Goal: Information Seeking & Learning: Learn about a topic

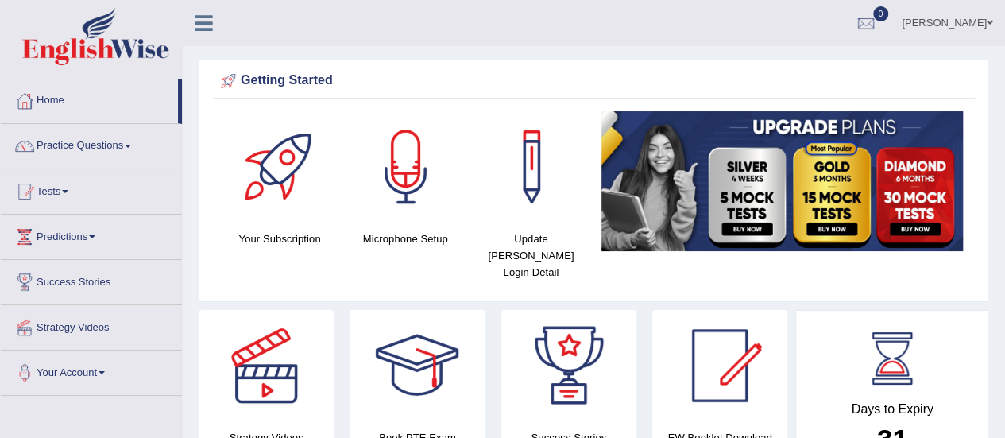
click at [68, 190] on span at bounding box center [65, 191] width 6 height 3
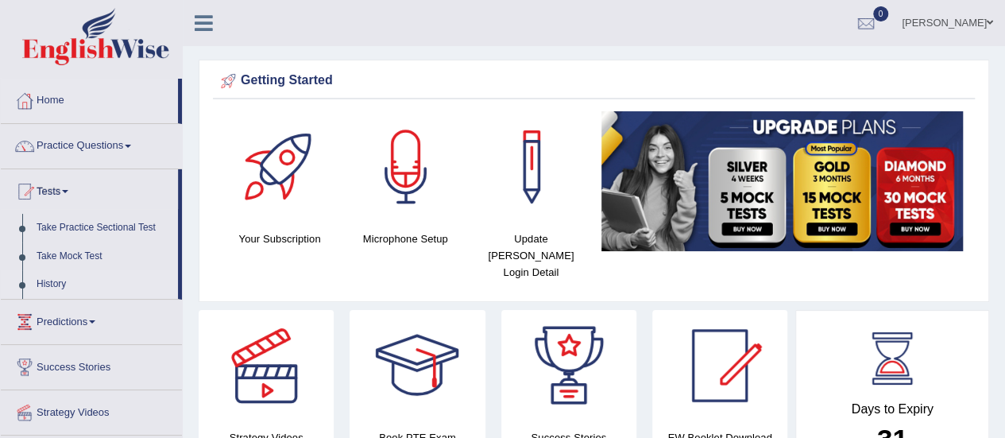
click at [56, 284] on link "History" at bounding box center [103, 284] width 149 height 29
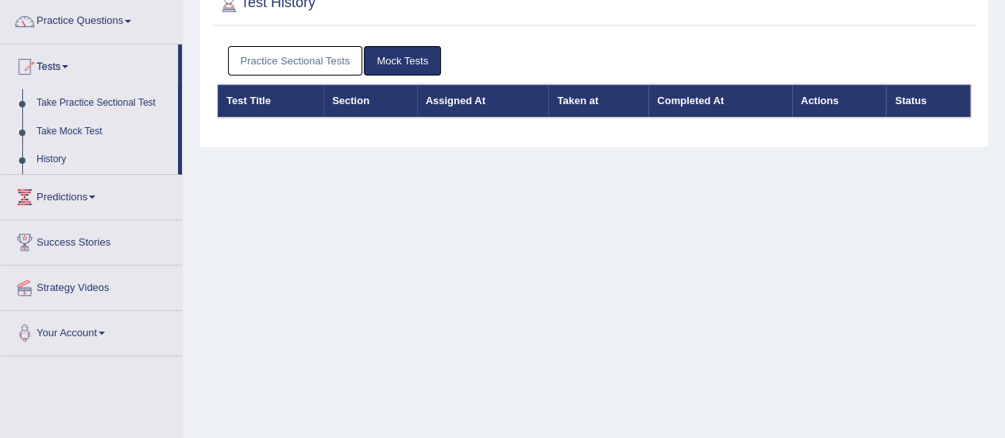
scroll to position [130, 0]
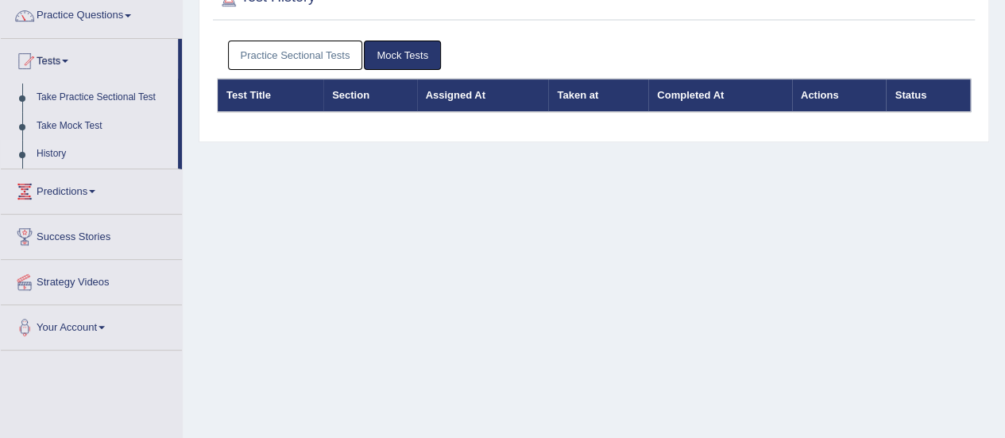
click at [421, 59] on link "Mock Tests" at bounding box center [402, 55] width 77 height 29
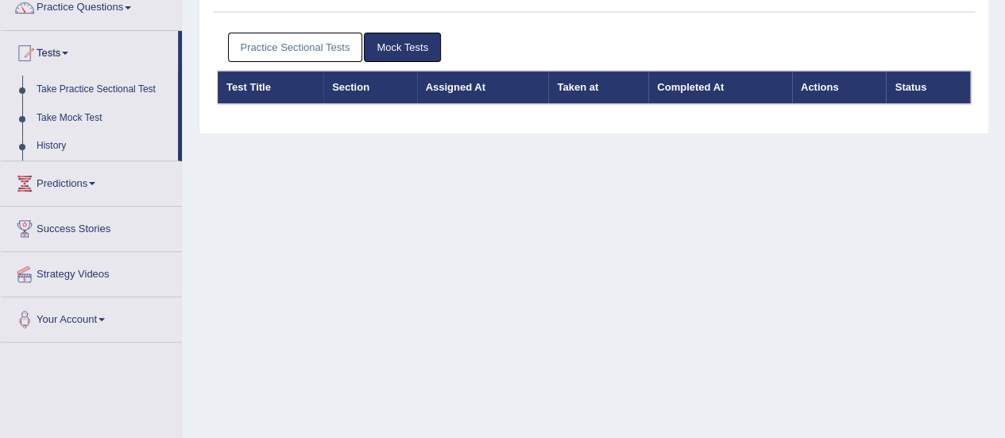
scroll to position [131, 0]
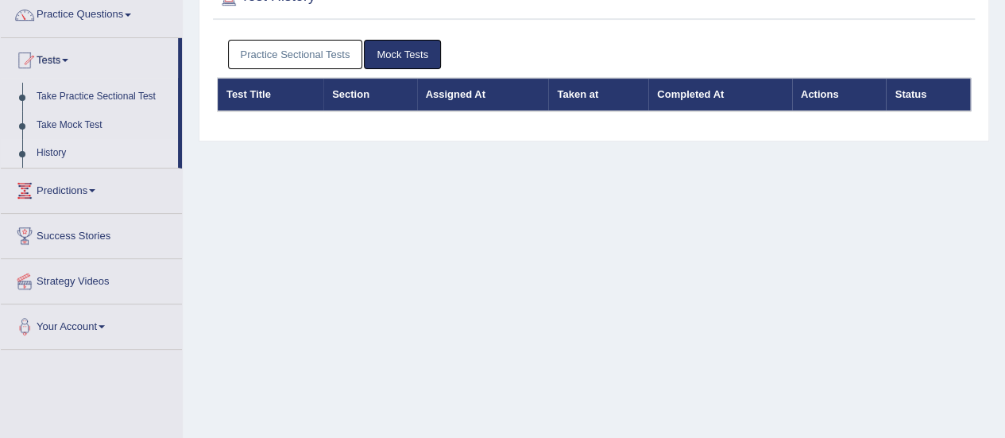
click at [49, 149] on link "History" at bounding box center [103, 153] width 149 height 29
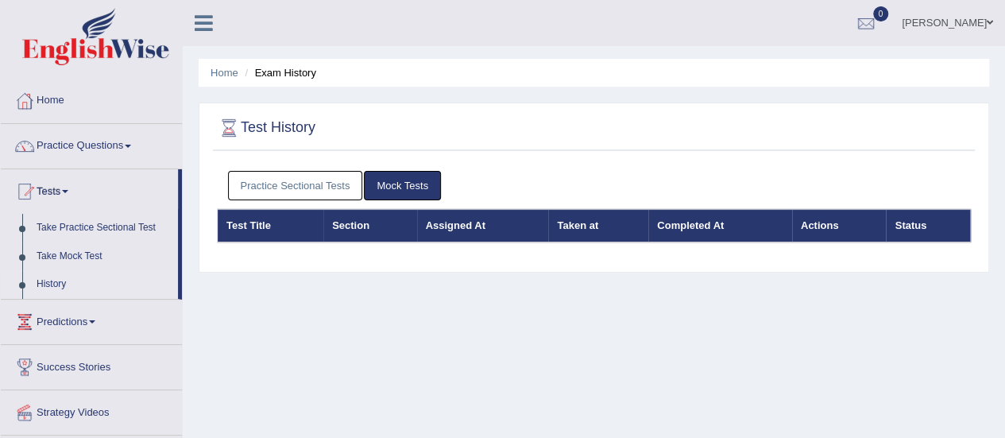
click at [311, 189] on link "Practice Sectional Tests" at bounding box center [295, 185] width 135 height 29
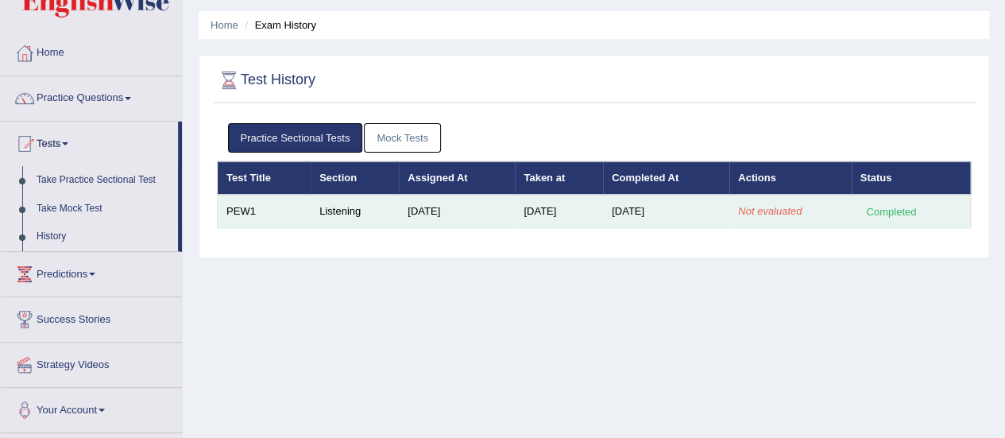
scroll to position [48, 0]
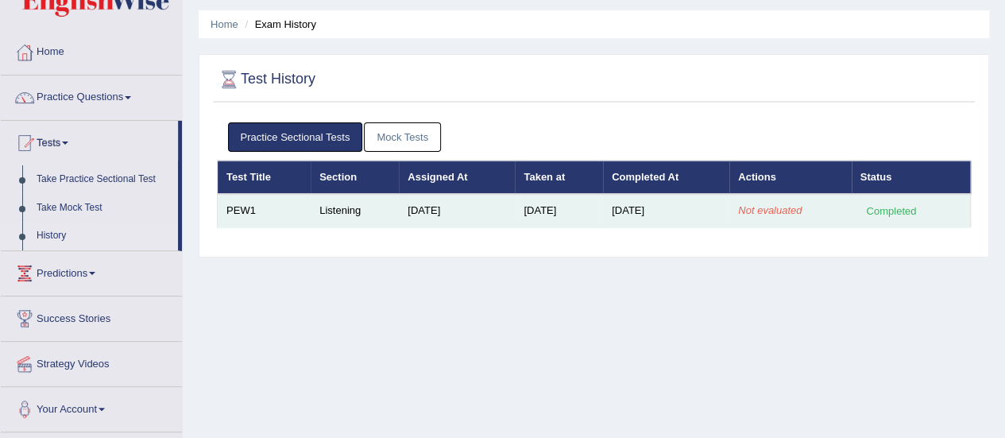
click at [334, 212] on td "Listening" at bounding box center [355, 210] width 88 height 33
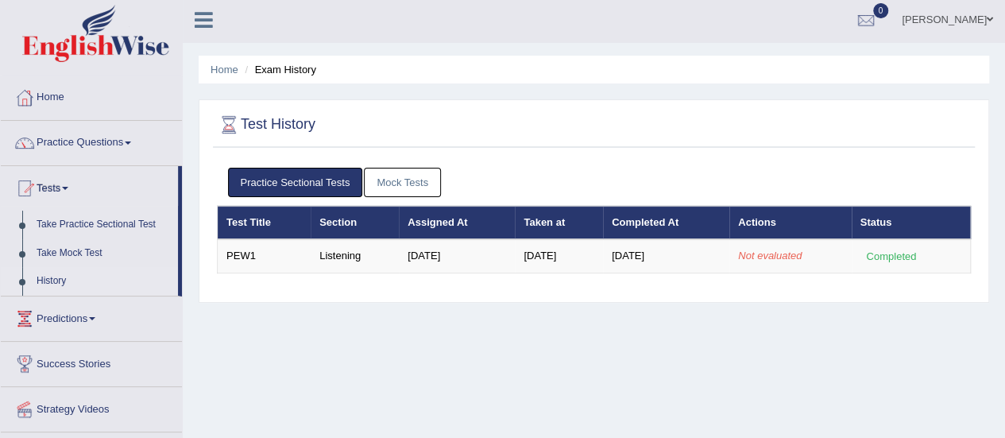
scroll to position [2, 0]
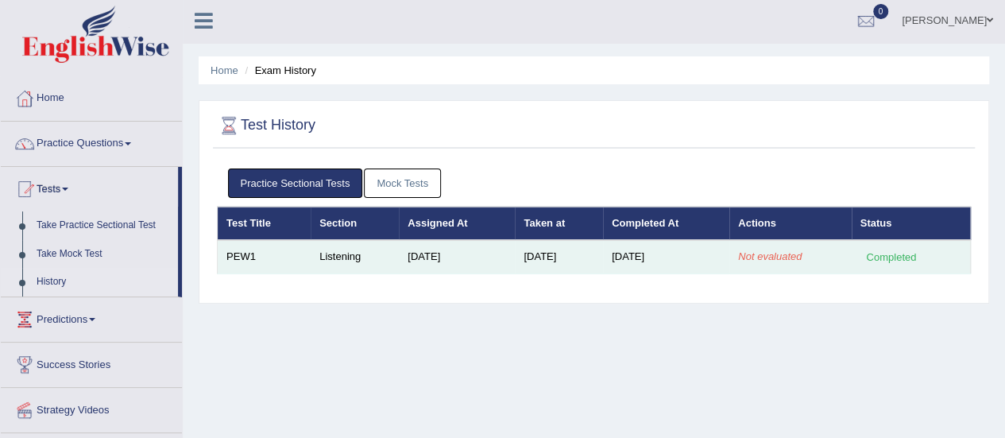
click at [896, 258] on div "Completed" at bounding box center [891, 257] width 62 height 17
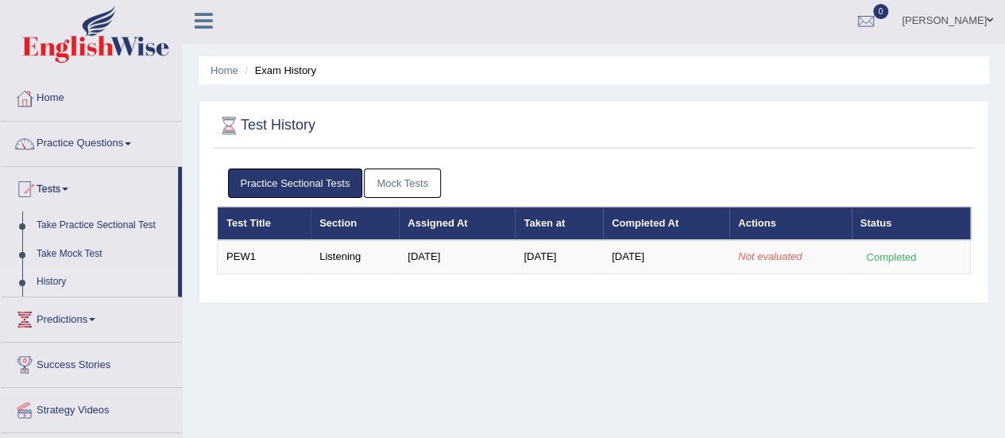
click at [386, 183] on link "Mock Tests" at bounding box center [402, 182] width 77 height 29
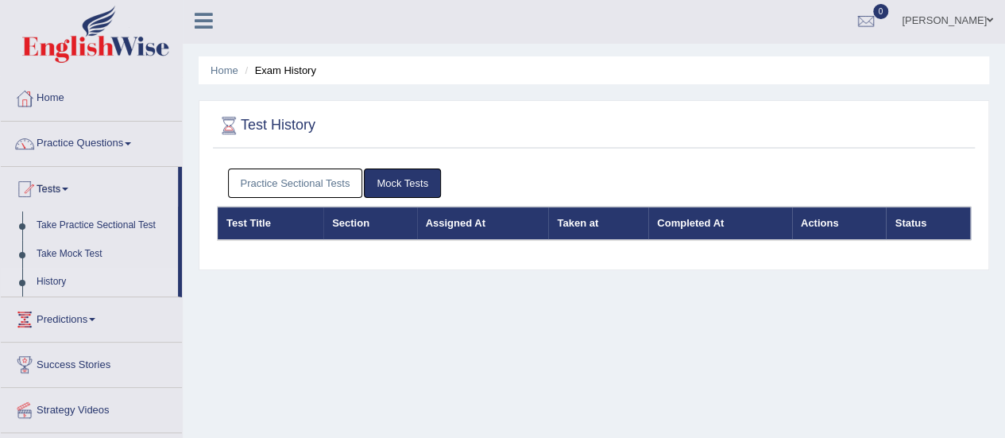
click at [325, 182] on link "Practice Sectional Tests" at bounding box center [295, 182] width 135 height 29
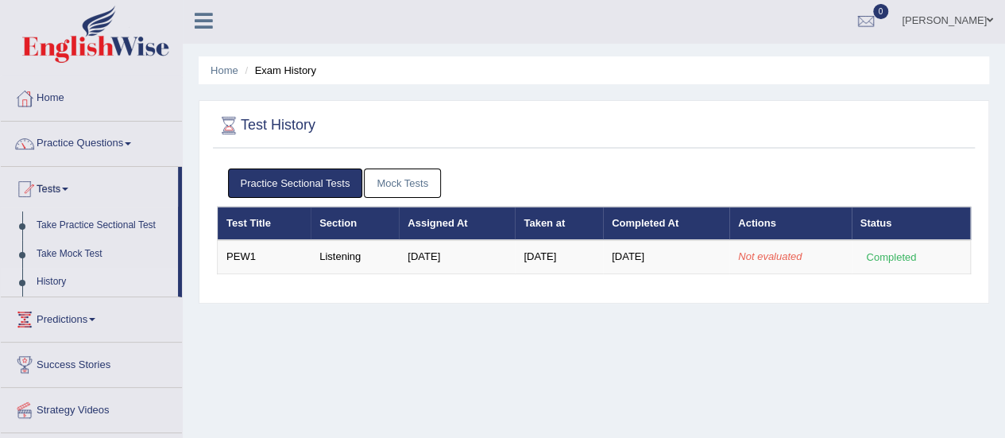
click at [224, 124] on div at bounding box center [229, 126] width 24 height 24
click at [81, 224] on link "Take Practice Sectional Test" at bounding box center [103, 225] width 149 height 29
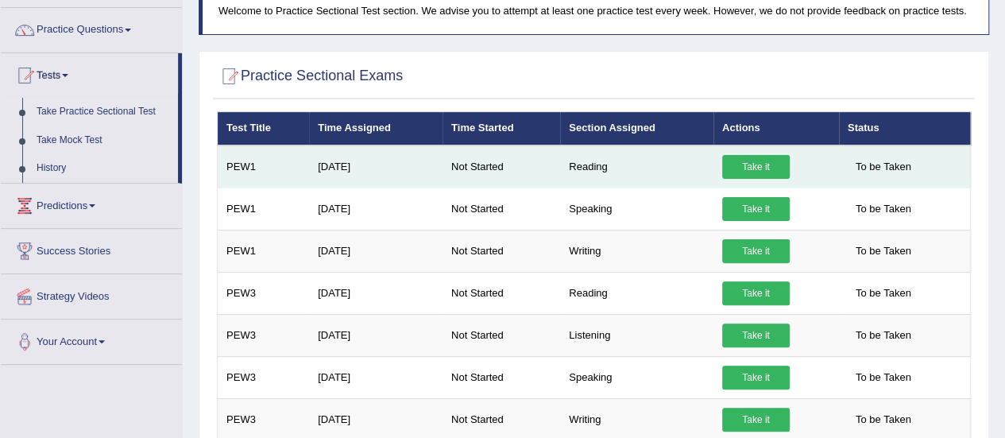
scroll to position [122, 0]
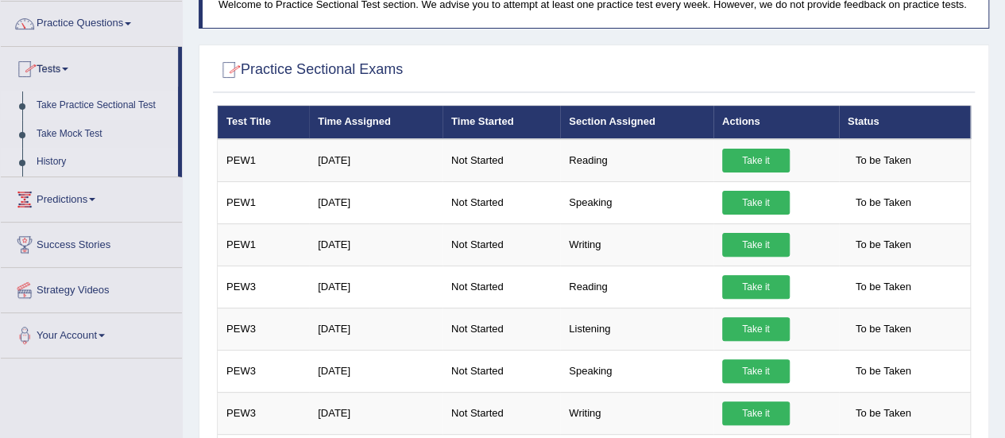
click at [59, 167] on link "History" at bounding box center [103, 162] width 149 height 29
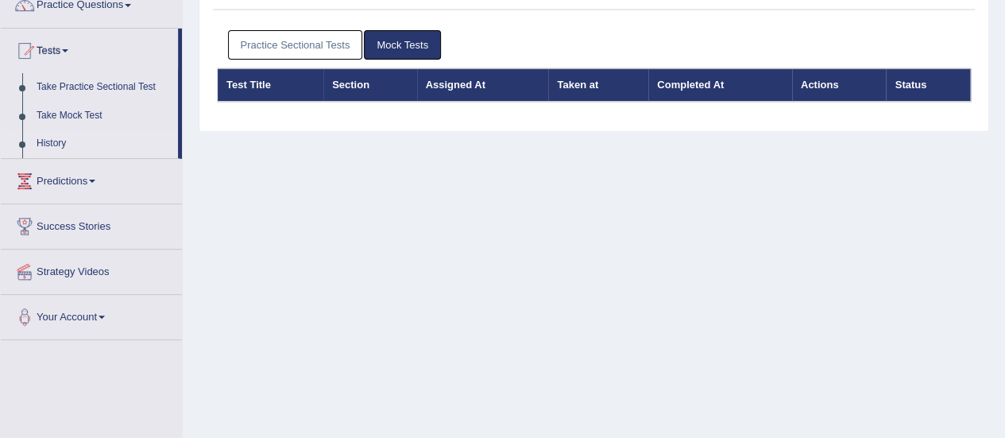
scroll to position [141, 0]
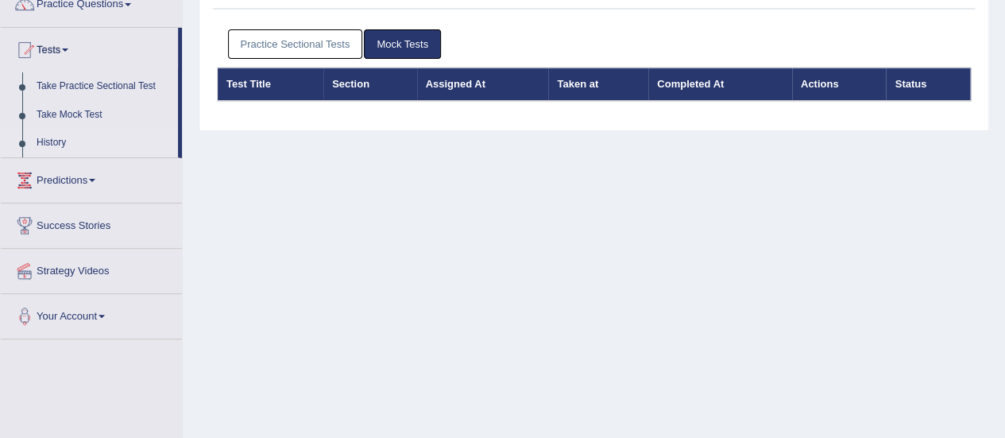
click at [280, 48] on link "Practice Sectional Tests" at bounding box center [295, 43] width 135 height 29
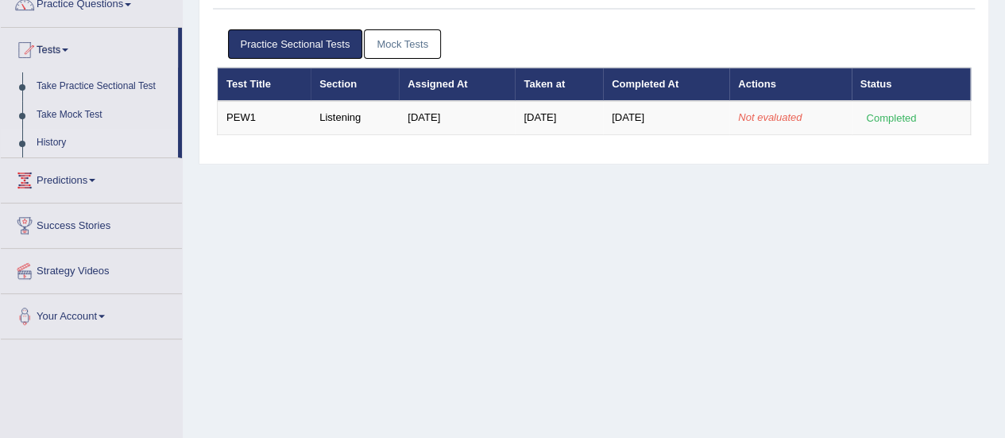
click at [391, 28] on div "Practice Sectional Tests Mock Tests" at bounding box center [594, 44] width 754 height 46
click at [392, 45] on link "Mock Tests" at bounding box center [402, 43] width 77 height 29
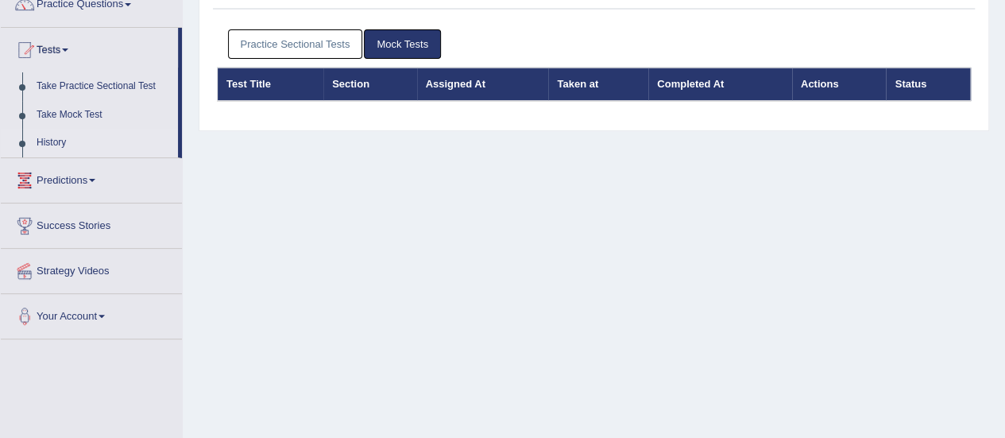
click at [62, 142] on link "History" at bounding box center [103, 143] width 149 height 29
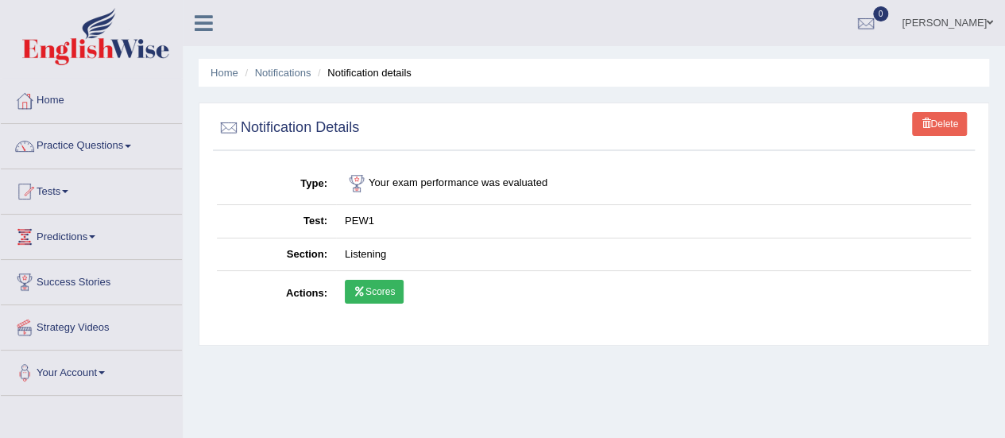
click at [381, 290] on link "Scores" at bounding box center [374, 292] width 59 height 24
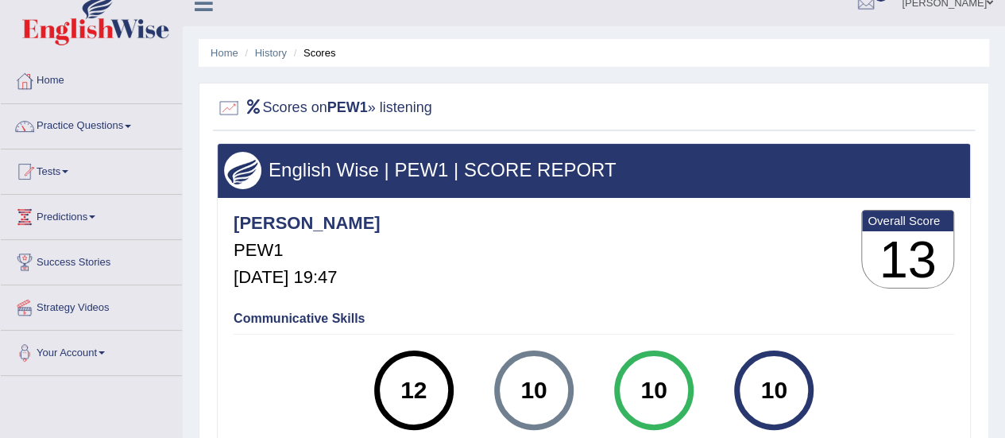
scroll to position [21, 0]
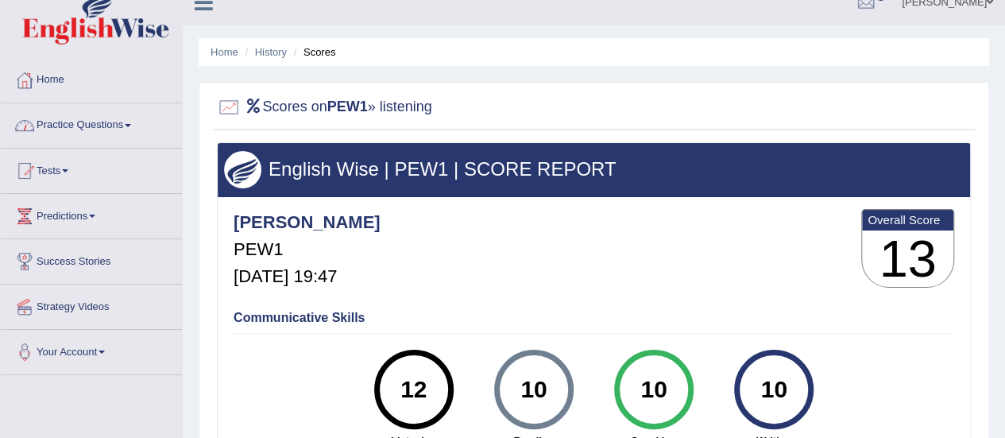
click at [139, 125] on link "Practice Questions" at bounding box center [91, 123] width 181 height 40
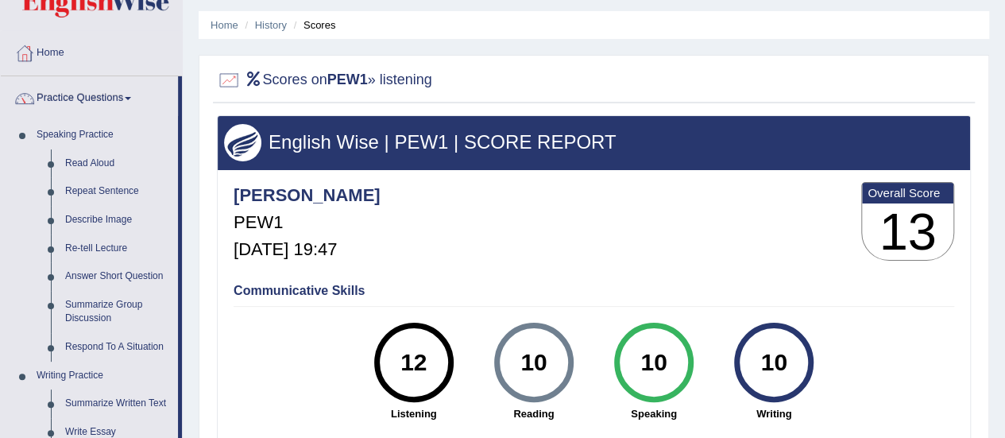
scroll to position [47, 0]
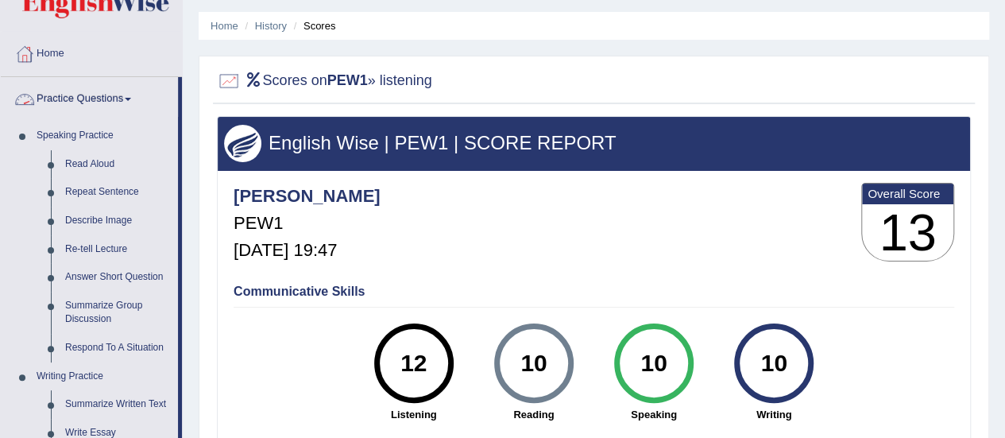
click at [129, 93] on link "Practice Questions" at bounding box center [89, 97] width 177 height 40
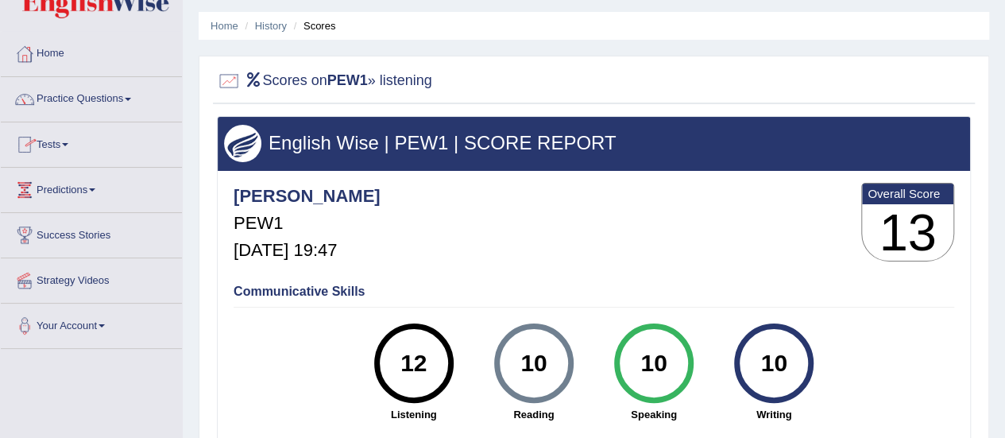
click at [71, 141] on link "Tests" at bounding box center [91, 142] width 181 height 40
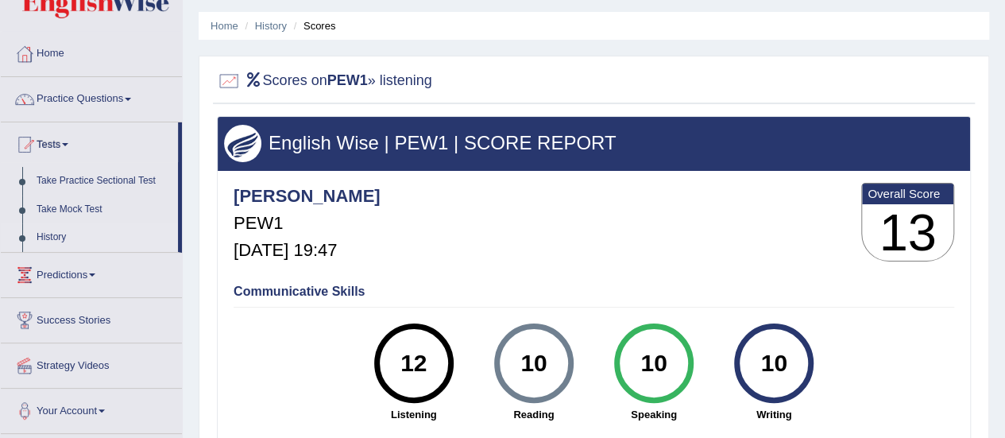
click at [60, 238] on link "History" at bounding box center [103, 237] width 149 height 29
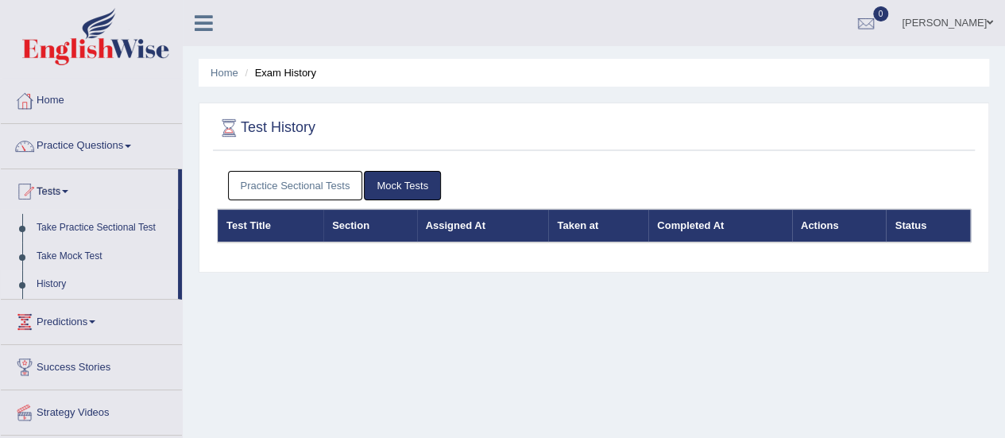
click at [443, 325] on div "Home Exam History Test History Practice Sectional Tests Mock Tests Test Title S…" at bounding box center [594, 397] width 822 height 794
click at [326, 184] on link "Practice Sectional Tests" at bounding box center [295, 185] width 135 height 29
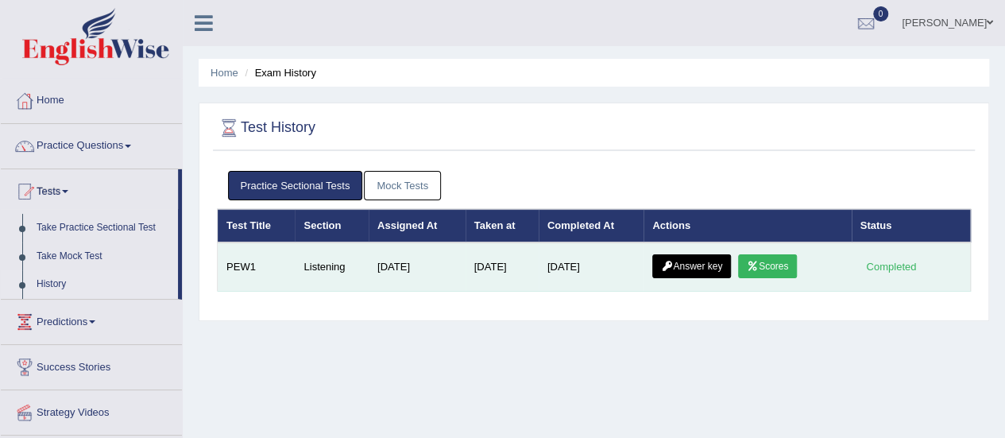
click at [706, 270] on link "Answer key" at bounding box center [691, 266] width 79 height 24
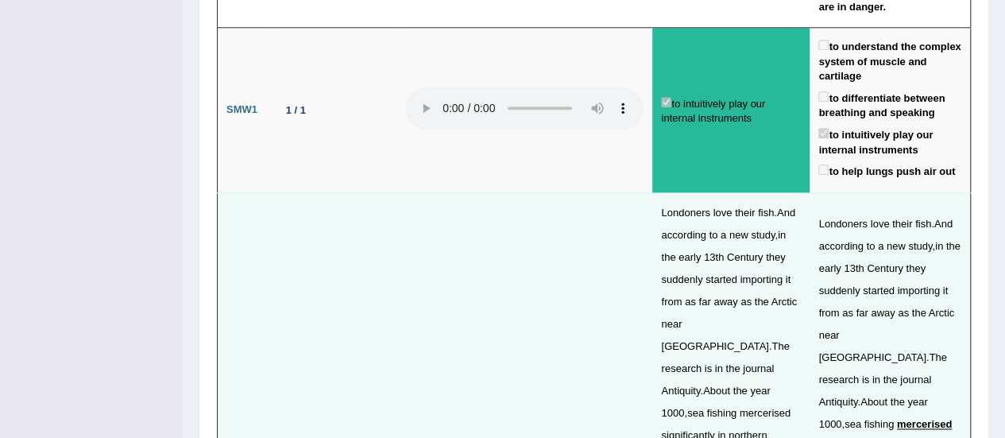
scroll to position [3933, 0]
drag, startPoint x: 890, startPoint y: 249, endPoint x: 531, endPoint y: 253, distance: 359.1
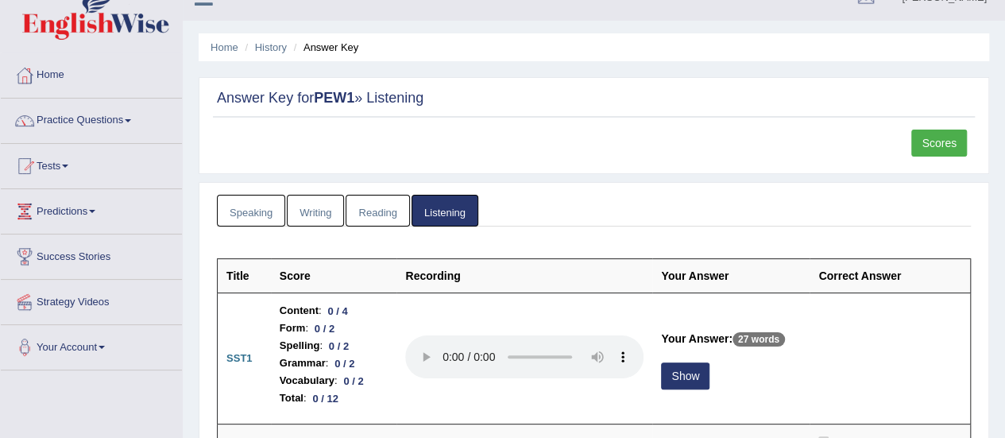
scroll to position [0, 0]
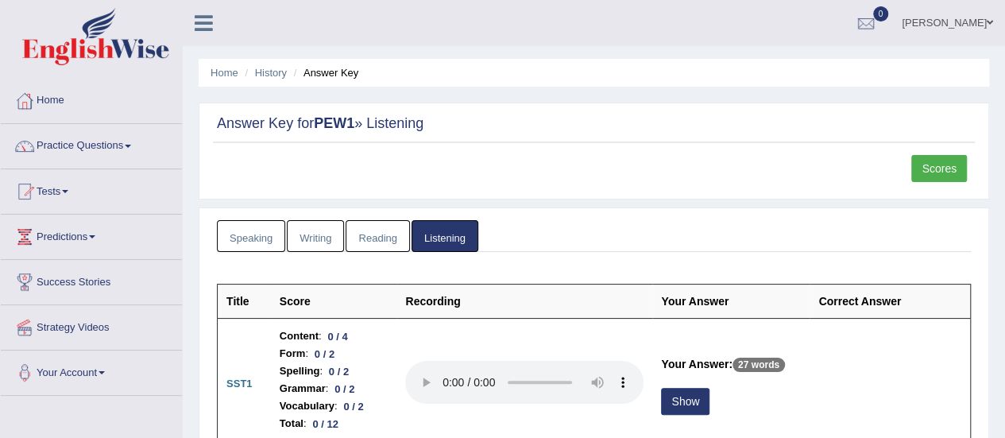
click at [935, 172] on link "Scores" at bounding box center [939, 168] width 56 height 27
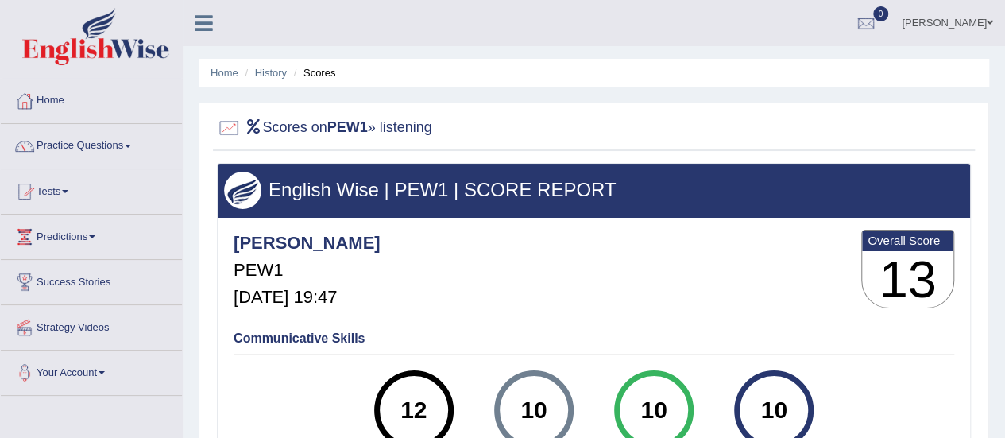
click at [66, 191] on link "Tests" at bounding box center [91, 189] width 181 height 40
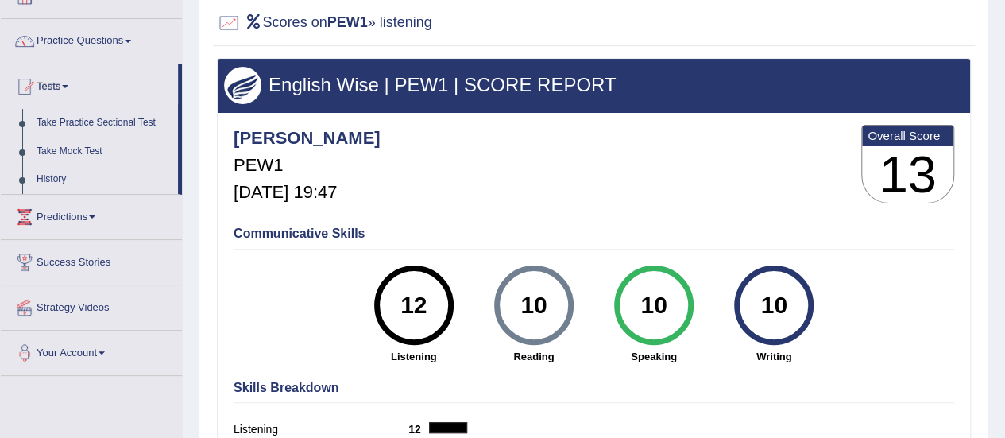
scroll to position [110, 0]
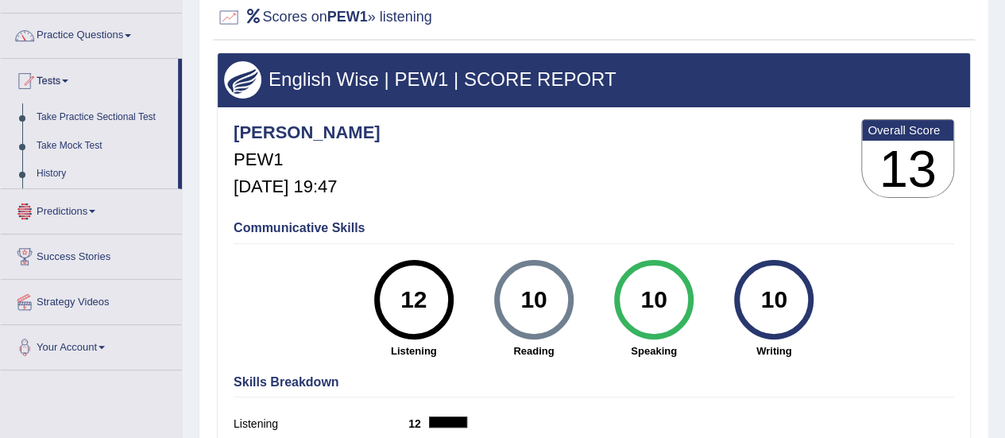
click at [47, 172] on link "History" at bounding box center [103, 174] width 149 height 29
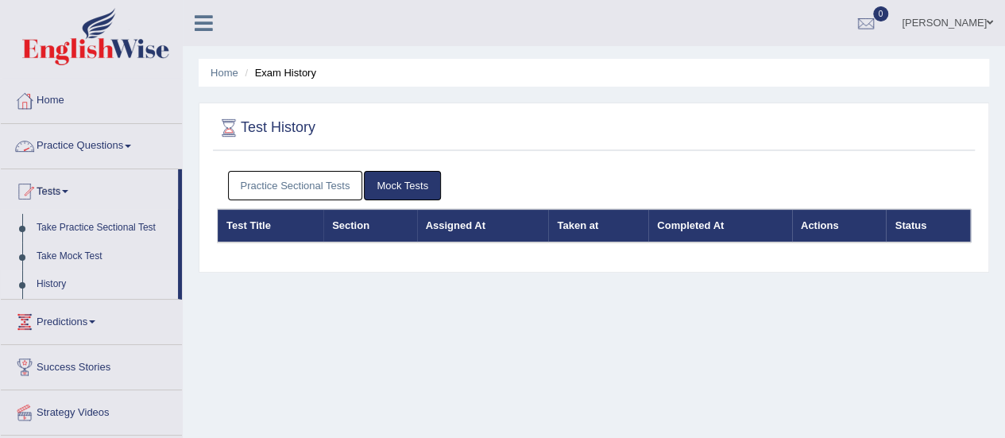
click at [266, 187] on link "Practice Sectional Tests" at bounding box center [295, 185] width 135 height 29
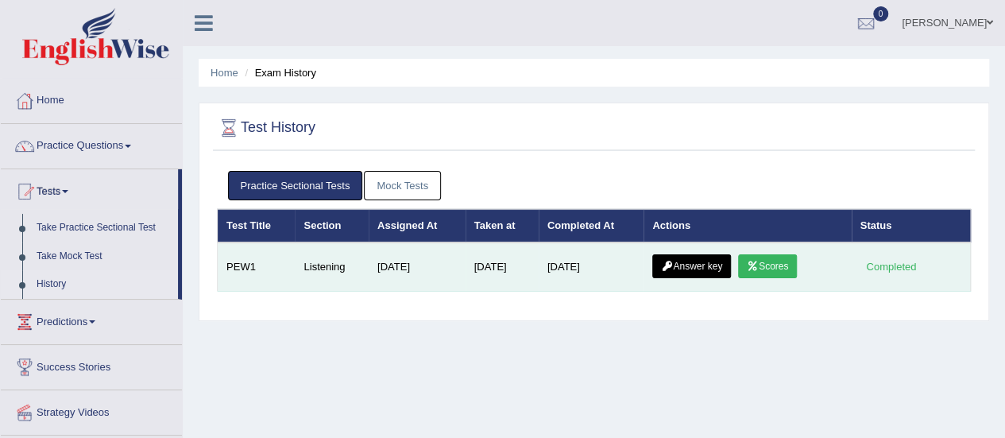
click at [709, 265] on link "Answer key" at bounding box center [691, 266] width 79 height 24
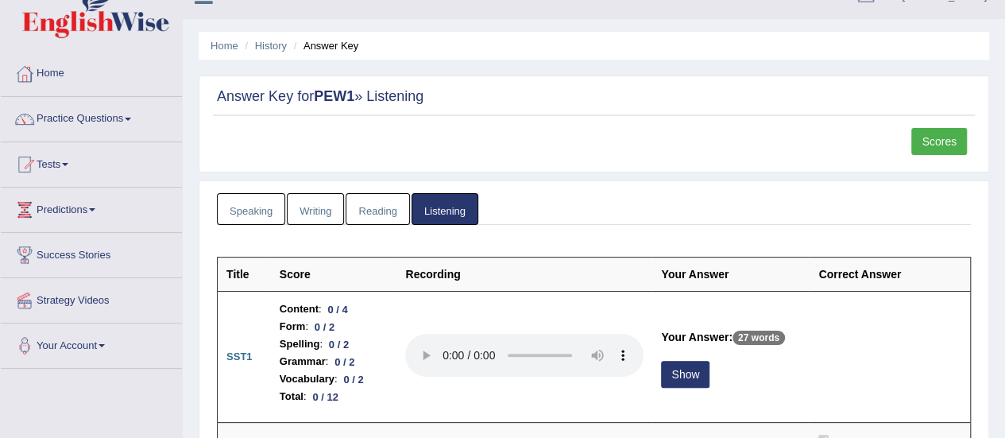
scroll to position [28, 0]
click at [709, 265] on th "Your Answer" at bounding box center [730, 274] width 157 height 34
click at [685, 284] on th "Your Answer" at bounding box center [730, 274] width 157 height 34
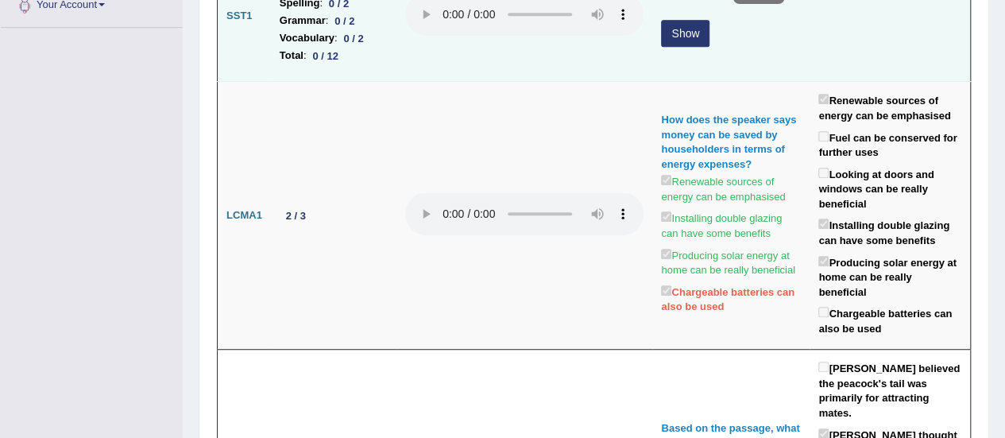
scroll to position [369, 0]
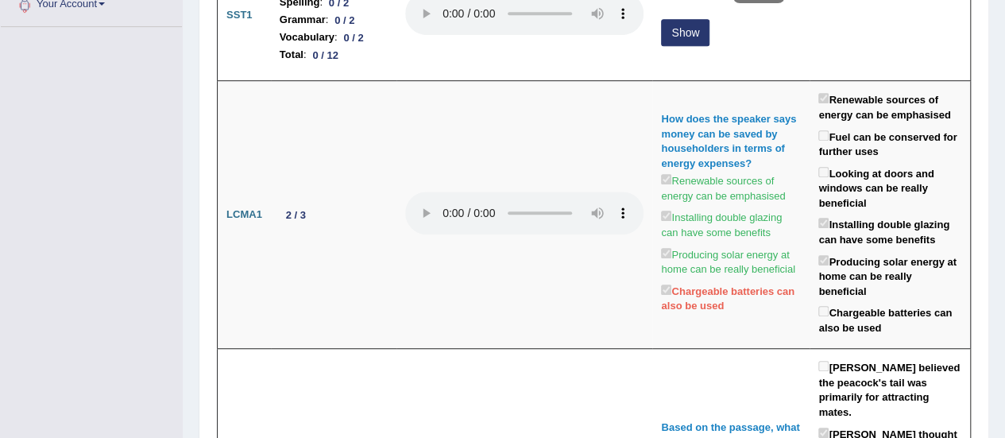
drag, startPoint x: 604, startPoint y: 357, endPoint x: 89, endPoint y: 223, distance: 531.8
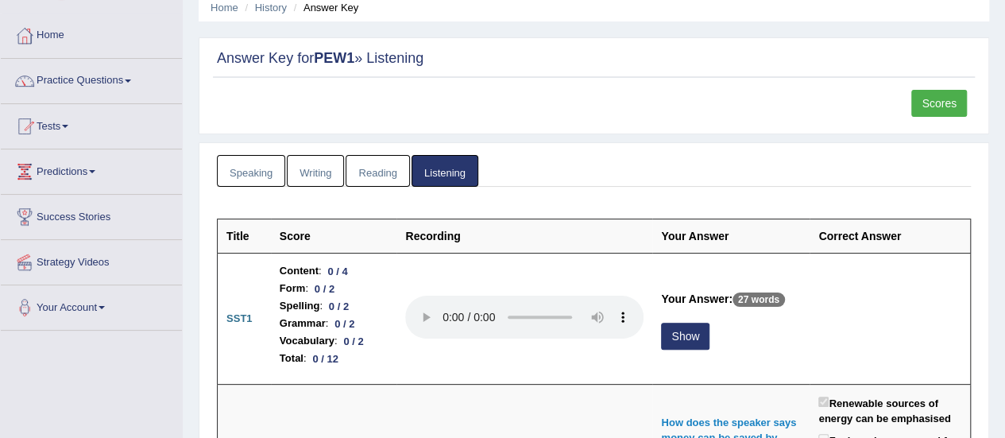
scroll to position [63, 0]
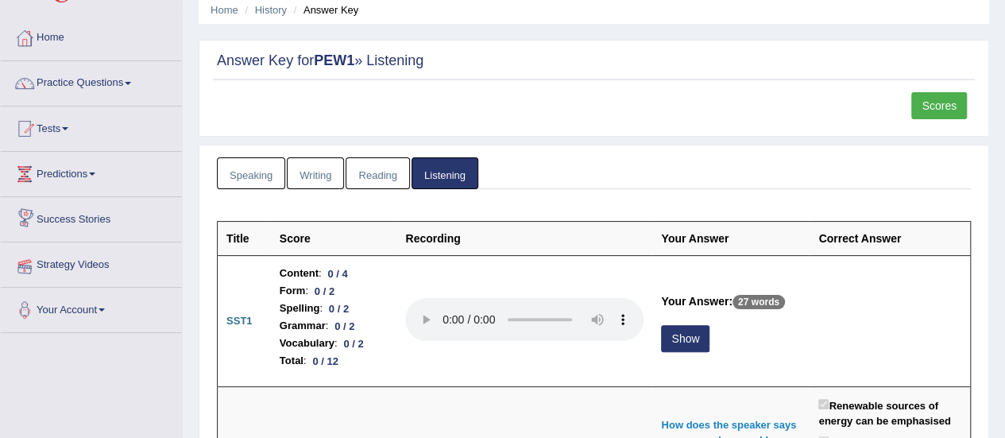
drag, startPoint x: 95, startPoint y: 282, endPoint x: 106, endPoint y: 307, distance: 28.1
click at [106, 307] on ul "Home Practice Questions Speaking Practice Read Aloud Repeat Sentence Describe I…" at bounding box center [91, 174] width 181 height 317
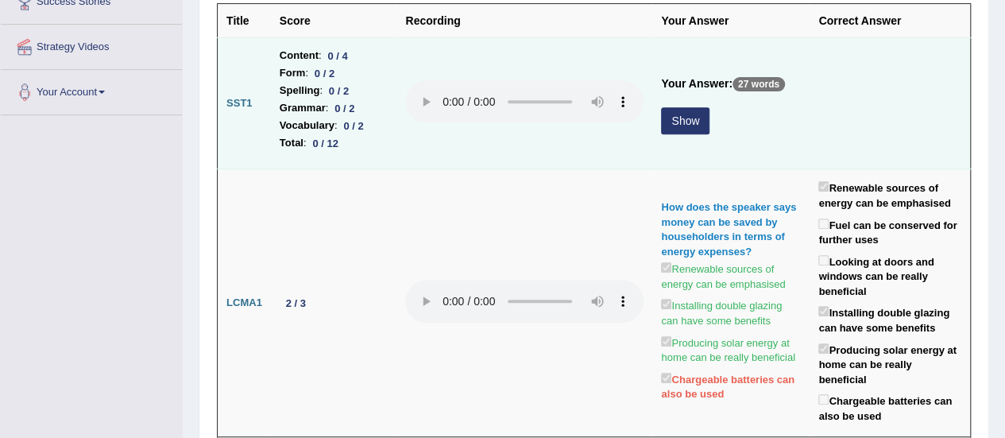
scroll to position [0, 0]
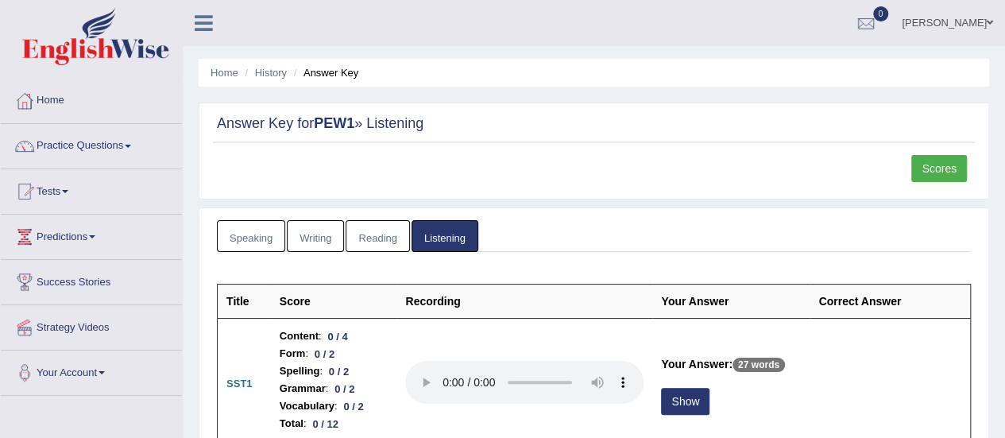
click at [944, 167] on link "Scores" at bounding box center [939, 168] width 56 height 27
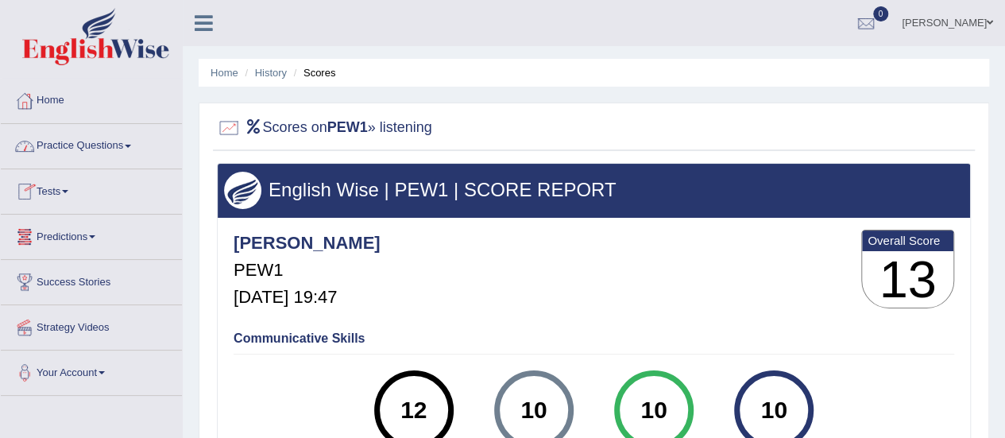
click at [131, 145] on span at bounding box center [128, 146] width 6 height 3
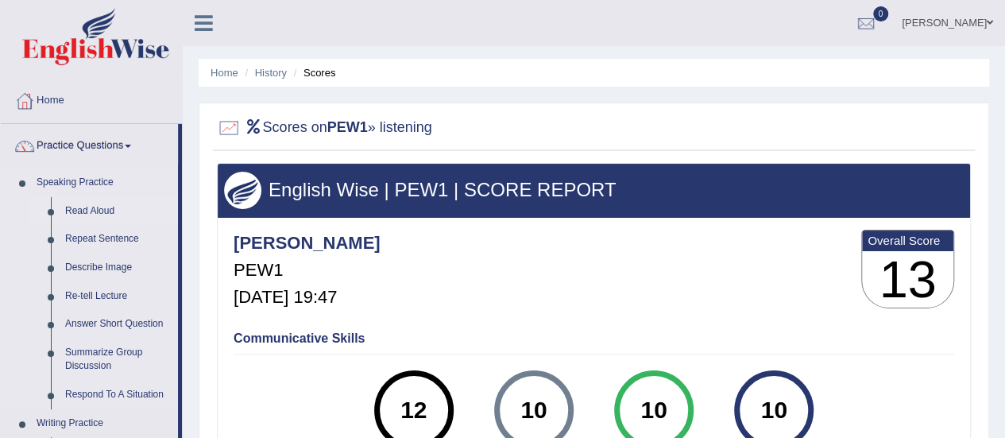
click at [112, 210] on link "Read Aloud" at bounding box center [118, 211] width 120 height 29
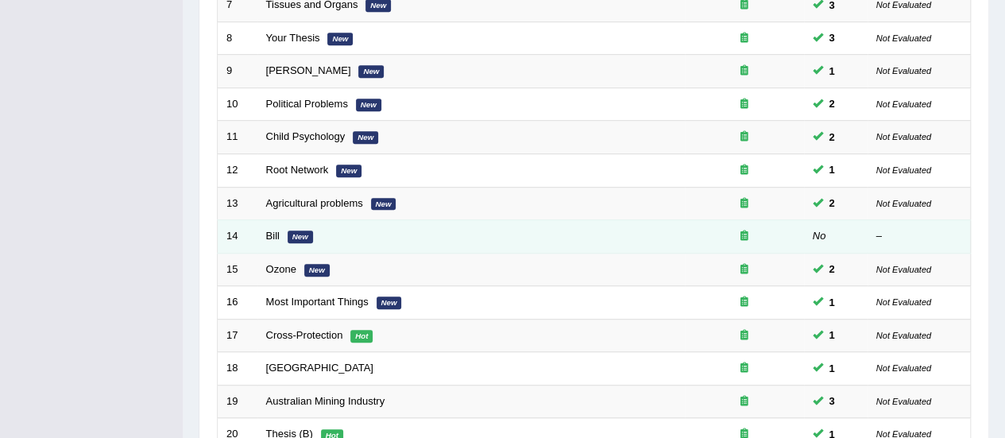
scroll to position [458, 0]
click at [280, 231] on td "Bill New" at bounding box center [470, 235] width 427 height 33
click at [273, 231] on link "Bill" at bounding box center [273, 235] width 14 height 12
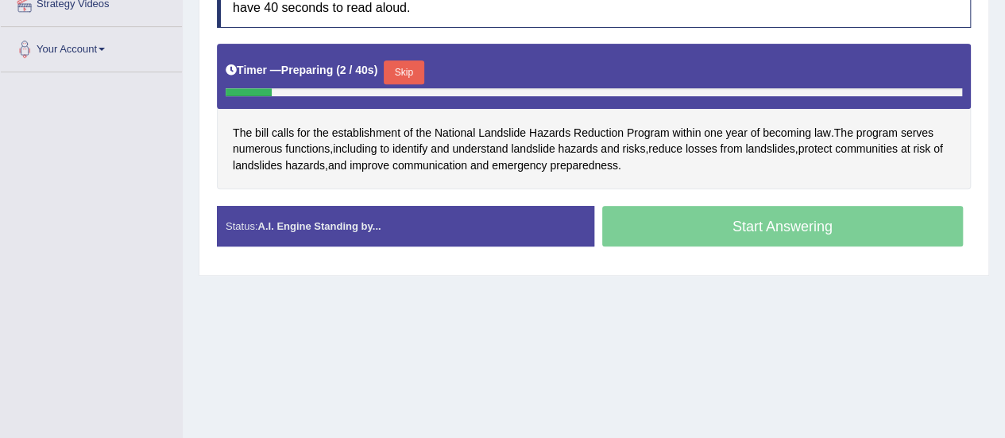
scroll to position [328, 0]
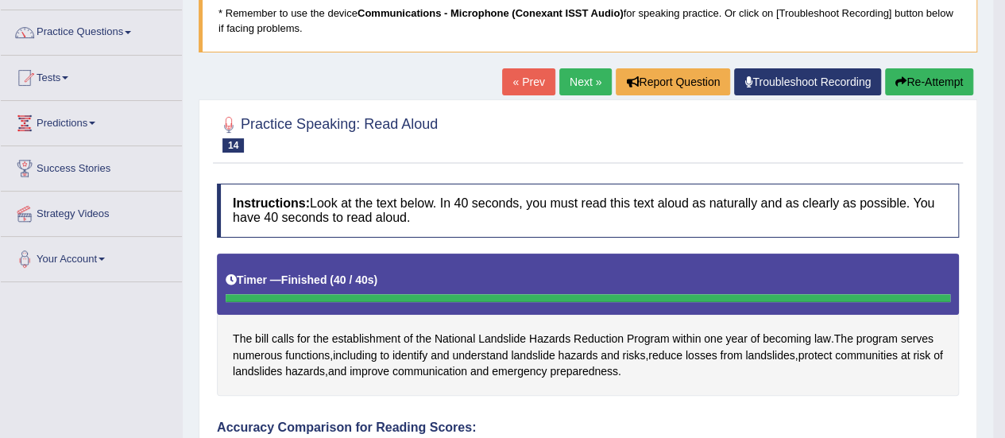
scroll to position [112, 0]
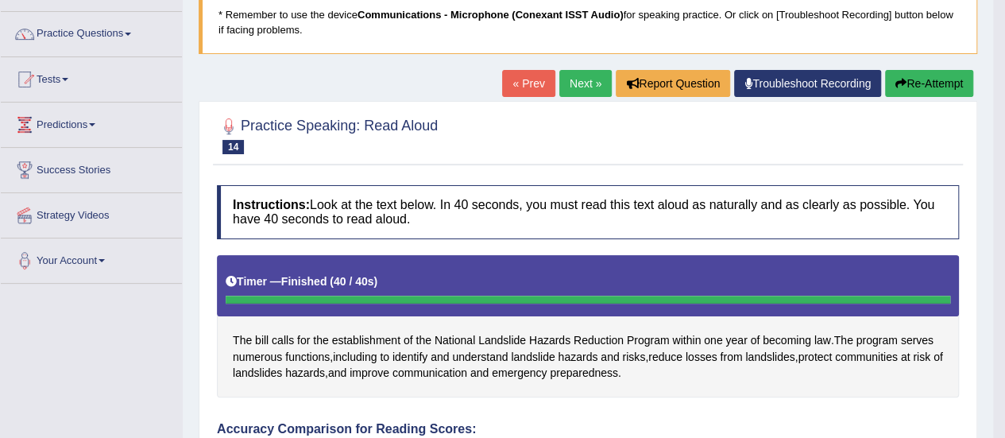
click at [576, 81] on link "Next »" at bounding box center [585, 83] width 52 height 27
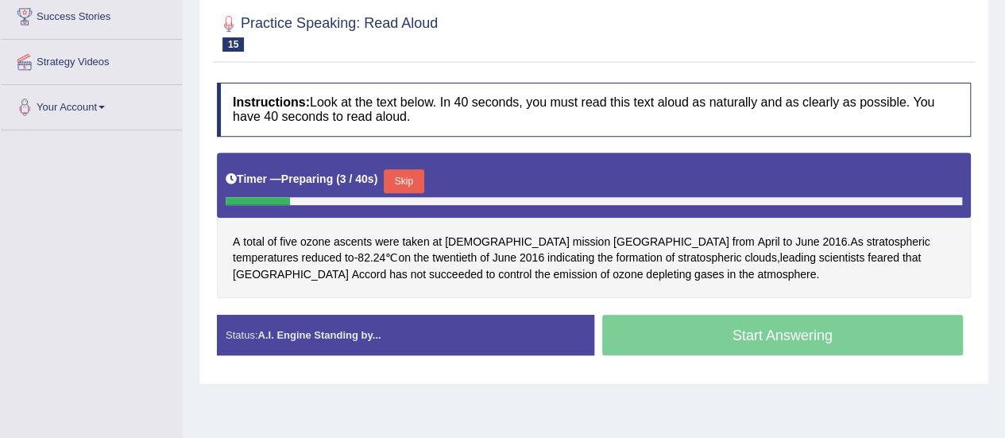
scroll to position [267, 0]
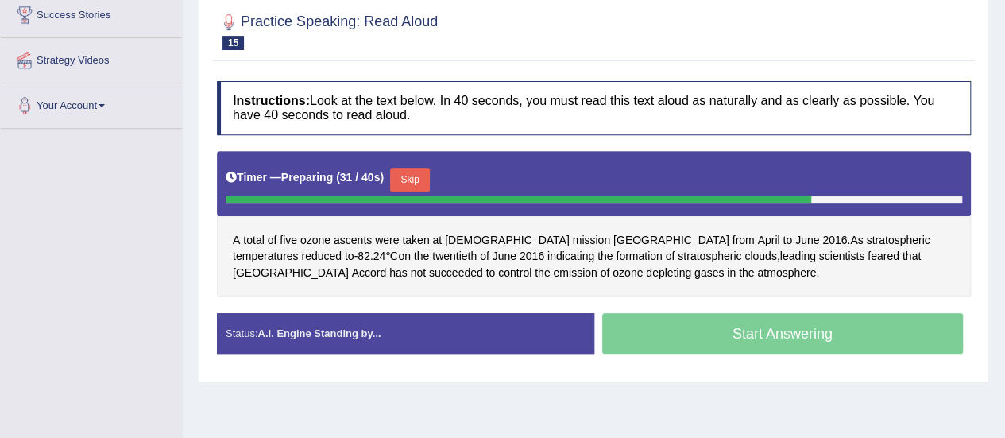
click at [413, 179] on button "Skip" at bounding box center [410, 180] width 40 height 24
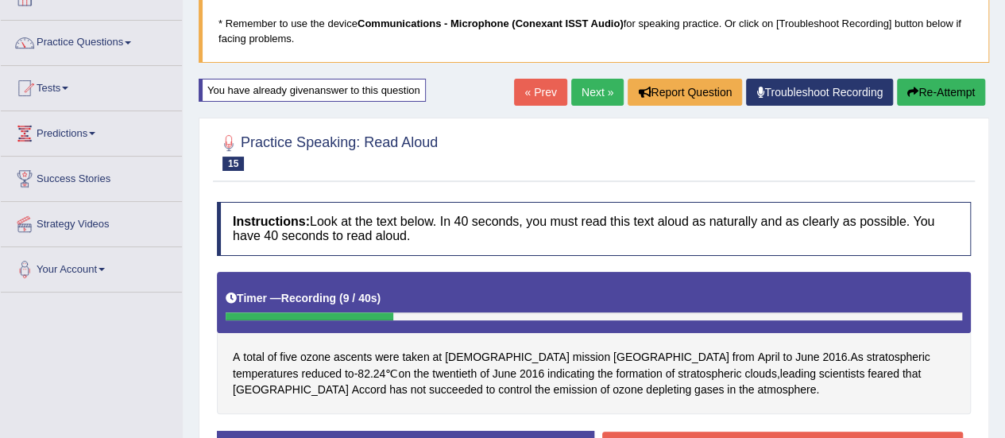
scroll to position [100, 0]
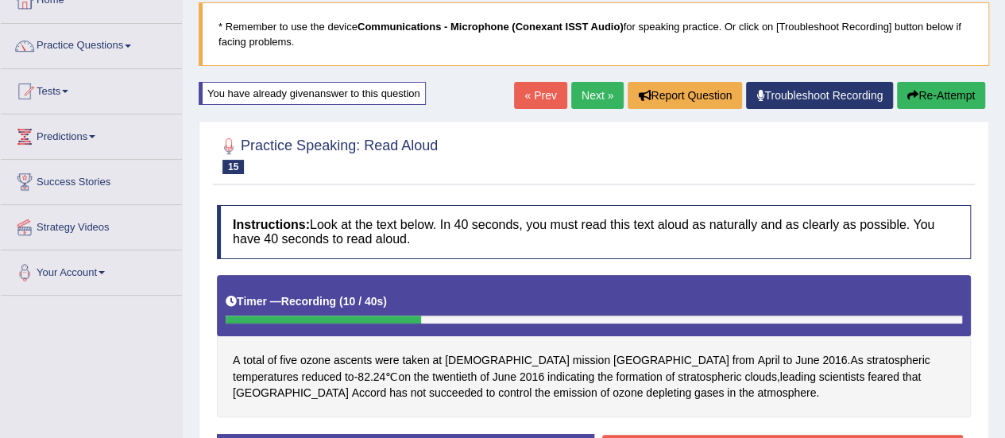
click at [578, 95] on link "Next »" at bounding box center [597, 95] width 52 height 27
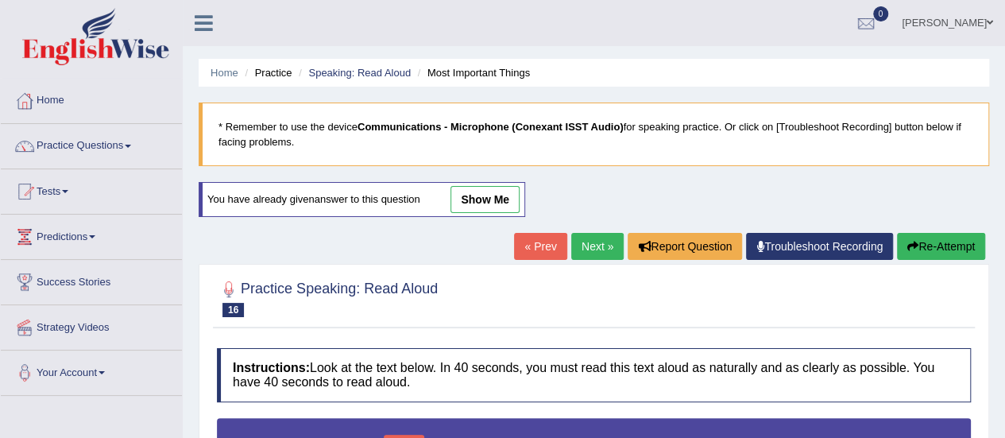
click at [592, 241] on link "Next »" at bounding box center [597, 246] width 52 height 27
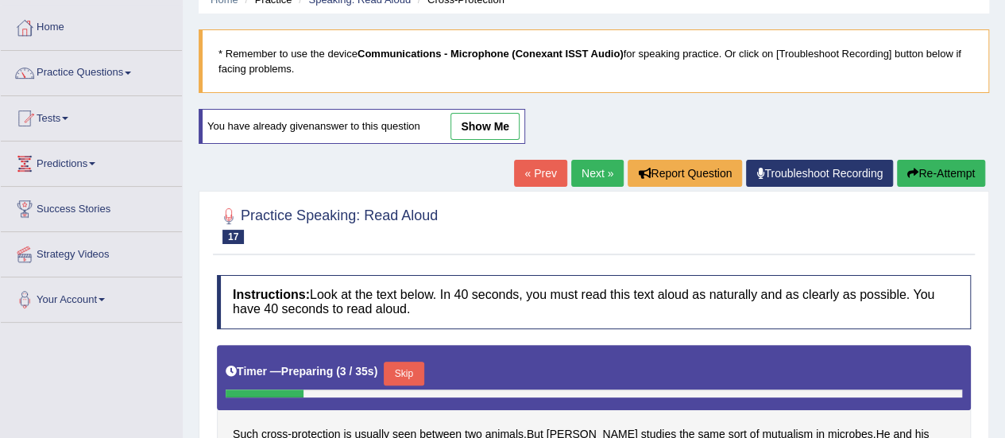
scroll to position [78, 0]
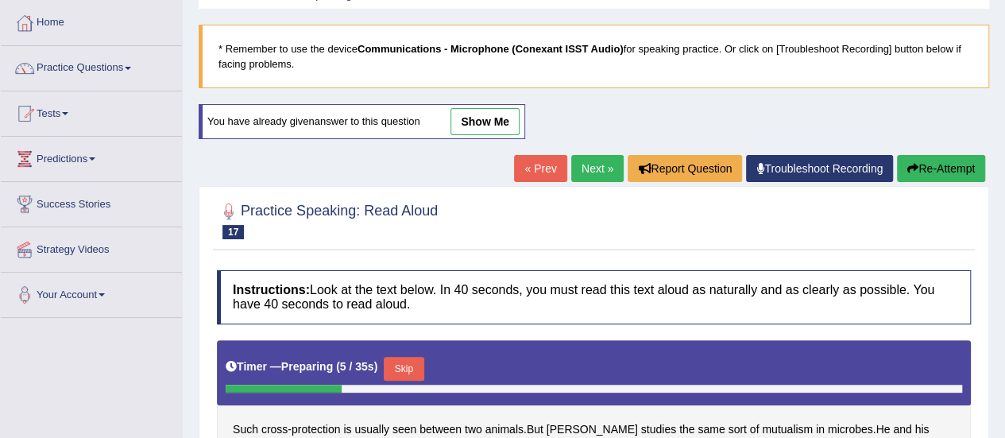
click at [580, 168] on link "Next »" at bounding box center [597, 168] width 52 height 27
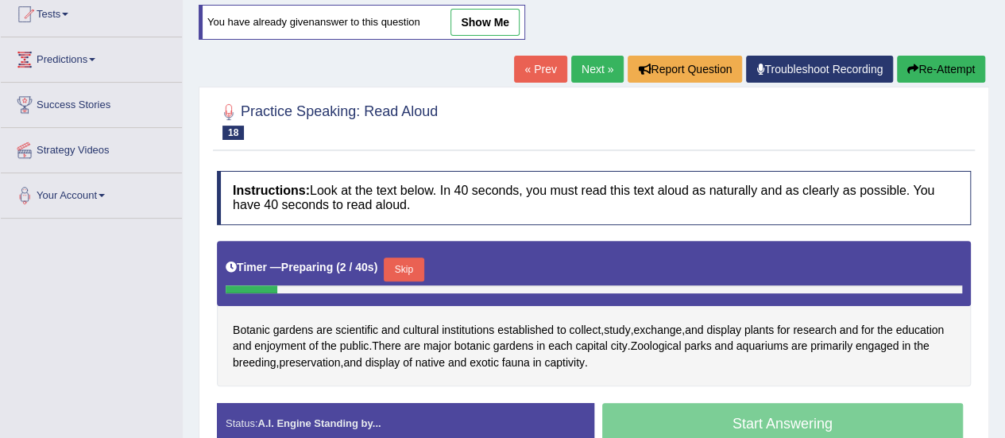
scroll to position [178, 0]
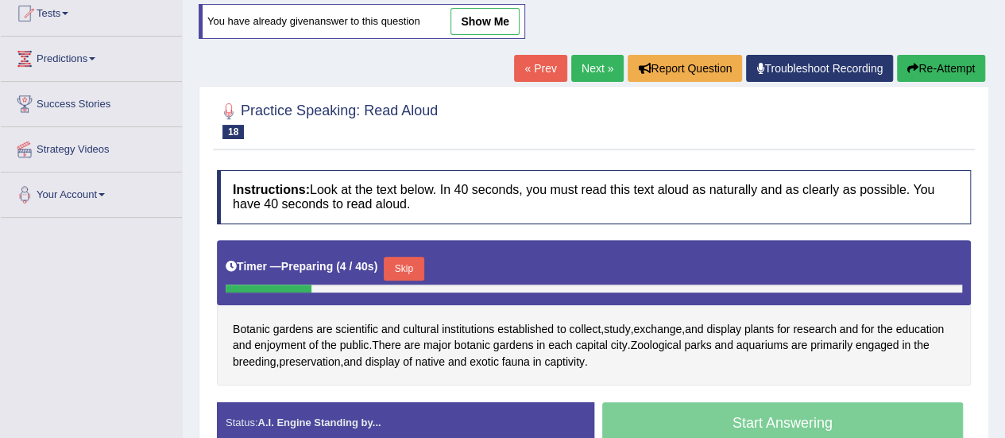
click at [586, 72] on link "Next »" at bounding box center [597, 68] width 52 height 27
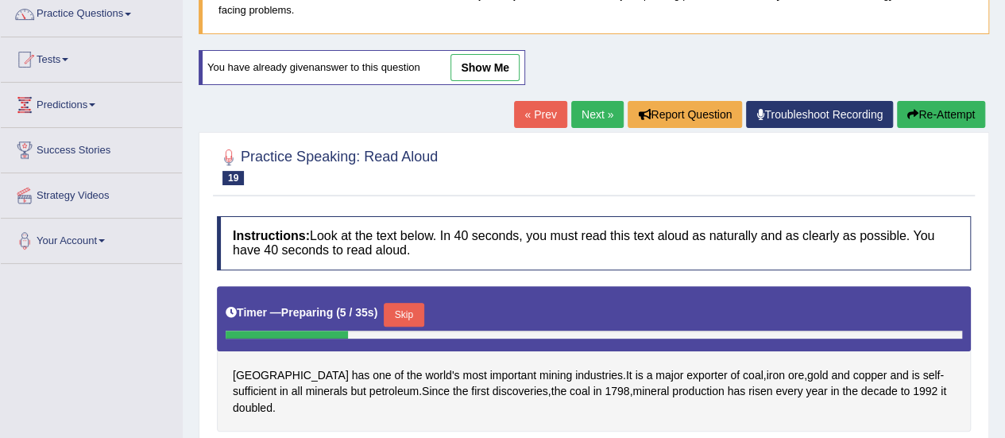
click at [116, 12] on link "Practice Questions" at bounding box center [91, 12] width 181 height 40
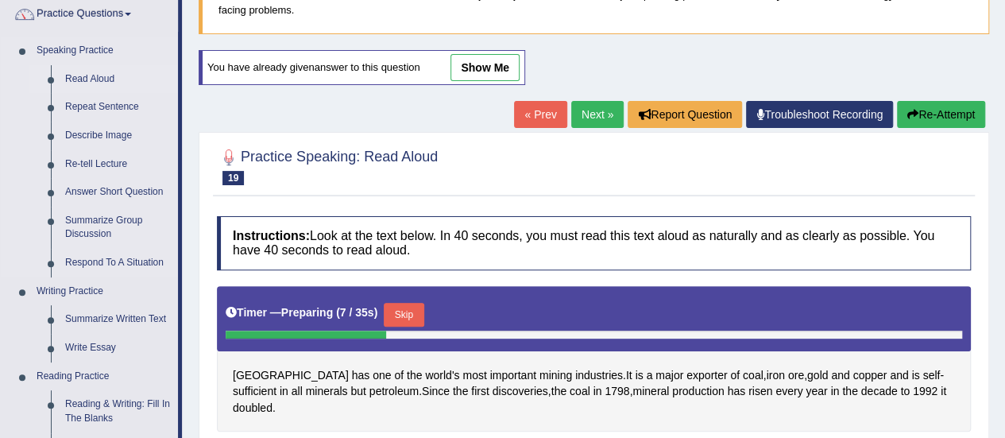
click at [106, 79] on link "Read Aloud" at bounding box center [118, 79] width 120 height 29
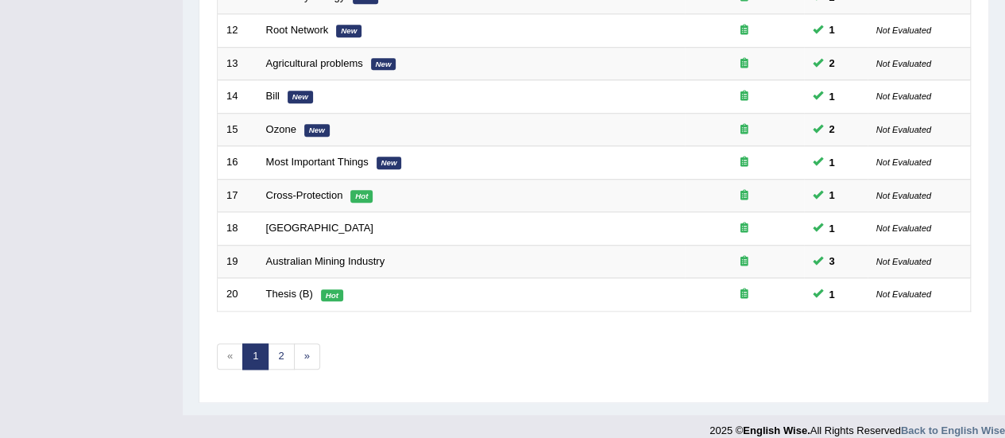
scroll to position [606, 0]
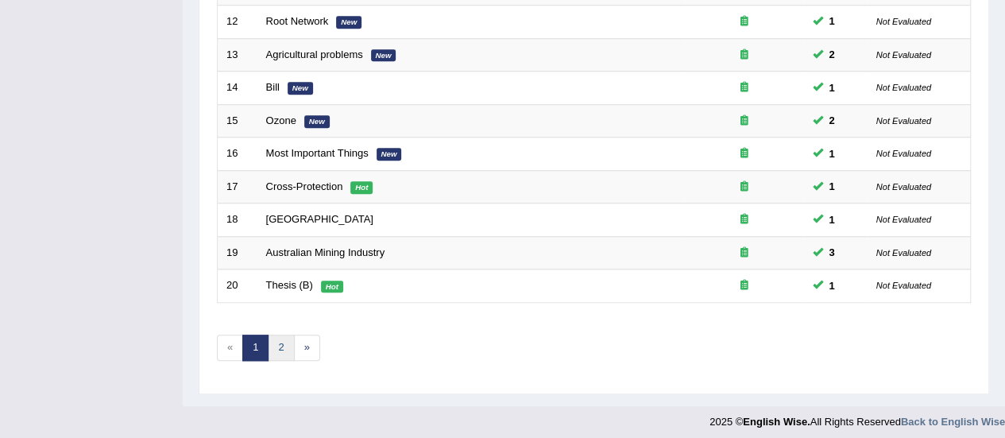
click at [280, 338] on link "2" at bounding box center [281, 347] width 26 height 26
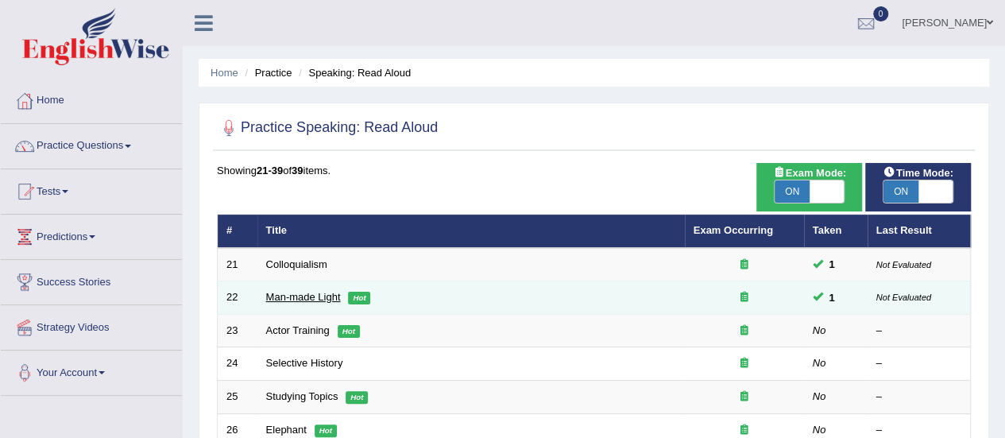
click at [321, 296] on link "Man-made Light" at bounding box center [303, 297] width 75 height 12
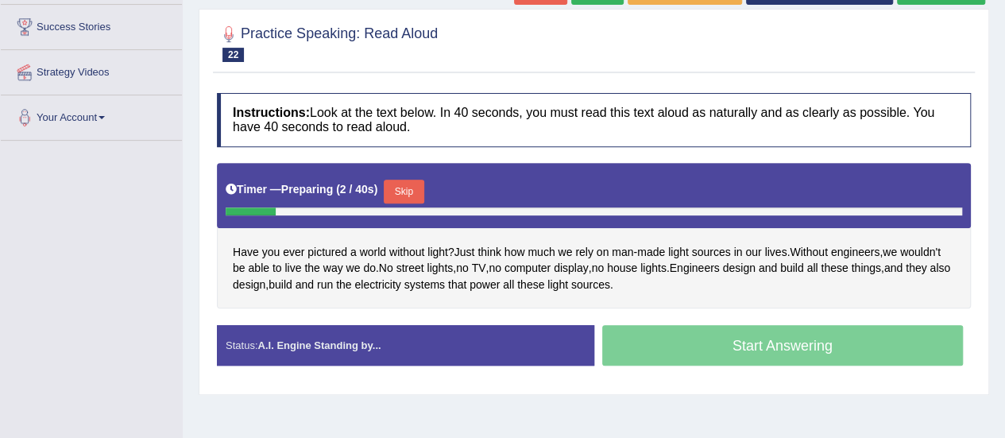
scroll to position [254, 0]
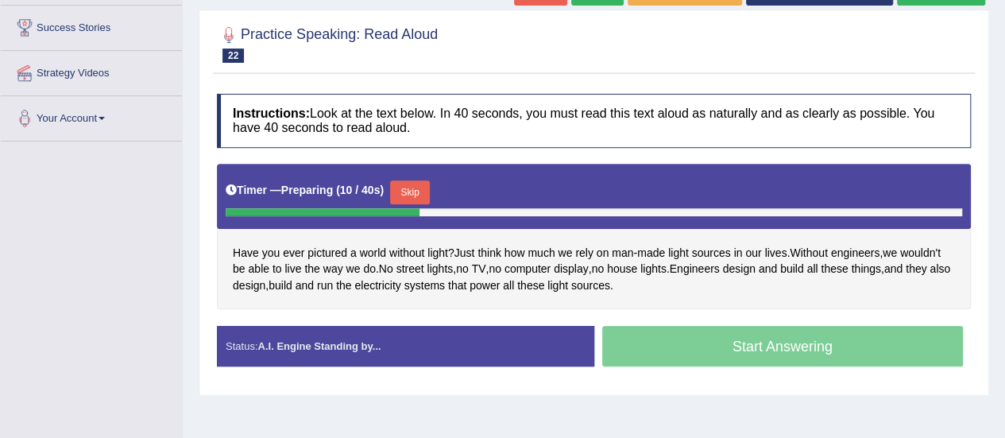
click at [411, 191] on button "Skip" at bounding box center [410, 192] width 40 height 24
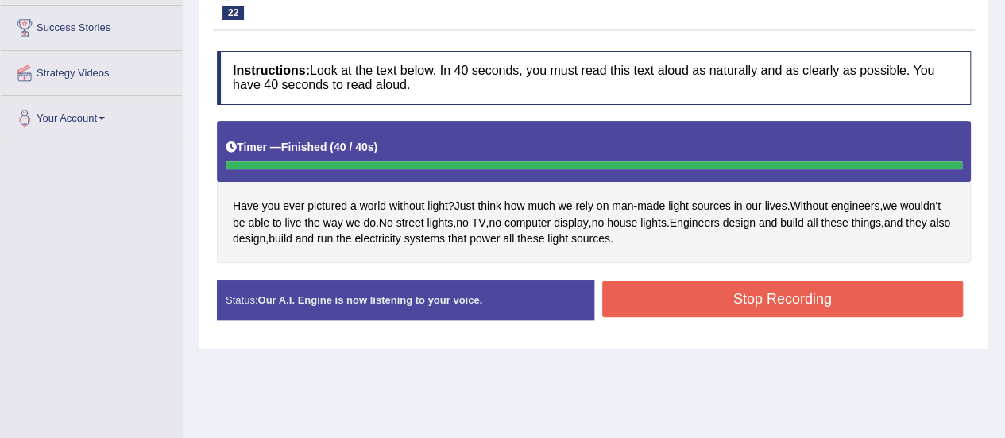
click at [705, 303] on div "Status: Our A.I. Engine is now listening to your voice. Start Answering Stop Re…" at bounding box center [594, 308] width 754 height 56
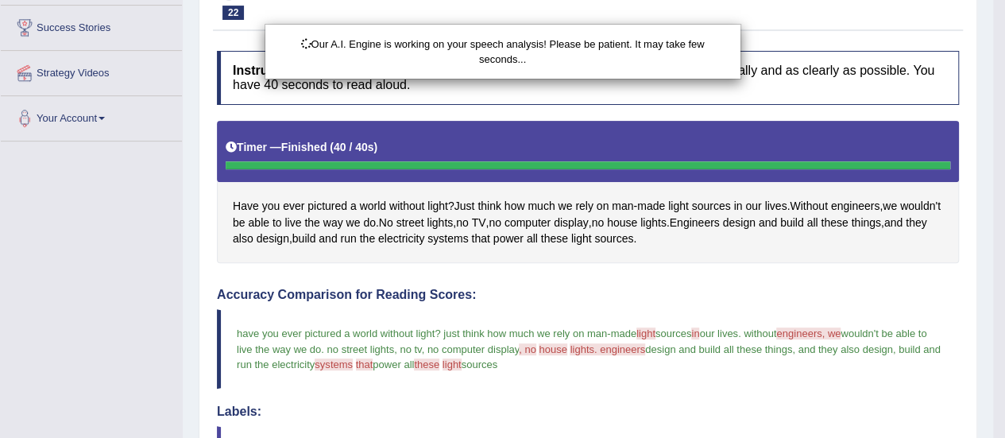
click at [705, 303] on div "Our A.I. Engine is working on your speech analysis! Please be patient. It may t…" at bounding box center [502, 219] width 1005 height 438
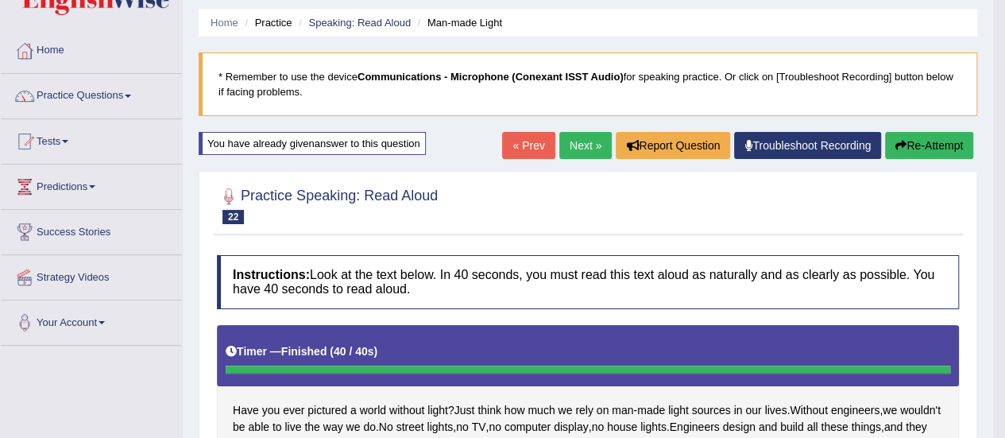
scroll to position [0, 0]
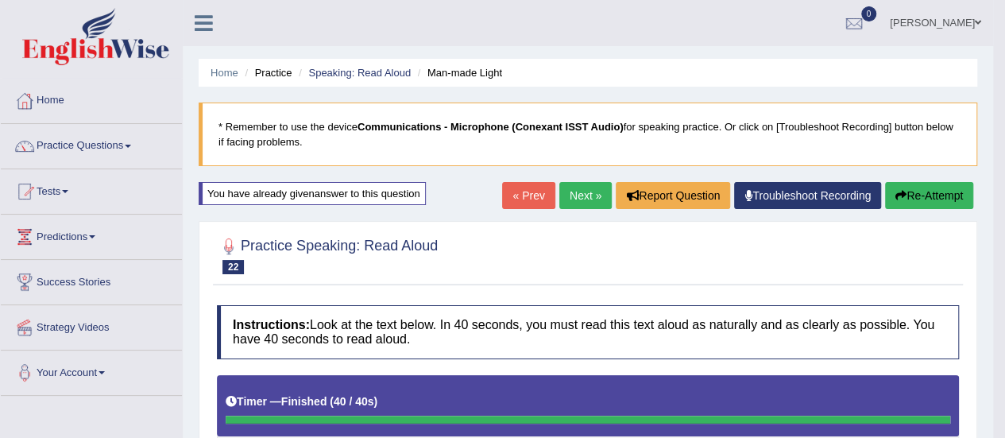
click at [586, 195] on link "Next »" at bounding box center [585, 195] width 52 height 27
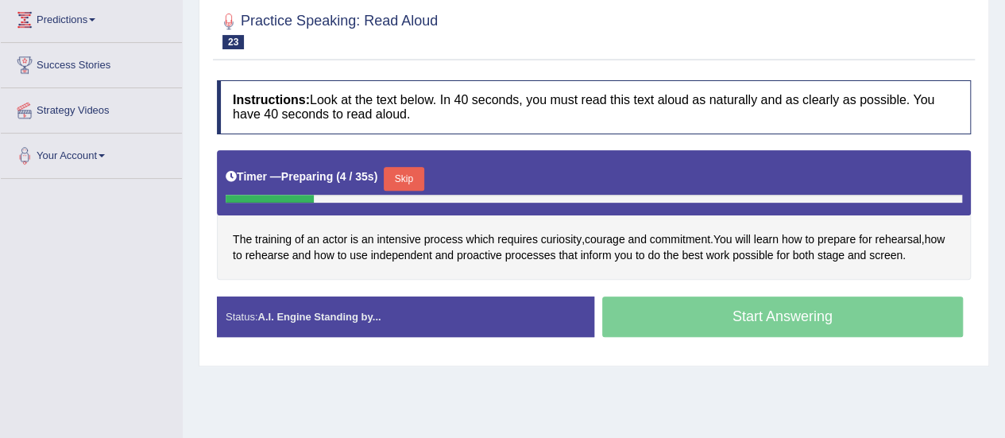
scroll to position [218, 0]
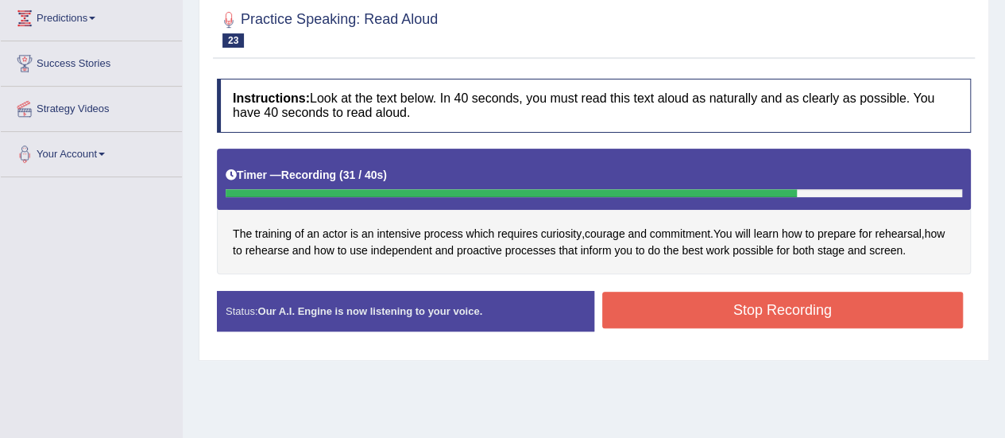
click at [829, 303] on button "Stop Recording" at bounding box center [782, 310] width 361 height 37
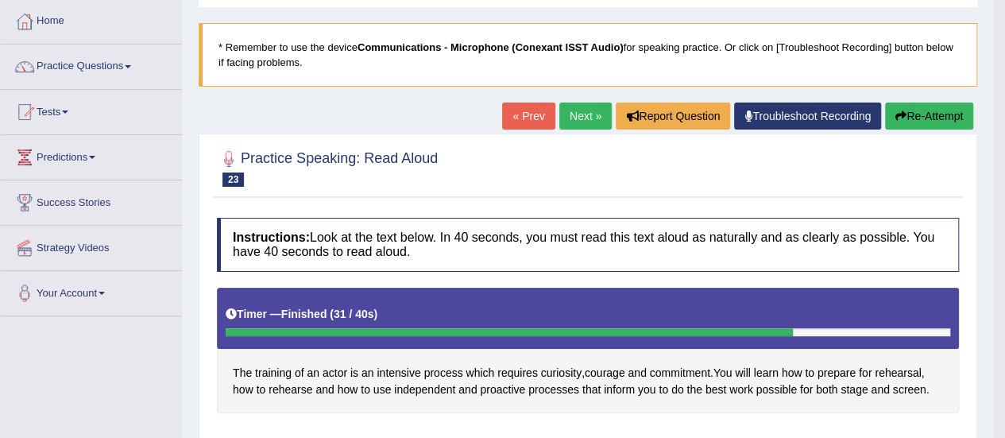
scroll to position [78, 0]
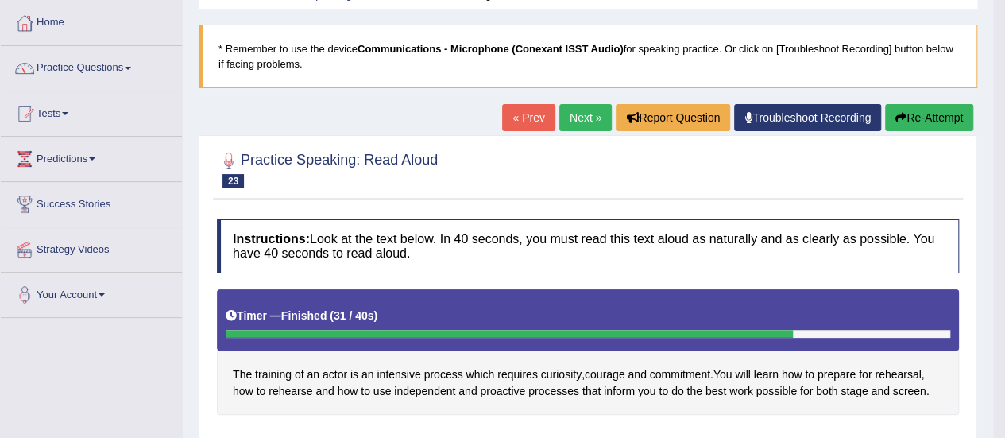
click at [578, 117] on link "Next »" at bounding box center [585, 117] width 52 height 27
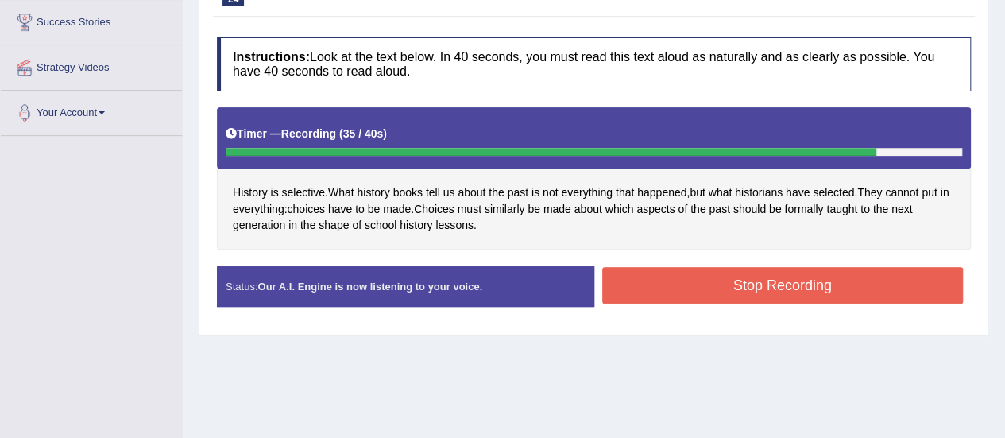
click at [775, 284] on button "Stop Recording" at bounding box center [782, 285] width 361 height 37
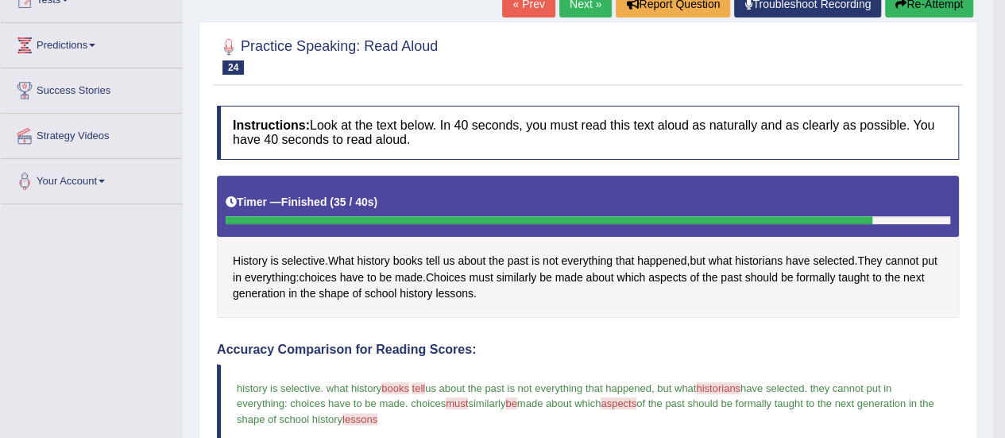
scroll to position [191, 0]
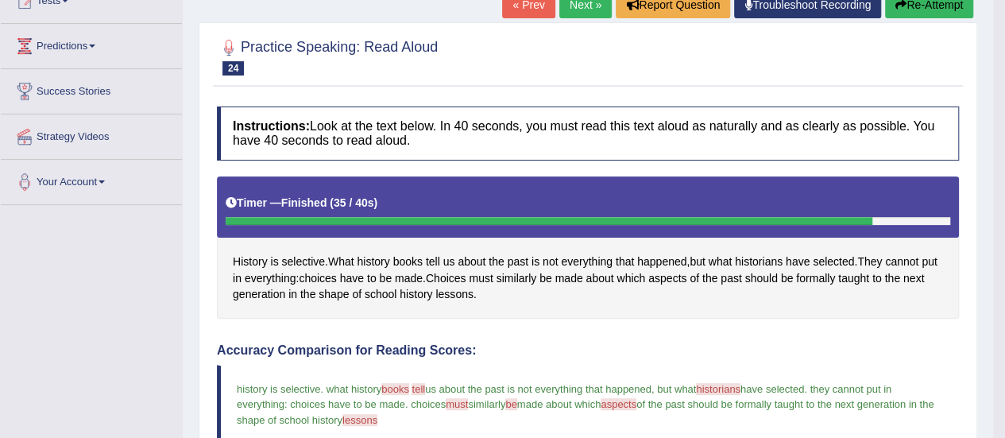
click at [585, 9] on link "Next »" at bounding box center [585, 4] width 52 height 27
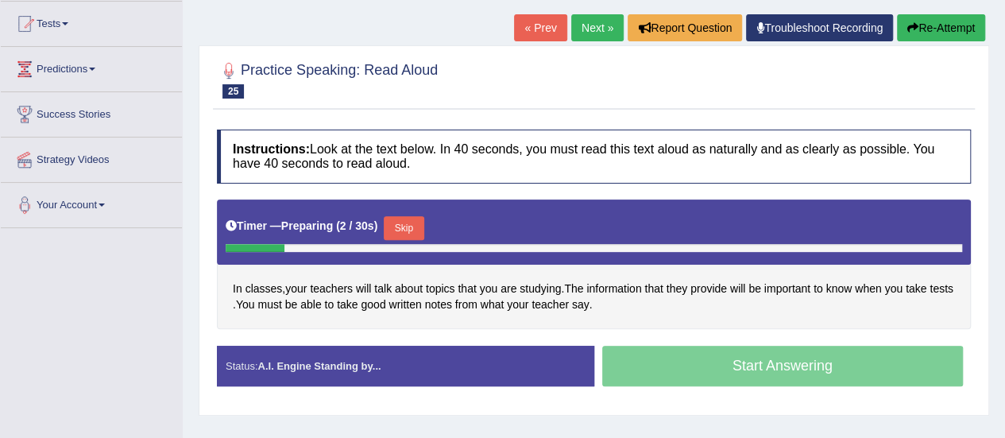
scroll to position [168, 0]
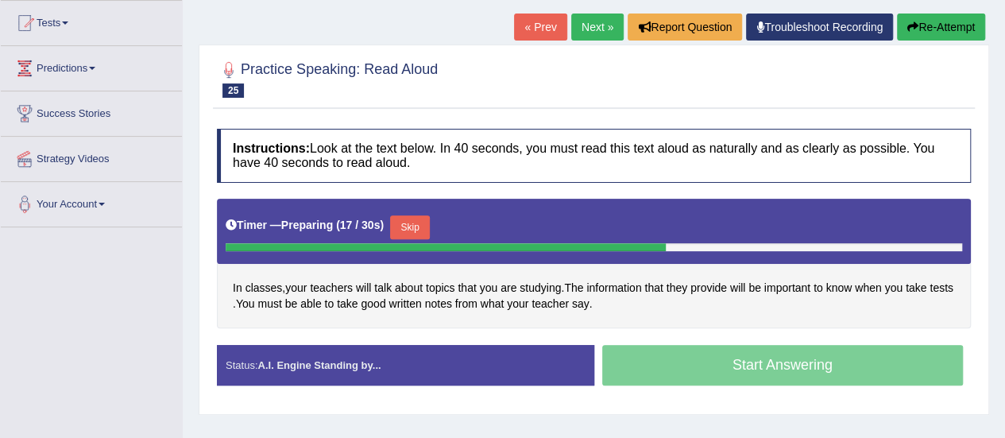
click at [406, 220] on button "Skip" at bounding box center [410, 227] width 40 height 24
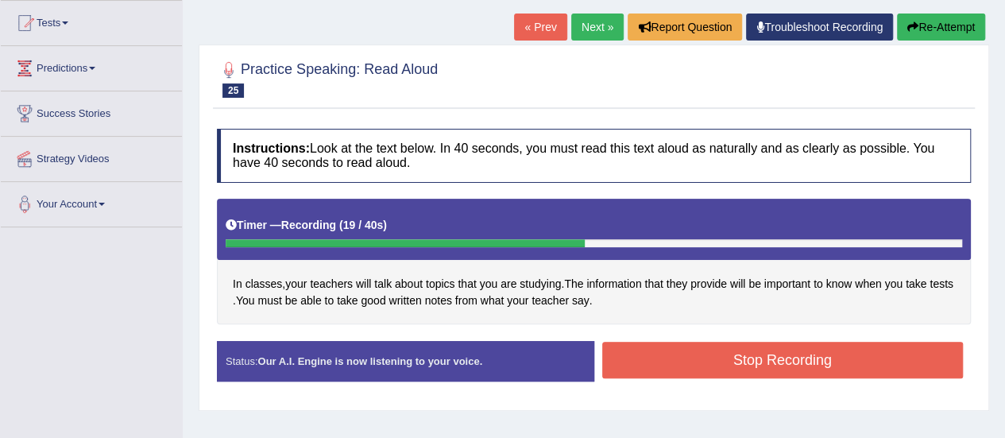
click at [545, 23] on link "« Prev" at bounding box center [540, 27] width 52 height 27
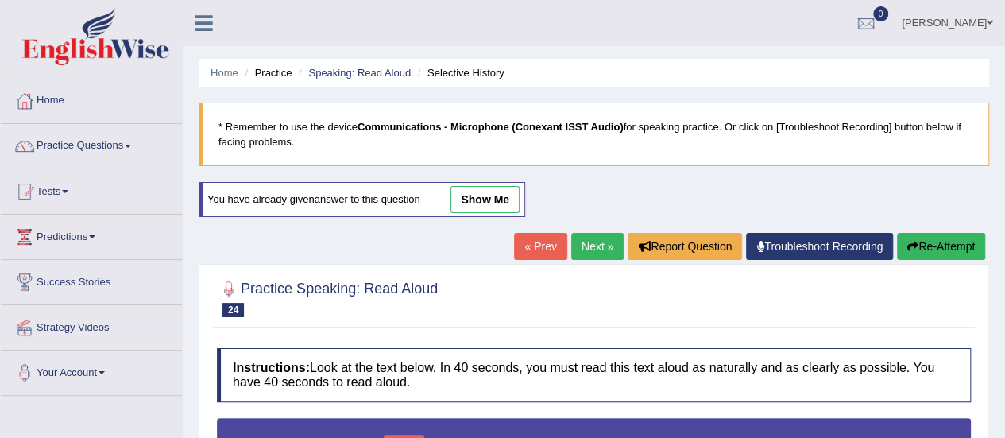
click at [580, 248] on link "Next »" at bounding box center [597, 246] width 52 height 27
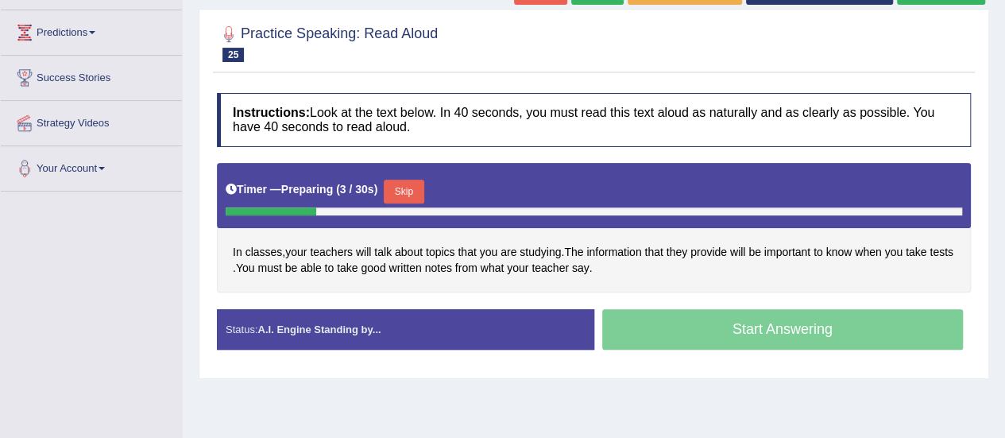
click at [411, 195] on button "Skip" at bounding box center [404, 192] width 40 height 24
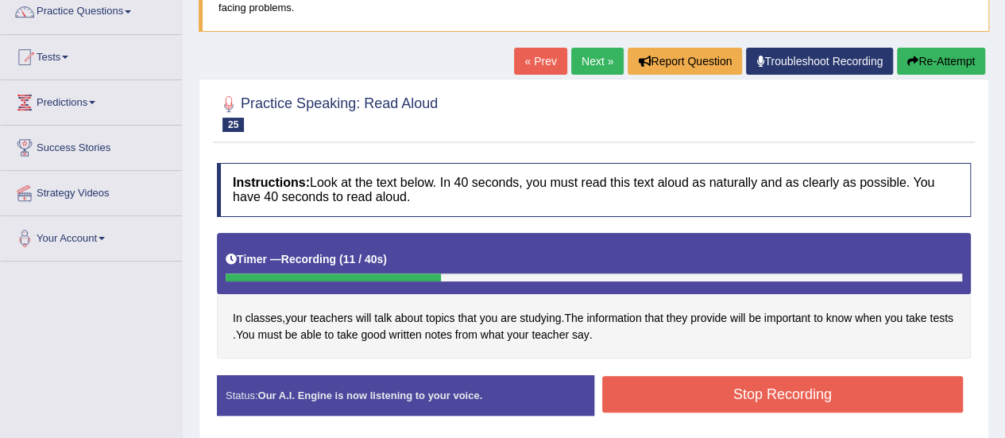
scroll to position [133, 0]
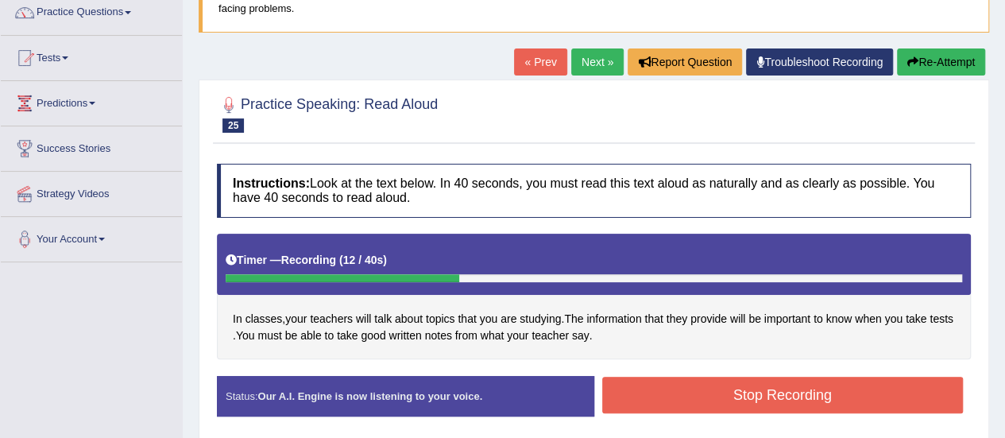
click at [537, 61] on link "« Prev" at bounding box center [540, 61] width 52 height 27
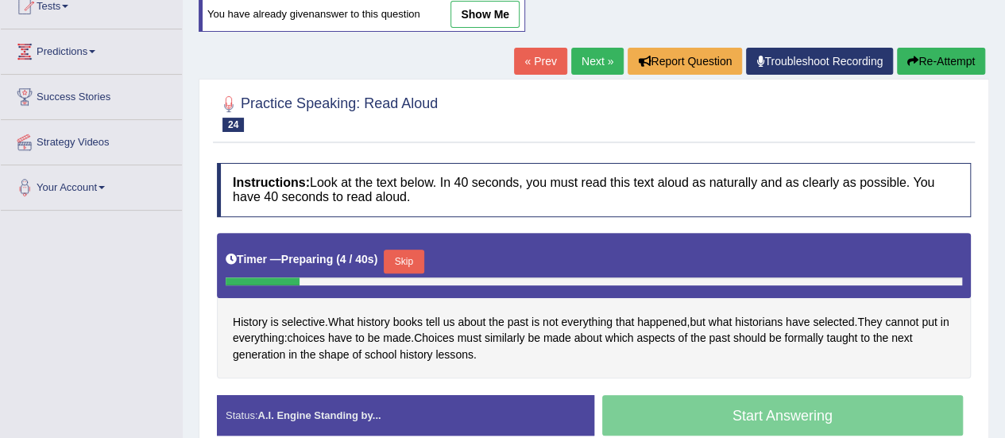
scroll to position [180, 0]
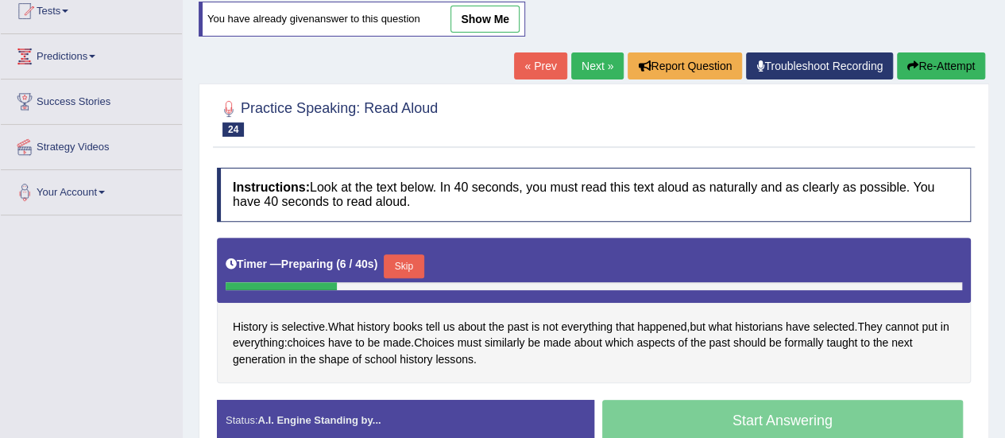
click at [591, 63] on link "Next »" at bounding box center [597, 65] width 52 height 27
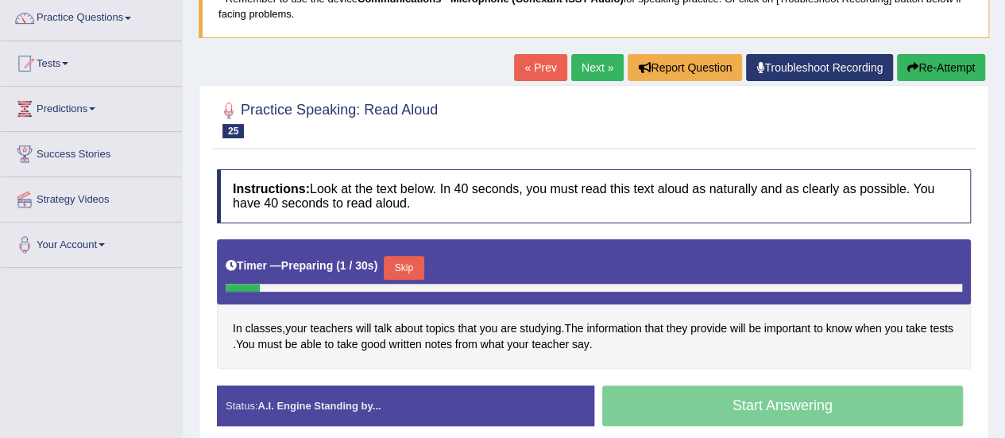
scroll to position [141, 0]
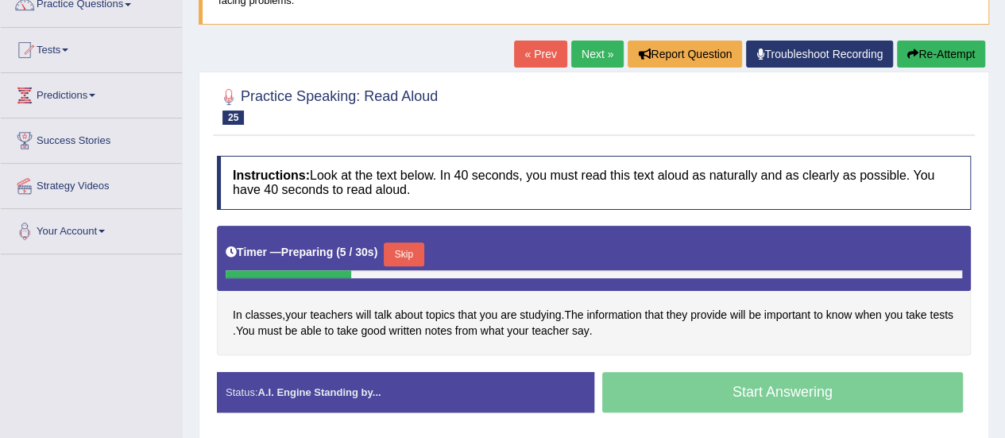
click at [415, 248] on button "Skip" at bounding box center [404, 254] width 40 height 24
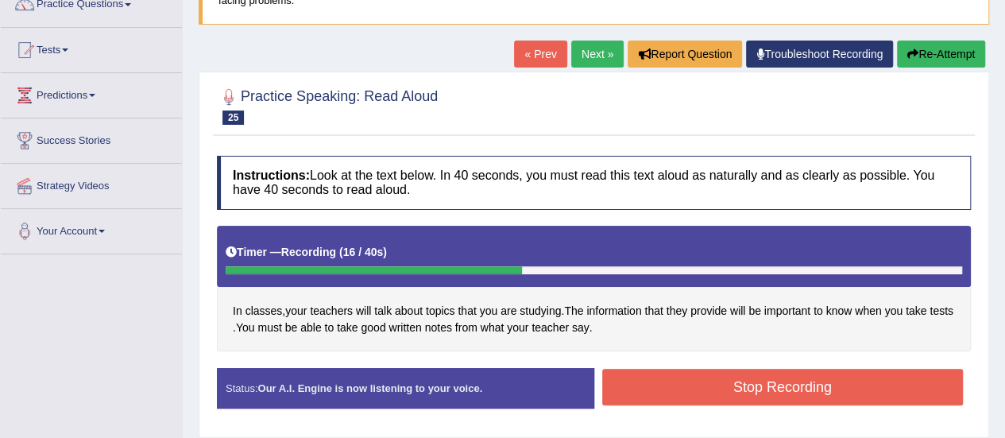
click at [532, 44] on link "« Prev" at bounding box center [540, 54] width 52 height 27
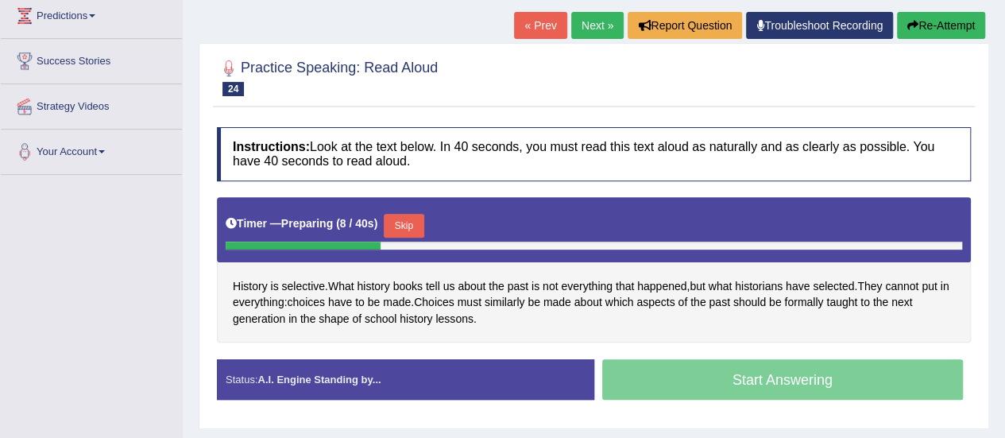
scroll to position [222, 0]
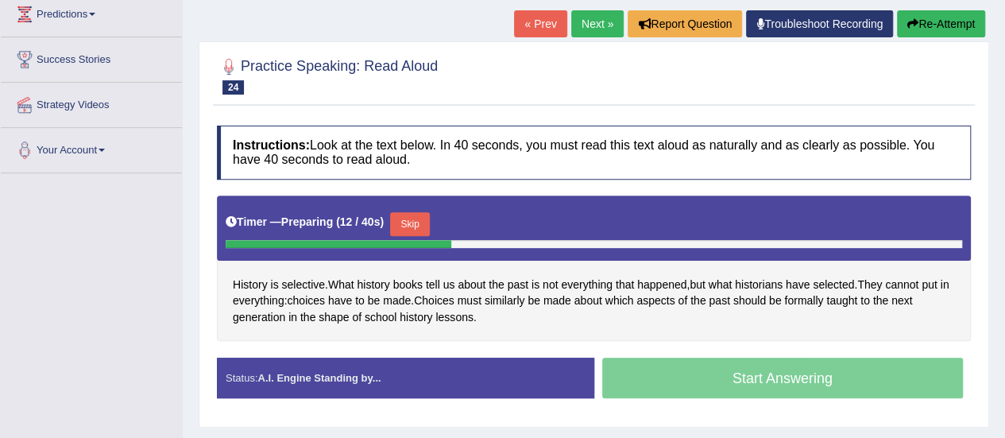
click at [424, 221] on button "Skip" at bounding box center [410, 224] width 40 height 24
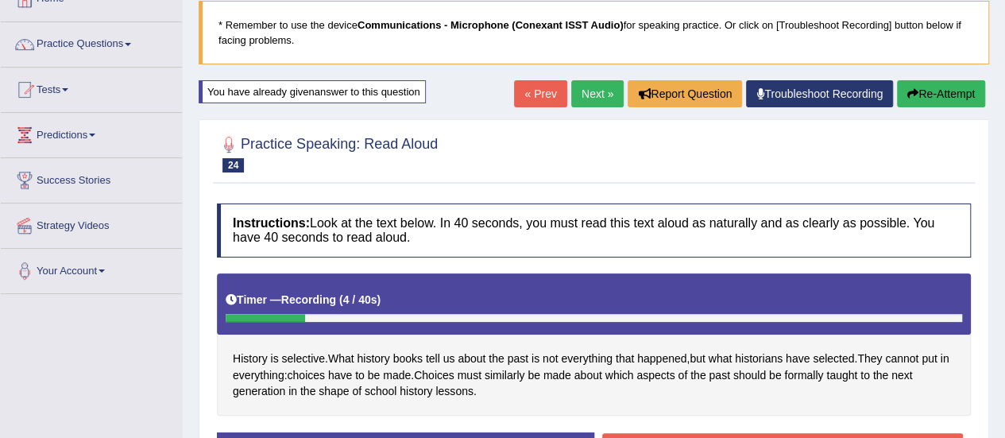
scroll to position [93, 0]
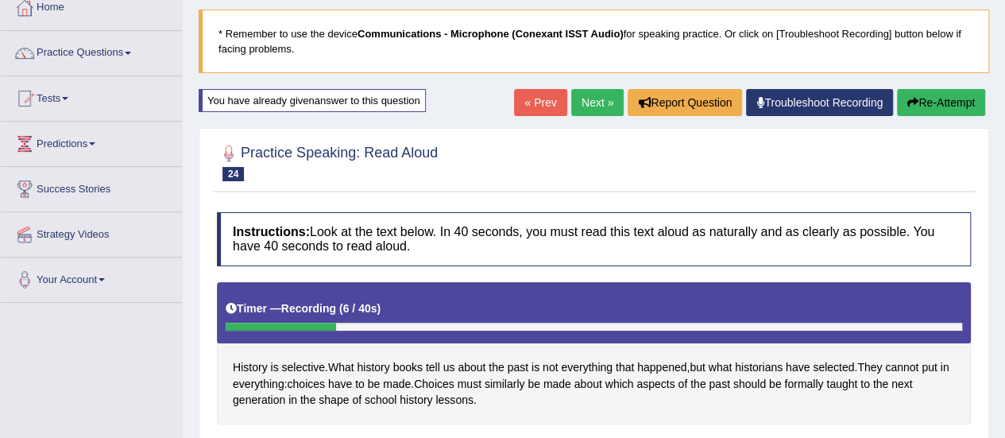
click at [575, 102] on link "Next »" at bounding box center [597, 102] width 52 height 27
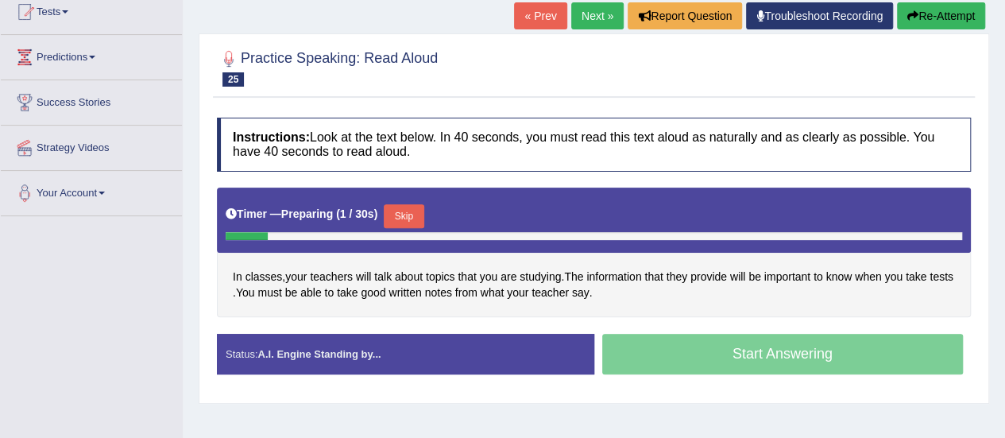
scroll to position [180, 0]
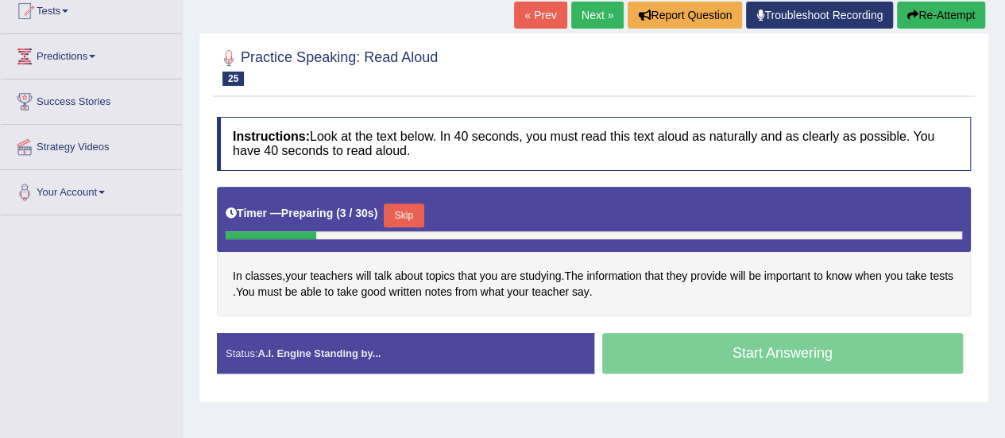
click at [407, 214] on button "Skip" at bounding box center [404, 215] width 40 height 24
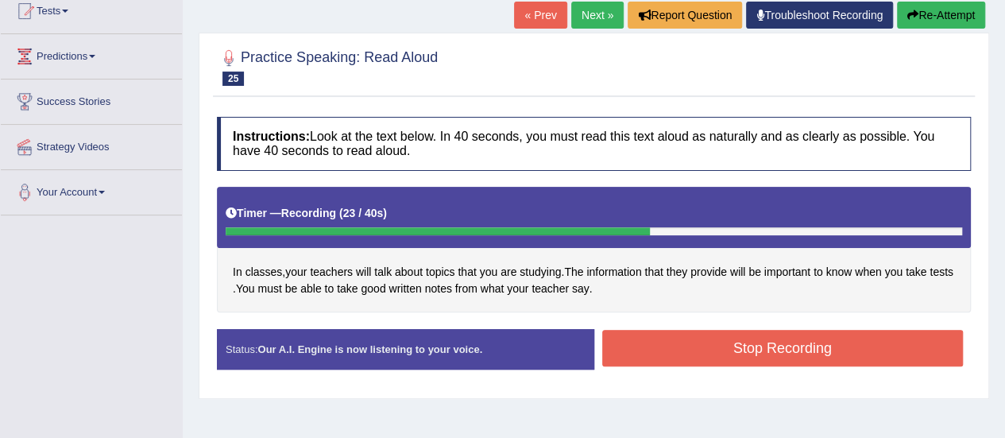
click at [755, 336] on button "Stop Recording" at bounding box center [782, 348] width 361 height 37
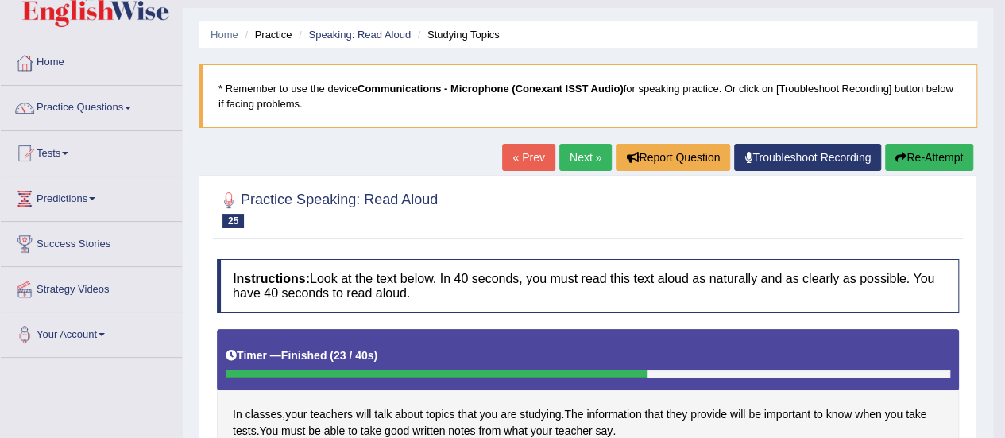
scroll to position [37, 0]
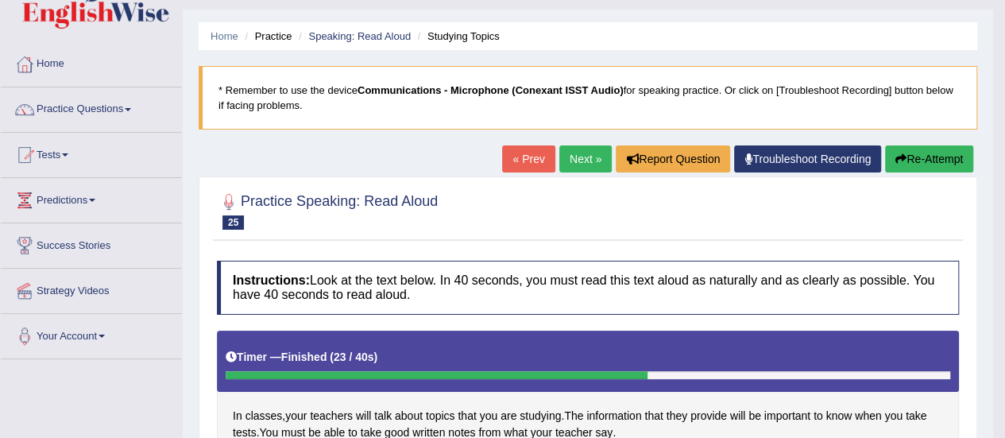
click at [572, 164] on link "Next »" at bounding box center [585, 158] width 52 height 27
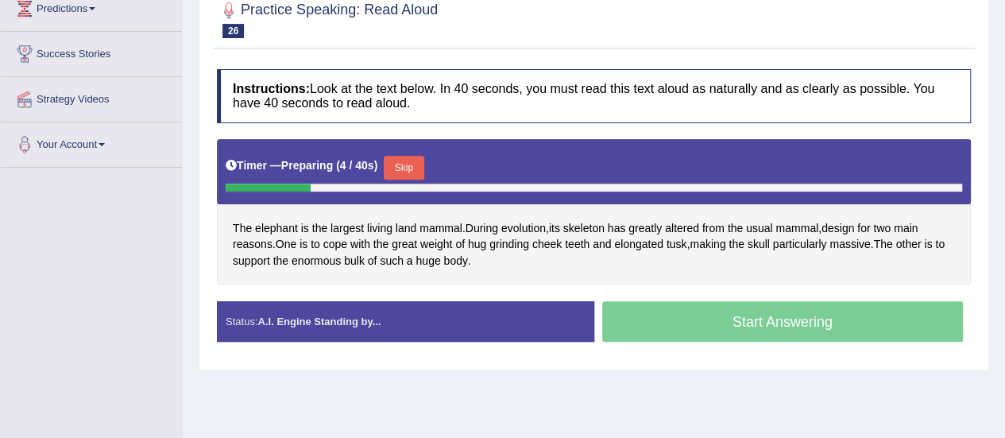
click at [411, 168] on button "Skip" at bounding box center [404, 168] width 40 height 24
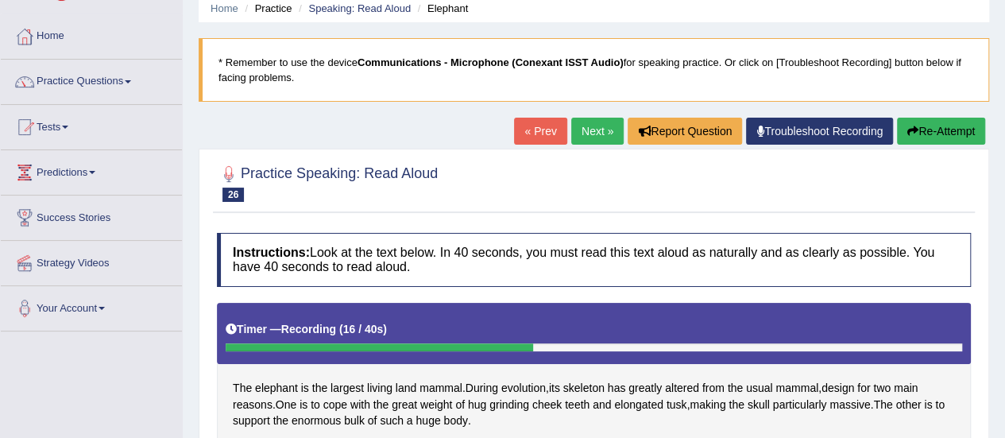
scroll to position [60, 0]
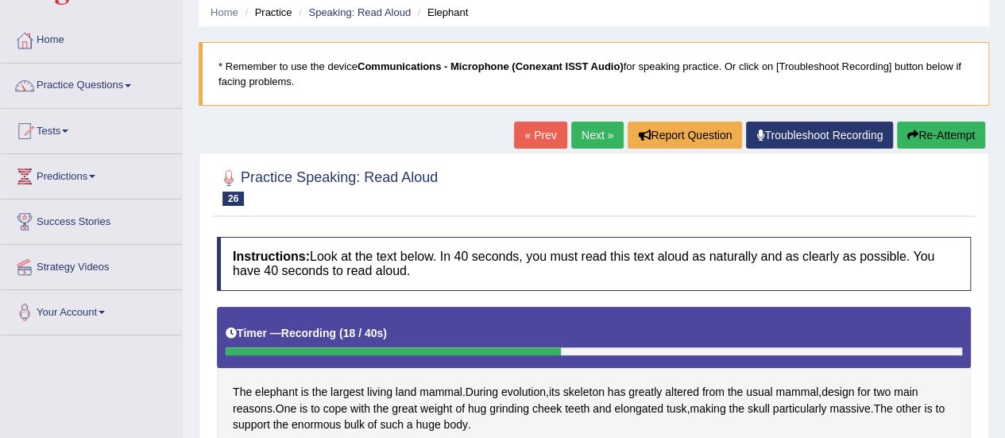
click at [544, 137] on link "« Prev" at bounding box center [540, 135] width 52 height 27
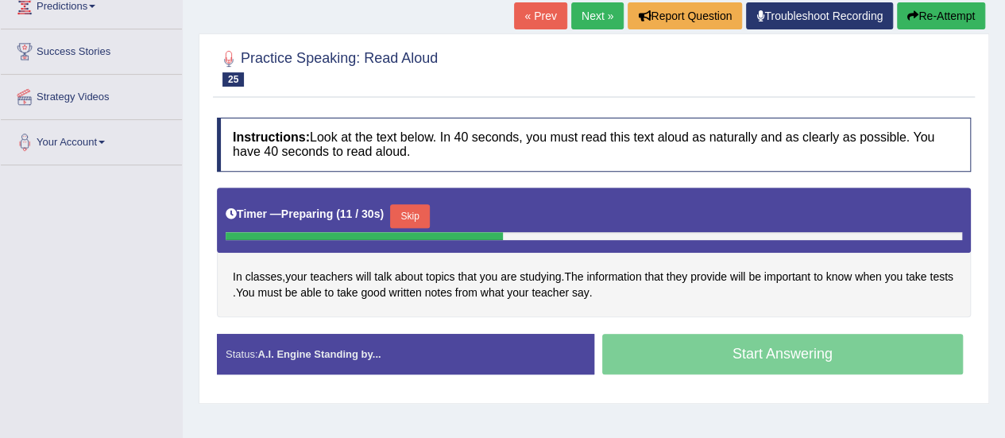
click at [411, 211] on button "Skip" at bounding box center [410, 216] width 40 height 24
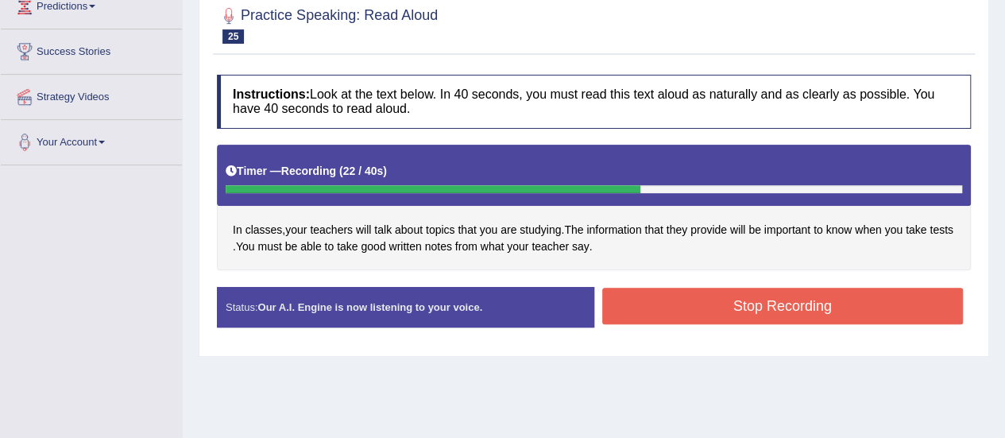
click at [714, 299] on button "Stop Recording" at bounding box center [782, 306] width 361 height 37
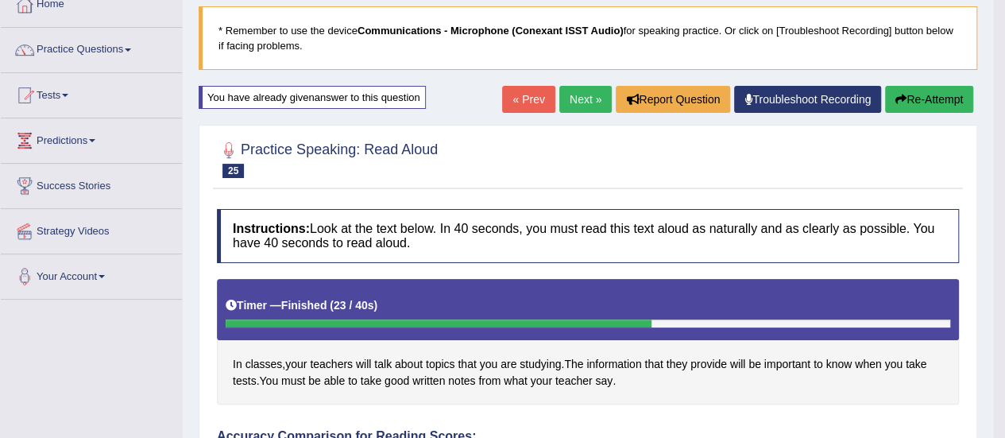
scroll to position [94, 0]
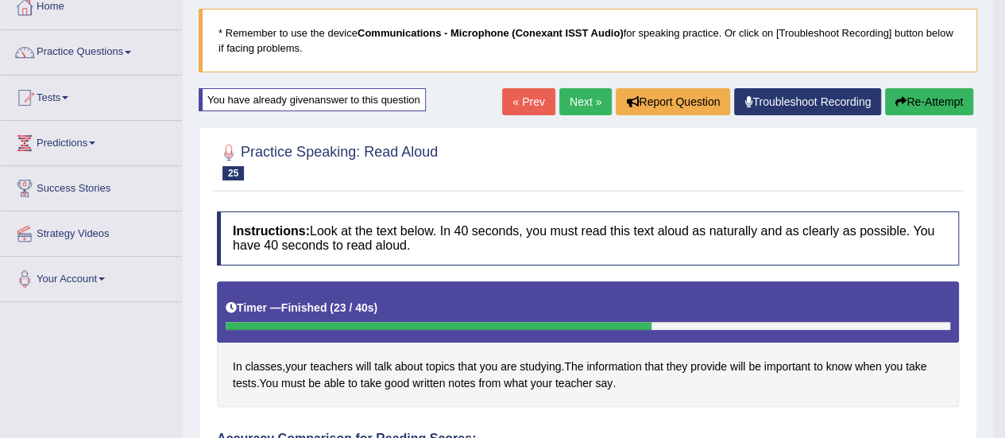
click at [576, 102] on link "Next »" at bounding box center [585, 101] width 52 height 27
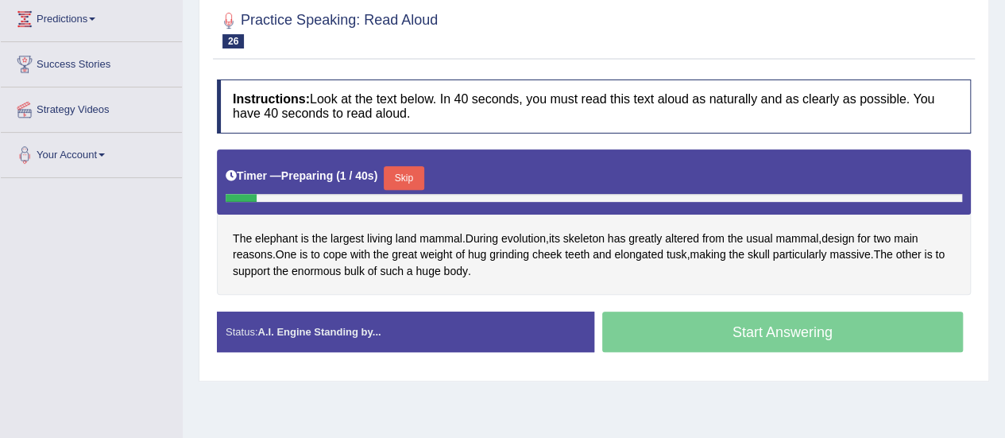
scroll to position [220, 0]
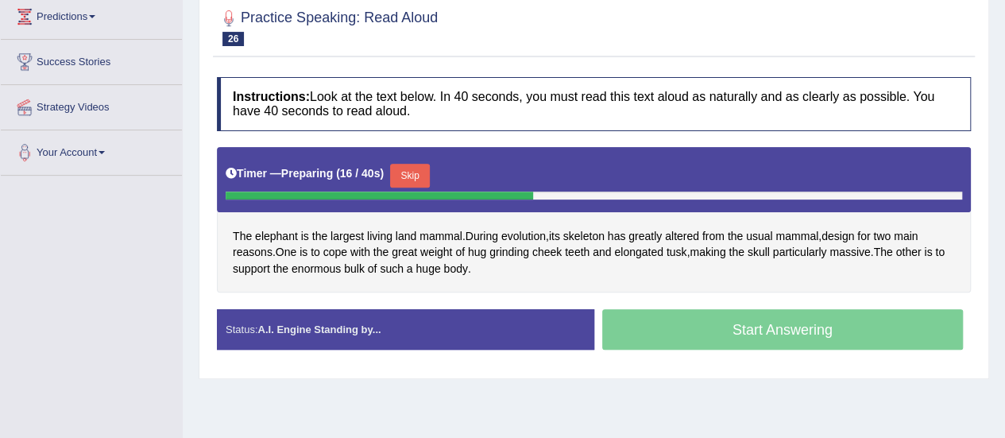
click at [419, 172] on button "Skip" at bounding box center [410, 176] width 40 height 24
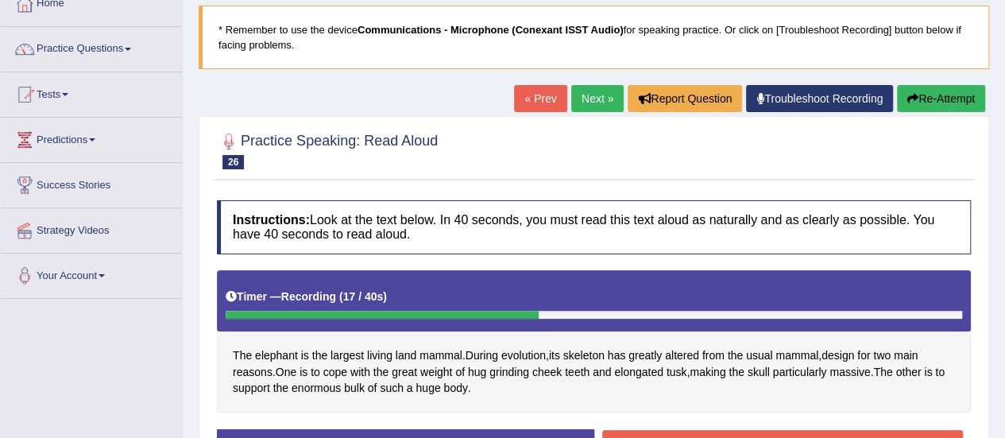
scroll to position [95, 0]
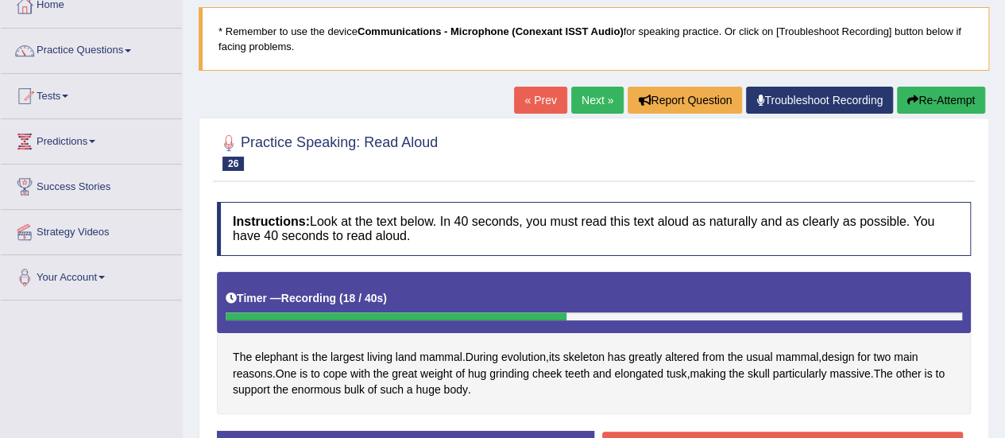
click at [549, 104] on link "« Prev" at bounding box center [540, 100] width 52 height 27
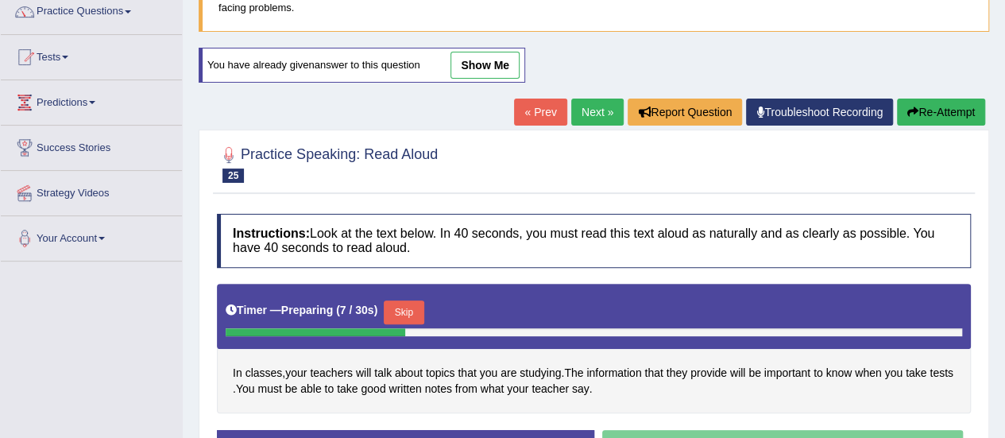
scroll to position [164, 0]
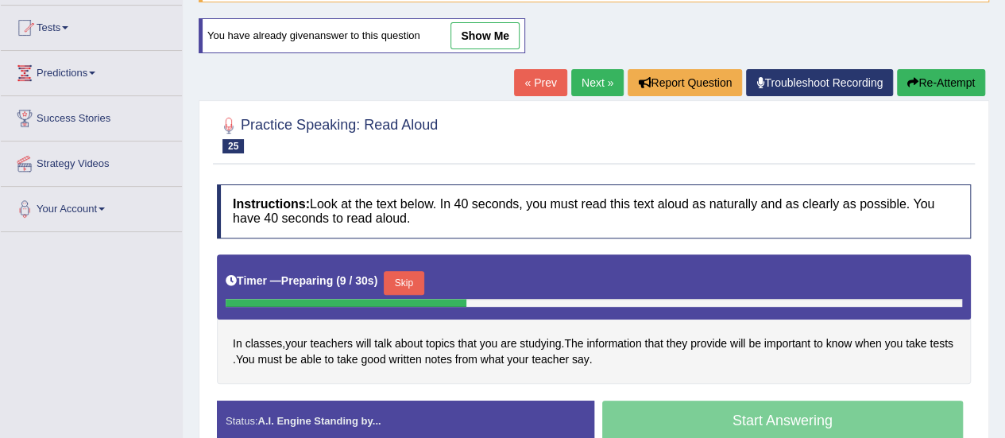
click at [419, 279] on button "Skip" at bounding box center [404, 283] width 40 height 24
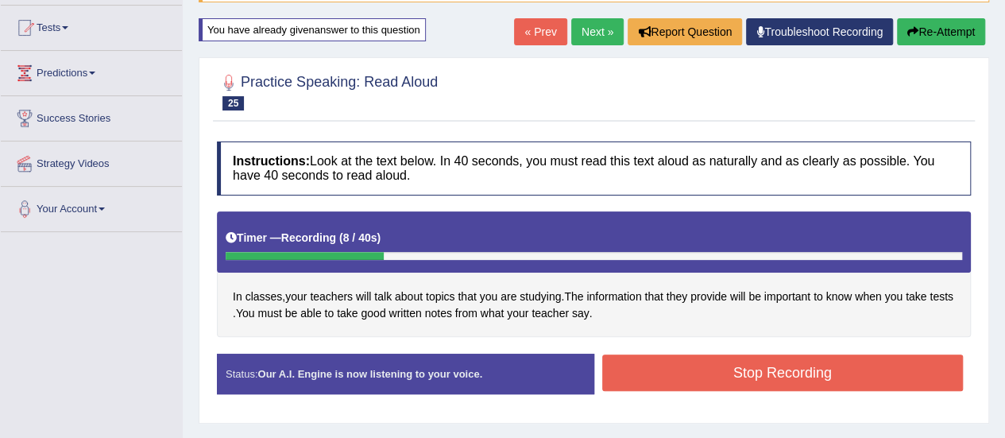
click at [584, 23] on link "Next »" at bounding box center [597, 31] width 52 height 27
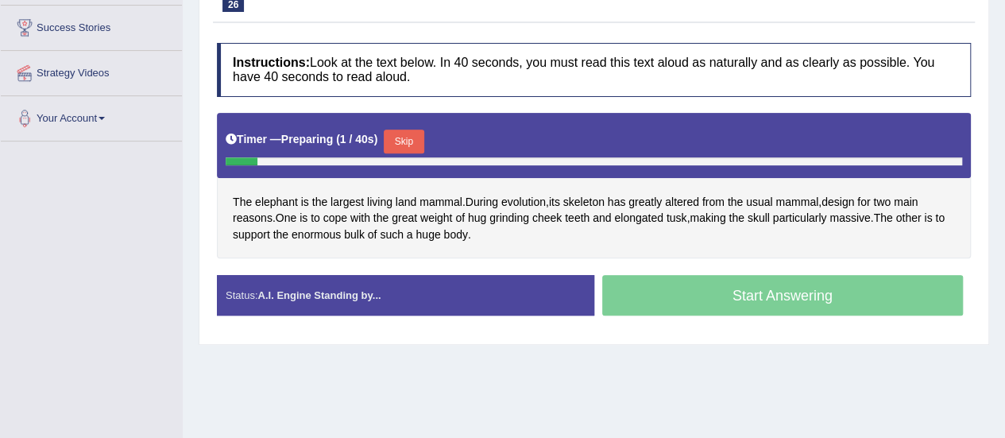
scroll to position [257, 0]
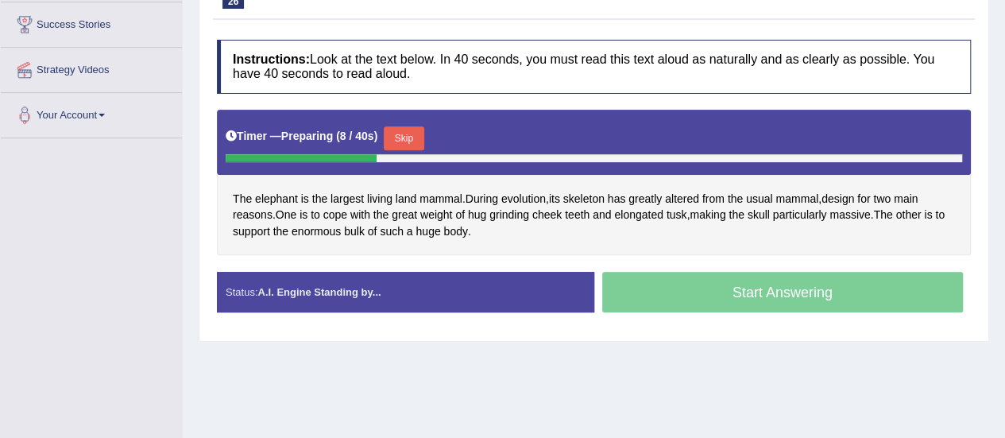
click at [410, 137] on button "Skip" at bounding box center [404, 138] width 40 height 24
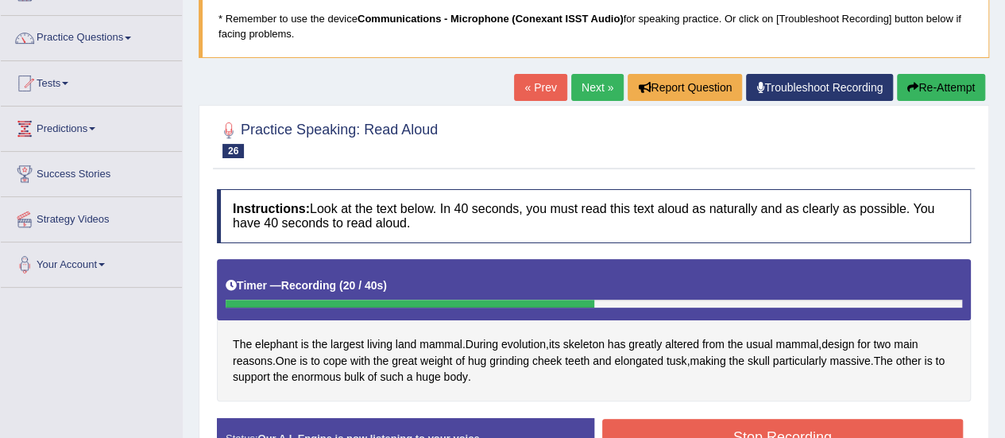
scroll to position [95, 0]
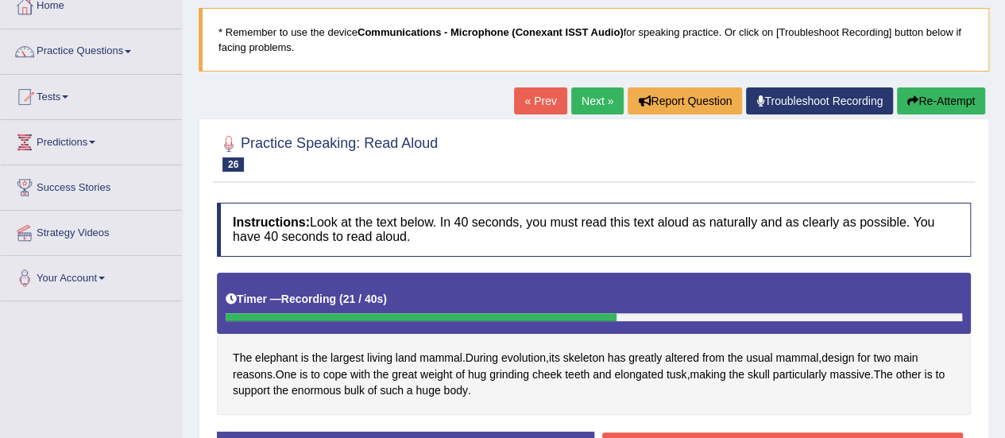
click at [541, 104] on link "« Prev" at bounding box center [540, 100] width 52 height 27
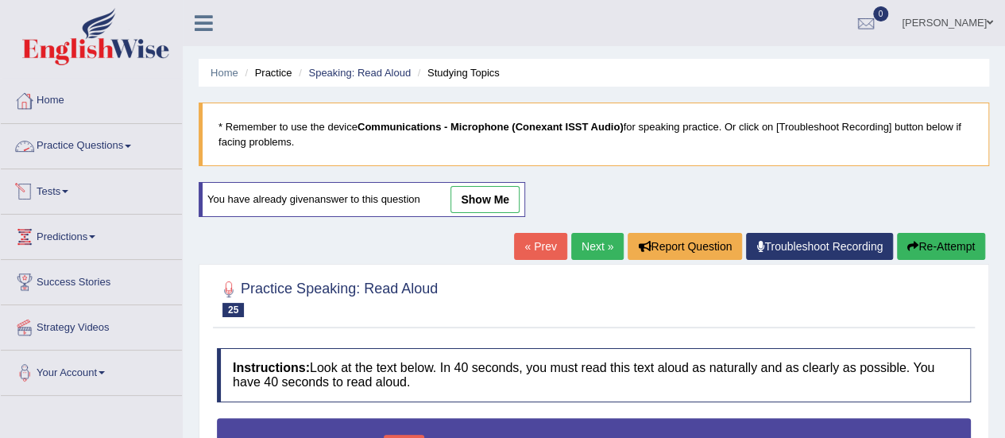
click at [125, 141] on link "Practice Questions" at bounding box center [91, 144] width 181 height 40
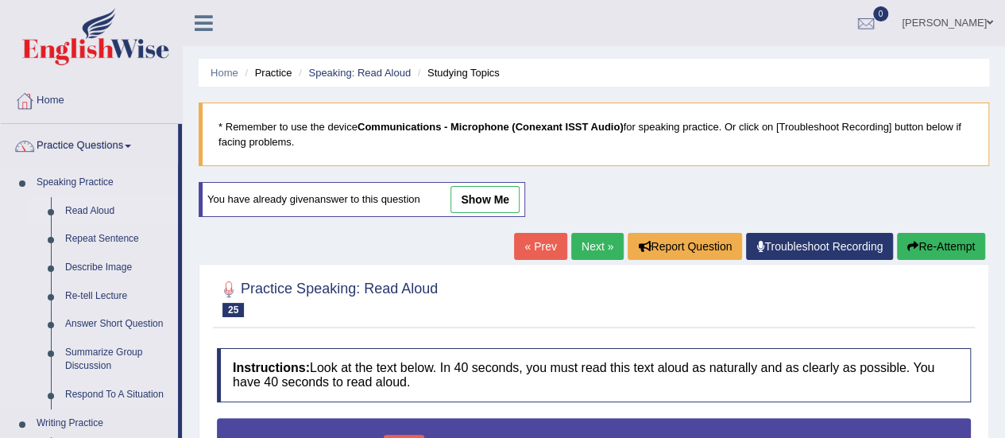
click at [108, 214] on link "Read Aloud" at bounding box center [118, 211] width 120 height 29
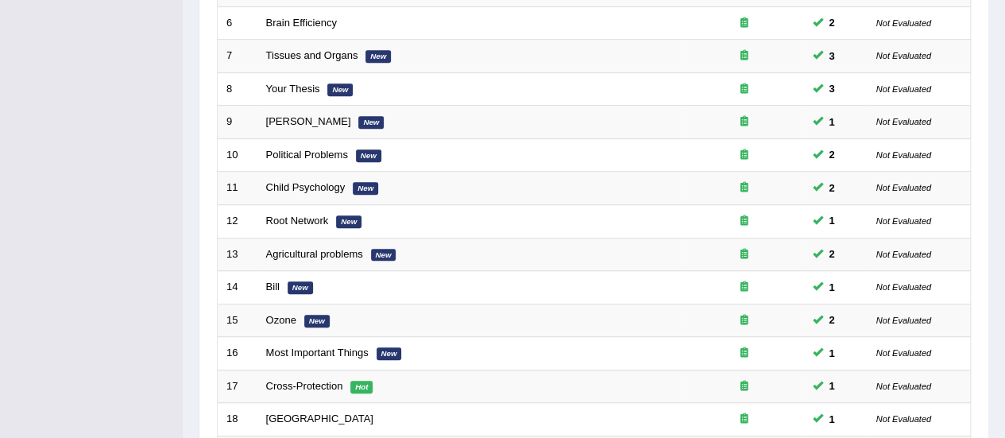
scroll to position [606, 0]
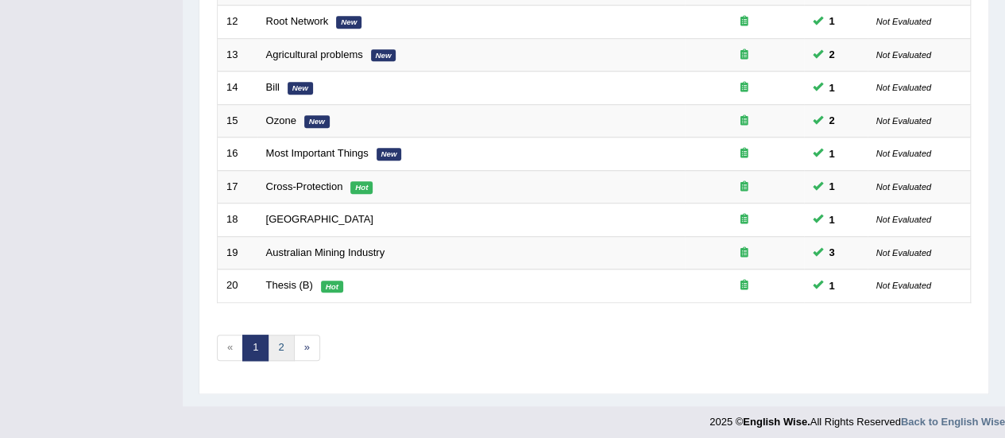
click at [281, 339] on link "2" at bounding box center [281, 347] width 26 height 26
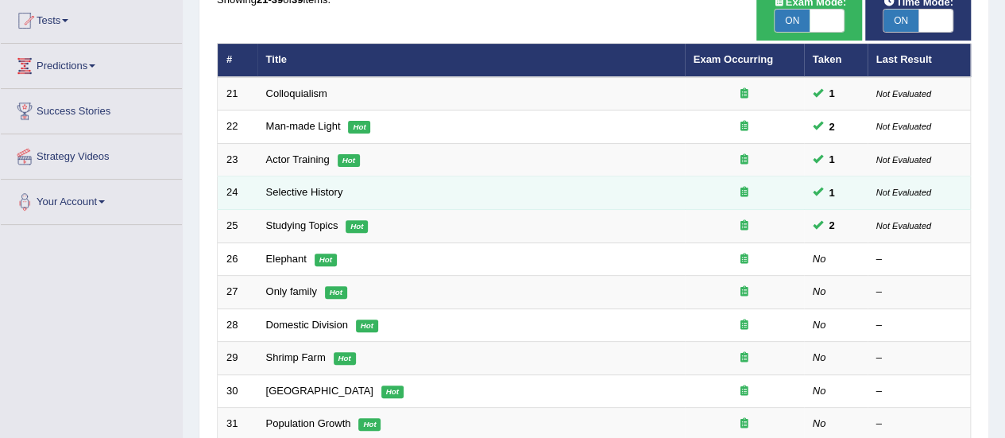
scroll to position [172, 0]
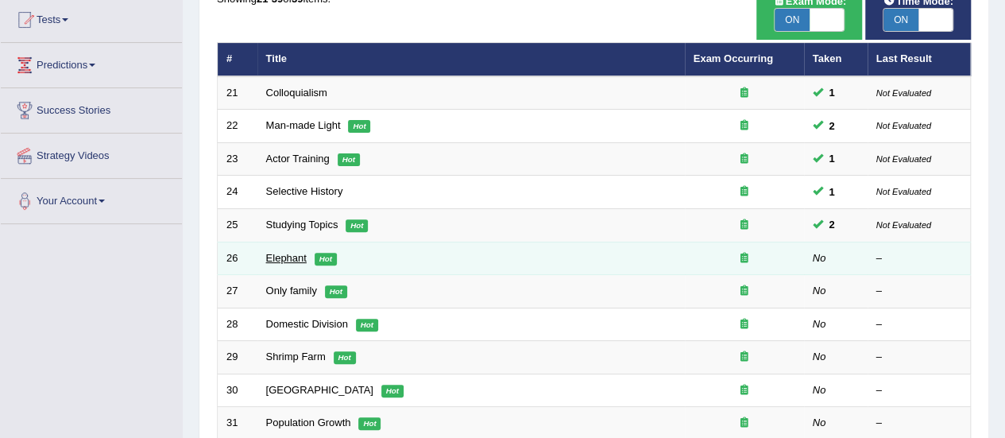
click at [296, 253] on link "Elephant" at bounding box center [286, 258] width 41 height 12
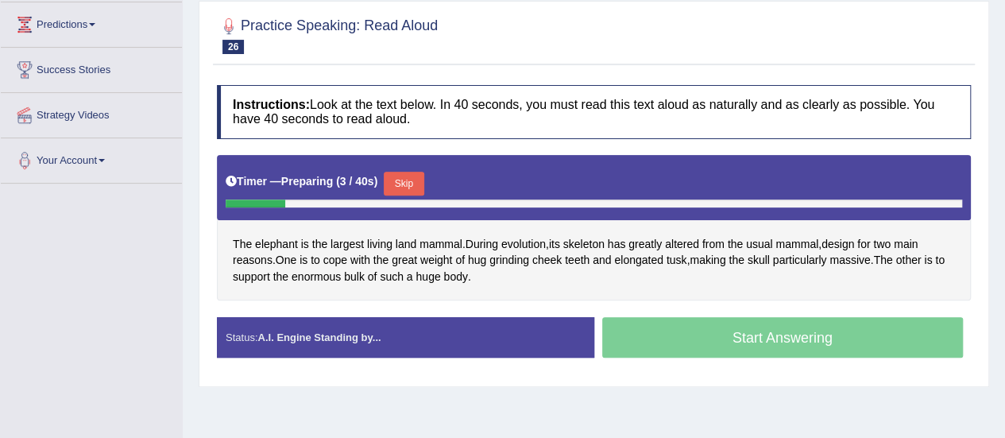
click at [411, 178] on button "Skip" at bounding box center [404, 184] width 40 height 24
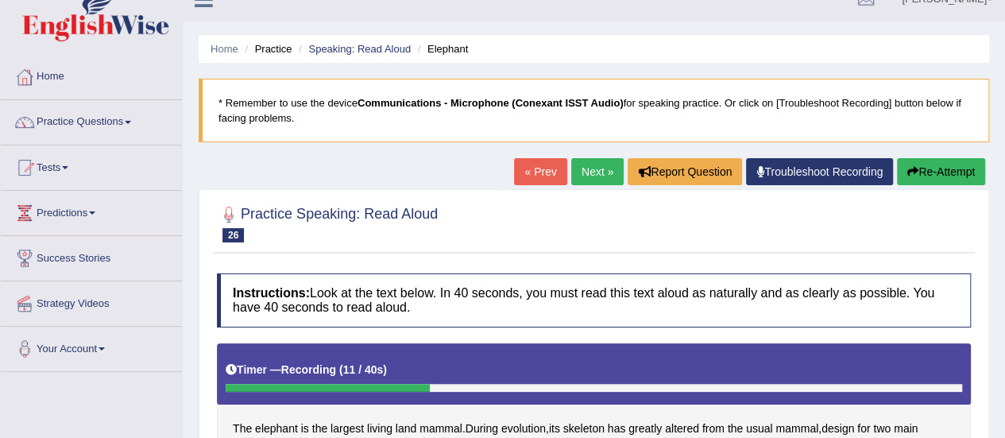
scroll to position [22, 0]
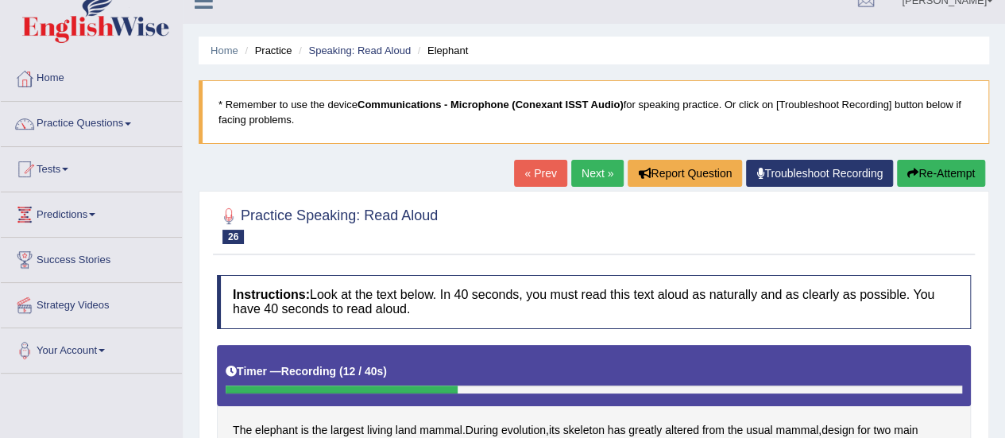
click at [555, 171] on link "« Prev" at bounding box center [540, 173] width 52 height 27
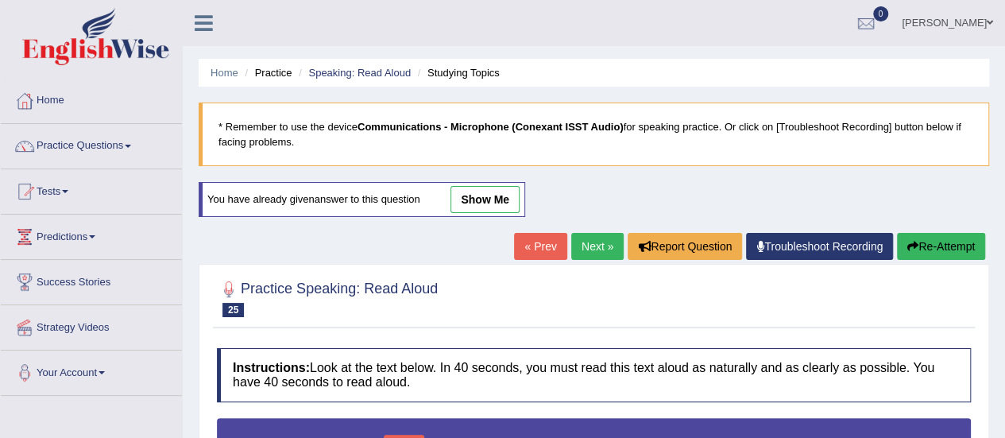
click at [599, 253] on link "Next »" at bounding box center [597, 246] width 52 height 27
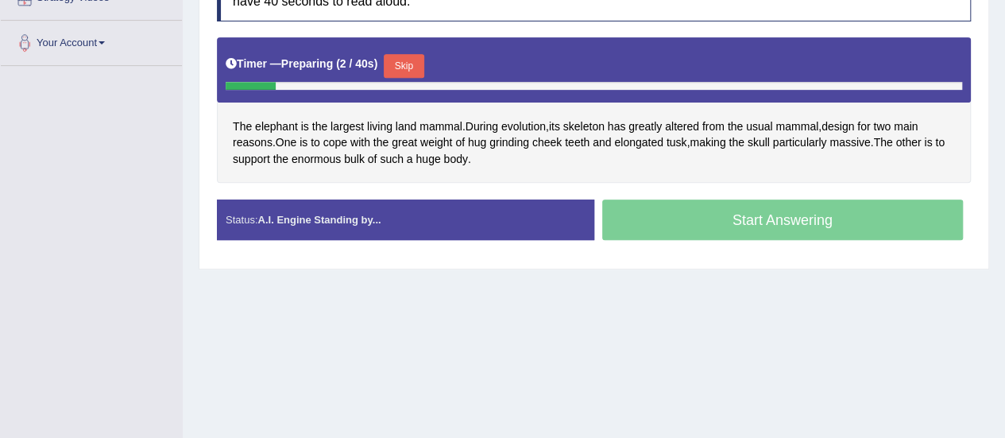
click at [416, 61] on button "Skip" at bounding box center [404, 66] width 40 height 24
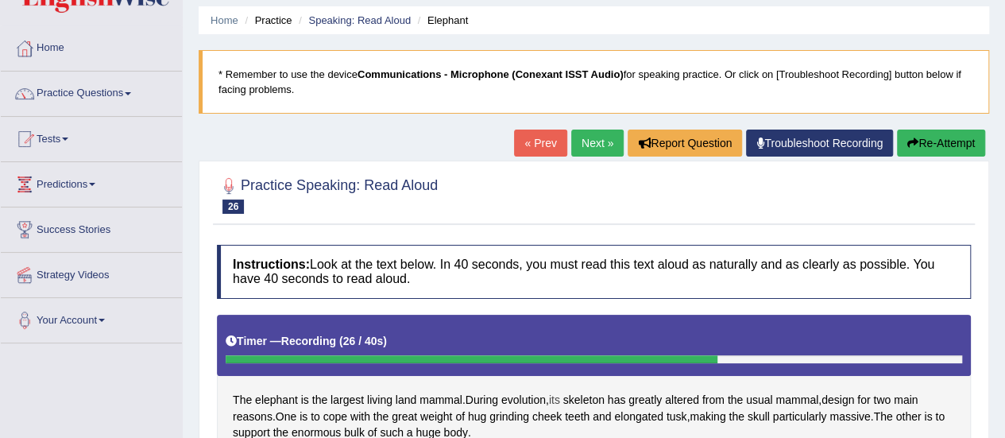
scroll to position [39, 0]
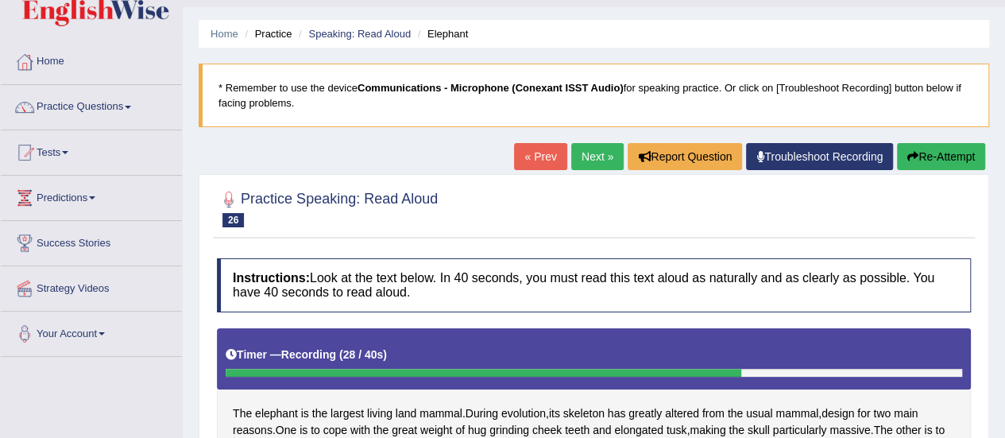
click at [543, 151] on link "« Prev" at bounding box center [540, 156] width 52 height 27
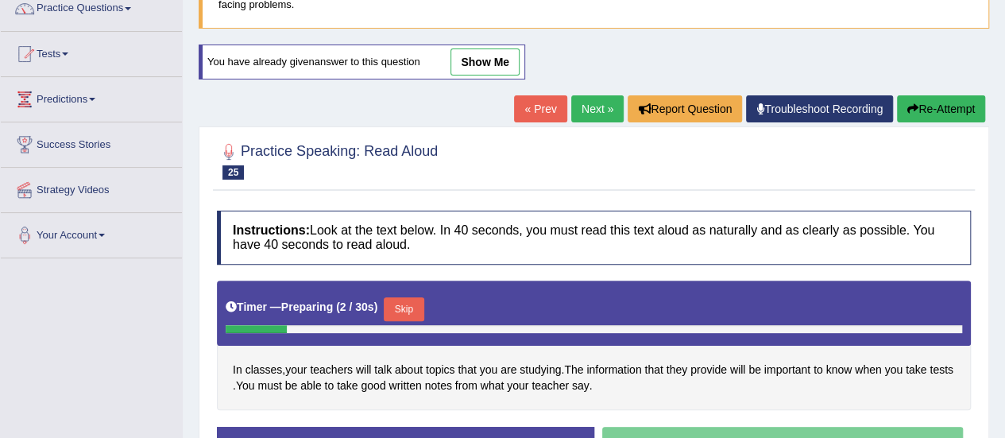
scroll to position [137, 0]
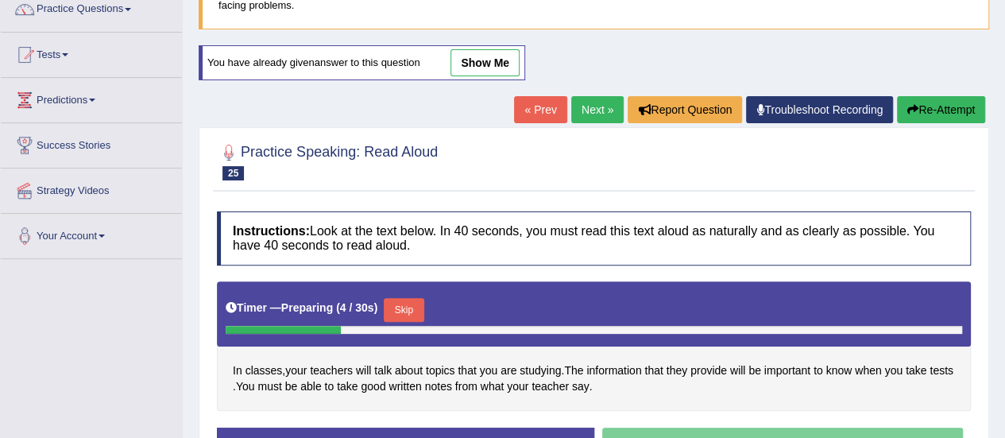
click at [588, 107] on link "Next »" at bounding box center [597, 109] width 52 height 27
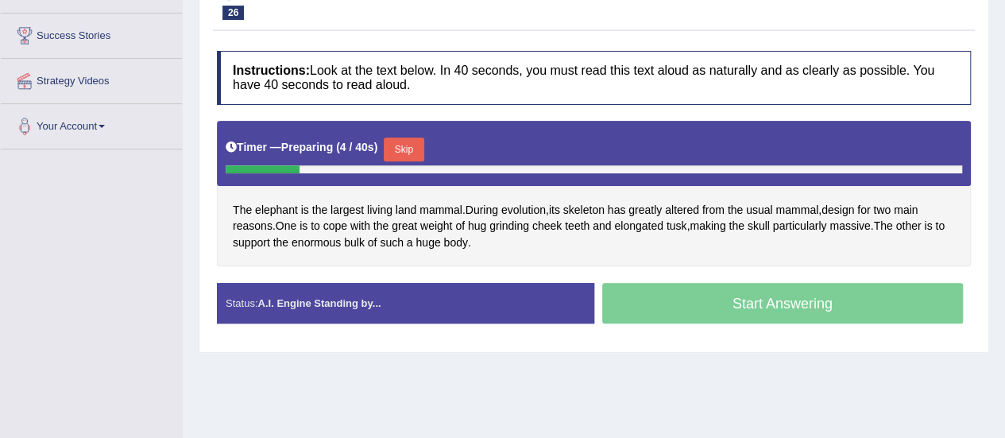
click at [404, 150] on button "Skip" at bounding box center [404, 149] width 40 height 24
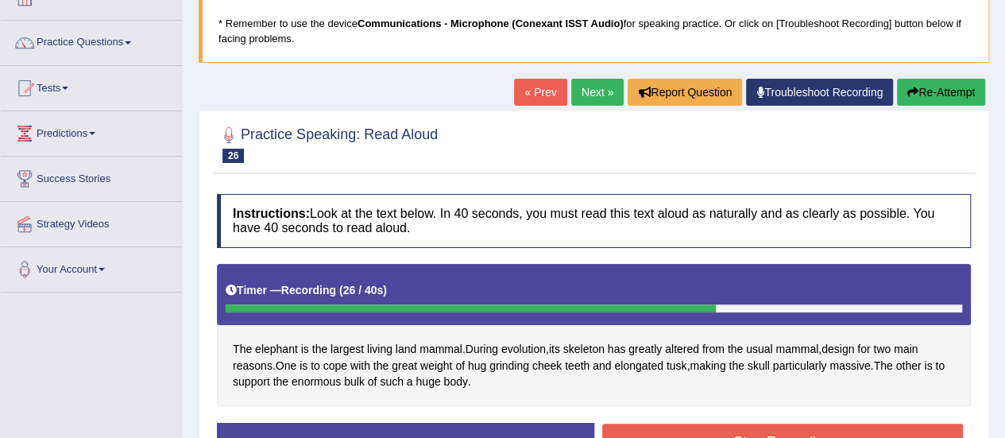
scroll to position [100, 0]
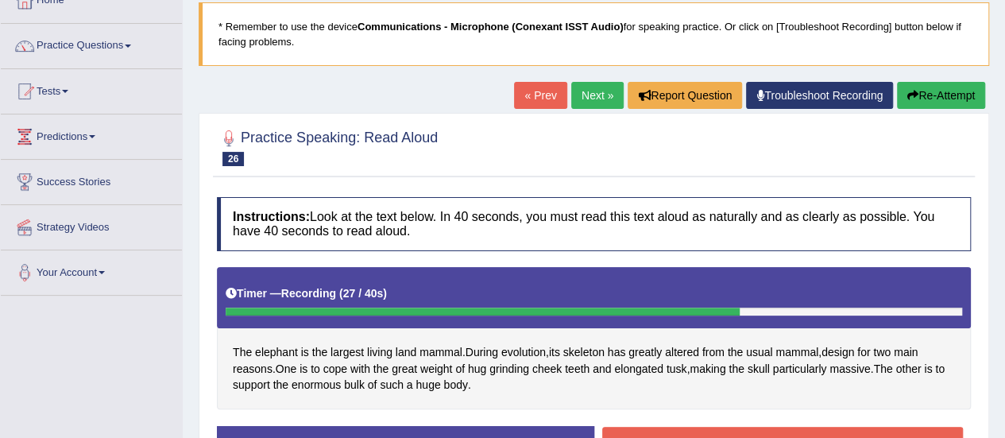
click at [545, 98] on link "« Prev" at bounding box center [540, 95] width 52 height 27
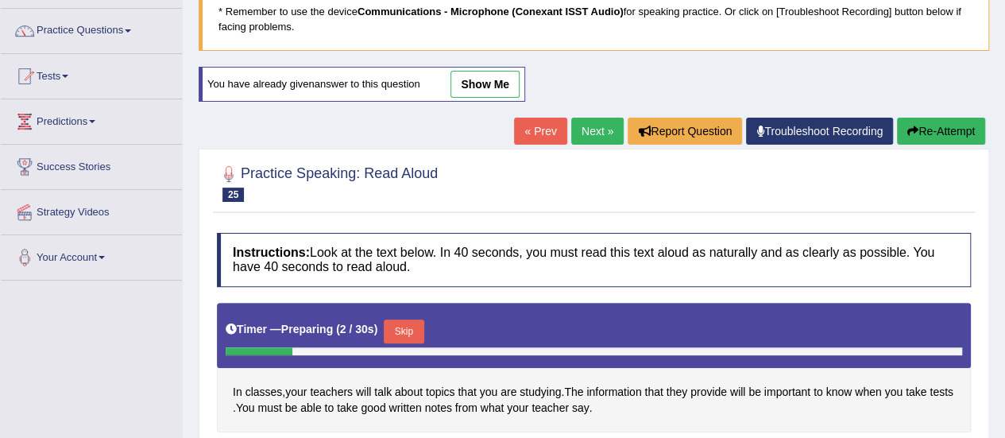
click at [595, 134] on link "Next »" at bounding box center [597, 131] width 52 height 27
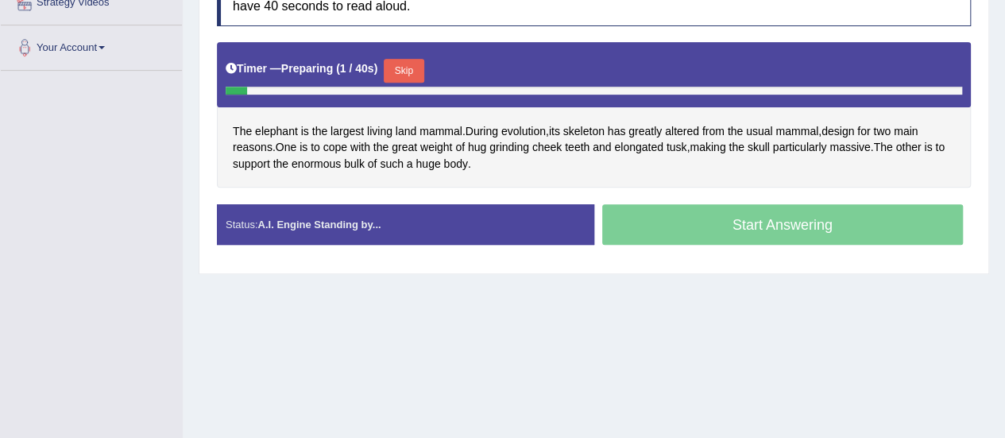
scroll to position [325, 0]
click at [407, 69] on button "Skip" at bounding box center [410, 71] width 40 height 24
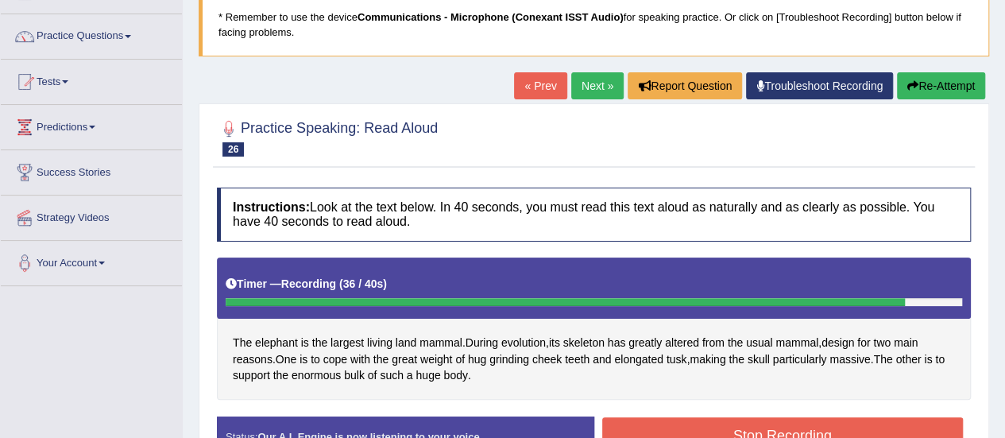
scroll to position [109, 0]
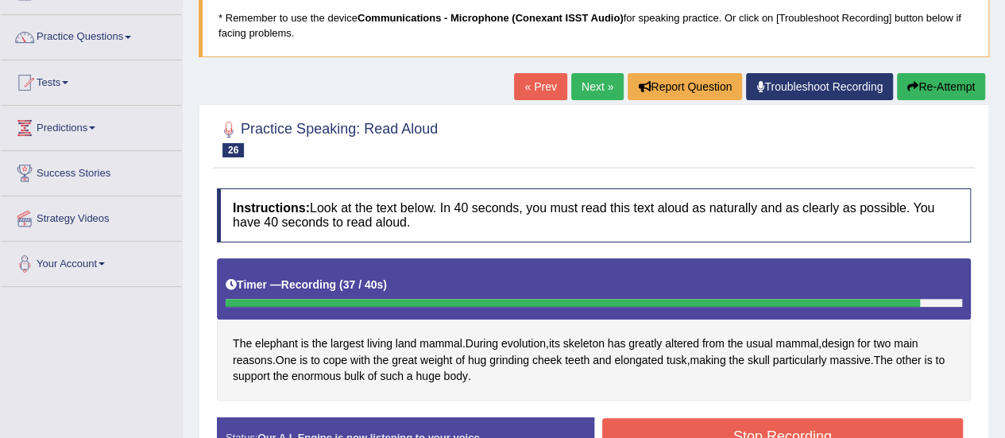
click at [543, 84] on link "« Prev" at bounding box center [540, 86] width 52 height 27
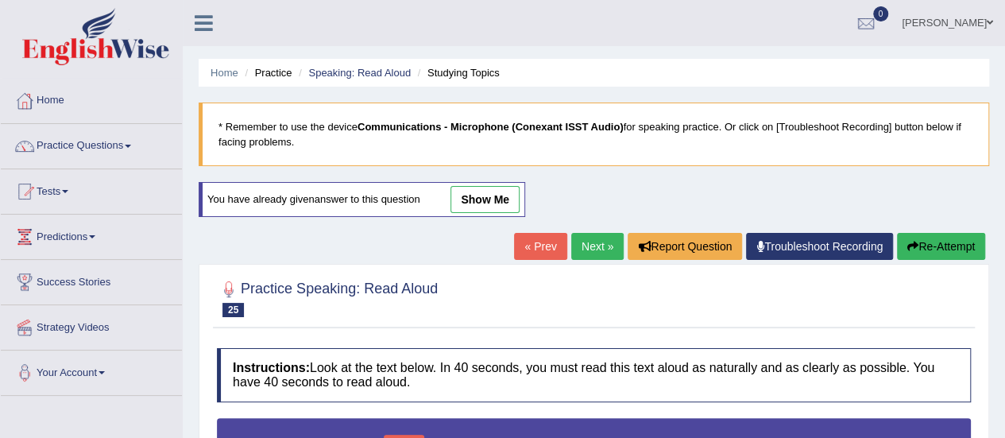
click at [588, 242] on link "Next »" at bounding box center [597, 246] width 52 height 27
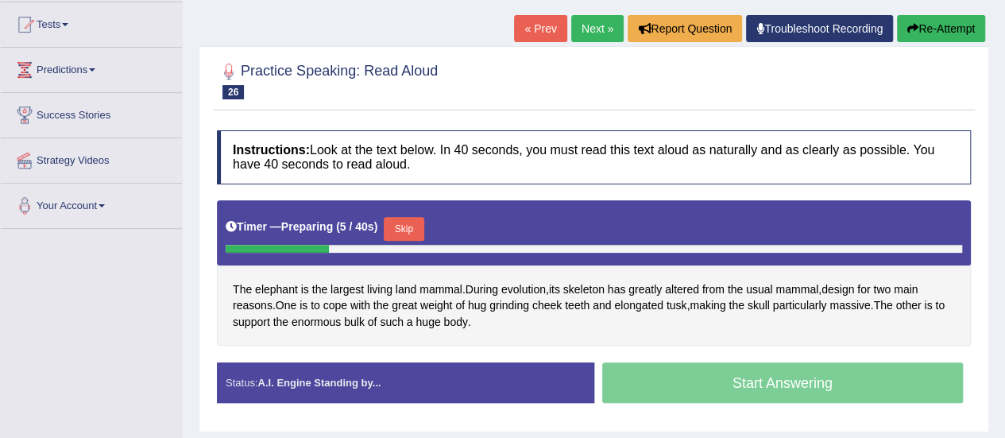
scroll to position [247, 0]
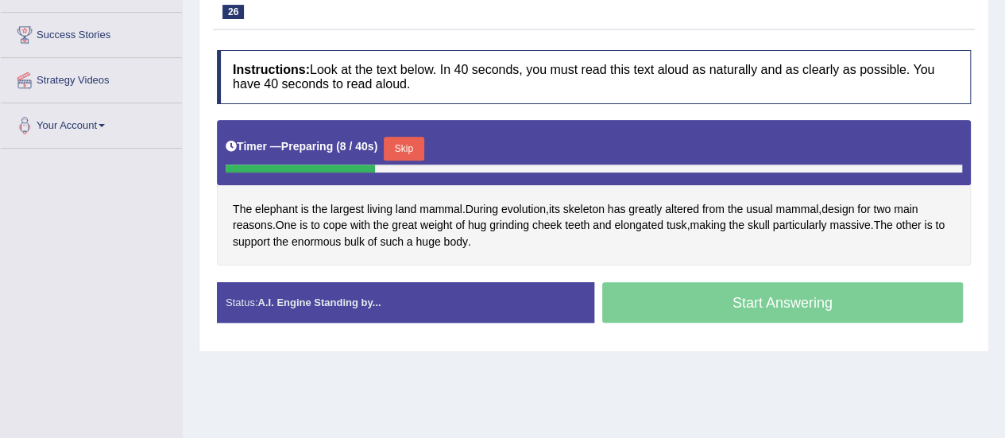
click at [407, 147] on button "Skip" at bounding box center [404, 149] width 40 height 24
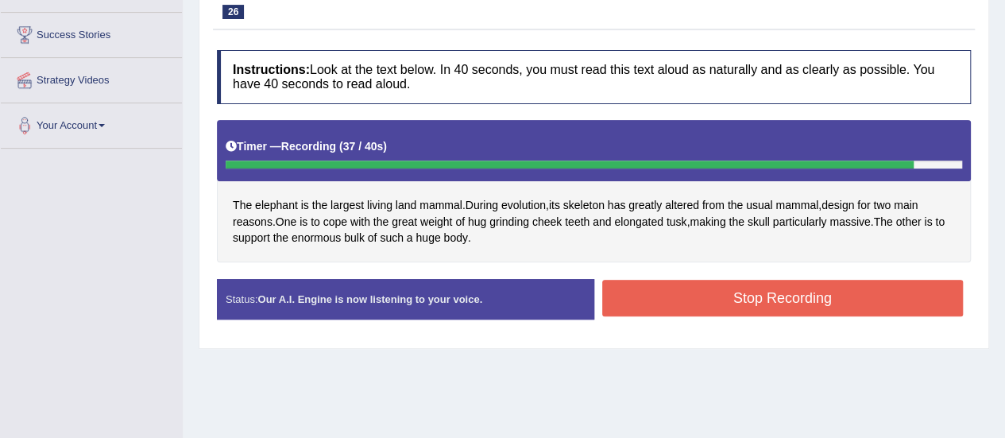
click at [696, 291] on button "Stop Recording" at bounding box center [782, 298] width 361 height 37
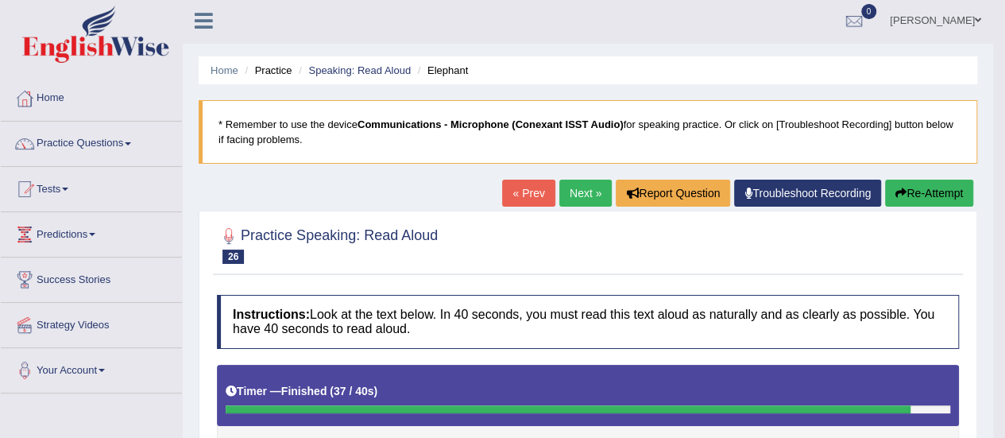
scroll to position [0, 0]
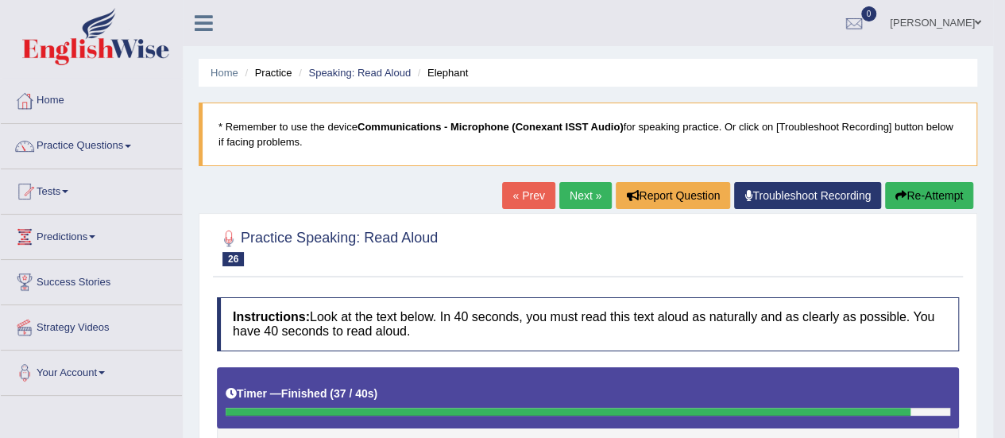
click at [585, 191] on link "Next »" at bounding box center [585, 195] width 52 height 27
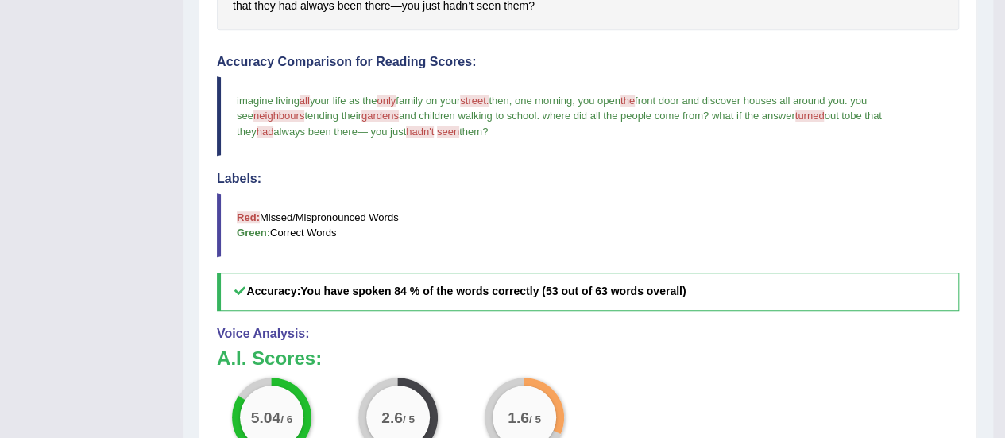
scroll to position [482, 0]
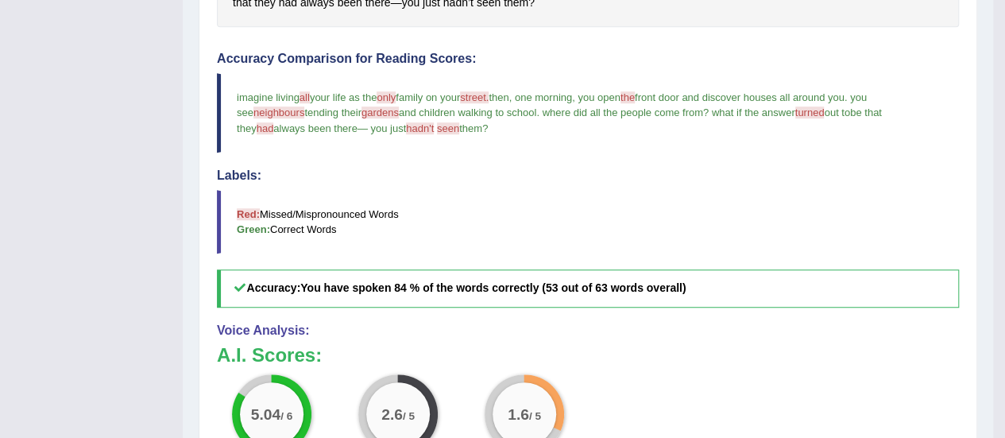
click at [448, 136] on blockquote "imagine living all your life as the only holy family on your street. streets th…" at bounding box center [588, 112] width 742 height 79
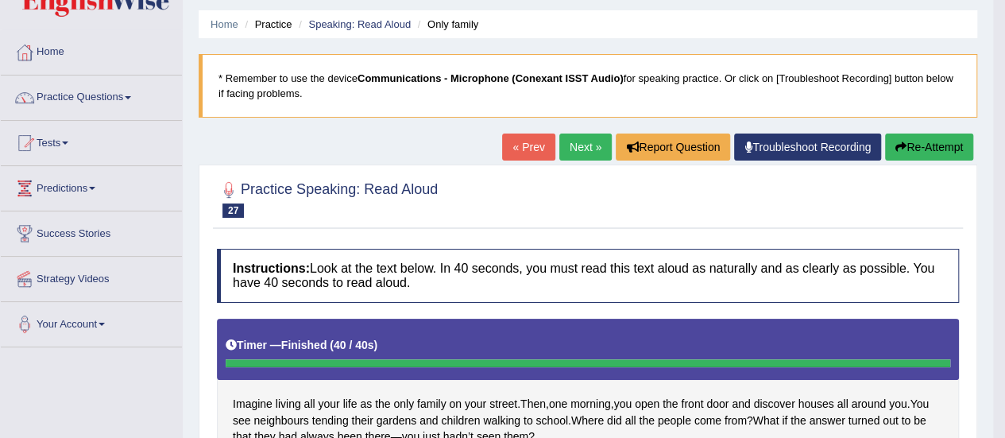
scroll to position [37, 0]
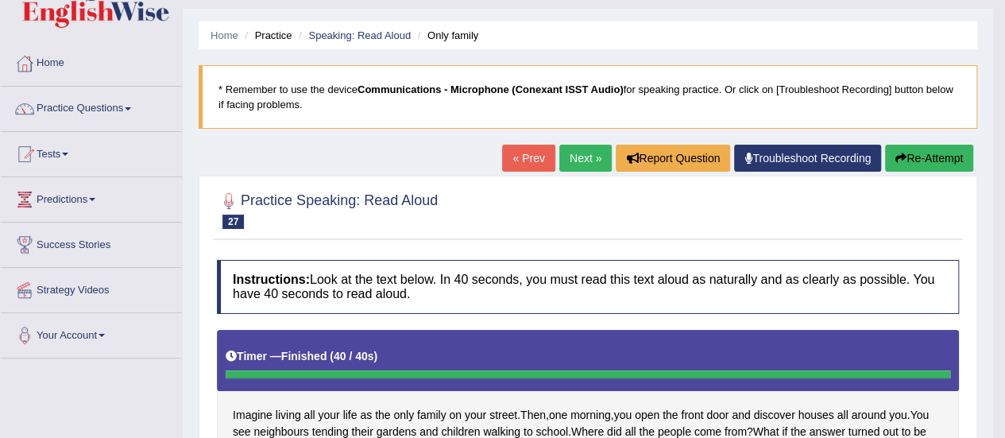
click at [583, 160] on link "Next »" at bounding box center [585, 158] width 52 height 27
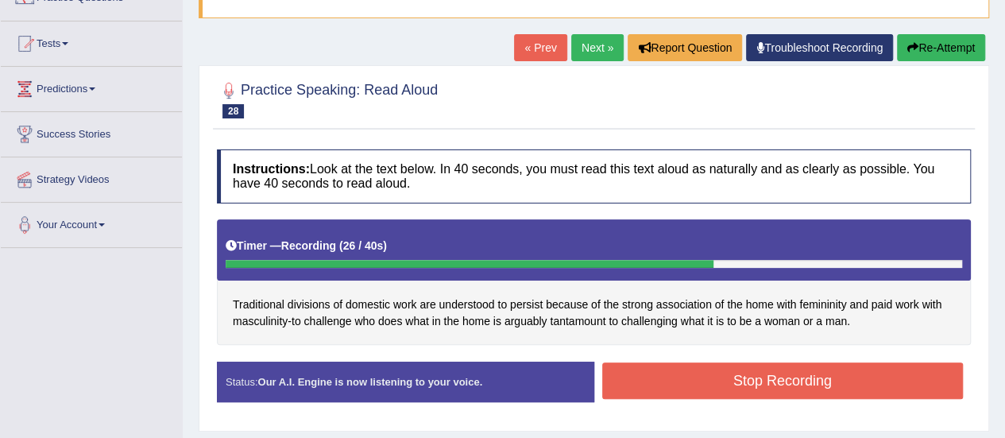
scroll to position [147, 0]
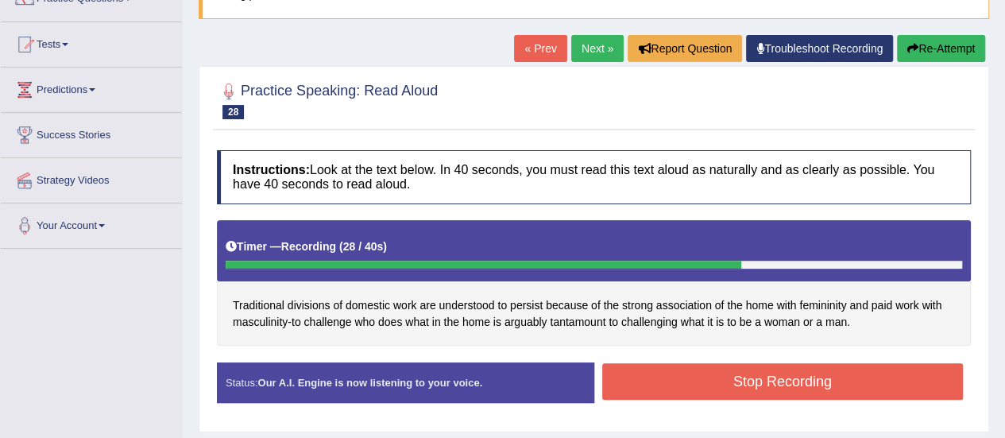
click at [524, 48] on link "« Prev" at bounding box center [540, 48] width 52 height 27
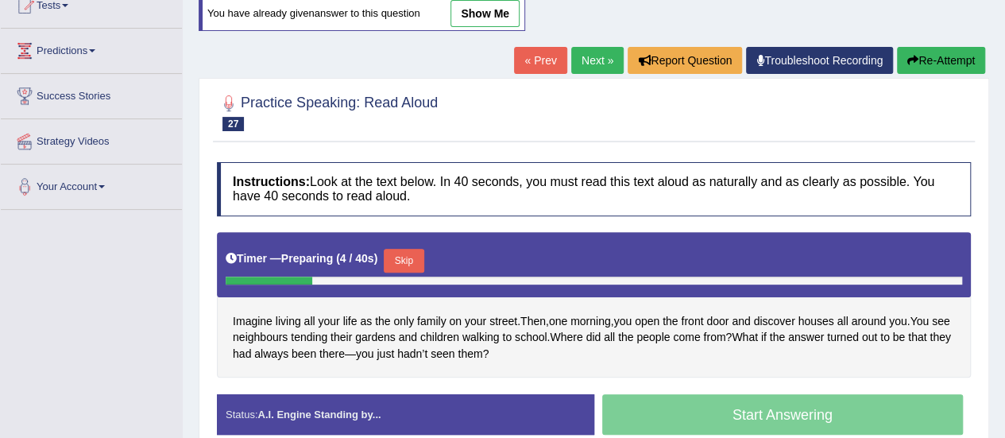
scroll to position [213, 0]
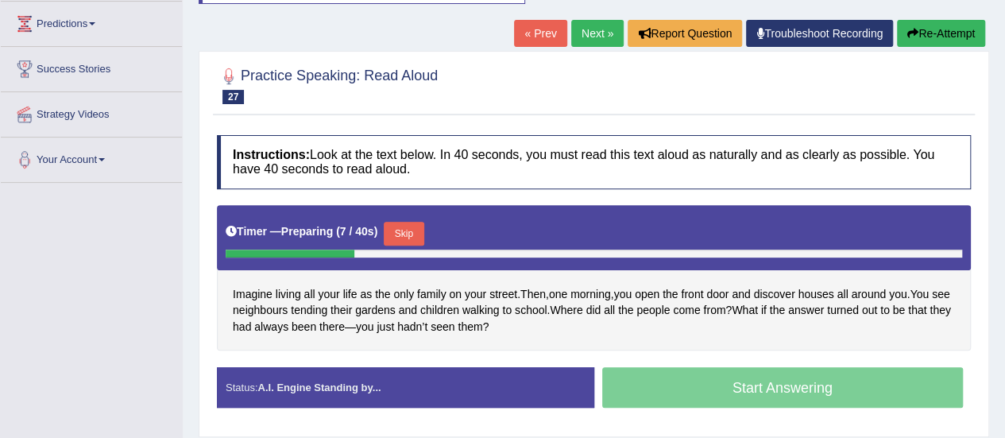
click at [593, 31] on link "Next »" at bounding box center [597, 33] width 52 height 27
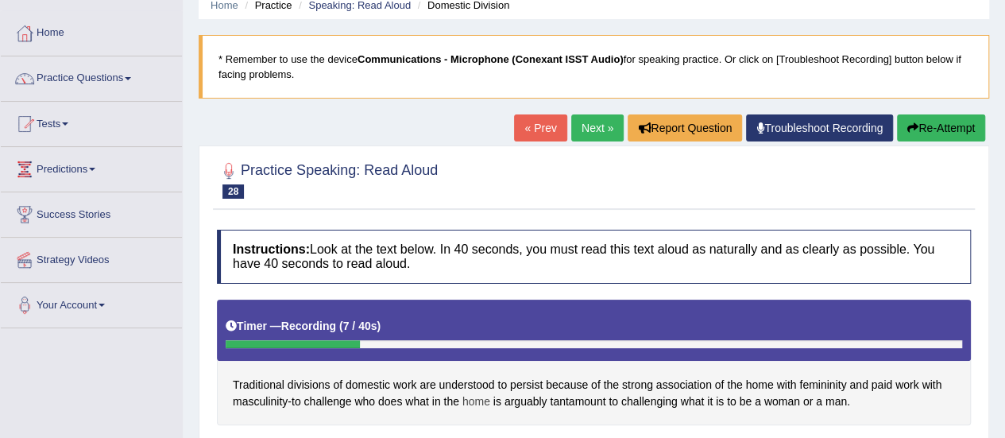
scroll to position [67, 0]
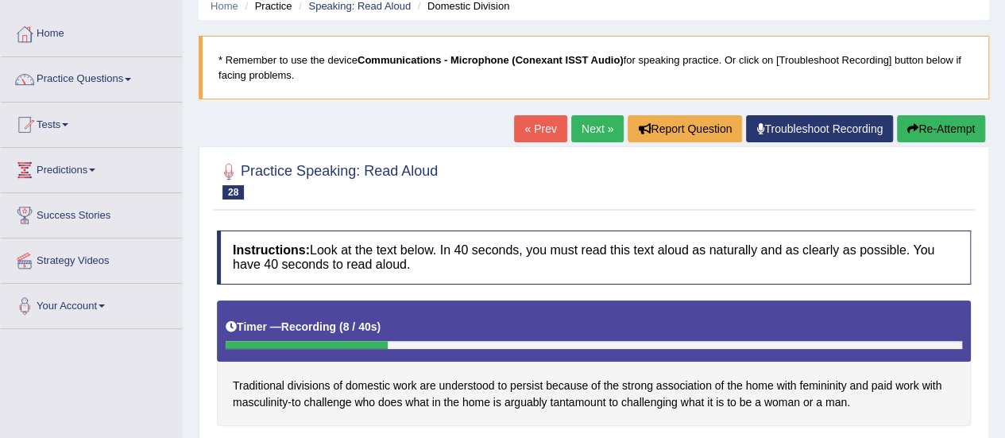
click at [548, 123] on link "« Prev" at bounding box center [540, 128] width 52 height 27
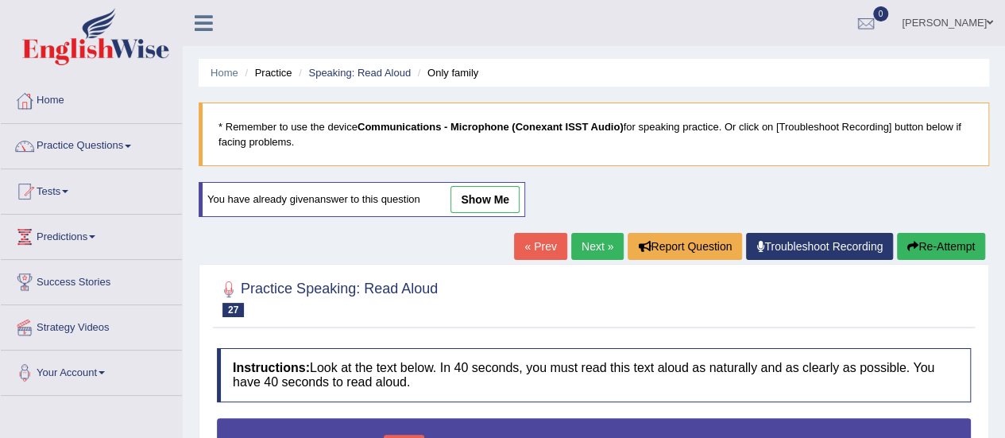
click at [596, 230] on div "Home Practice Speaking: Read Aloud Only family * Remember to use the device Com…" at bounding box center [594, 397] width 822 height 794
click at [593, 242] on link "Next »" at bounding box center [597, 246] width 52 height 27
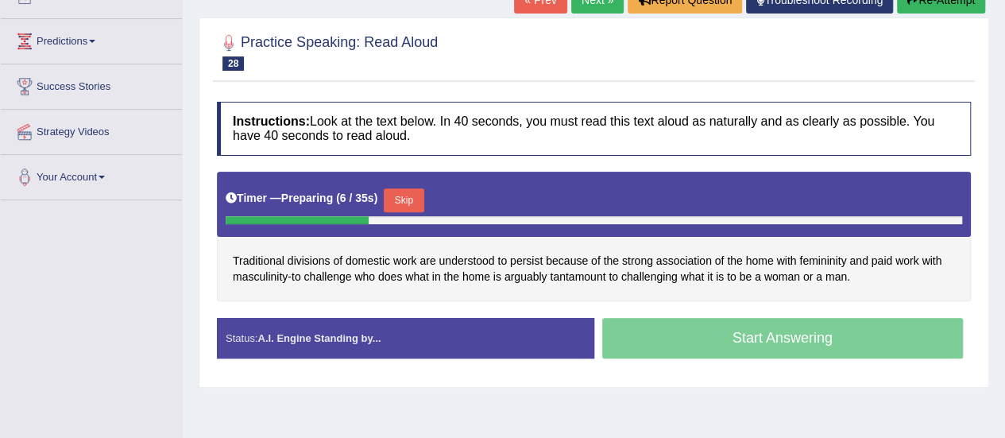
click at [410, 195] on button "Skip" at bounding box center [404, 200] width 40 height 24
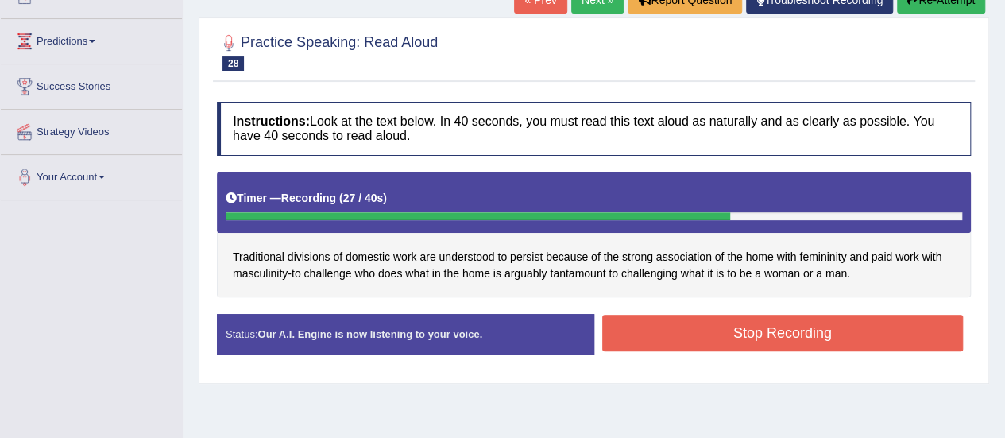
click at [806, 322] on button "Stop Recording" at bounding box center [782, 333] width 361 height 37
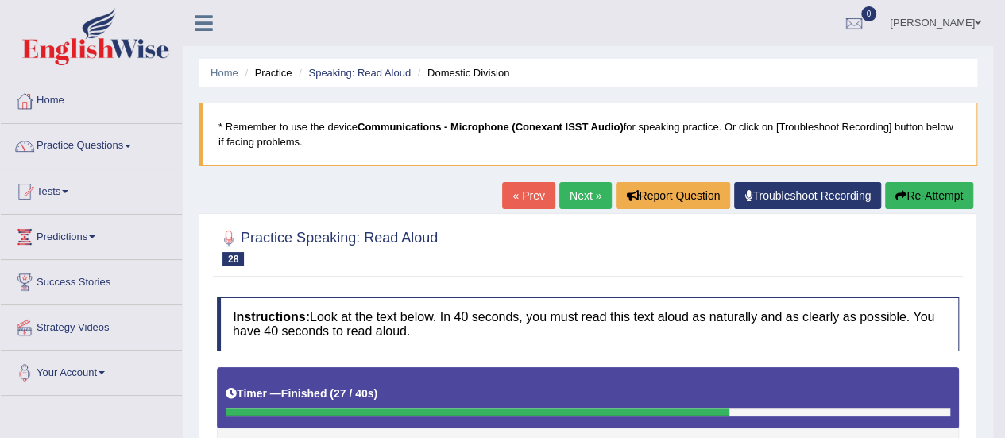
click at [581, 198] on link "Next »" at bounding box center [585, 195] width 52 height 27
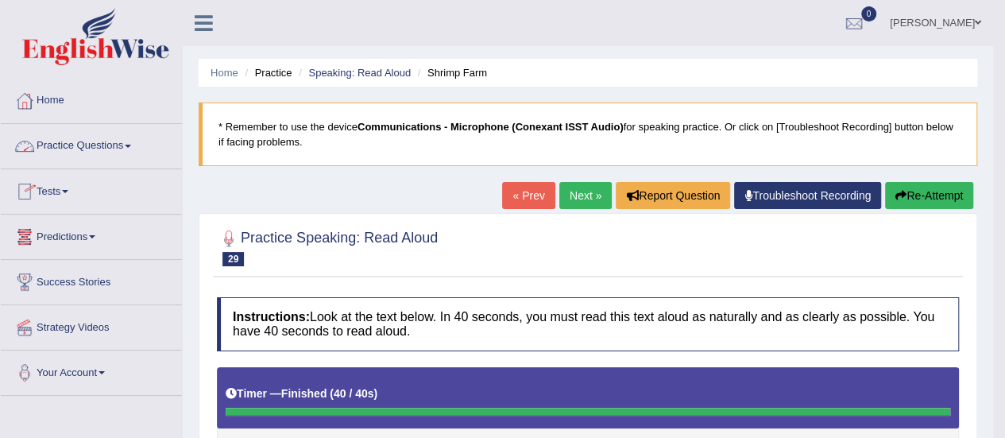
click at [133, 149] on link "Practice Questions" at bounding box center [91, 144] width 181 height 40
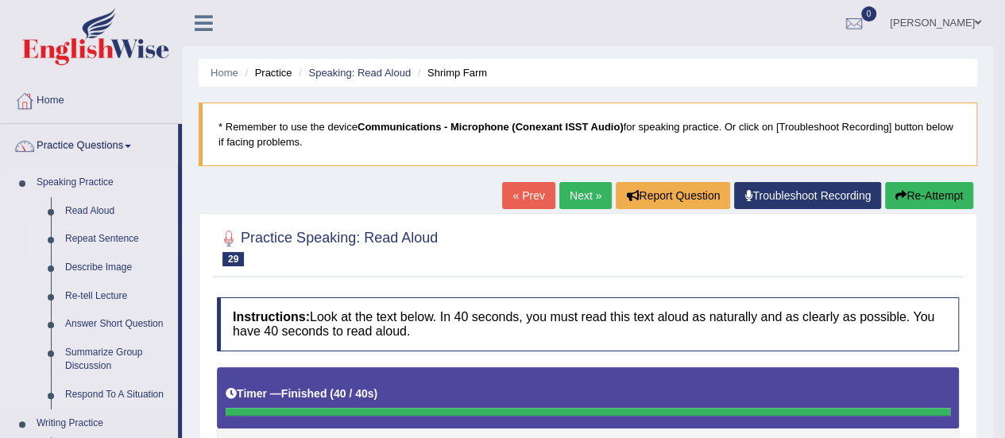
click at [106, 236] on link "Repeat Sentence" at bounding box center [118, 239] width 120 height 29
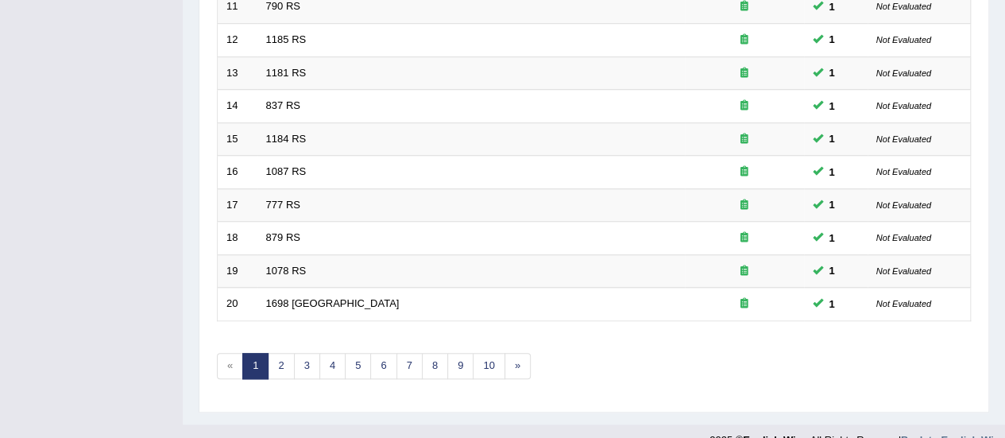
scroll to position [606, 0]
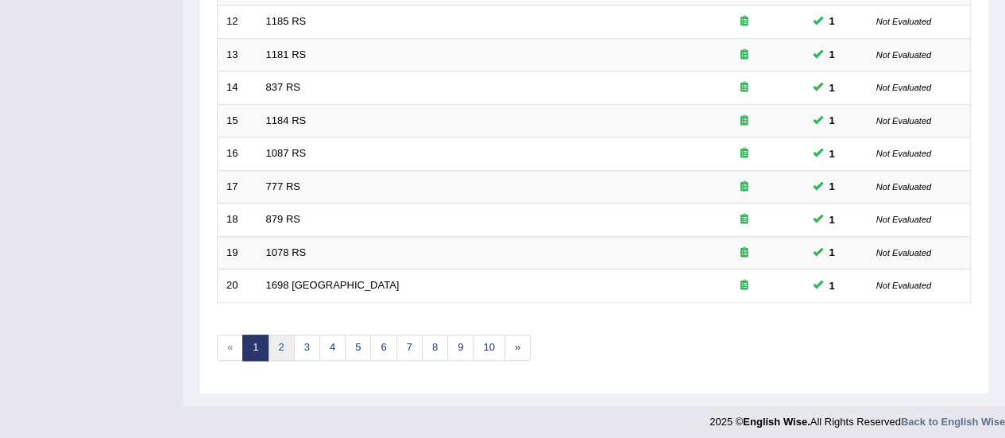
click at [283, 338] on link "2" at bounding box center [281, 347] width 26 height 26
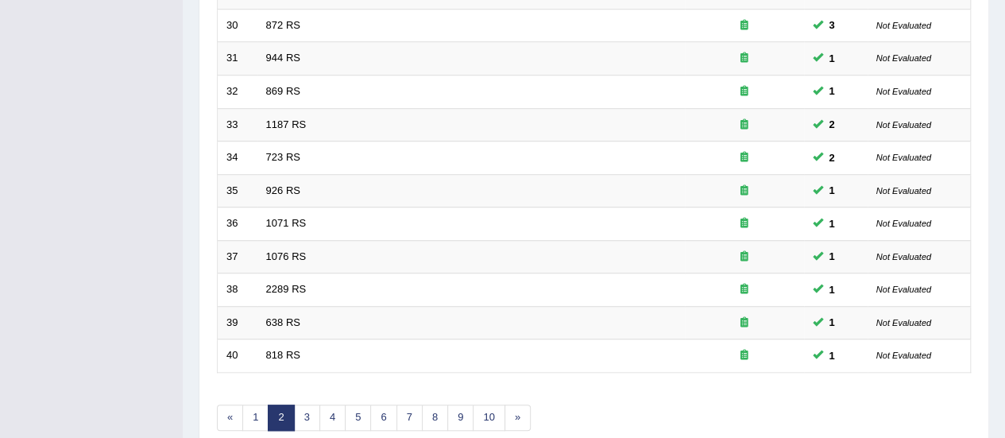
scroll to position [606, 0]
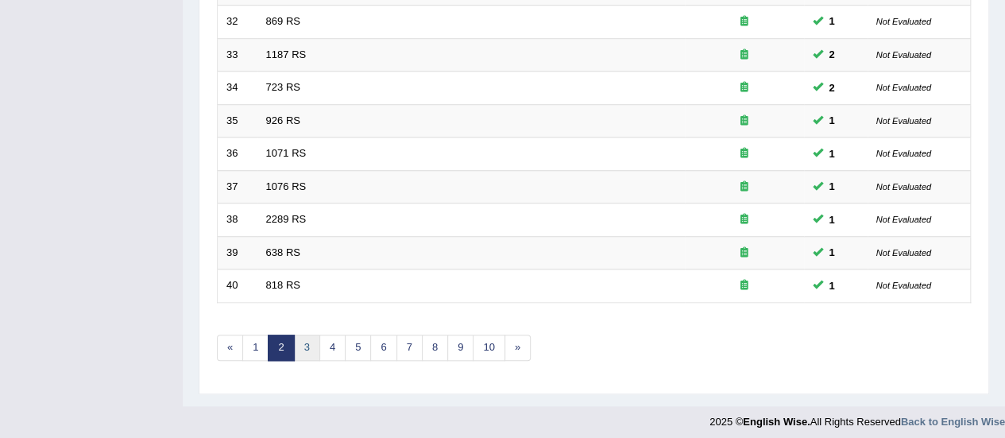
click at [306, 337] on link "3" at bounding box center [307, 347] width 26 height 26
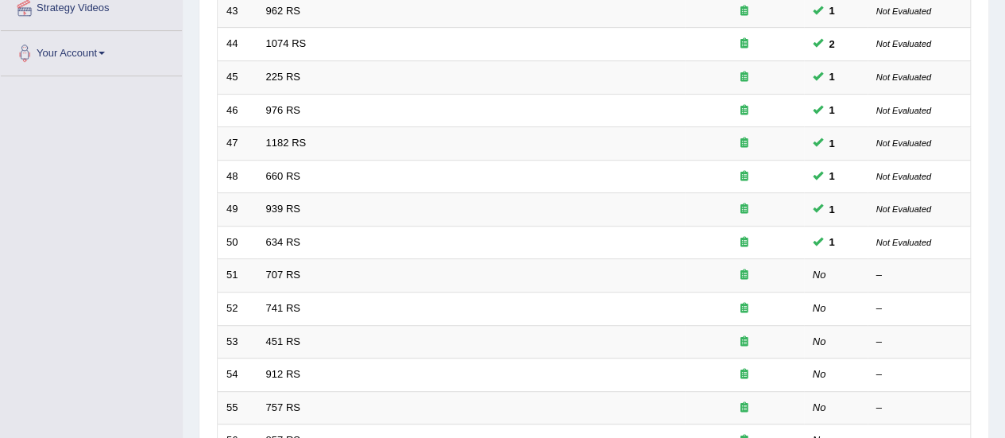
scroll to position [320, 0]
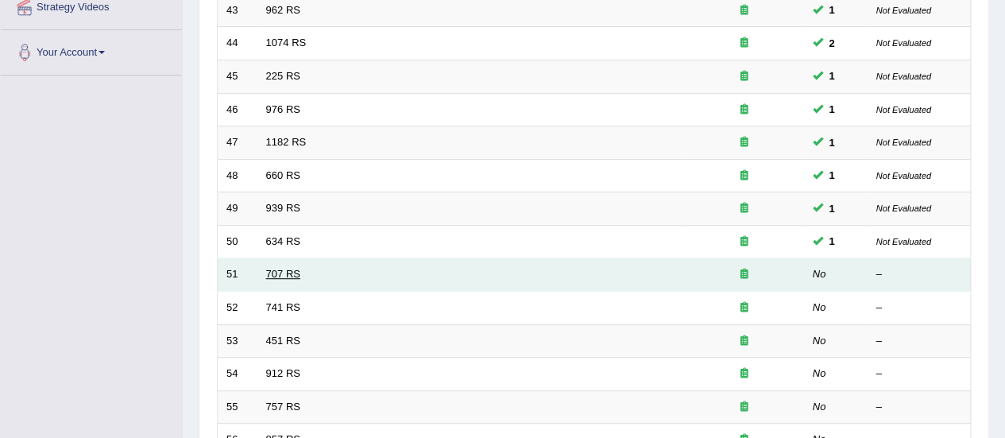
click at [285, 269] on link "707 RS" at bounding box center [283, 274] width 34 height 12
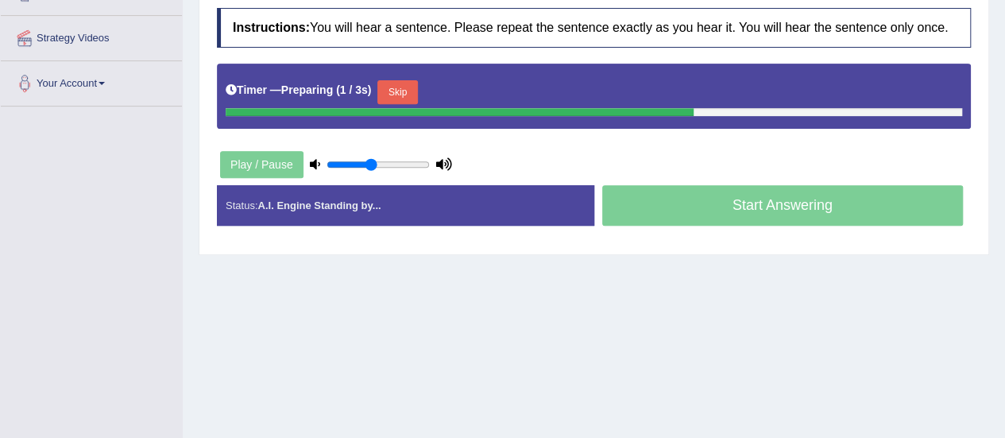
scroll to position [292, 0]
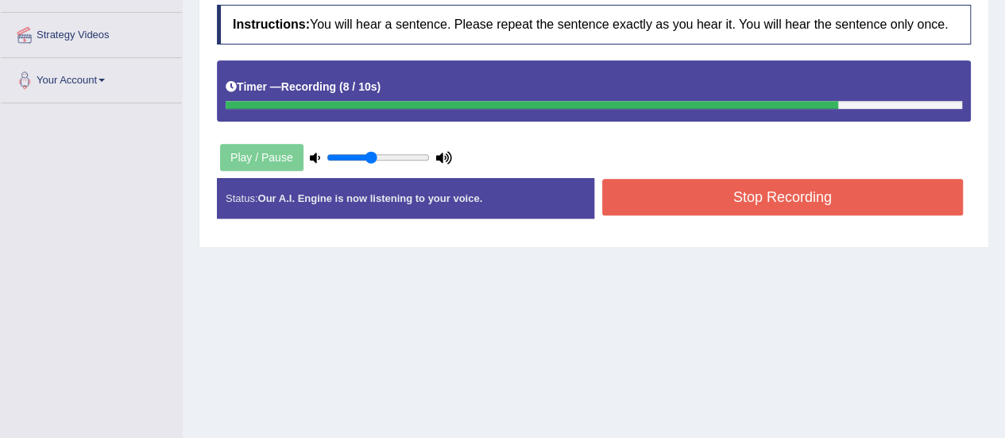
click at [687, 194] on button "Stop Recording" at bounding box center [782, 197] width 361 height 37
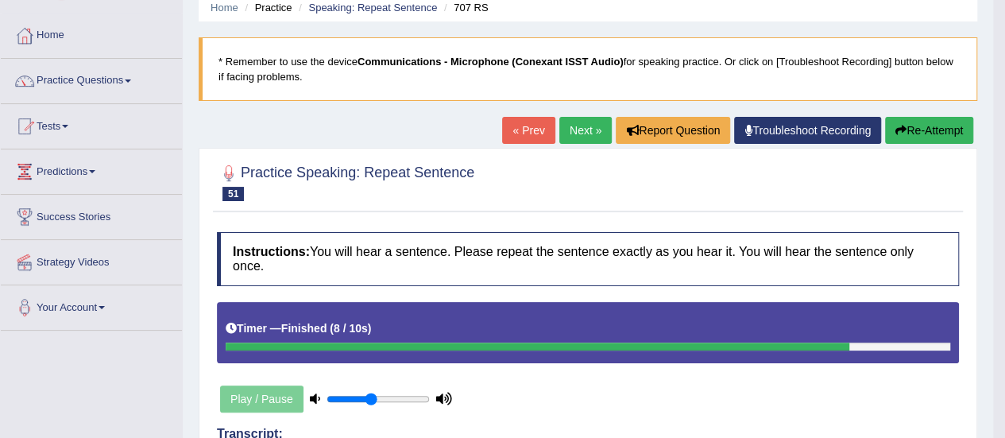
scroll to position [63, 0]
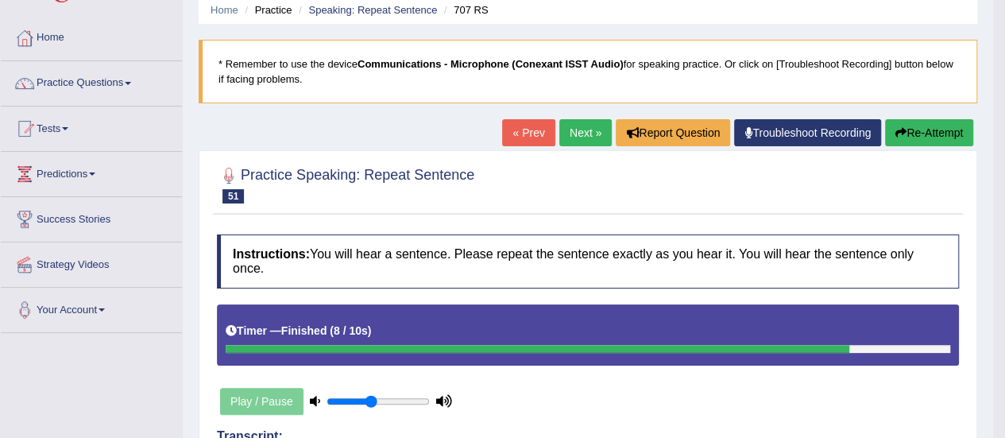
click at [589, 125] on link "Next »" at bounding box center [585, 132] width 52 height 27
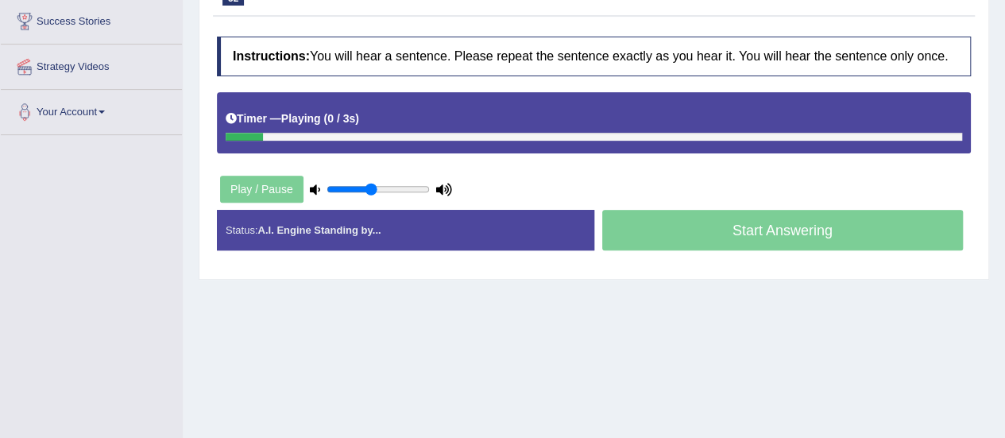
scroll to position [324, 0]
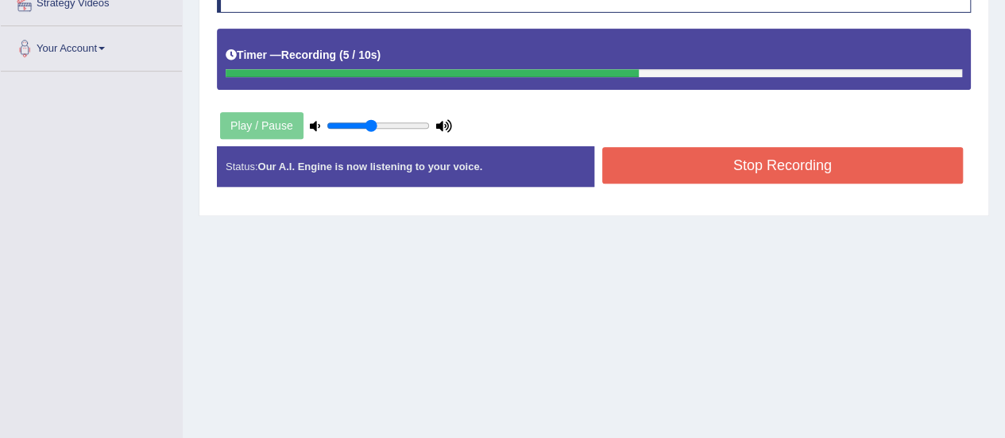
click at [734, 152] on button "Stop Recording" at bounding box center [782, 165] width 361 height 37
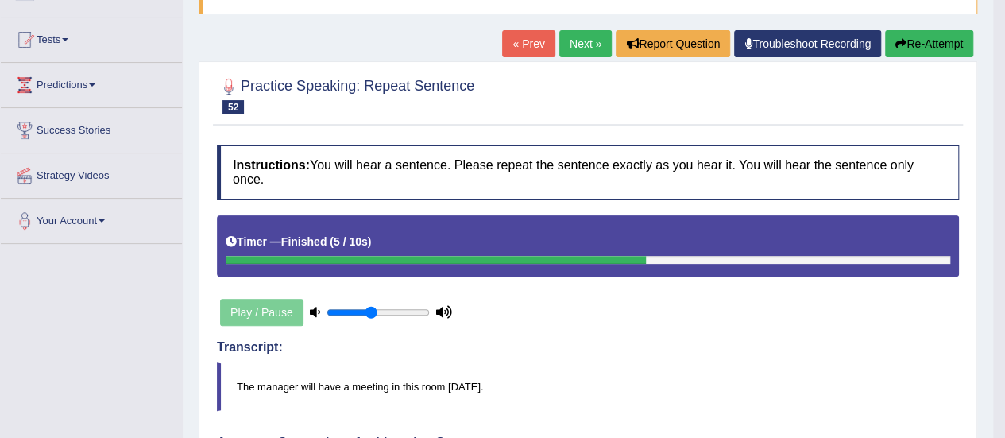
scroll to position [149, 0]
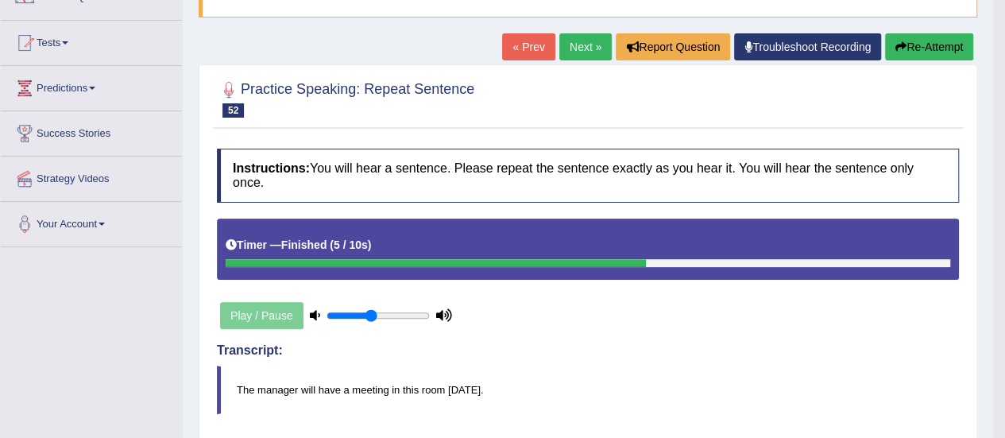
click at [578, 45] on link "Next »" at bounding box center [585, 46] width 52 height 27
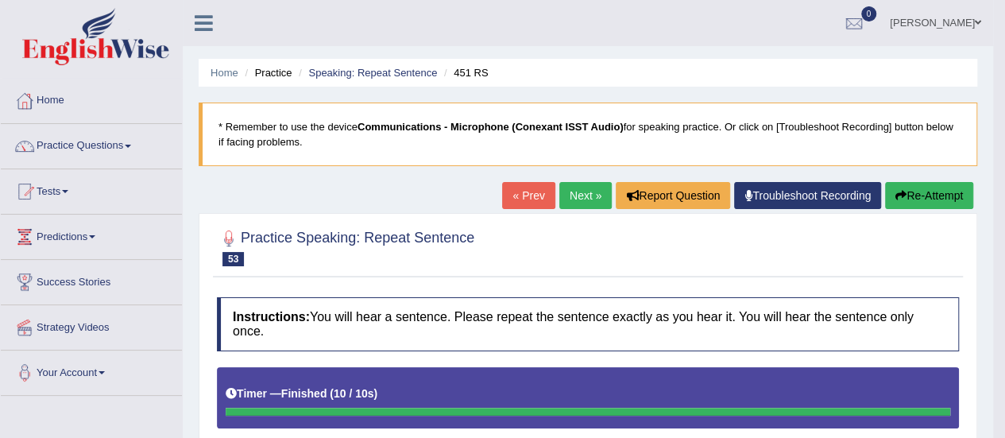
click at [581, 195] on link "Next »" at bounding box center [585, 195] width 52 height 27
drag, startPoint x: 0, startPoint y: 0, endPoint x: 581, endPoint y: 195, distance: 612.4
click at [581, 195] on link "Next »" at bounding box center [585, 195] width 52 height 27
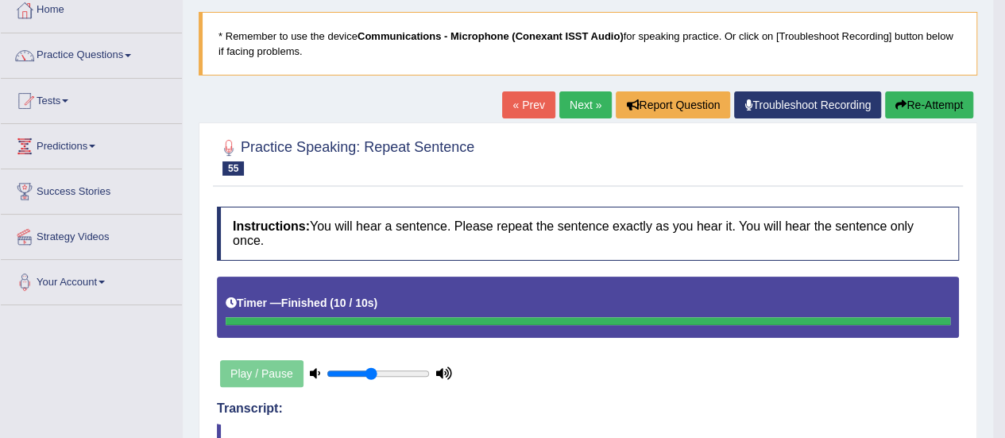
scroll to position [89, 0]
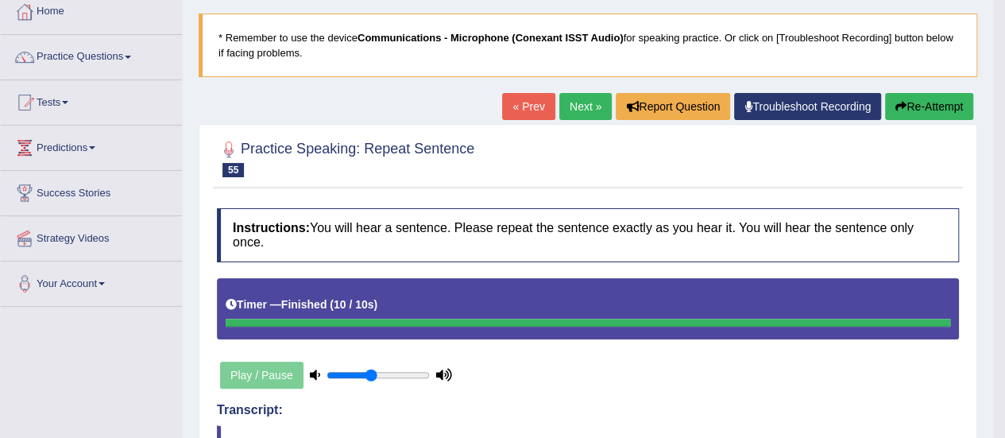
click at [577, 105] on link "Next »" at bounding box center [585, 106] width 52 height 27
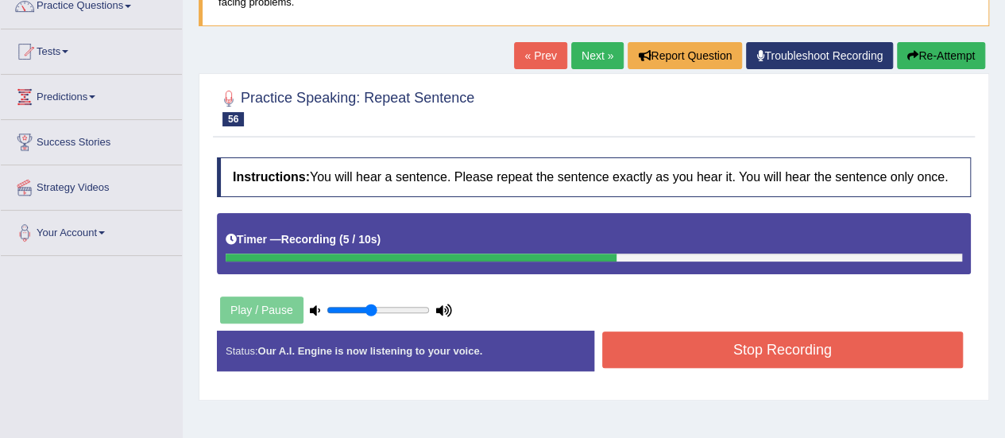
scroll to position [145, 0]
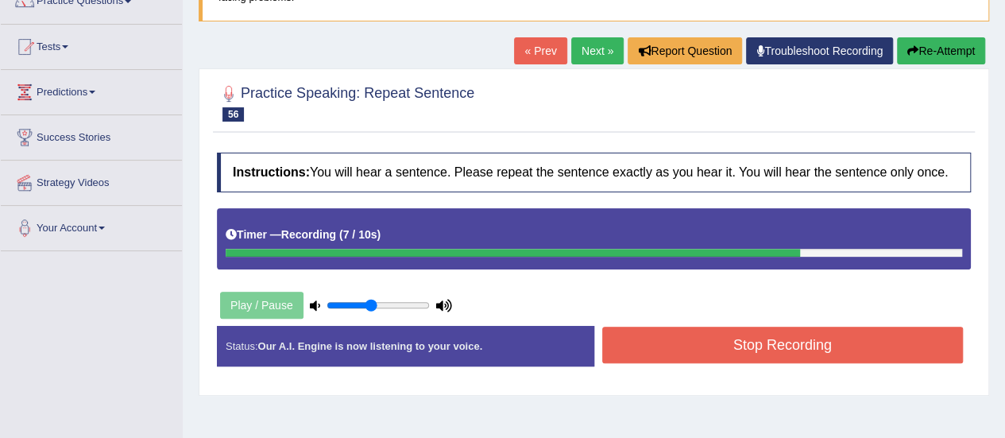
click at [723, 336] on button "Stop Recording" at bounding box center [782, 344] width 361 height 37
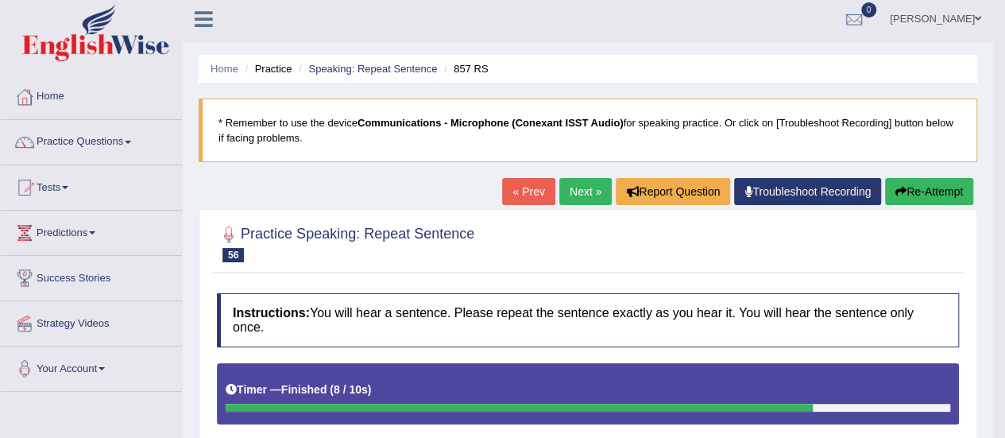
scroll to position [3, 0]
click at [129, 142] on link "Practice Questions" at bounding box center [91, 141] width 181 height 40
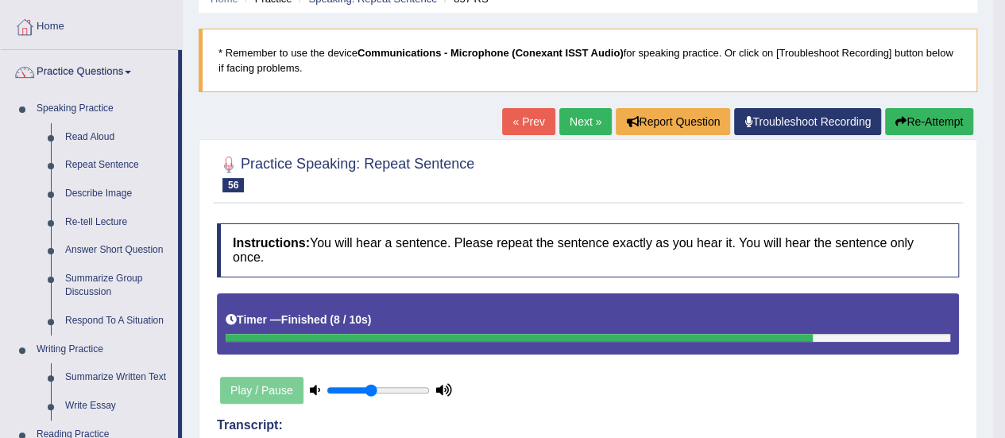
scroll to position [75, 0]
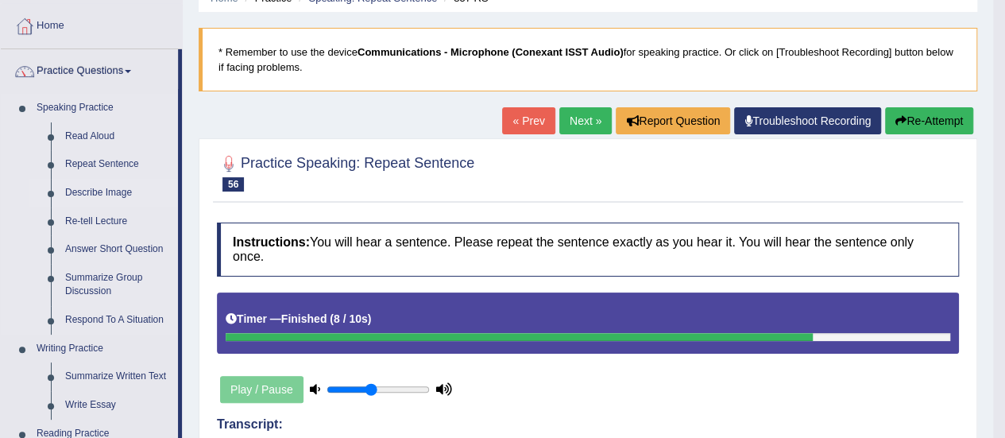
click at [102, 198] on link "Describe Image" at bounding box center [118, 193] width 120 height 29
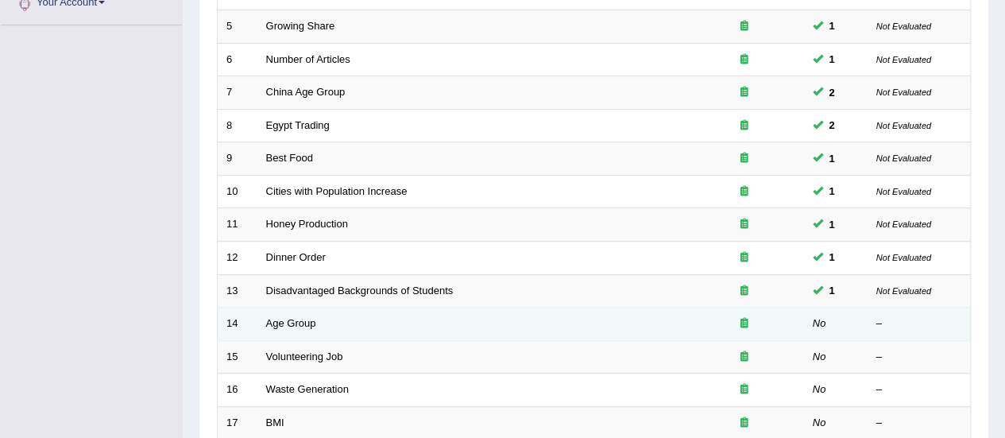
click at [352, 314] on td "Age Group" at bounding box center [470, 323] width 427 height 33
click at [310, 319] on link "Age Group" at bounding box center [291, 323] width 50 height 12
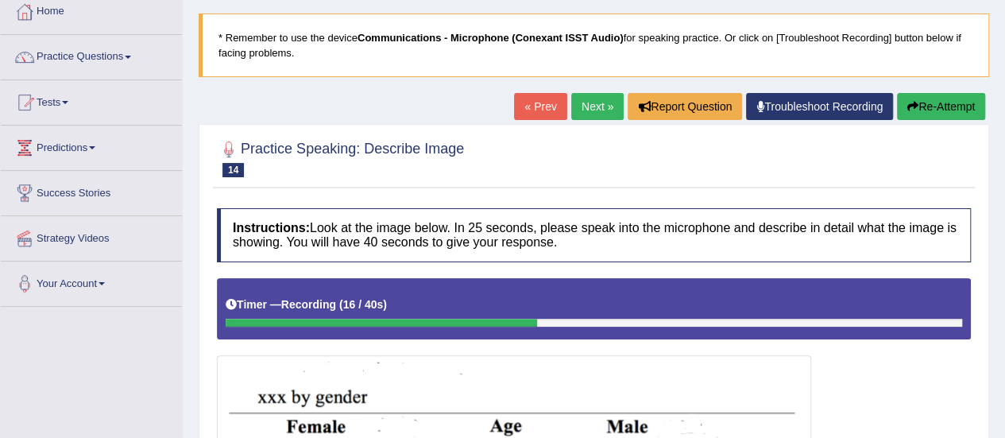
scroll to position [54, 0]
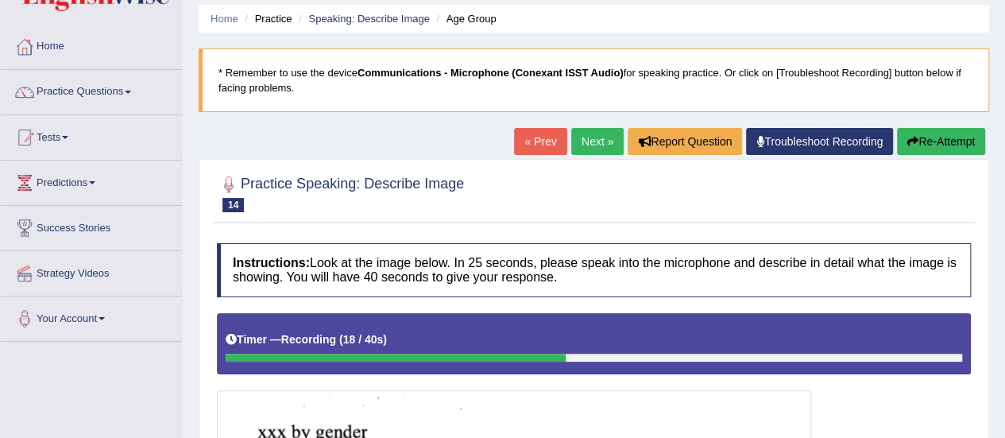
click at [539, 141] on link "« Prev" at bounding box center [540, 141] width 52 height 27
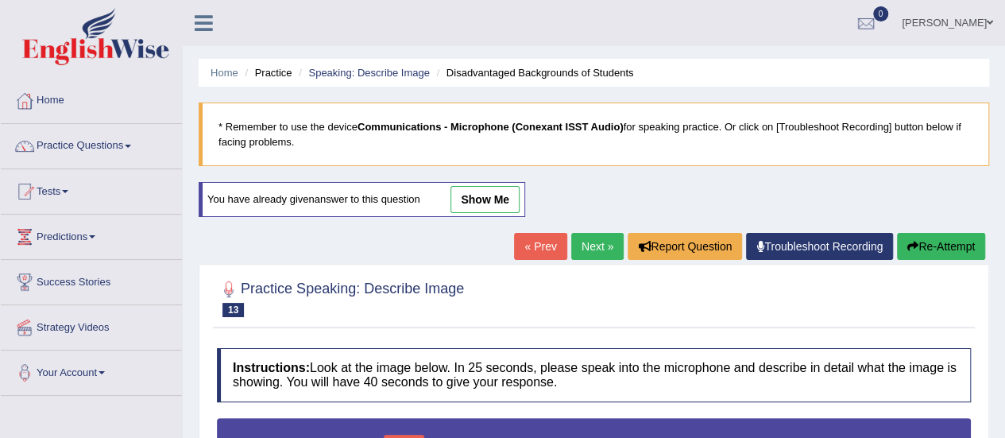
click at [589, 243] on link "Next »" at bounding box center [597, 246] width 52 height 27
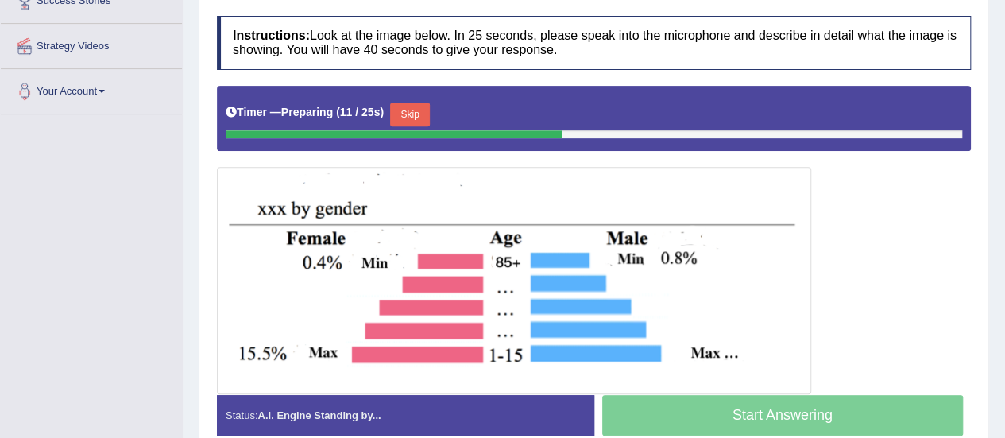
click at [419, 113] on button "Skip" at bounding box center [410, 114] width 40 height 24
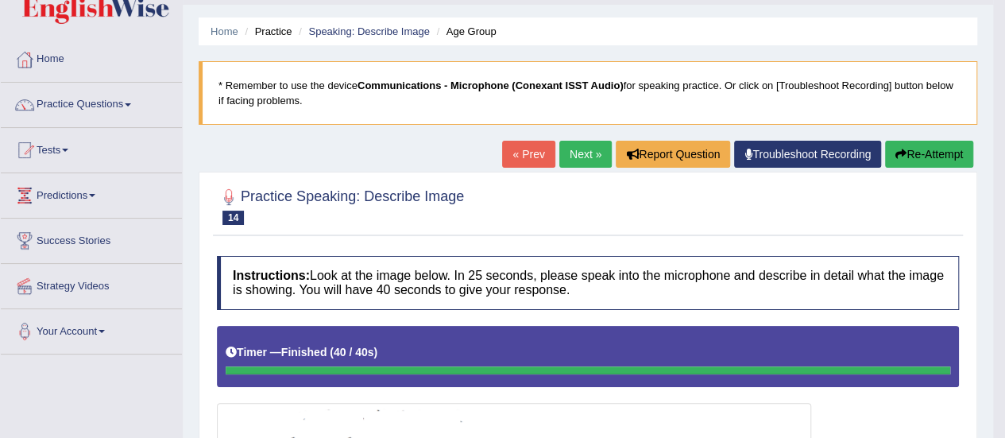
scroll to position [37, 0]
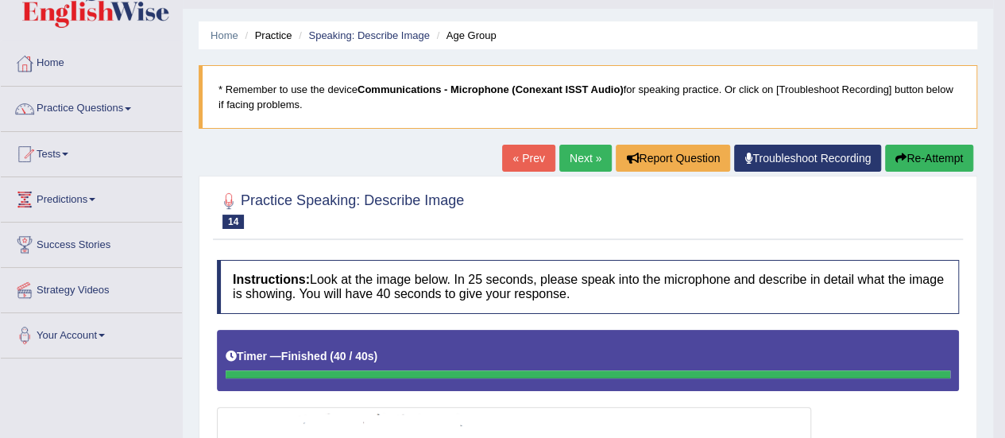
click at [563, 156] on link "Next »" at bounding box center [585, 158] width 52 height 27
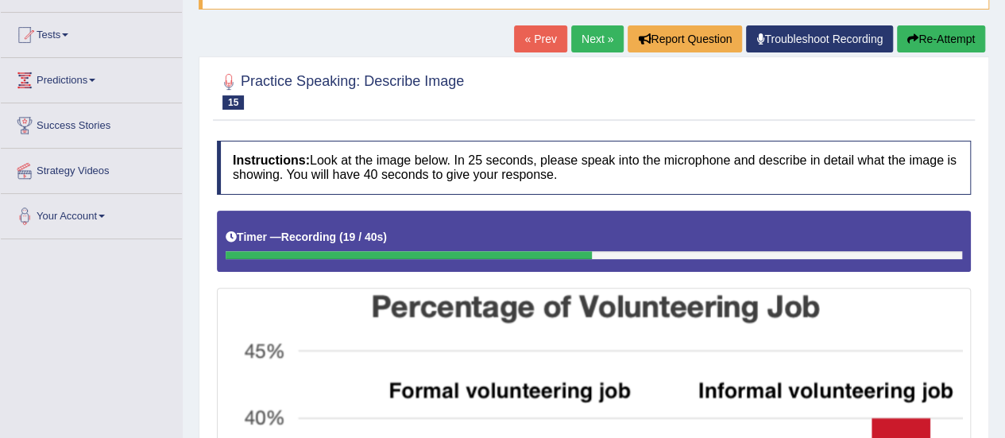
scroll to position [156, 0]
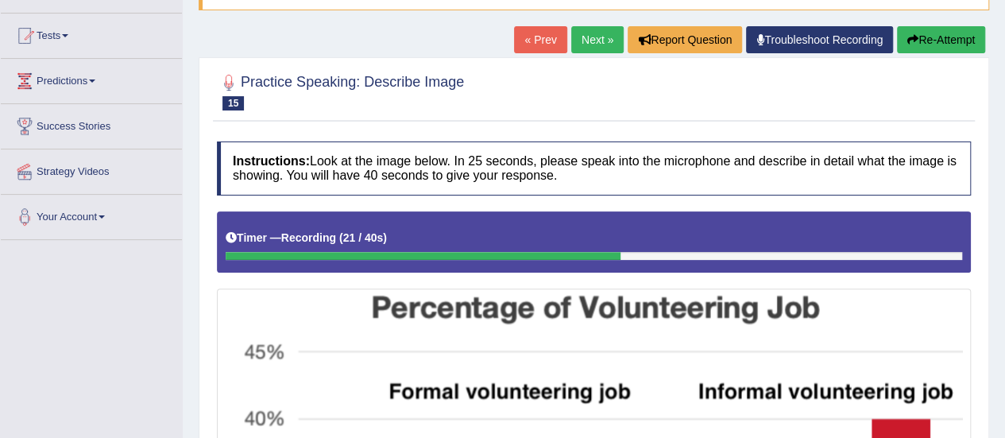
click at [524, 39] on link "« Prev" at bounding box center [540, 39] width 52 height 27
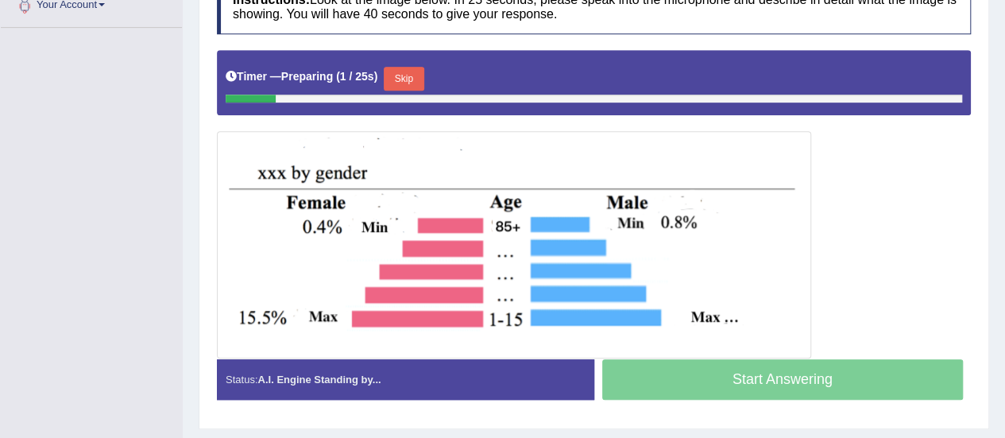
scroll to position [369, 0]
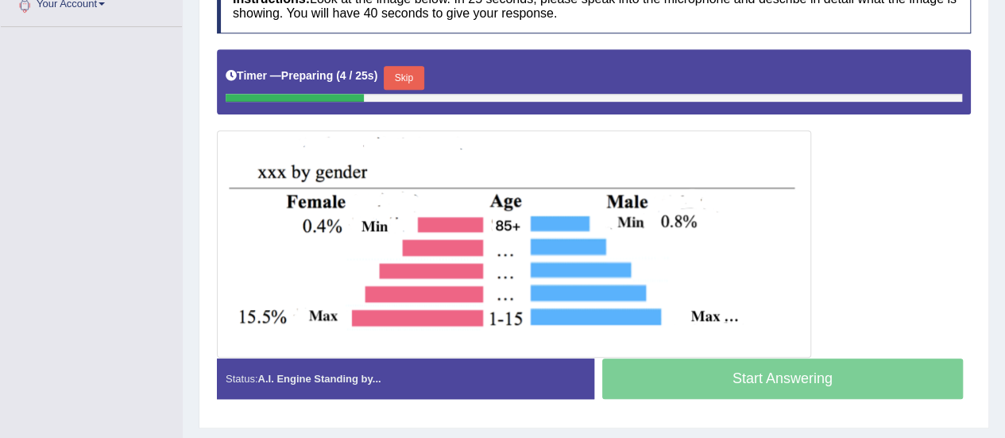
click at [409, 71] on button "Skip" at bounding box center [404, 78] width 40 height 24
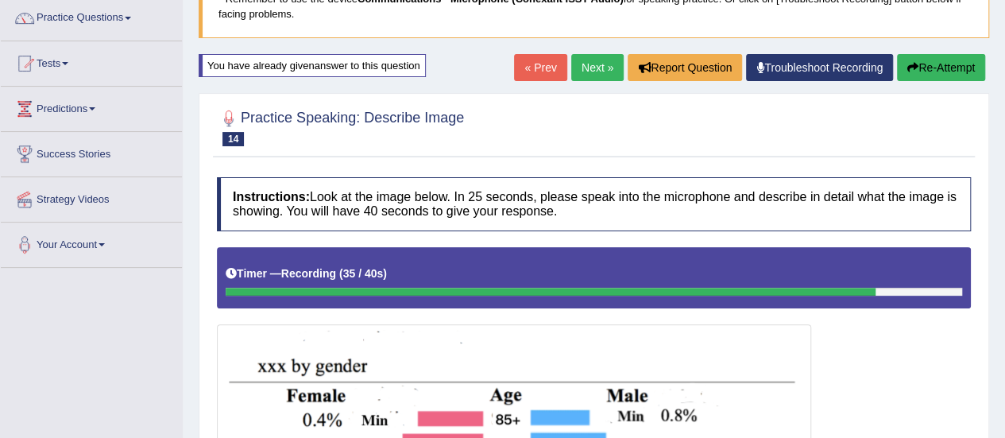
scroll to position [127, 0]
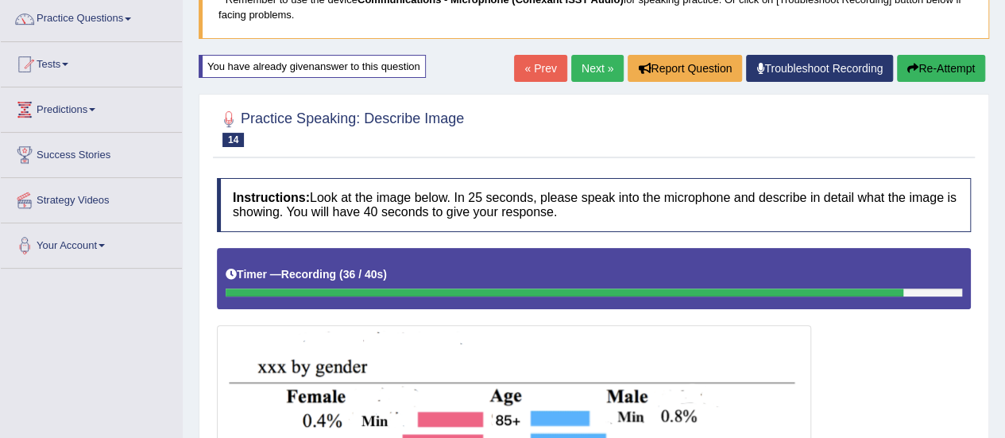
click at [520, 64] on link "« Prev" at bounding box center [540, 68] width 52 height 27
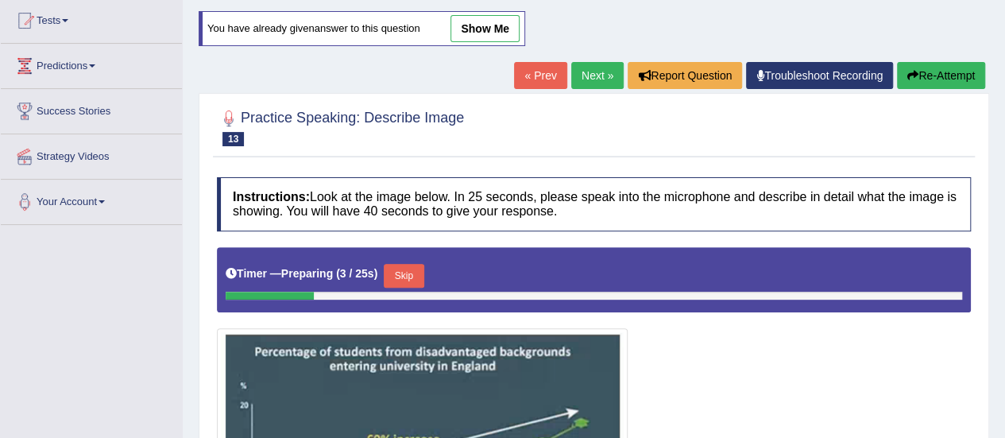
scroll to position [172, 0]
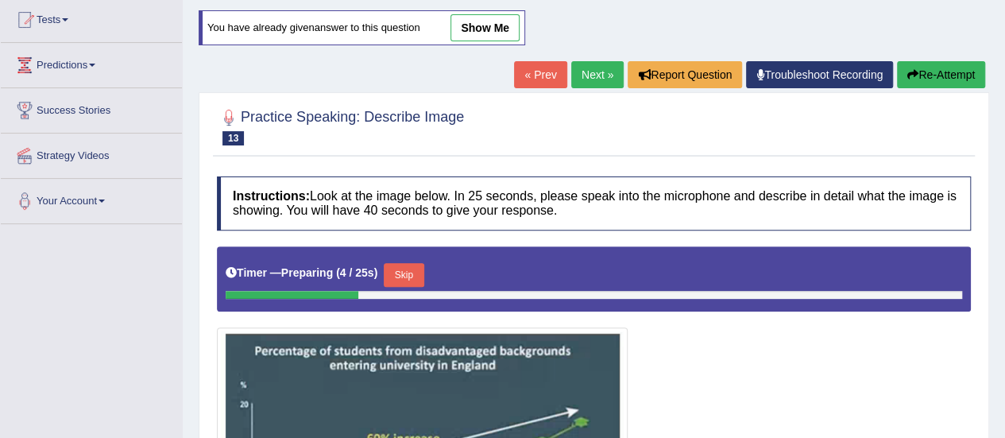
click at [589, 74] on link "Next »" at bounding box center [597, 74] width 52 height 27
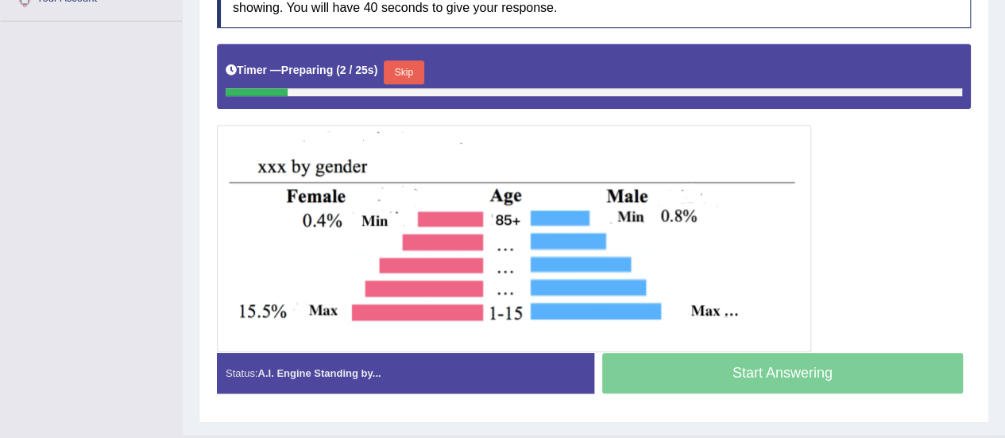
scroll to position [372, 0]
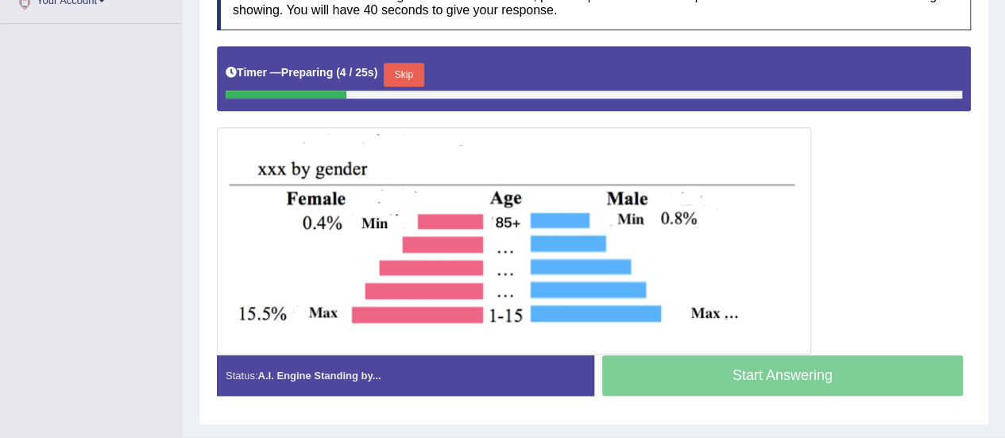
click at [408, 68] on button "Skip" at bounding box center [404, 75] width 40 height 24
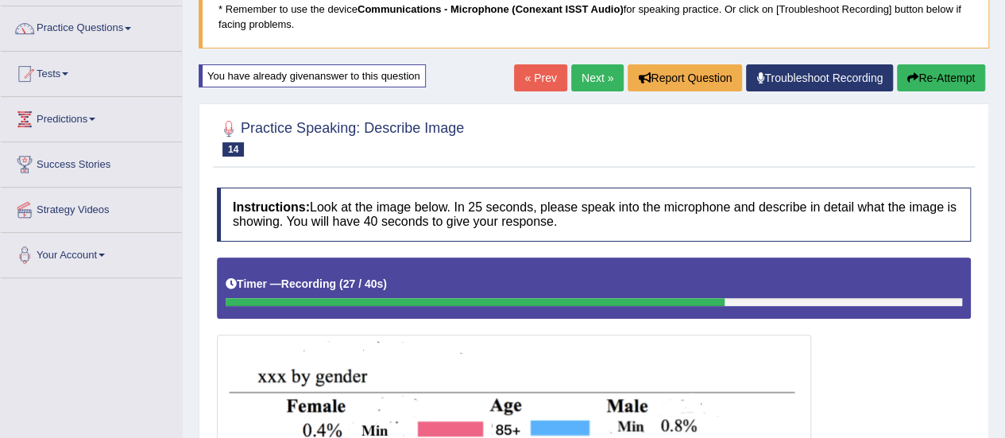
scroll to position [111, 0]
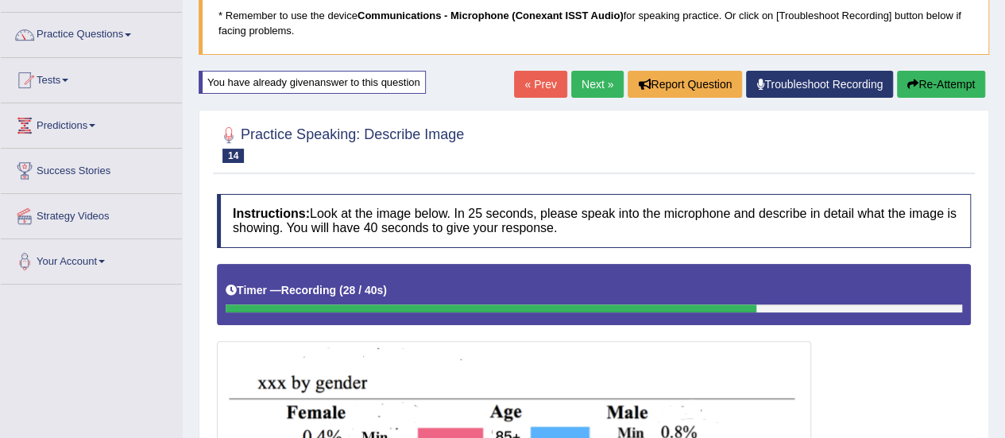
click at [540, 85] on link "« Prev" at bounding box center [540, 84] width 52 height 27
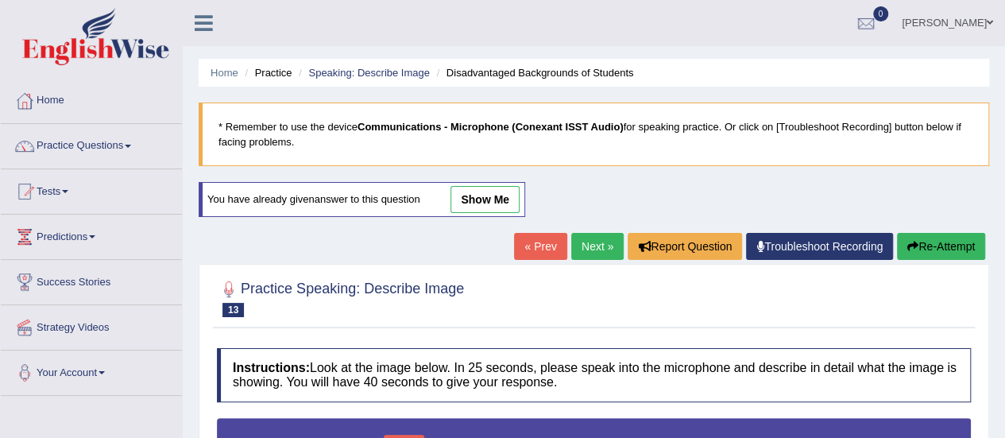
click at [593, 245] on link "Next »" at bounding box center [597, 246] width 52 height 27
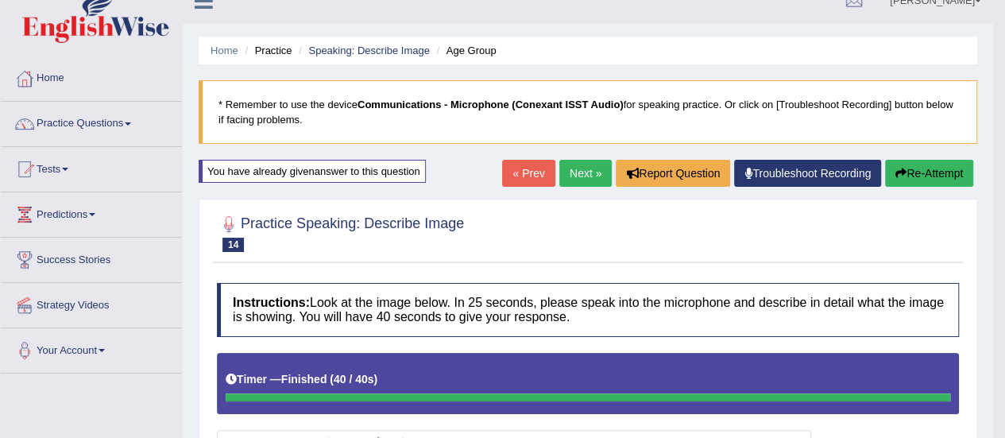
scroll to position [21, 0]
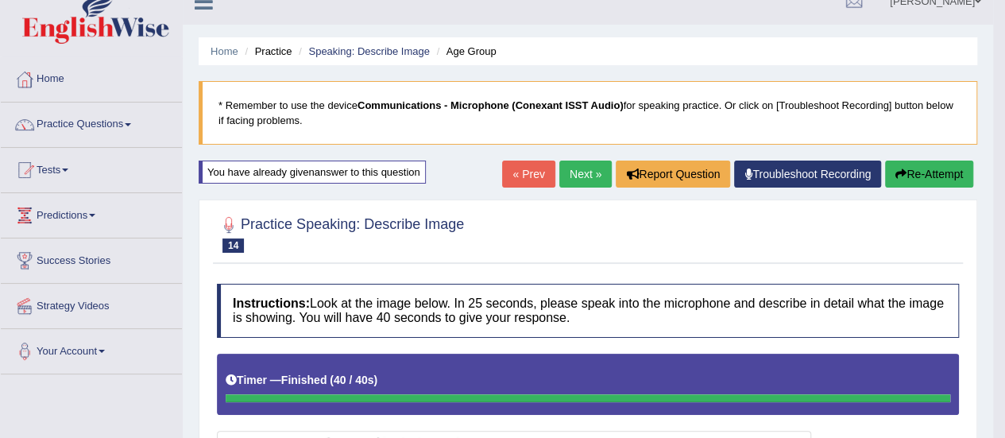
click at [580, 169] on link "Next »" at bounding box center [585, 173] width 52 height 27
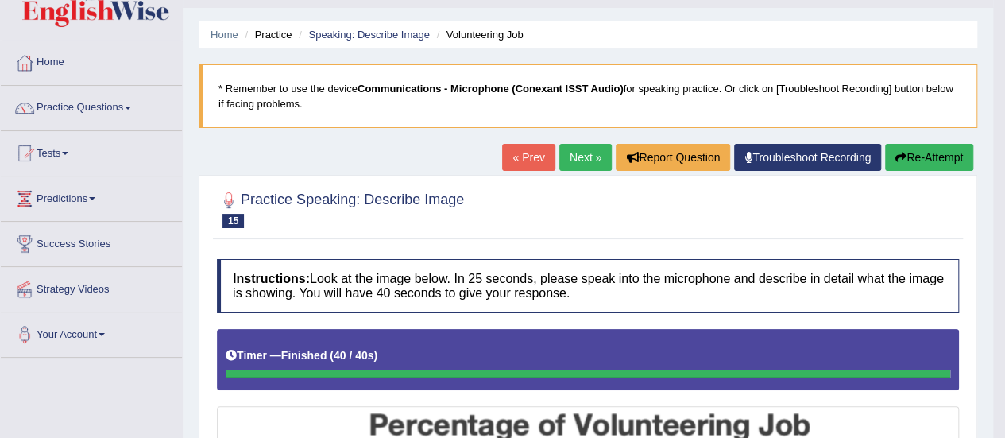
scroll to position [37, 0]
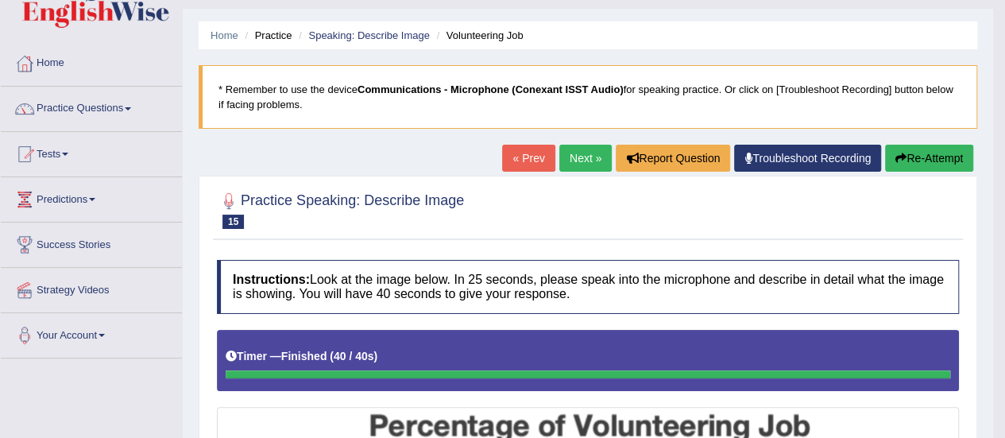
click at [572, 156] on link "Next »" at bounding box center [585, 158] width 52 height 27
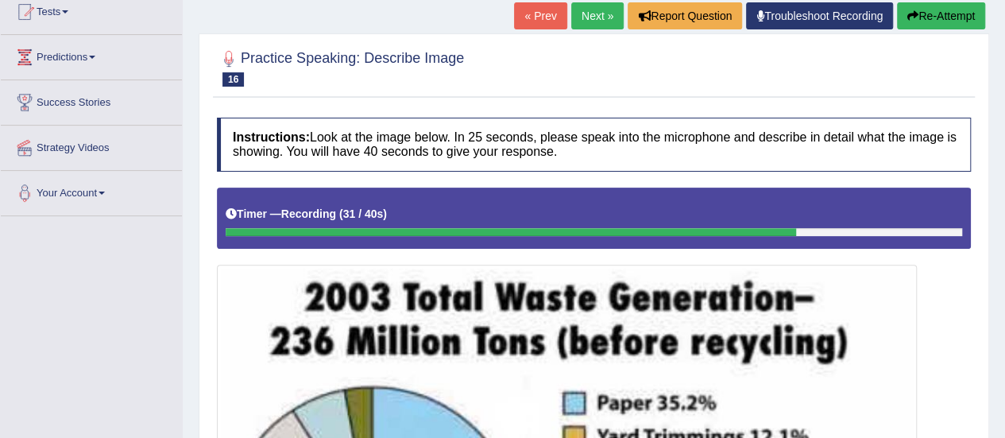
scroll to position [172, 0]
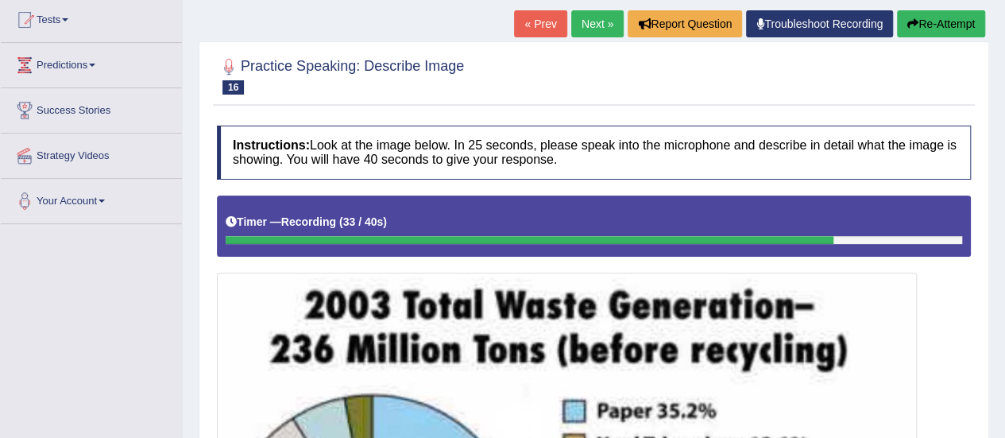
click at [546, 20] on link "« Prev" at bounding box center [540, 23] width 52 height 27
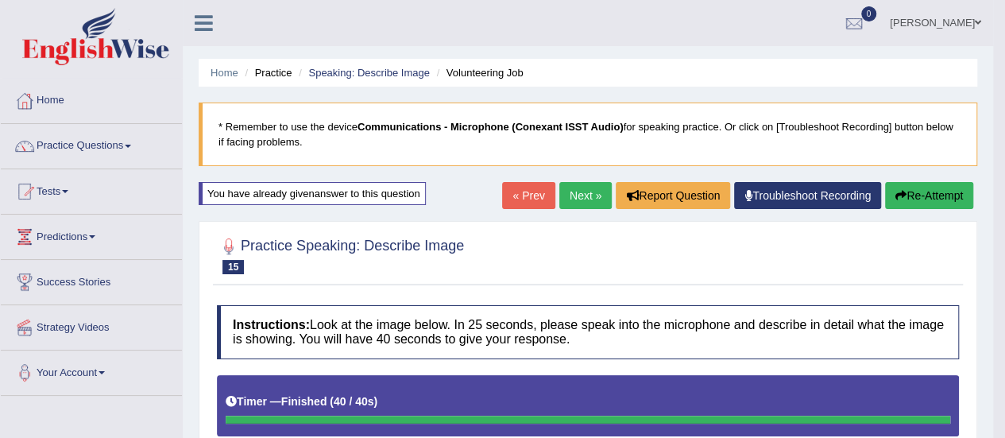
click at [589, 193] on link "Next »" at bounding box center [585, 195] width 52 height 27
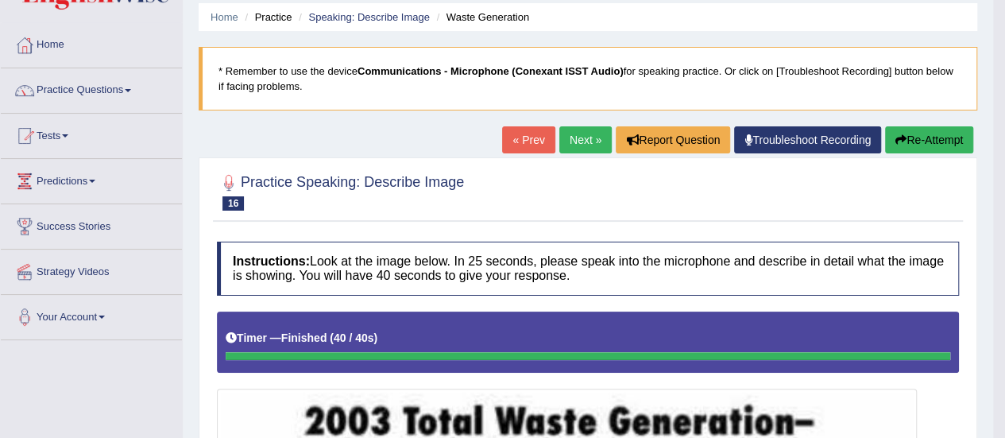
scroll to position [55, 0]
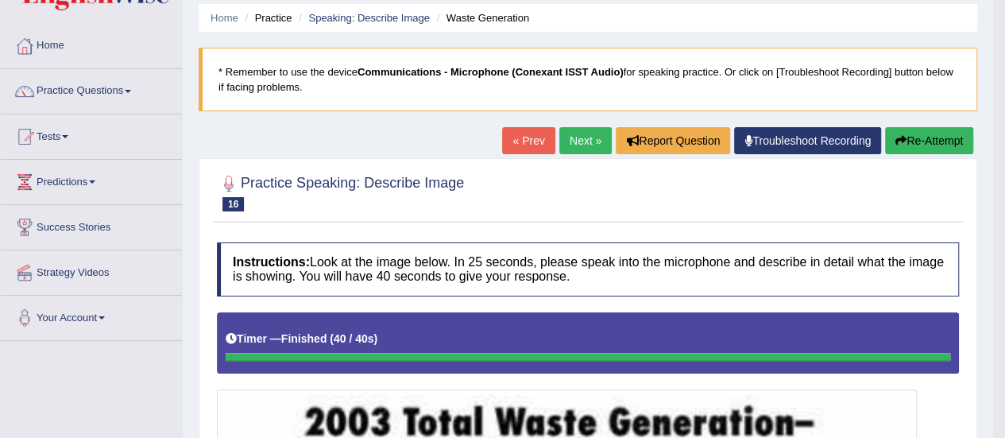
click at [581, 145] on link "Next »" at bounding box center [585, 140] width 52 height 27
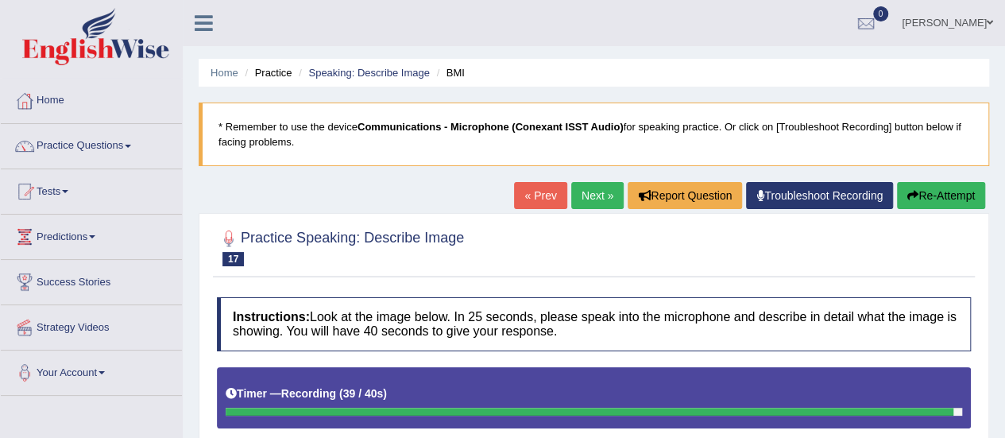
click at [531, 193] on link "« Prev" at bounding box center [540, 195] width 52 height 27
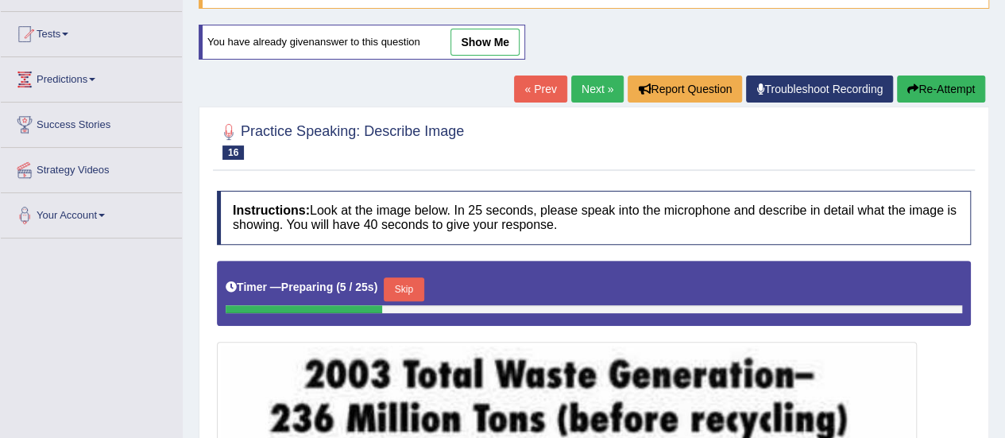
scroll to position [155, 0]
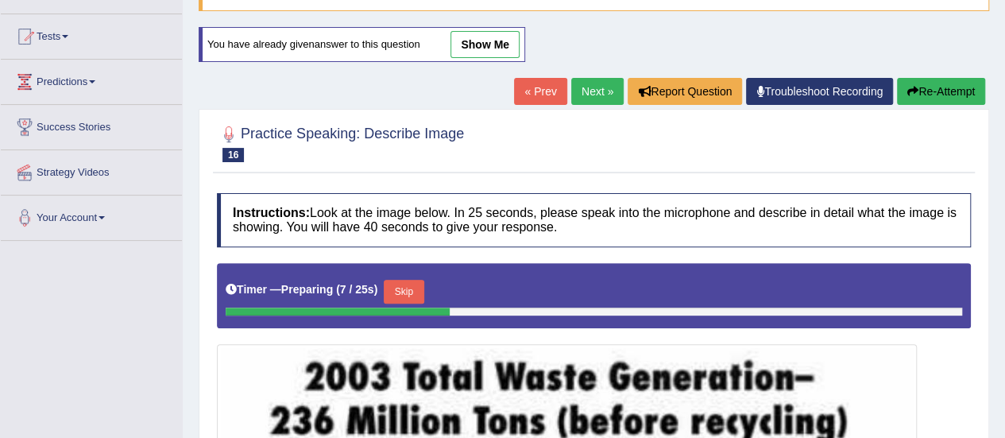
click at [579, 90] on link "Next »" at bounding box center [597, 91] width 52 height 27
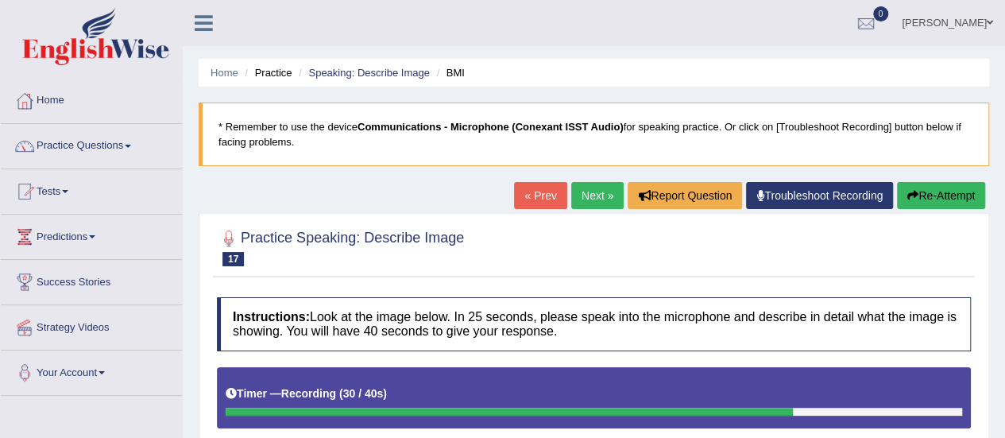
click at [535, 191] on link "« Prev" at bounding box center [540, 195] width 52 height 27
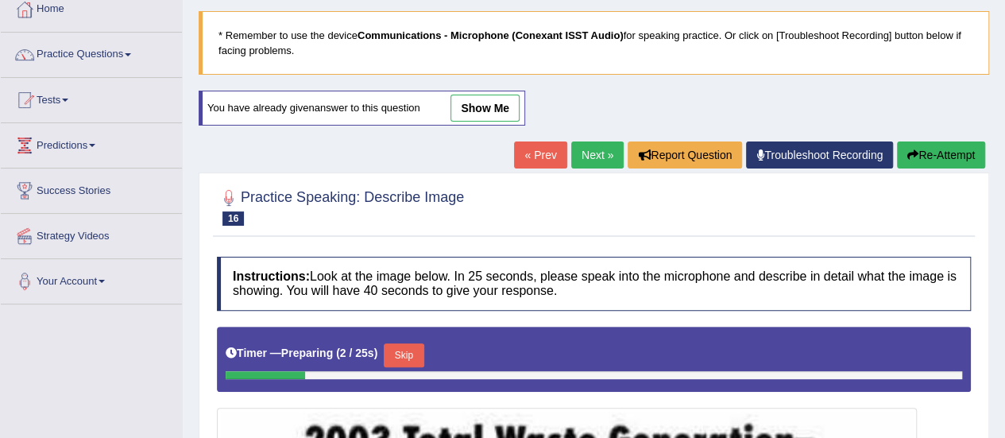
scroll to position [90, 0]
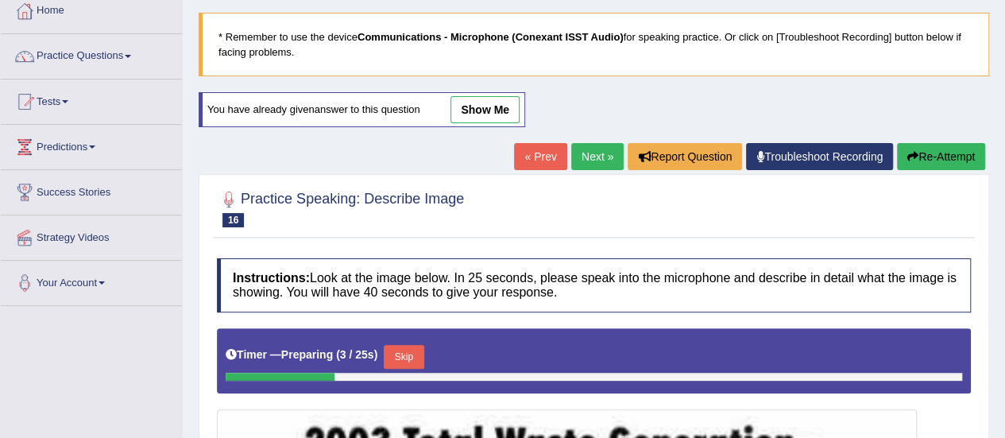
click at [581, 152] on link "Next »" at bounding box center [597, 156] width 52 height 27
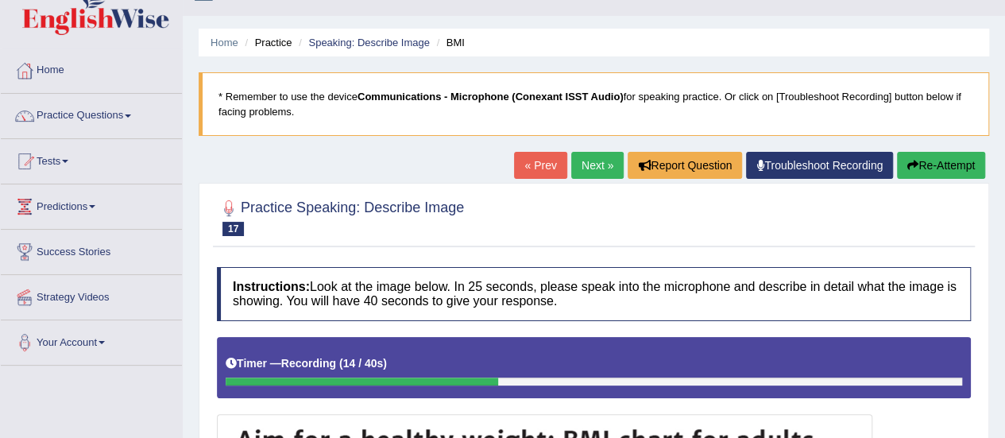
scroll to position [29, 0]
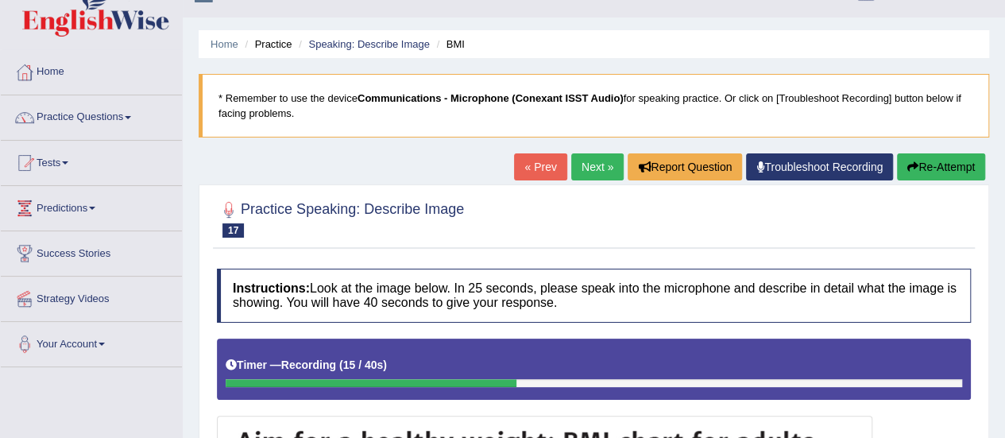
click at [542, 169] on link "« Prev" at bounding box center [540, 166] width 52 height 27
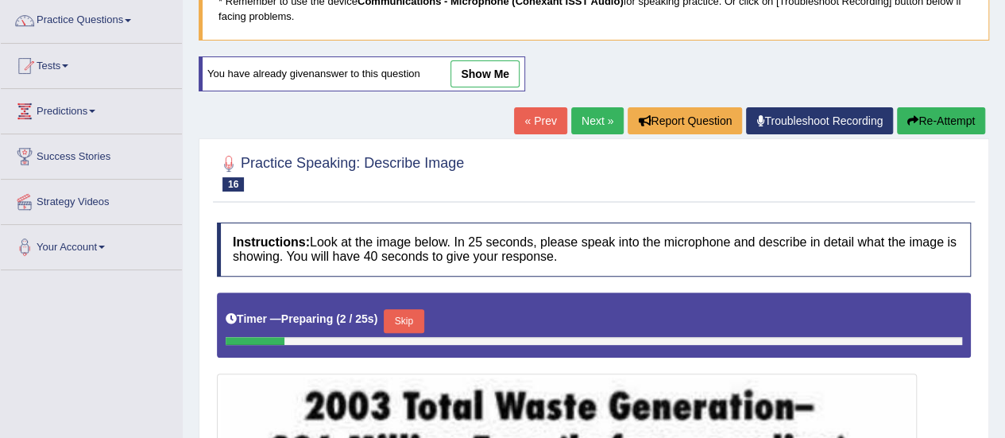
scroll to position [125, 0]
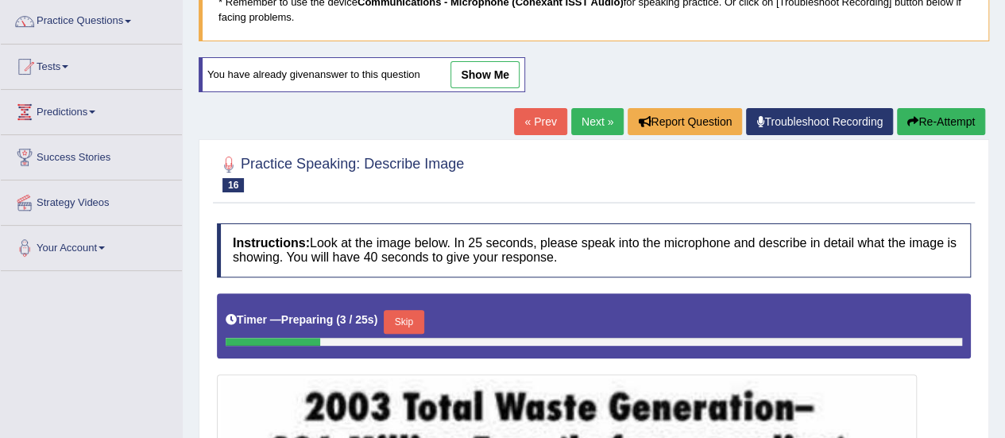
click at [584, 118] on link "Next »" at bounding box center [597, 121] width 52 height 27
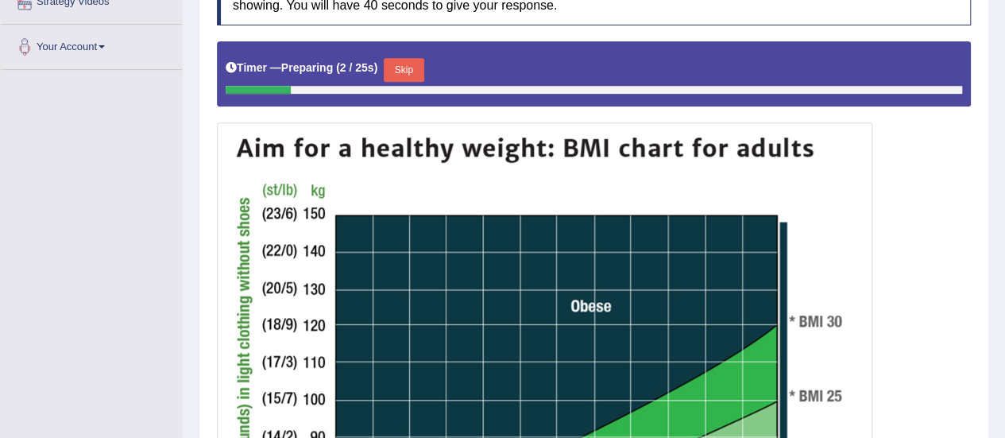
click at [415, 68] on button "Skip" at bounding box center [404, 70] width 40 height 24
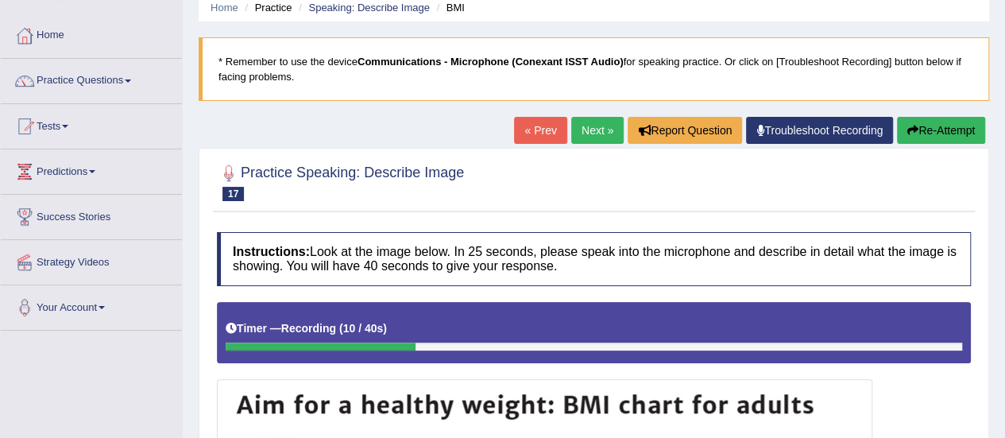
scroll to position [64, 0]
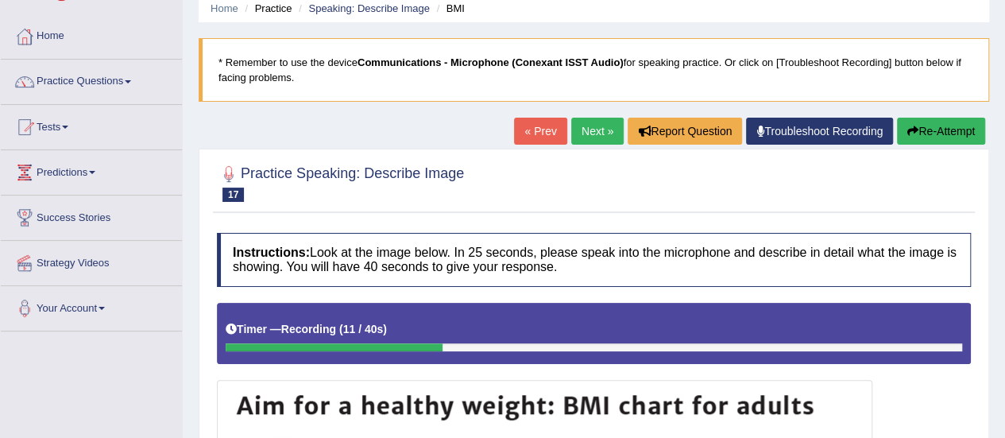
click at [531, 131] on link "« Prev" at bounding box center [540, 131] width 52 height 27
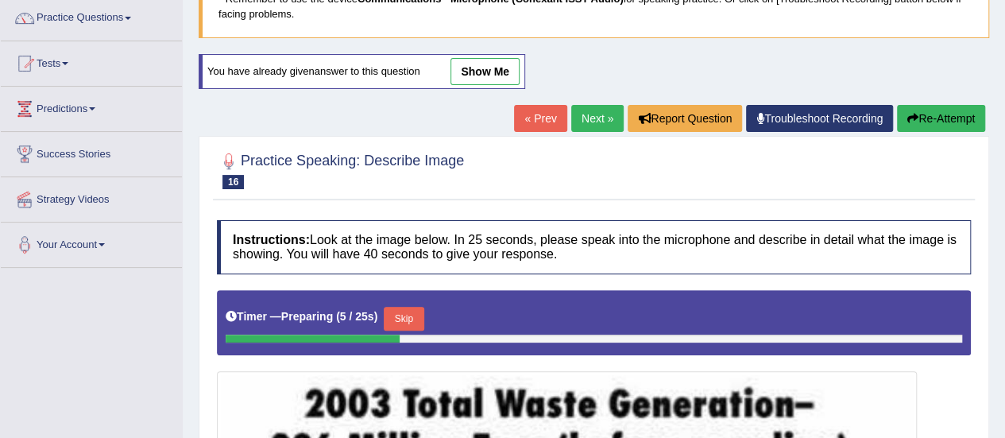
scroll to position [123, 0]
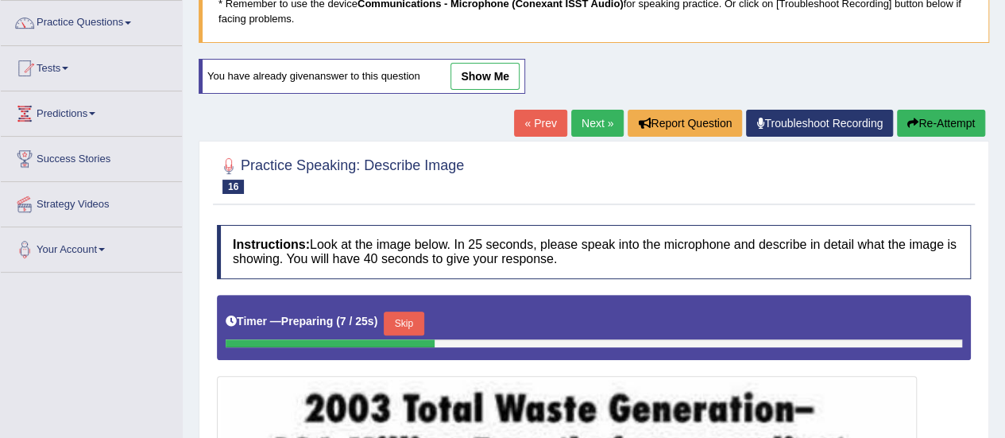
click at [594, 125] on link "Next »" at bounding box center [597, 123] width 52 height 27
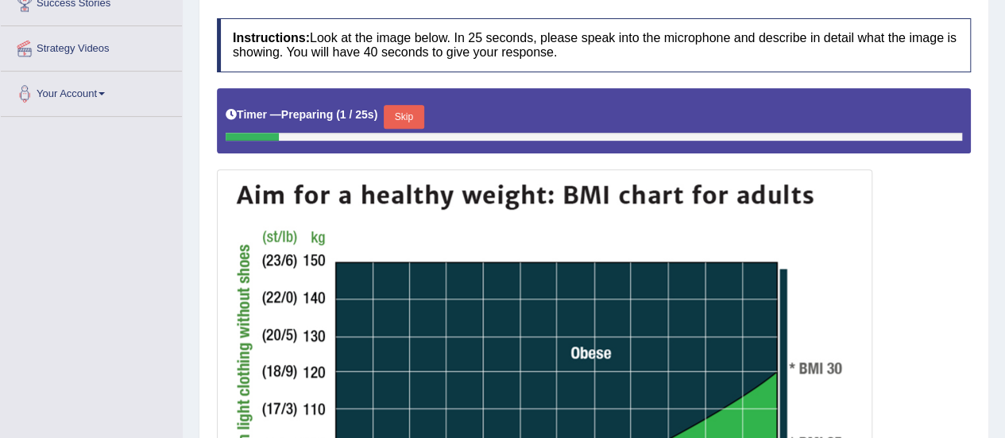
scroll to position [277, 0]
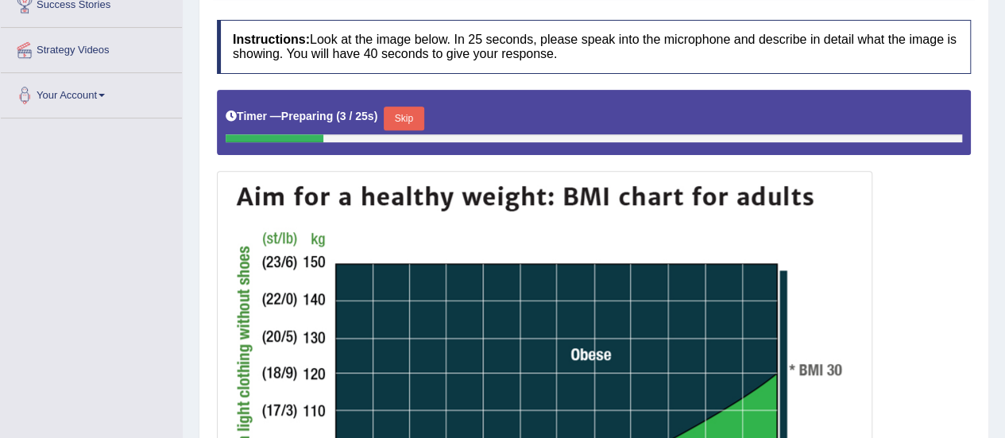
click at [405, 117] on button "Skip" at bounding box center [404, 118] width 40 height 24
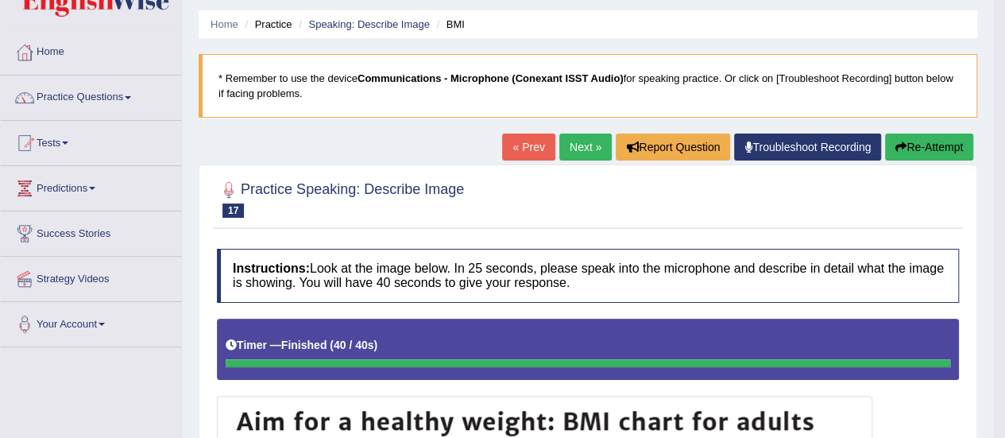
scroll to position [43, 0]
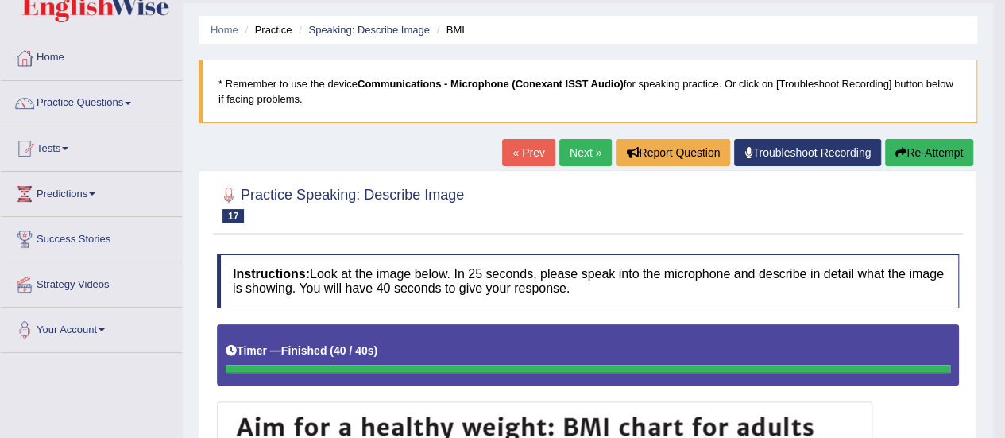
click at [588, 156] on link "Next »" at bounding box center [585, 152] width 52 height 27
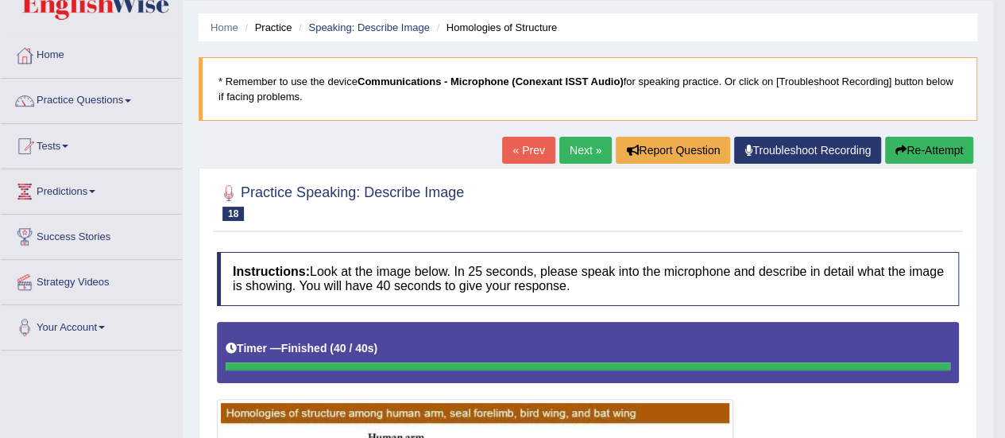
scroll to position [44, 0]
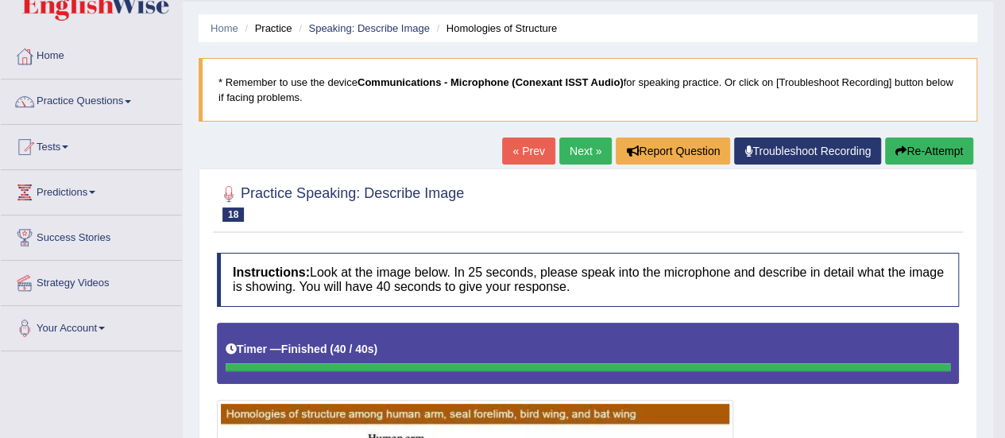
click at [589, 149] on link "Next »" at bounding box center [585, 150] width 52 height 27
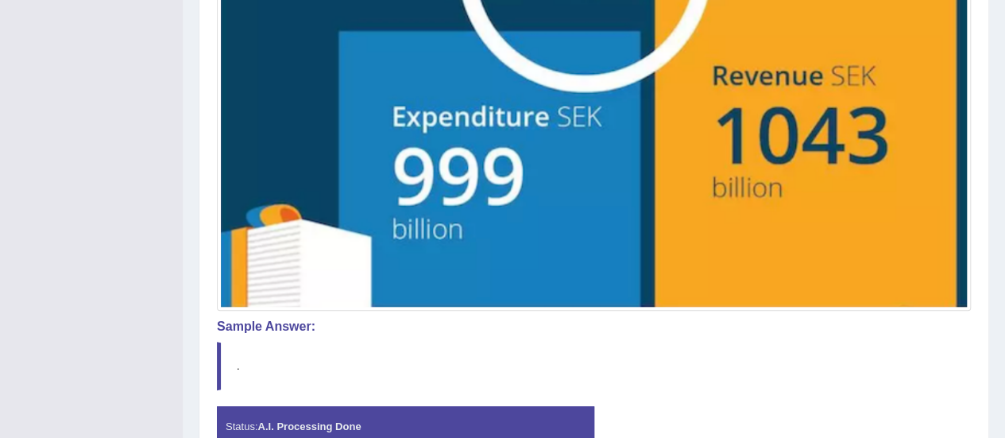
scroll to position [738, 0]
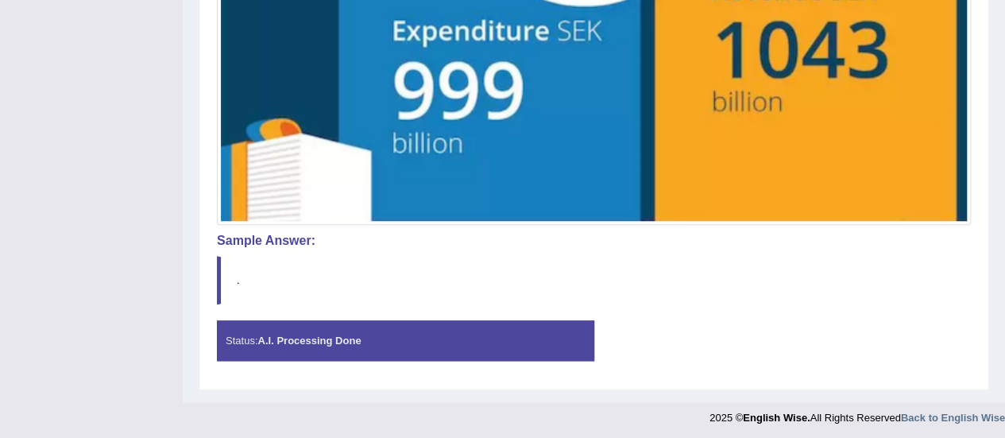
click at [353, 334] on strong "A.I. Processing Done" at bounding box center [308, 340] width 103 height 12
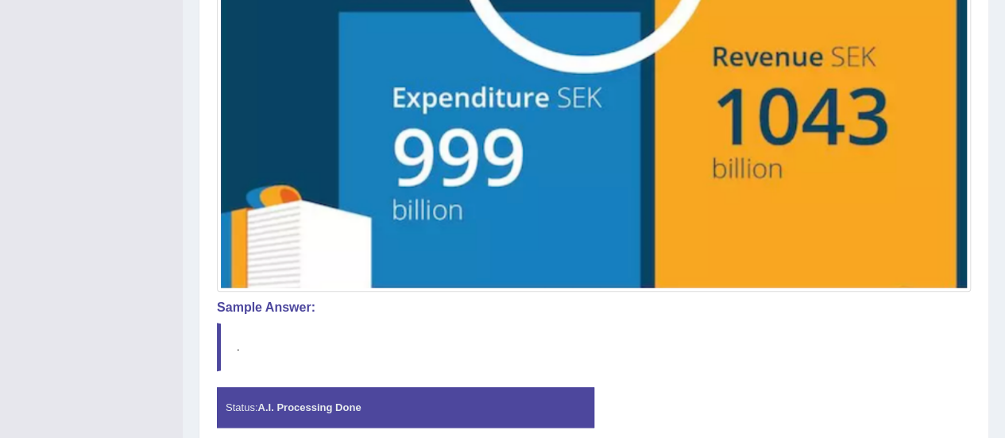
click at [262, 303] on h4 "Sample Answer:" at bounding box center [594, 307] width 754 height 14
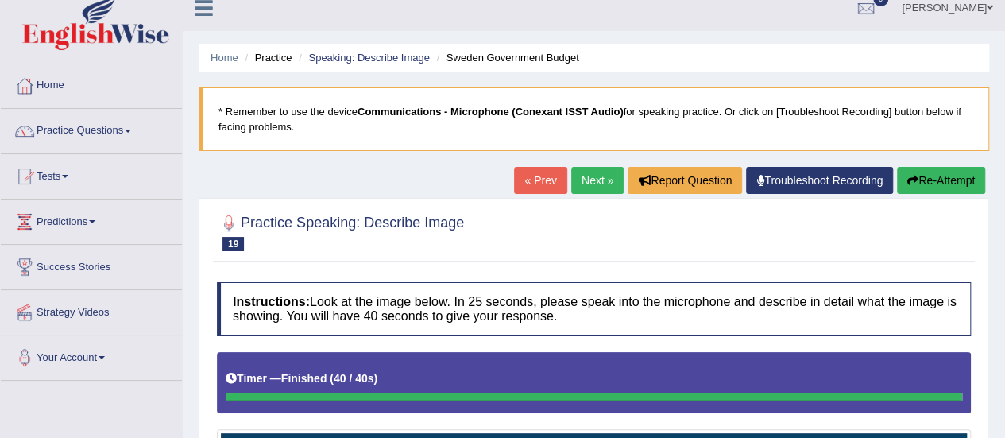
scroll to position [0, 0]
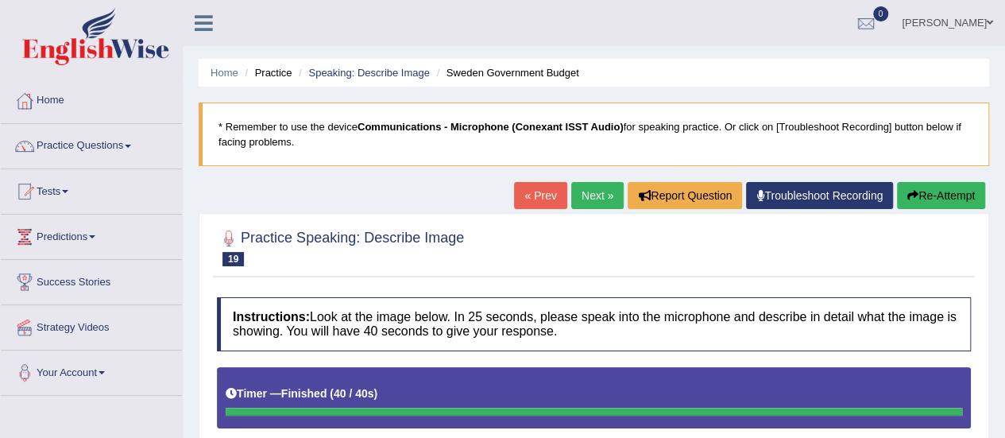
click at [531, 191] on link "« Prev" at bounding box center [540, 195] width 52 height 27
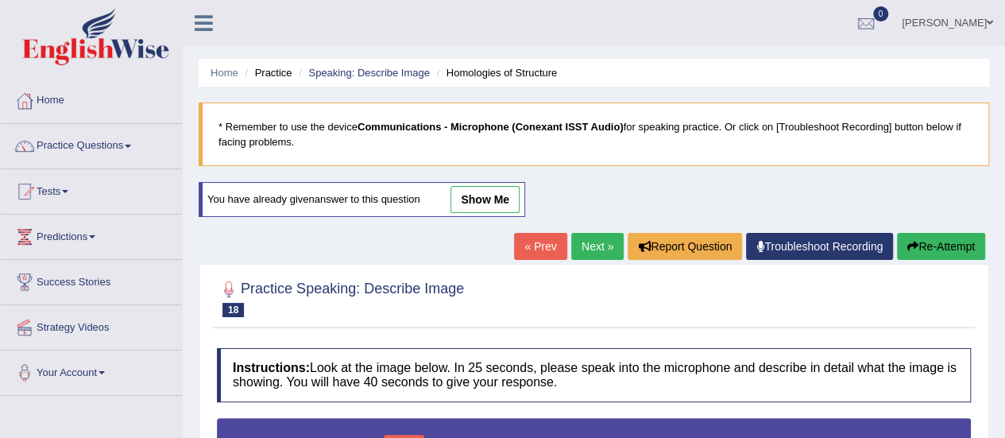
click at [589, 247] on link "Next »" at bounding box center [597, 246] width 52 height 27
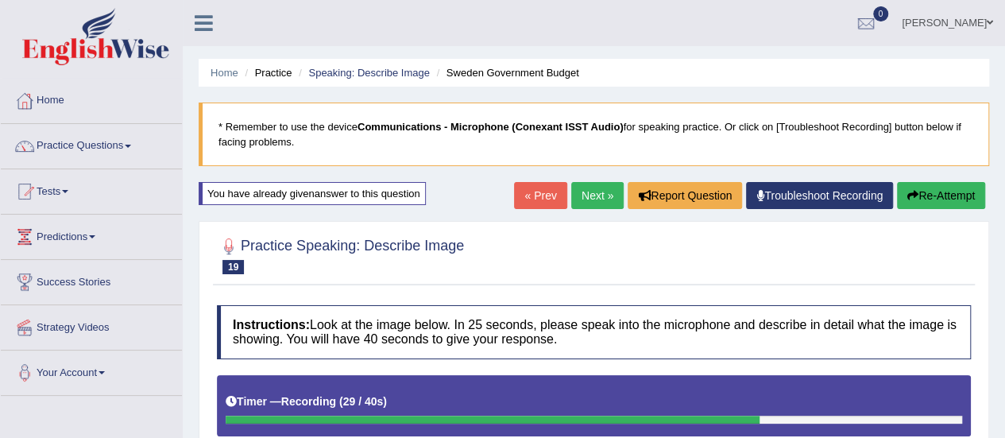
click at [525, 187] on link "« Prev" at bounding box center [540, 195] width 52 height 27
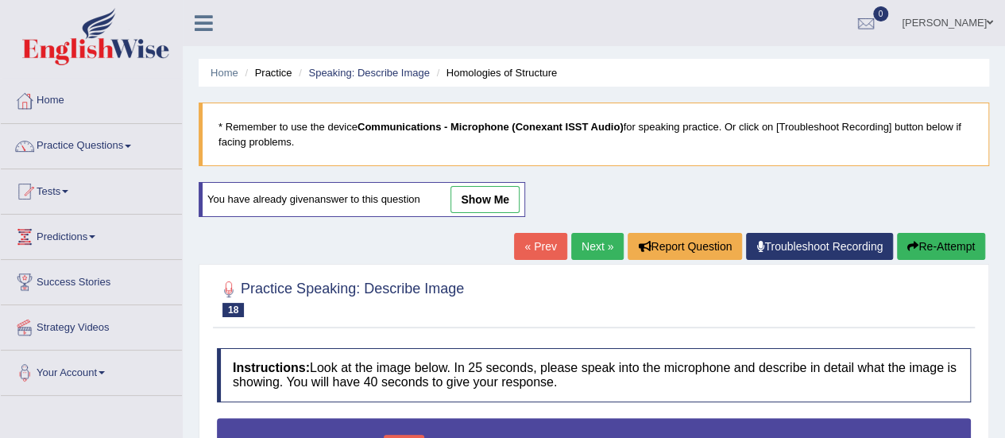
click at [593, 242] on link "Next »" at bounding box center [597, 246] width 52 height 27
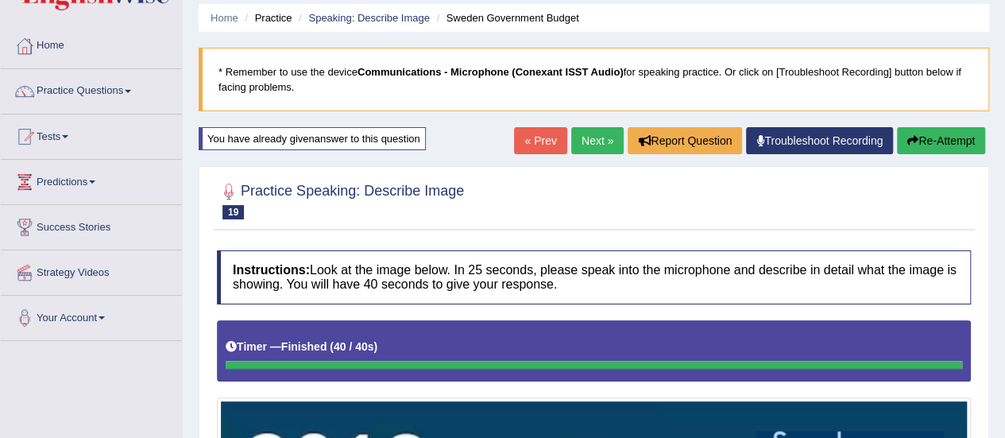
scroll to position [54, 0]
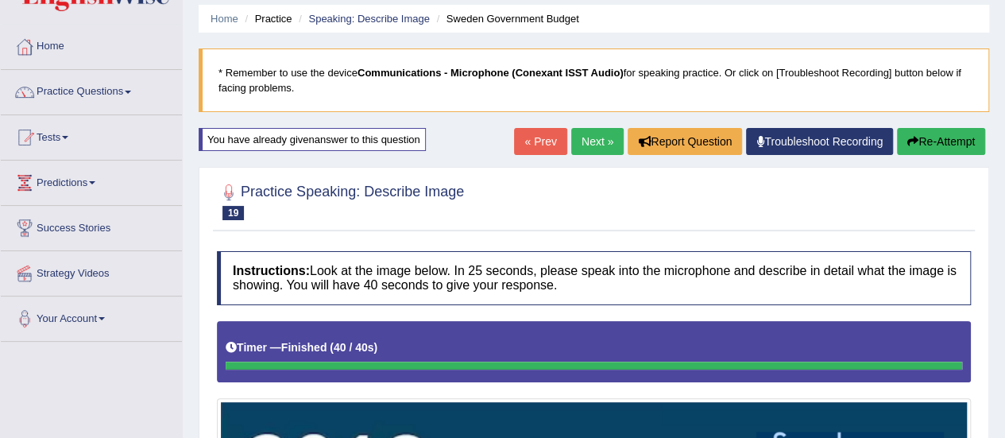
click at [124, 95] on link "Practice Questions" at bounding box center [91, 90] width 181 height 40
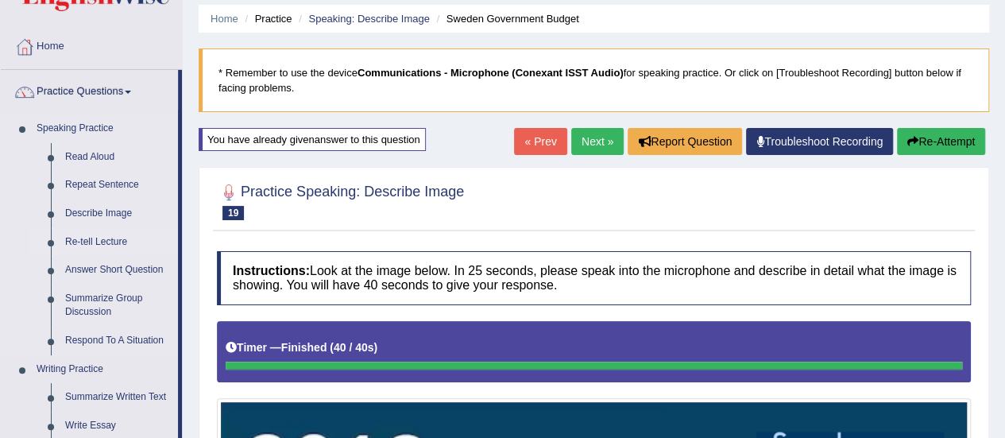
click at [121, 238] on link "Re-tell Lecture" at bounding box center [118, 242] width 120 height 29
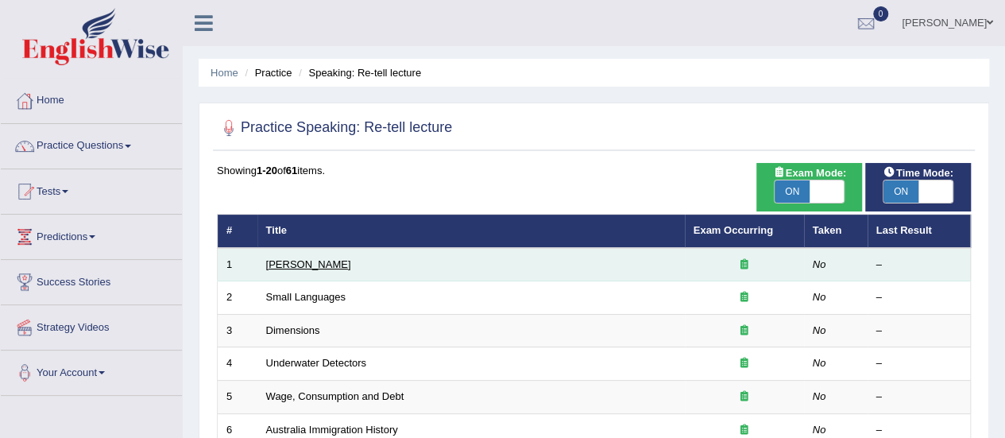
click at [290, 268] on link "[PERSON_NAME]" at bounding box center [308, 264] width 85 height 12
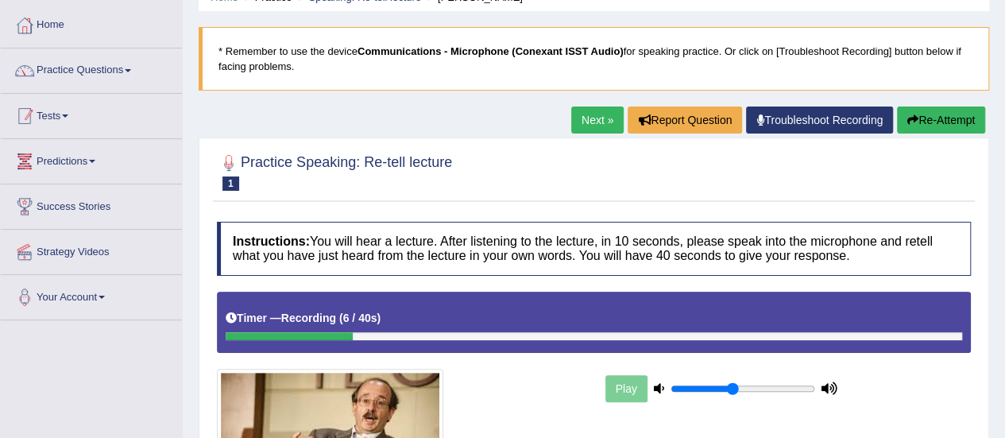
scroll to position [71, 0]
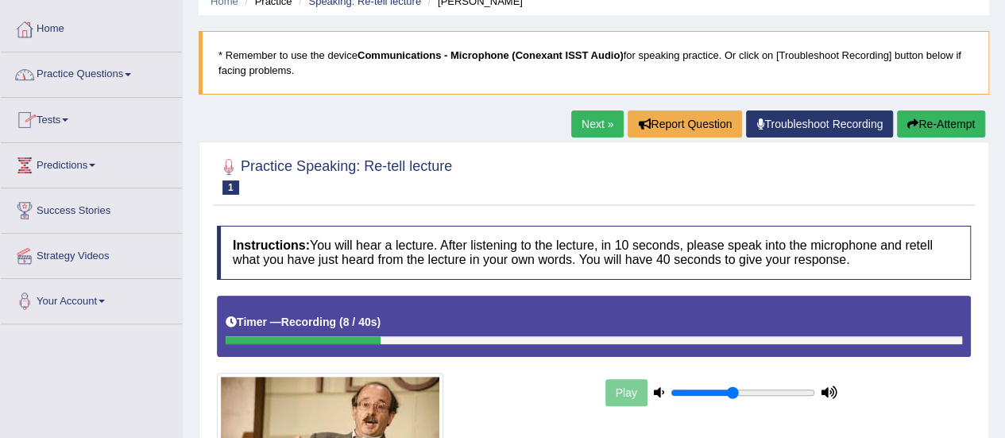
click at [128, 75] on link "Practice Questions" at bounding box center [91, 72] width 181 height 40
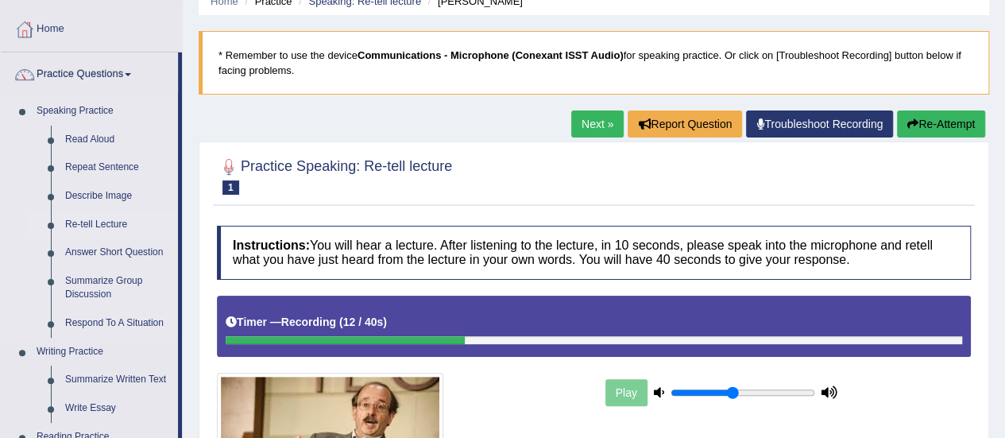
click at [102, 221] on link "Re-tell Lecture" at bounding box center [118, 225] width 120 height 29
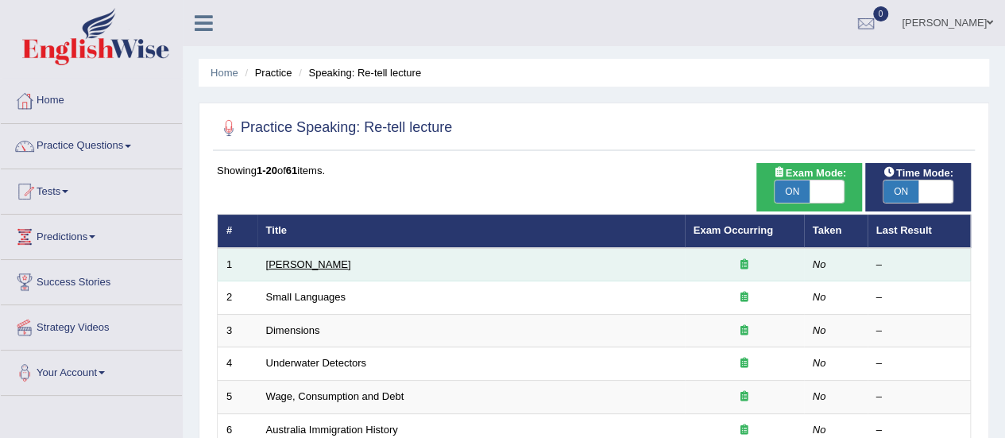
click at [302, 268] on link "[PERSON_NAME]" at bounding box center [308, 264] width 85 height 12
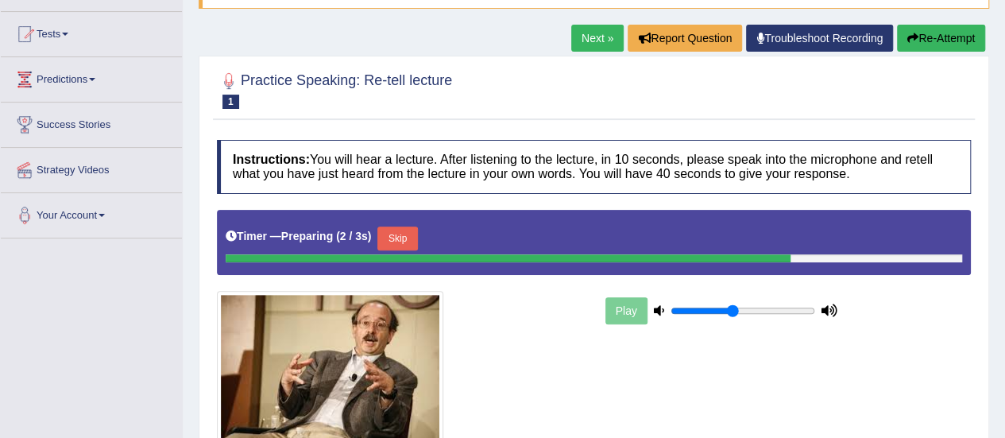
scroll to position [162, 0]
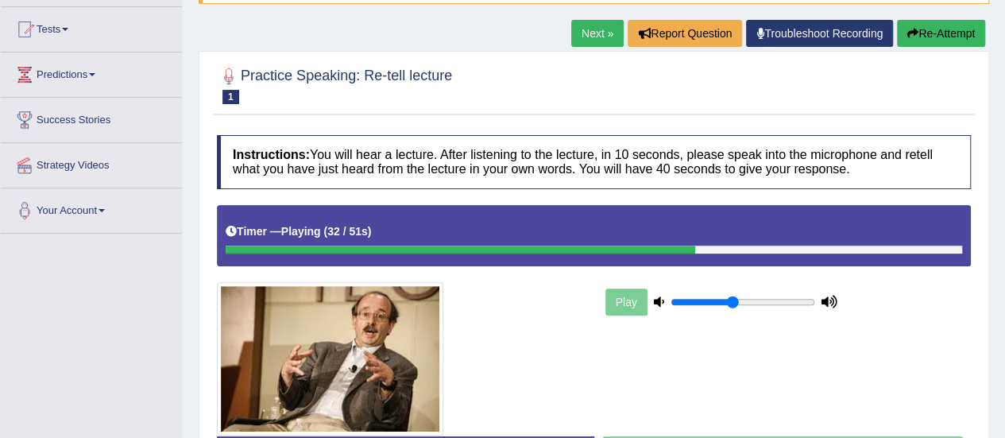
click at [95, 75] on link "Predictions" at bounding box center [91, 72] width 181 height 40
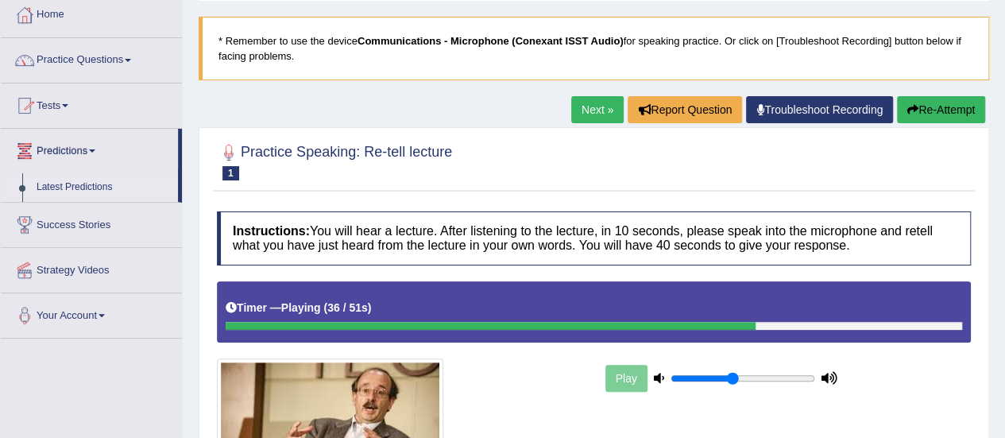
scroll to position [79, 0]
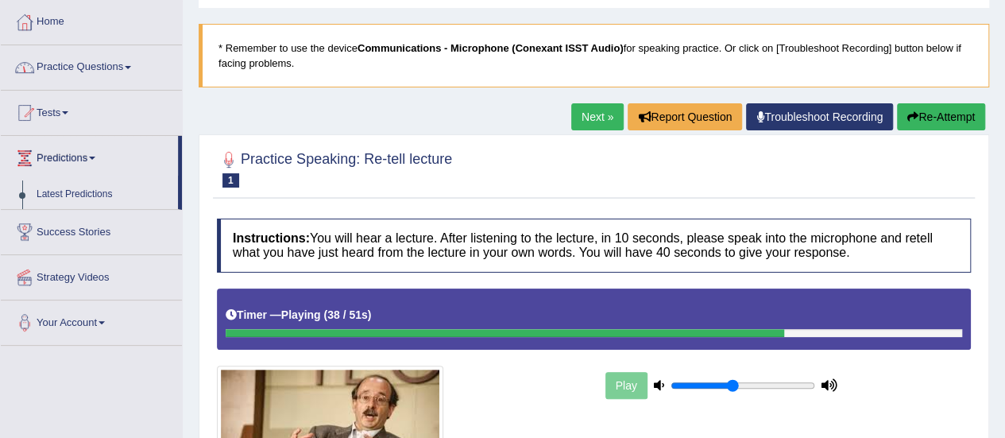
click at [137, 65] on link "Practice Questions" at bounding box center [91, 65] width 181 height 40
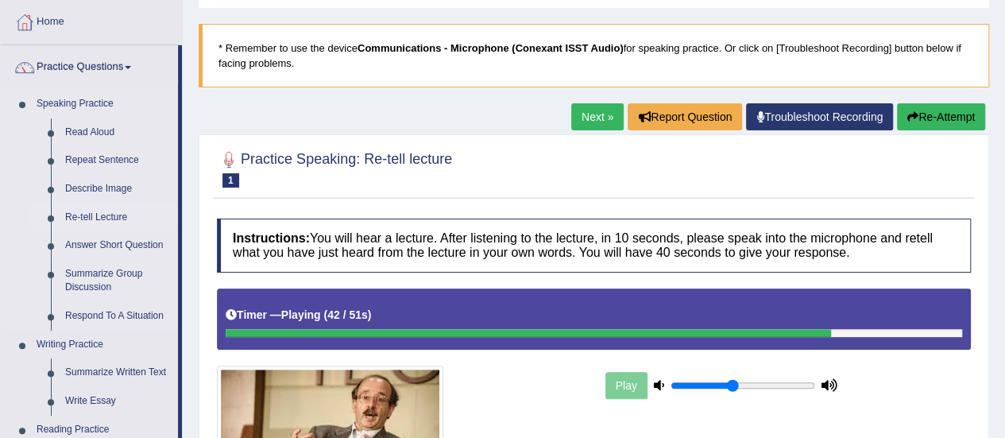
click at [102, 215] on link "Re-tell Lecture" at bounding box center [118, 217] width 120 height 29
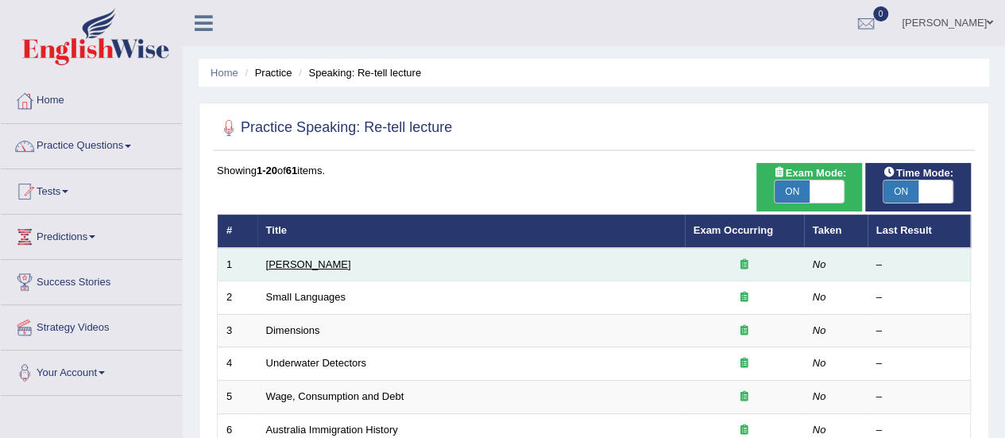
click at [296, 266] on link "[PERSON_NAME]" at bounding box center [308, 264] width 85 height 12
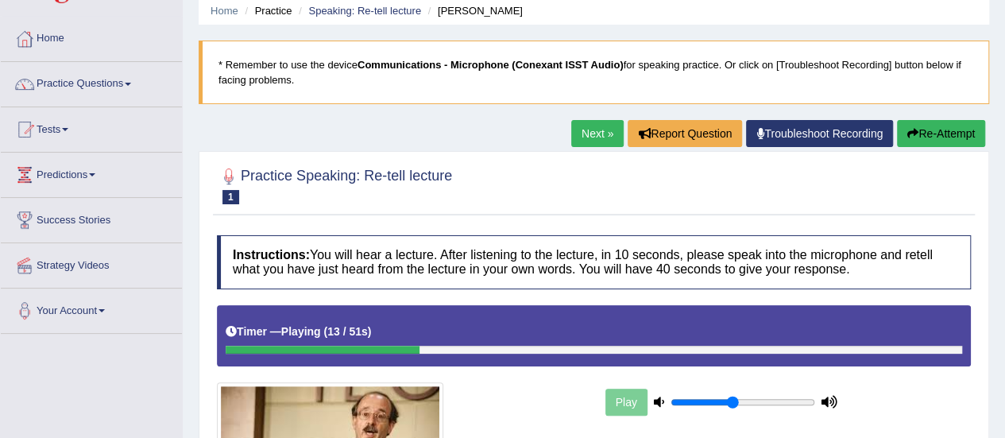
scroll to position [57, 0]
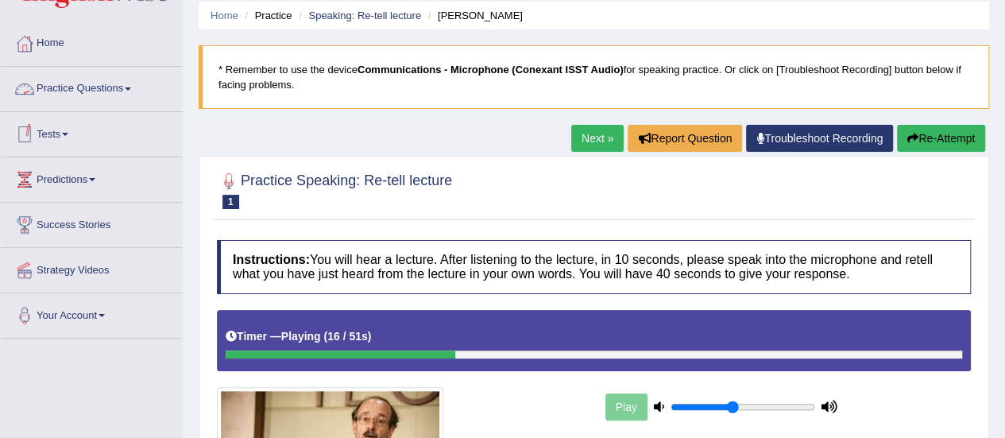
click at [130, 87] on span at bounding box center [128, 88] width 6 height 3
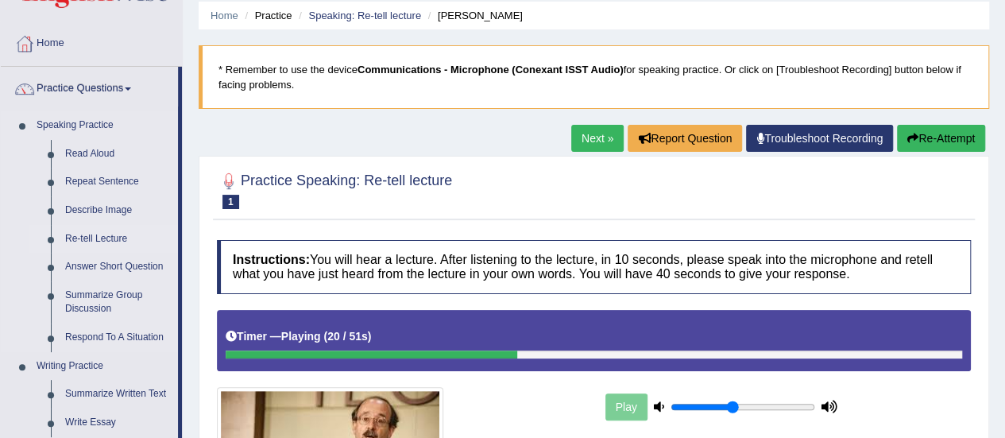
click at [122, 239] on link "Re-tell Lecture" at bounding box center [118, 239] width 120 height 29
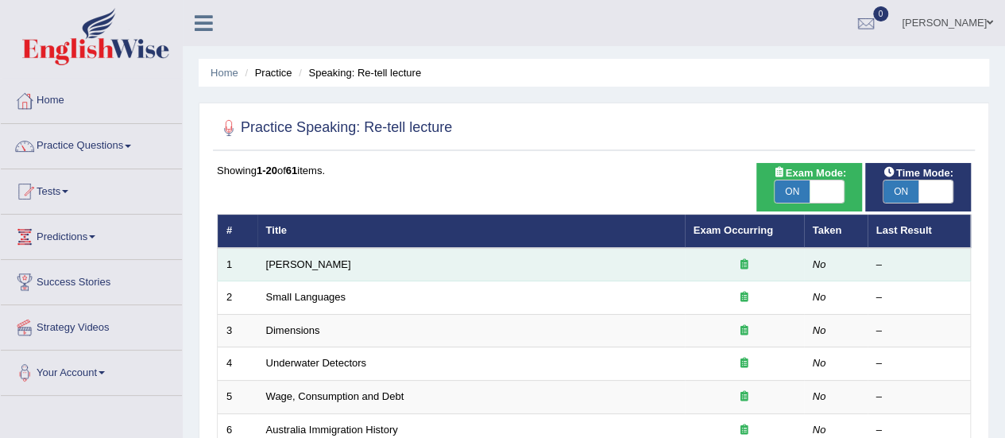
click at [276, 272] on td "[PERSON_NAME]" at bounding box center [470, 264] width 427 height 33
click at [284, 263] on link "[PERSON_NAME]" at bounding box center [308, 264] width 85 height 12
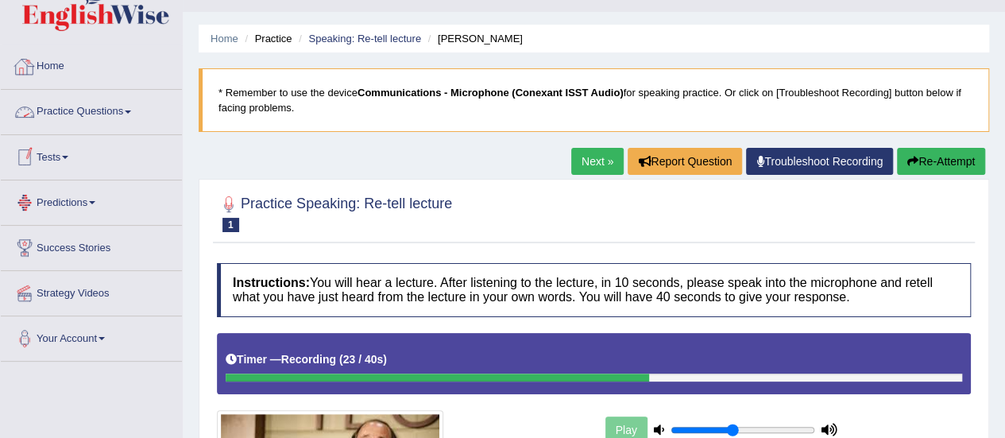
scroll to position [33, 0]
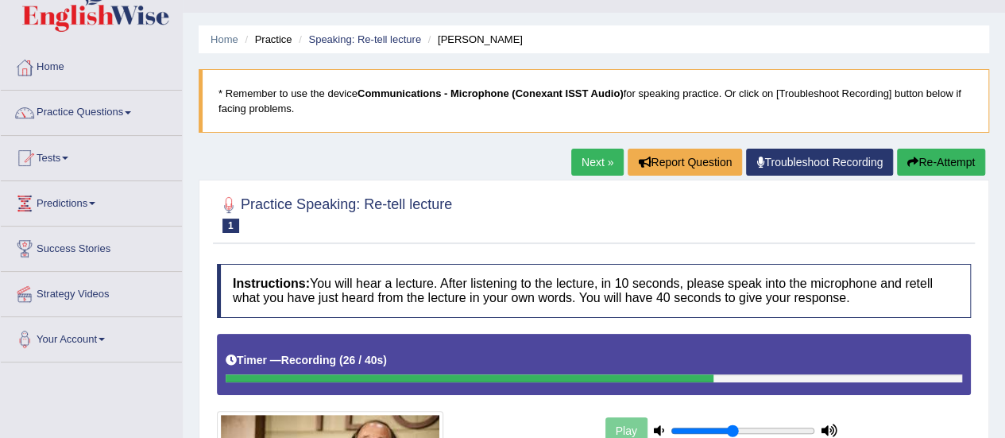
click at [131, 112] on span at bounding box center [128, 112] width 6 height 3
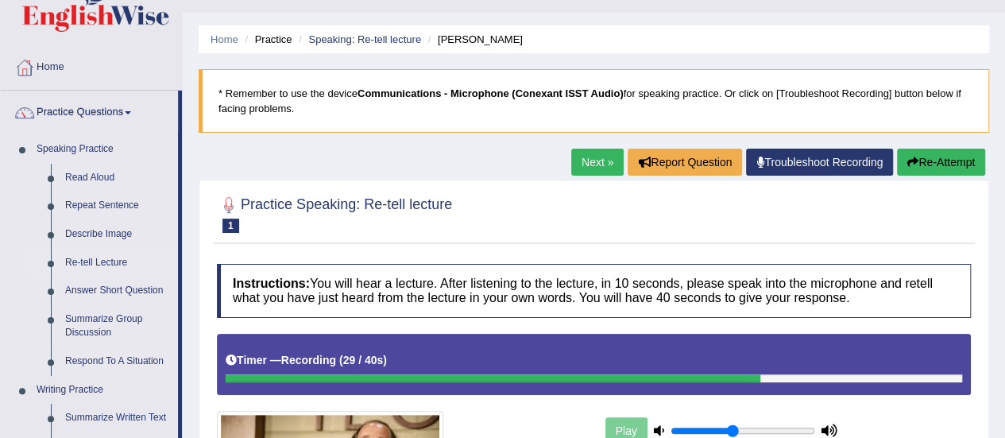
click at [120, 264] on link "Re-tell Lecture" at bounding box center [118, 263] width 120 height 29
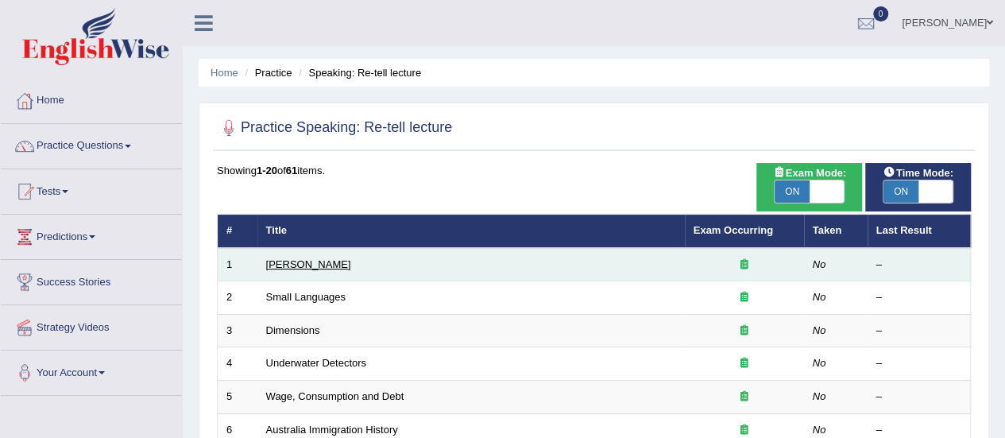
click at [290, 260] on link "[PERSON_NAME]" at bounding box center [308, 264] width 85 height 12
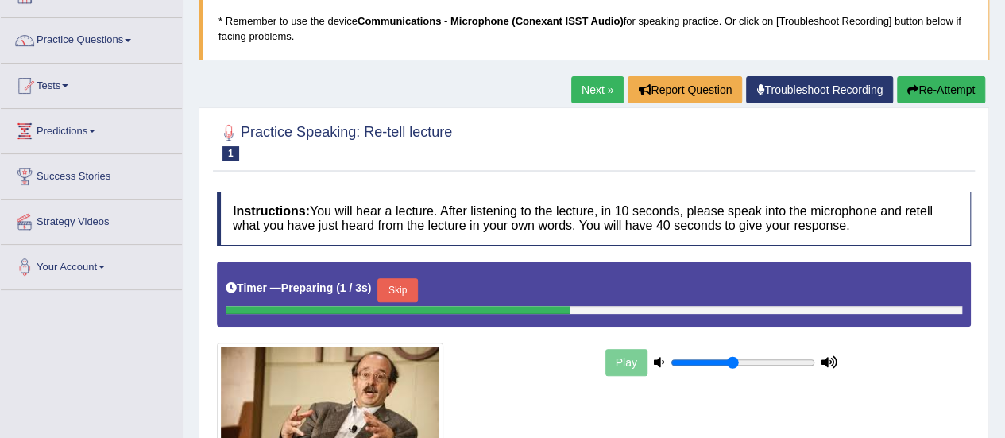
scroll to position [106, 0]
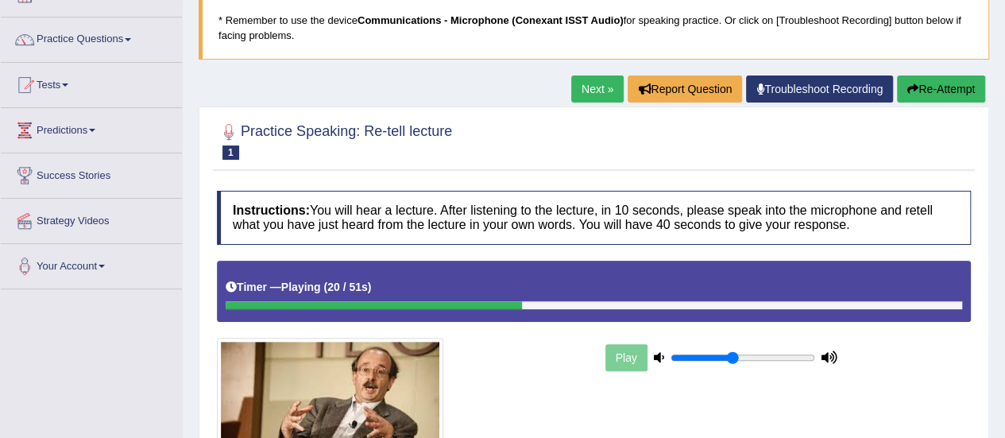
click at [131, 44] on link "Practice Questions" at bounding box center [91, 37] width 181 height 40
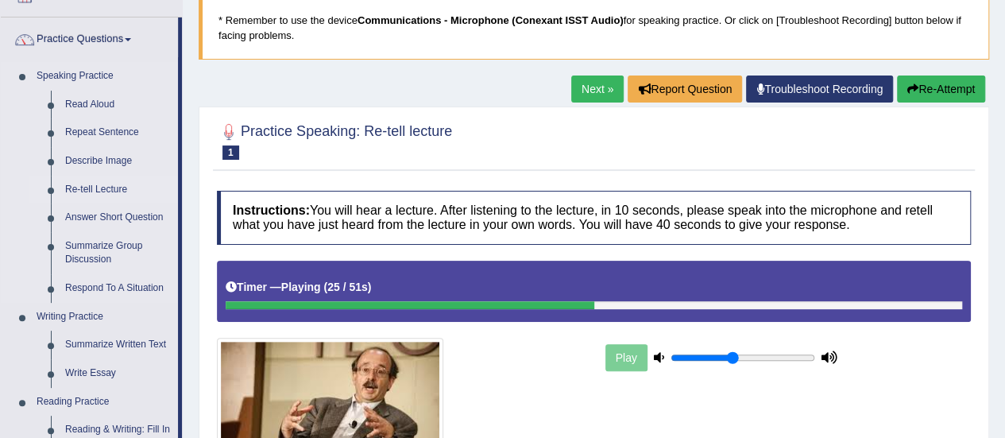
click at [102, 191] on link "Re-tell Lecture" at bounding box center [118, 190] width 120 height 29
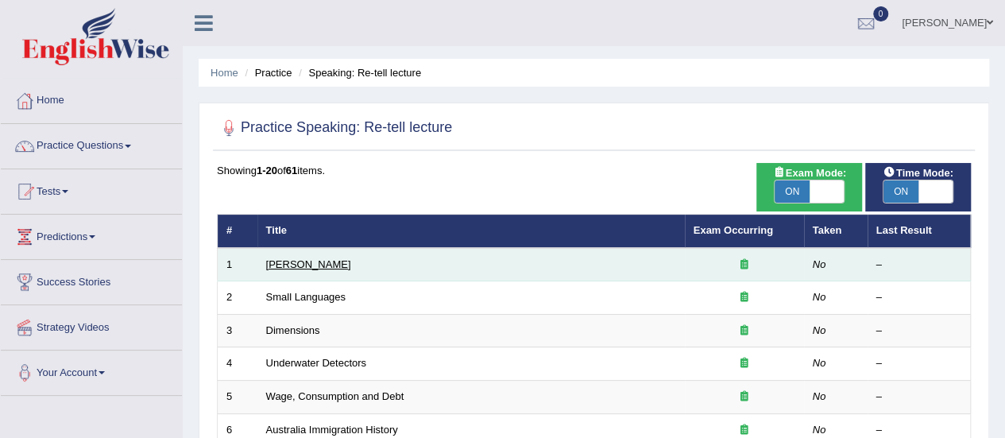
click at [292, 264] on link "[PERSON_NAME]" at bounding box center [308, 264] width 85 height 12
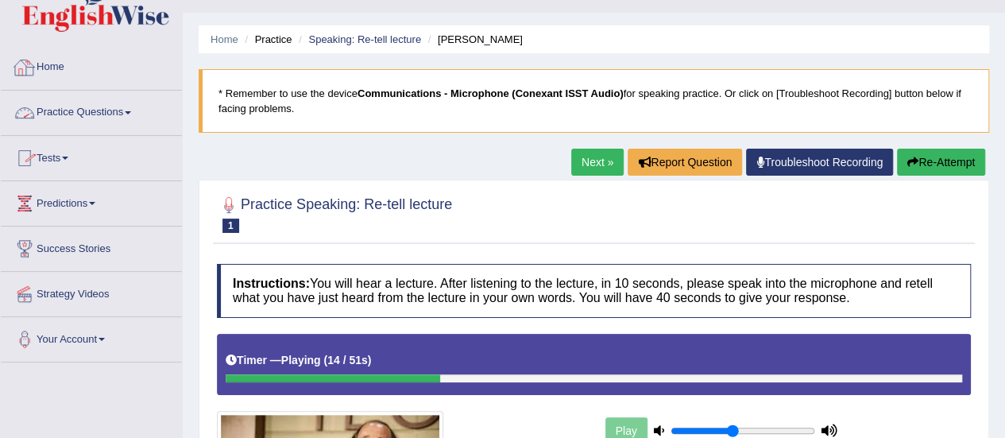
scroll to position [33, 0]
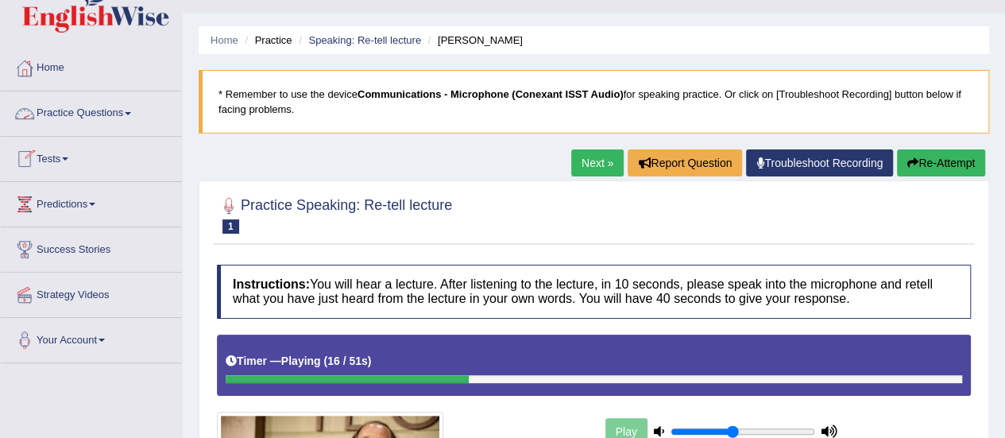
click at [126, 111] on link "Practice Questions" at bounding box center [91, 111] width 181 height 40
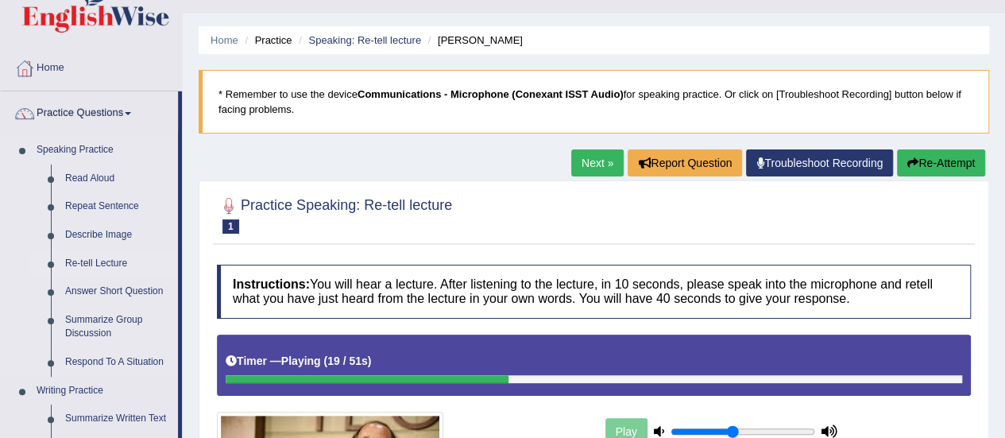
click at [89, 265] on link "Re-tell Lecture" at bounding box center [118, 263] width 120 height 29
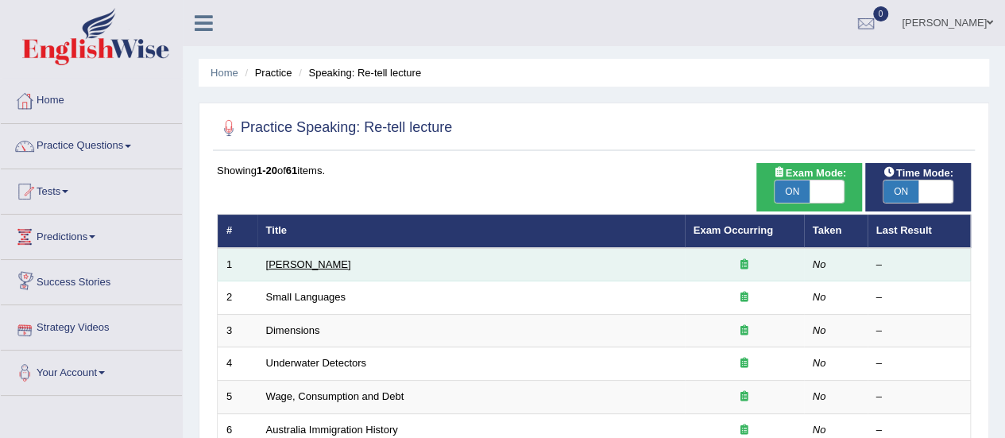
click at [274, 266] on link "[PERSON_NAME]" at bounding box center [308, 264] width 85 height 12
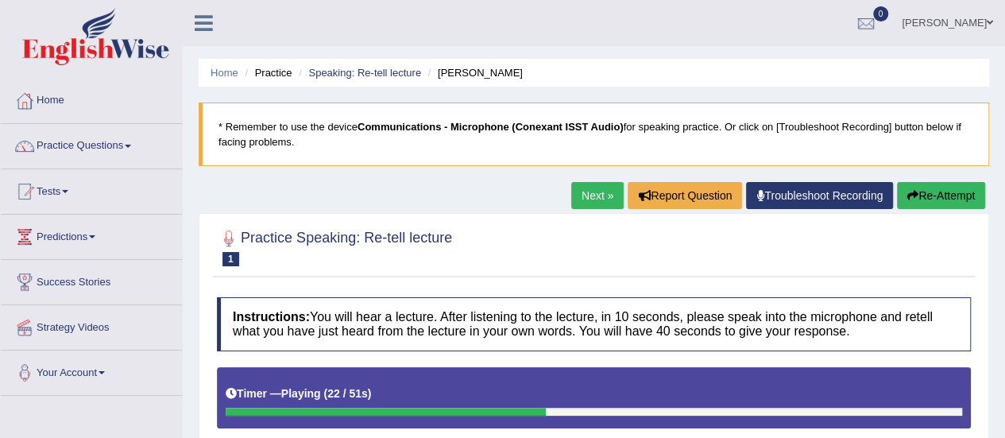
click at [132, 142] on link "Practice Questions" at bounding box center [91, 144] width 181 height 40
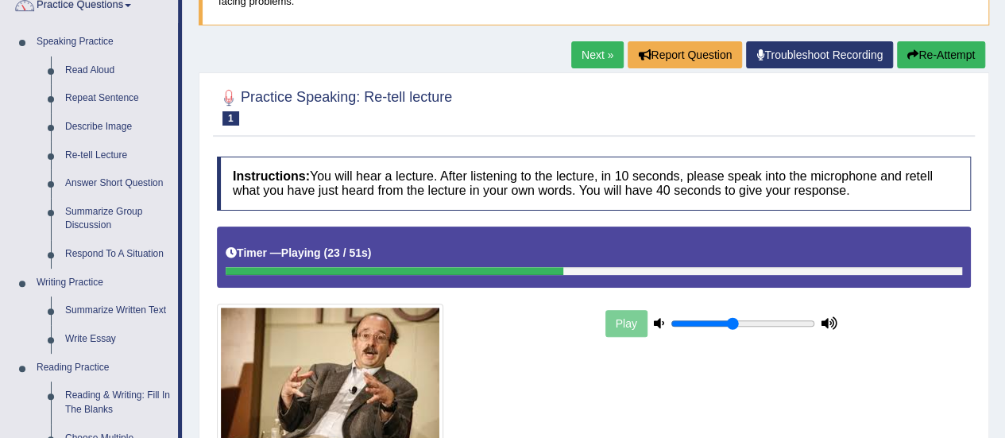
scroll to position [148, 0]
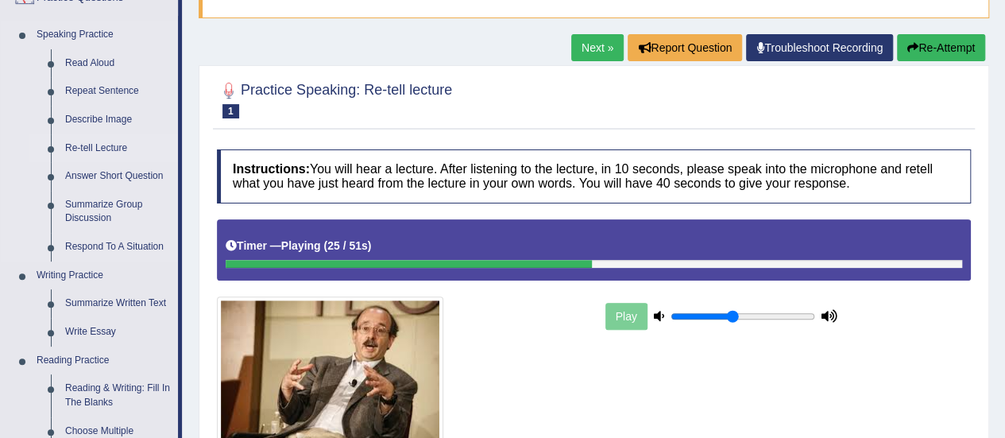
click at [125, 147] on link "Re-tell Lecture" at bounding box center [118, 148] width 120 height 29
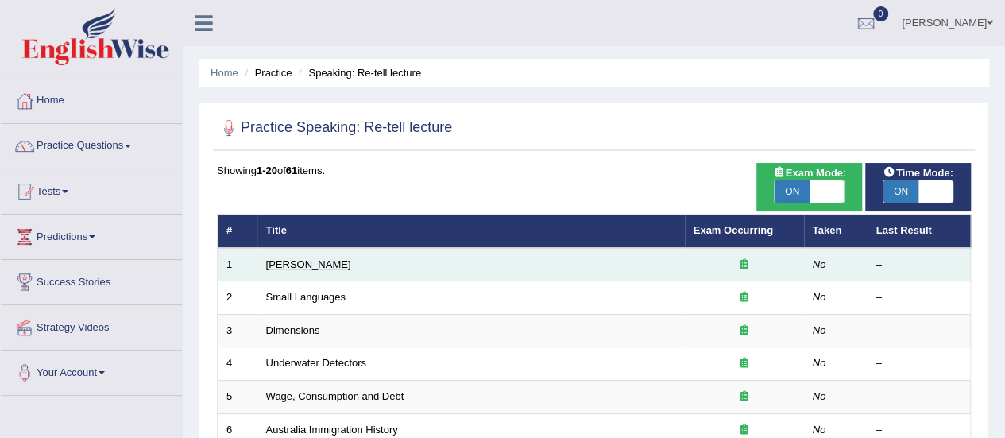
click at [314, 261] on link "[PERSON_NAME]" at bounding box center [308, 264] width 85 height 12
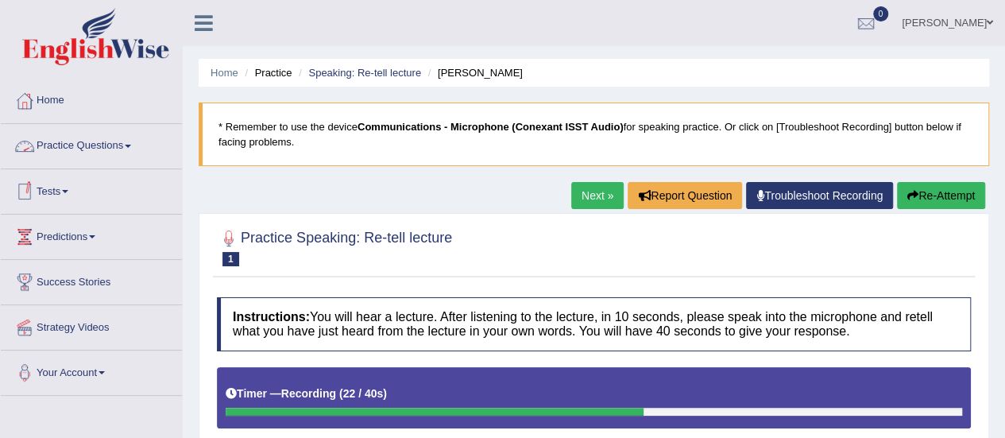
click at [131, 147] on span at bounding box center [128, 146] width 6 height 3
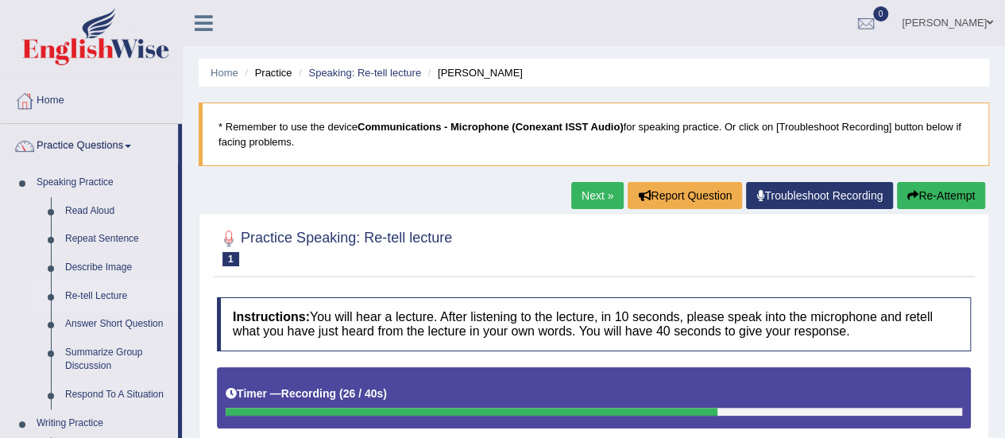
click at [129, 299] on link "Re-tell Lecture" at bounding box center [118, 296] width 120 height 29
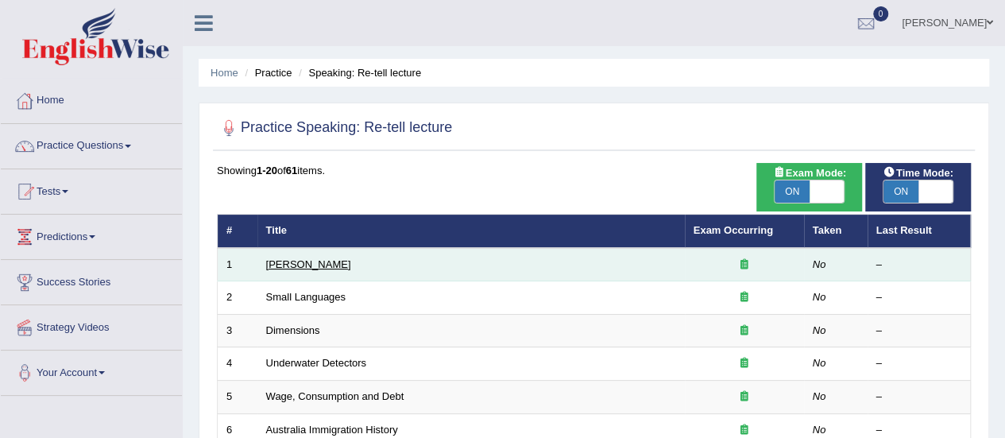
click at [296, 266] on link "[PERSON_NAME]" at bounding box center [308, 264] width 85 height 12
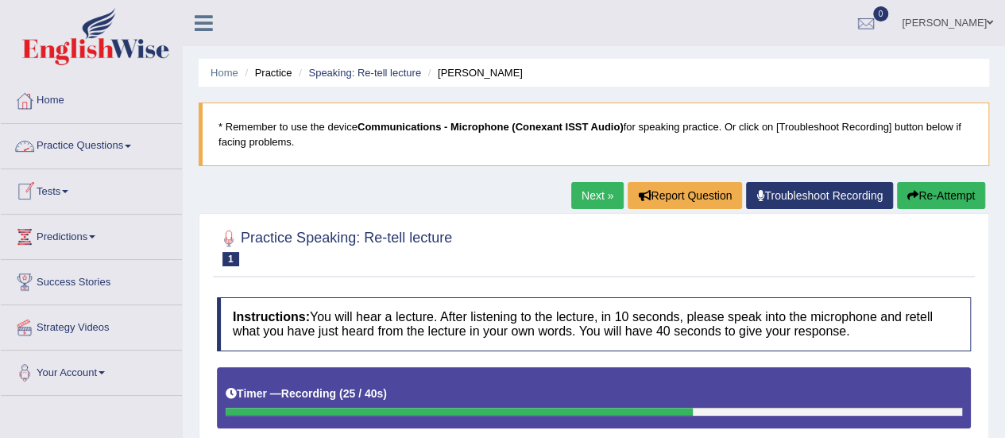
click at [118, 138] on link "Practice Questions" at bounding box center [91, 144] width 181 height 40
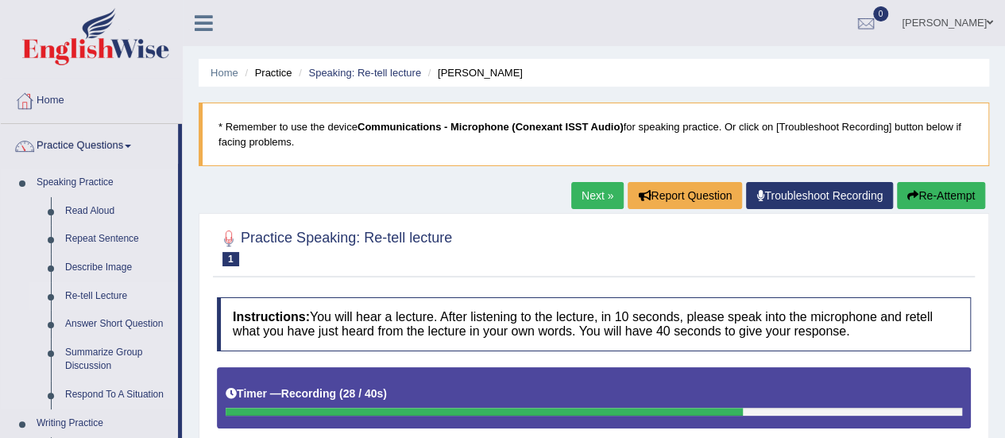
click at [110, 301] on link "Re-tell Lecture" at bounding box center [118, 296] width 120 height 29
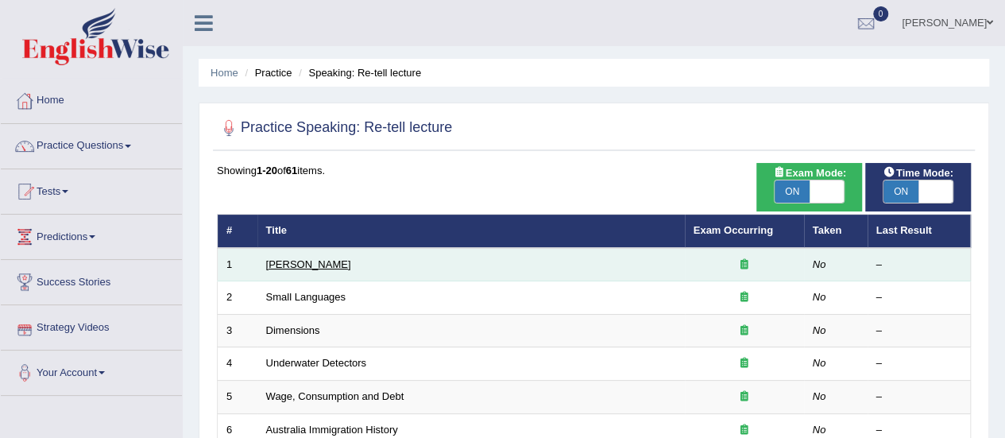
click at [310, 266] on link "[PERSON_NAME]" at bounding box center [308, 264] width 85 height 12
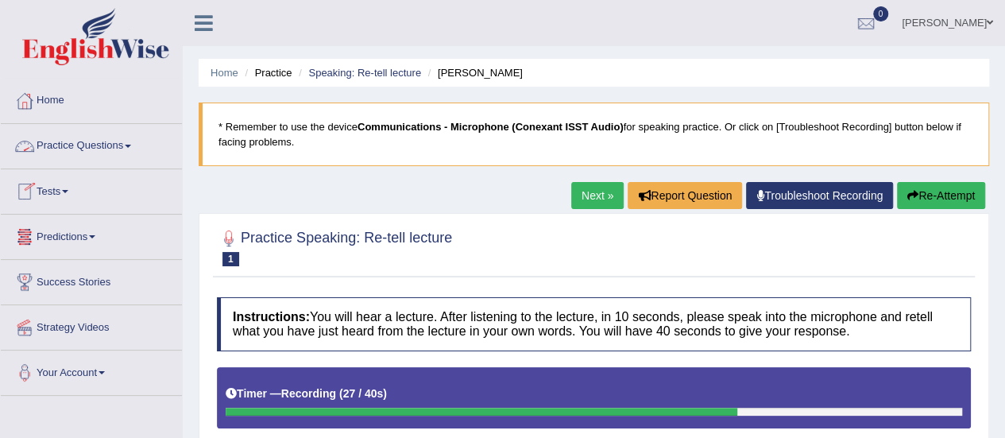
click at [132, 143] on link "Practice Questions" at bounding box center [91, 144] width 181 height 40
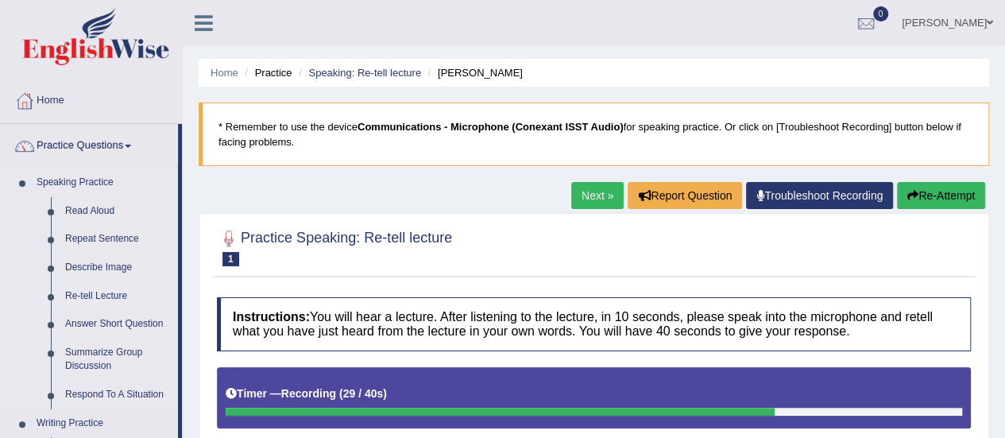
click at [111, 296] on link "Re-tell Lecture" at bounding box center [118, 296] width 120 height 29
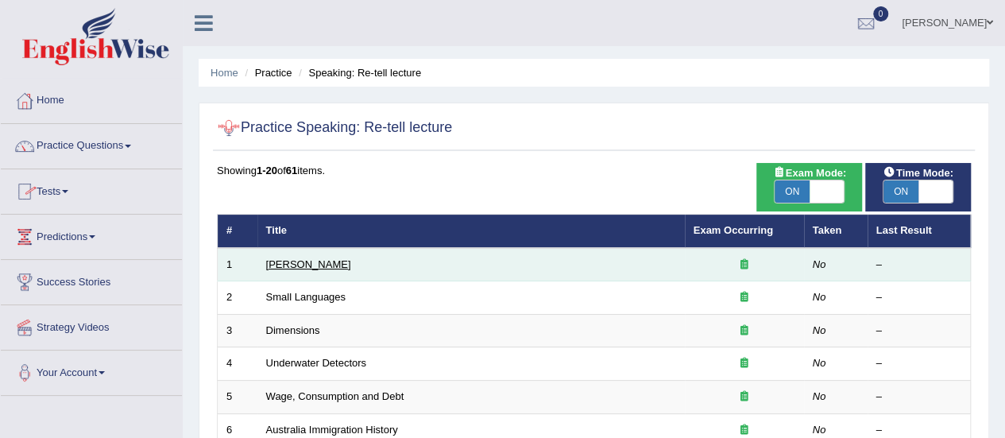
click at [310, 266] on link "[PERSON_NAME]" at bounding box center [308, 264] width 85 height 12
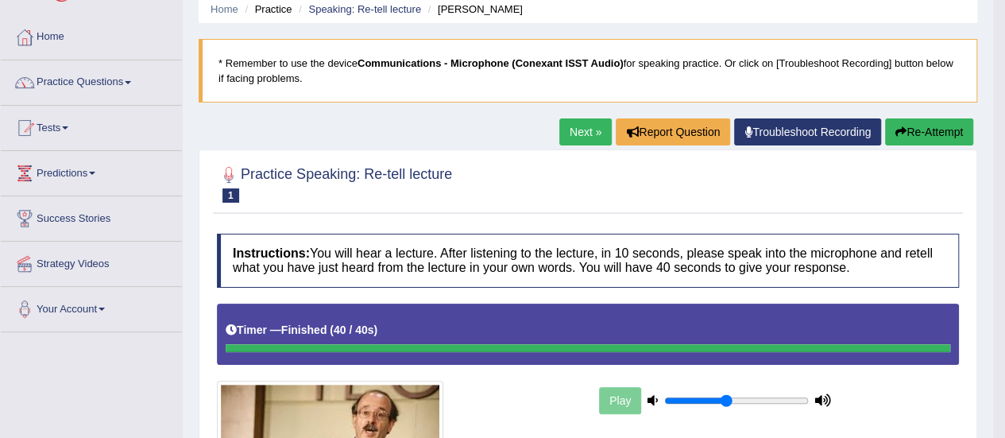
scroll to position [62, 0]
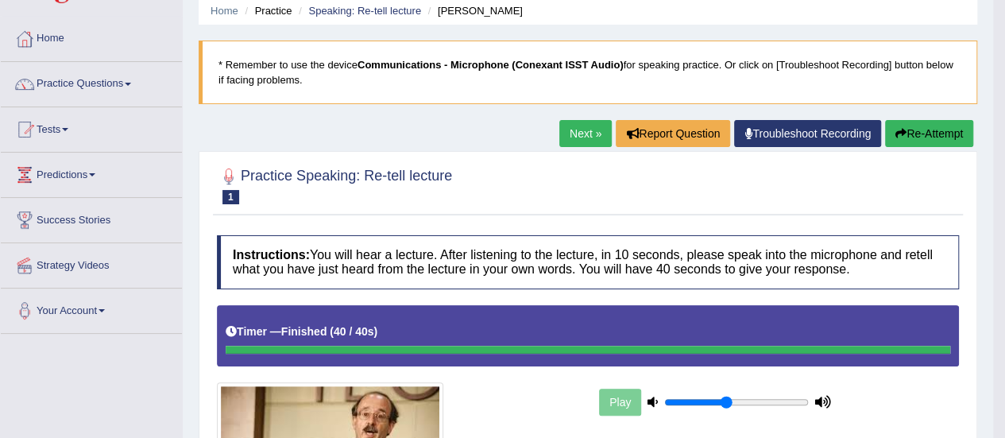
click at [573, 133] on link "Next »" at bounding box center [585, 133] width 52 height 27
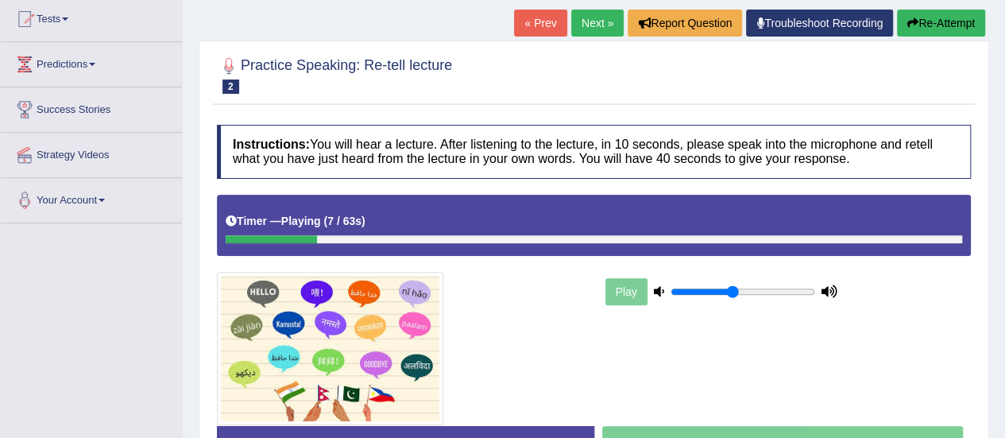
scroll to position [173, 0]
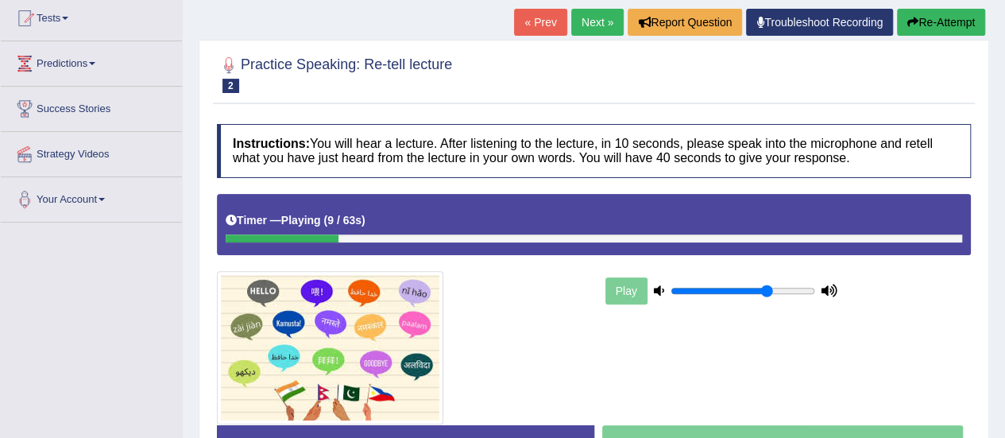
type input "0.7"
click at [764, 288] on input "range" at bounding box center [742, 290] width 145 height 13
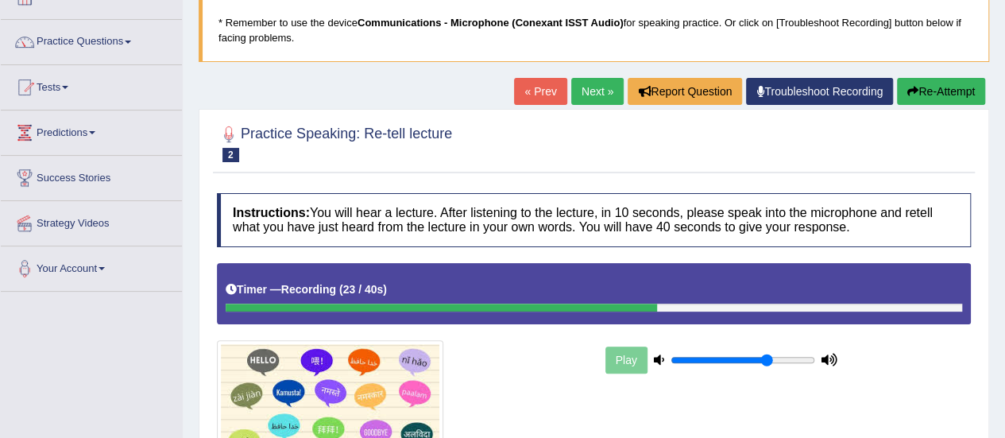
scroll to position [97, 0]
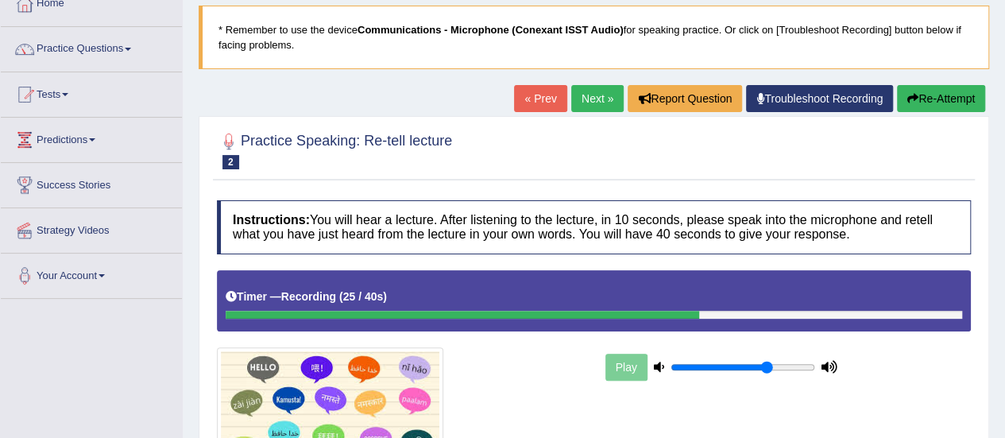
click at [536, 98] on link "« Prev" at bounding box center [540, 98] width 52 height 27
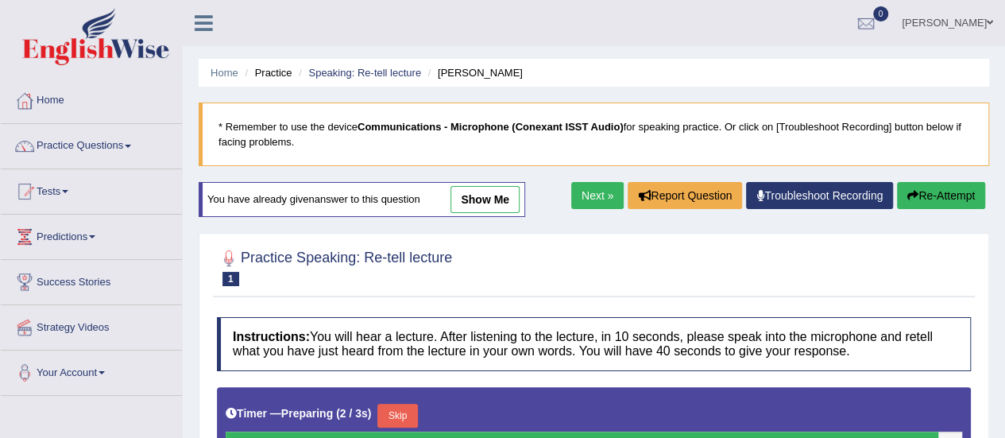
click at [594, 191] on link "Next »" at bounding box center [597, 195] width 52 height 27
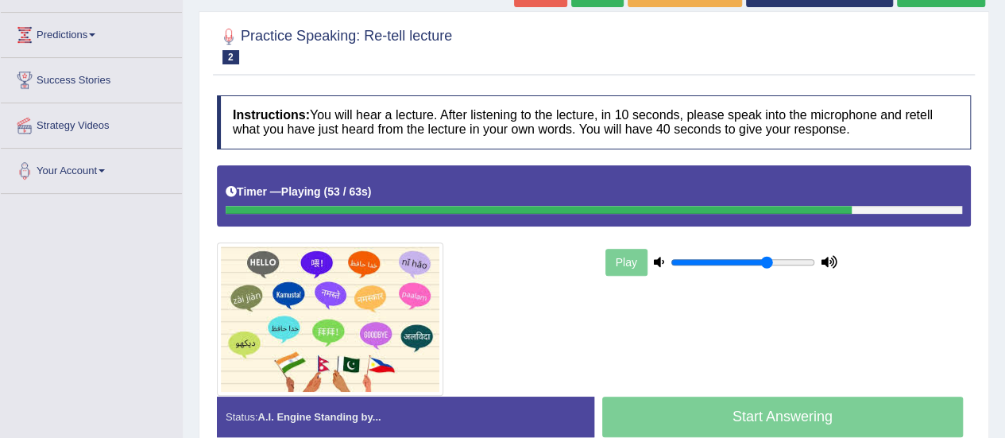
click at [601, 206] on div at bounding box center [539, 210] width 626 height 8
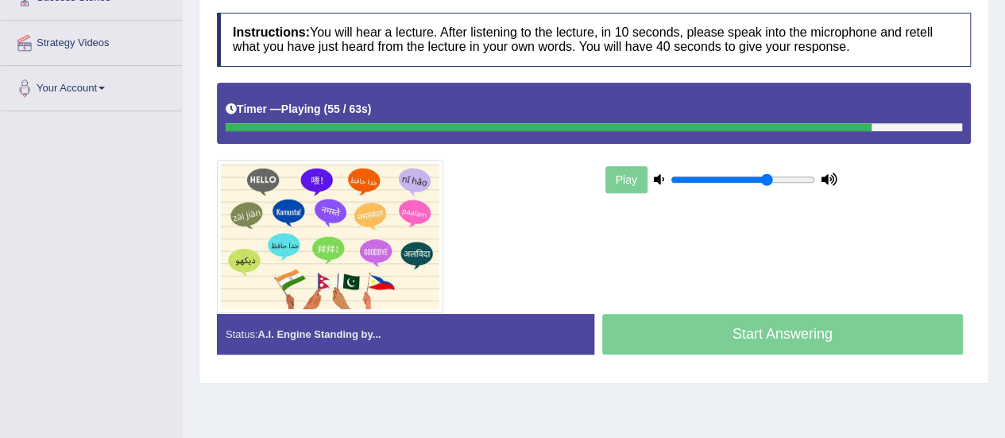
scroll to position [288, 0]
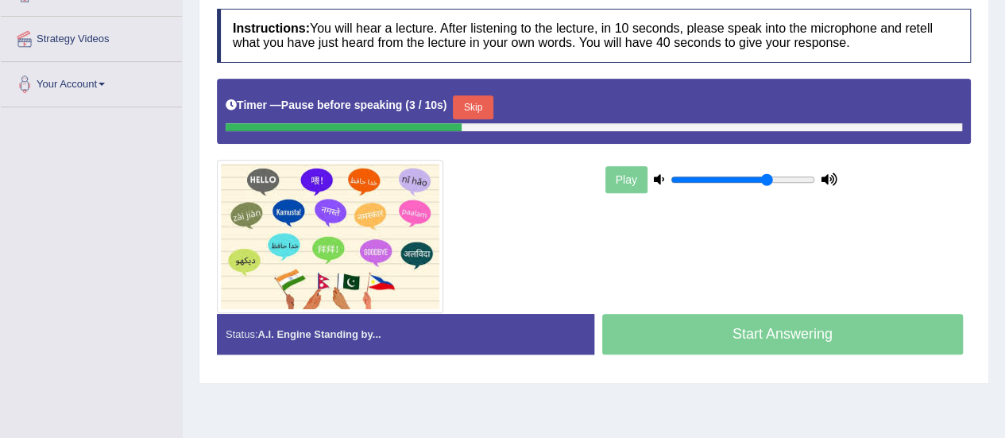
click at [485, 109] on button "Skip" at bounding box center [473, 107] width 40 height 24
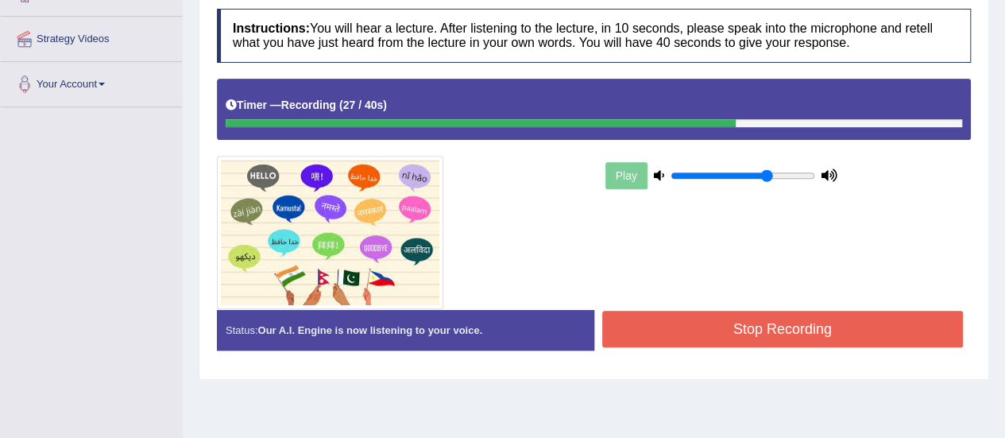
click at [626, 179] on div "Play" at bounding box center [721, 176] width 238 height 40
click at [677, 331] on button "Stop Recording" at bounding box center [782, 329] width 361 height 37
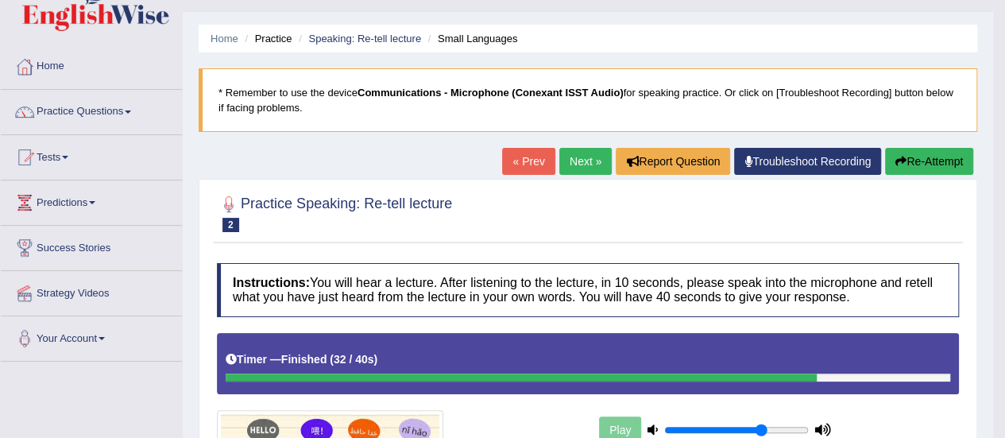
scroll to position [25, 0]
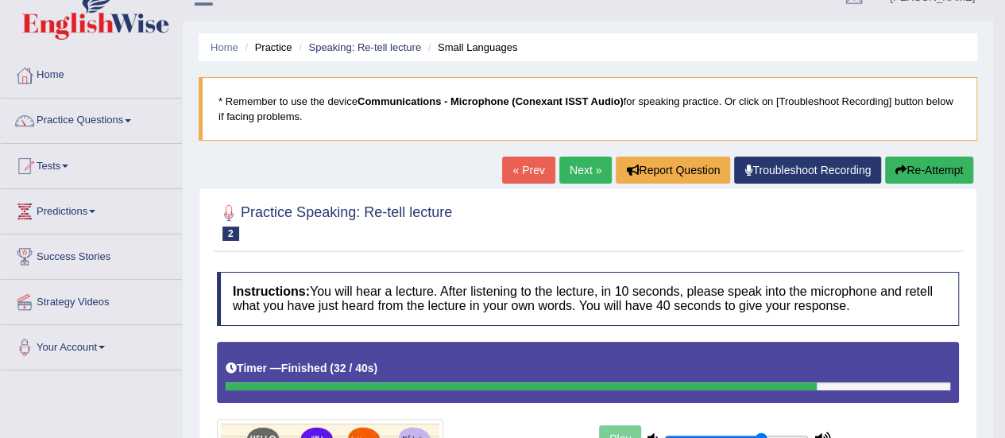
click at [581, 168] on link "Next »" at bounding box center [585, 169] width 52 height 27
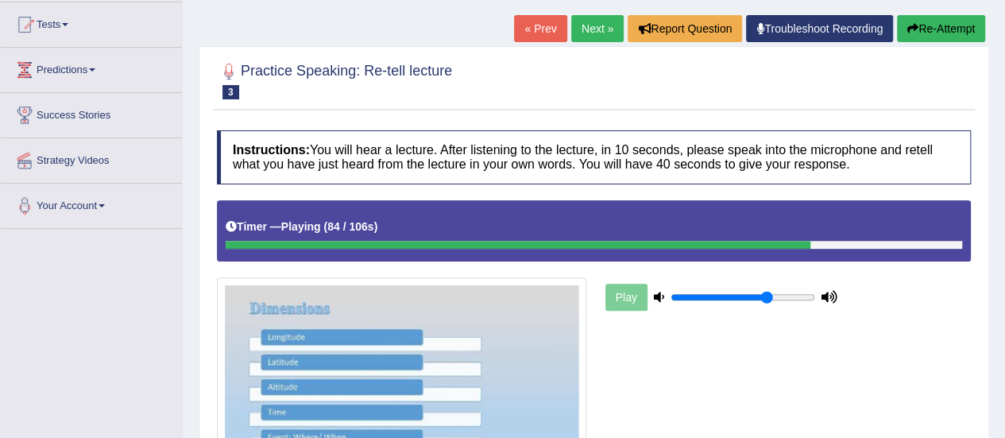
scroll to position [111, 0]
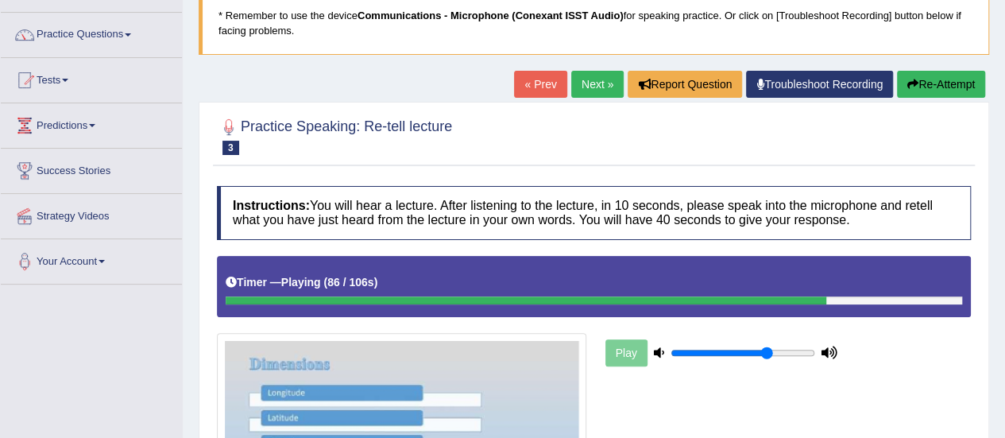
click at [542, 86] on link "« Prev" at bounding box center [540, 84] width 52 height 27
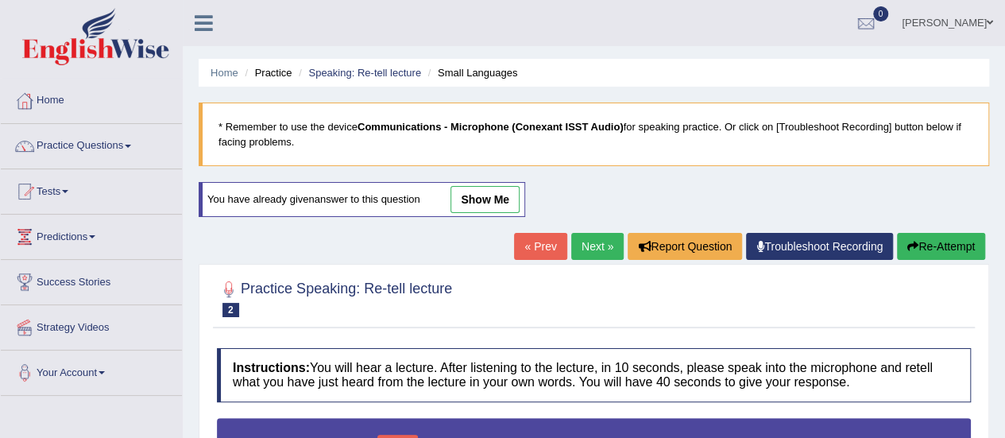
click at [587, 247] on link "Next »" at bounding box center [597, 246] width 52 height 27
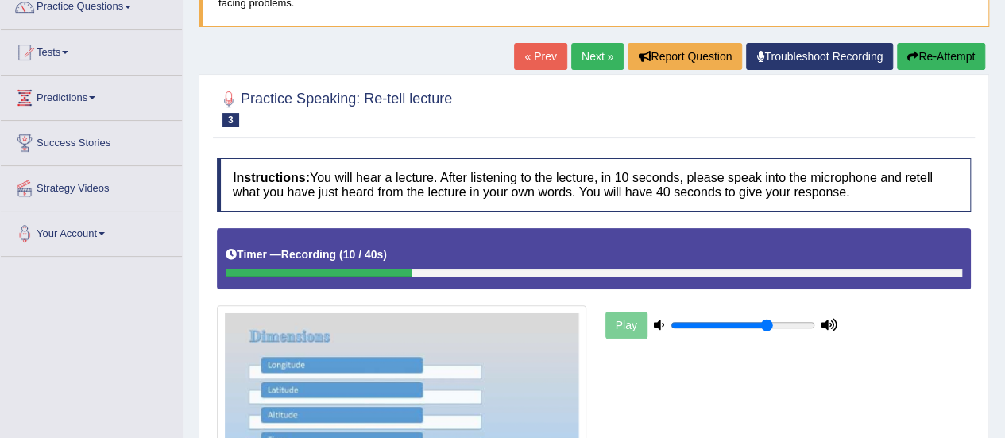
scroll to position [138, 0]
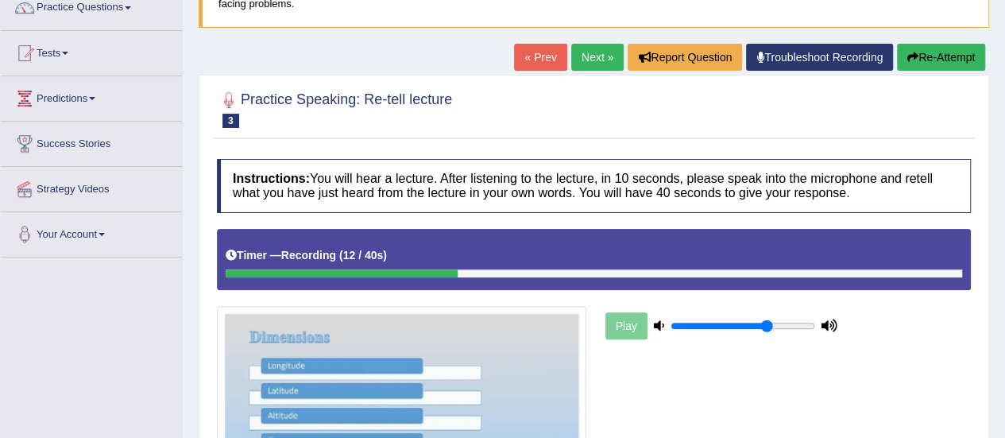
click at [542, 57] on link "« Prev" at bounding box center [540, 57] width 52 height 27
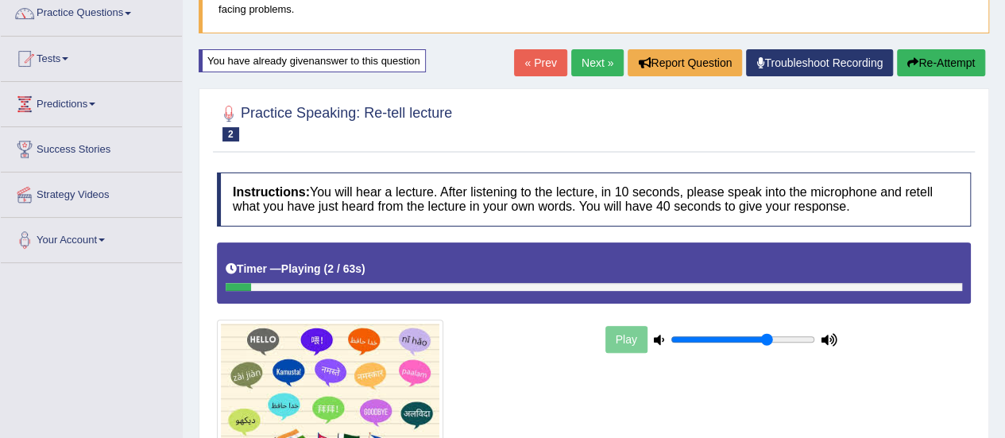
scroll to position [132, 0]
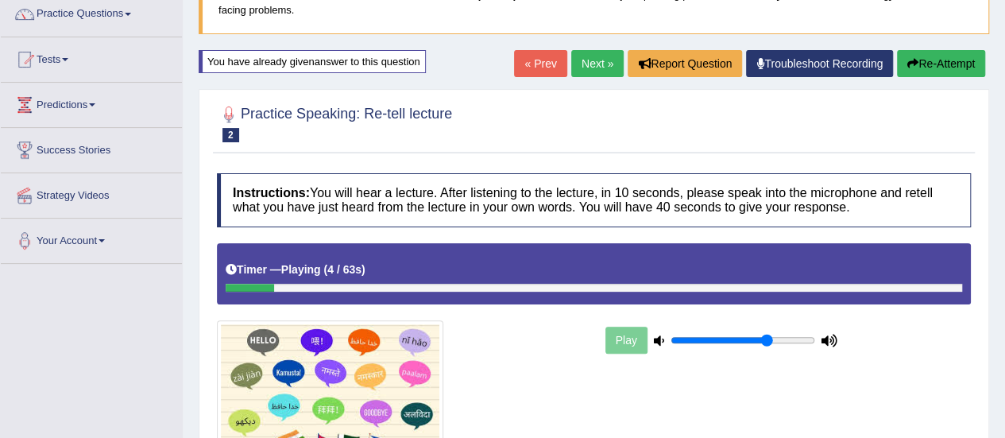
click at [591, 63] on link "Next »" at bounding box center [597, 63] width 52 height 27
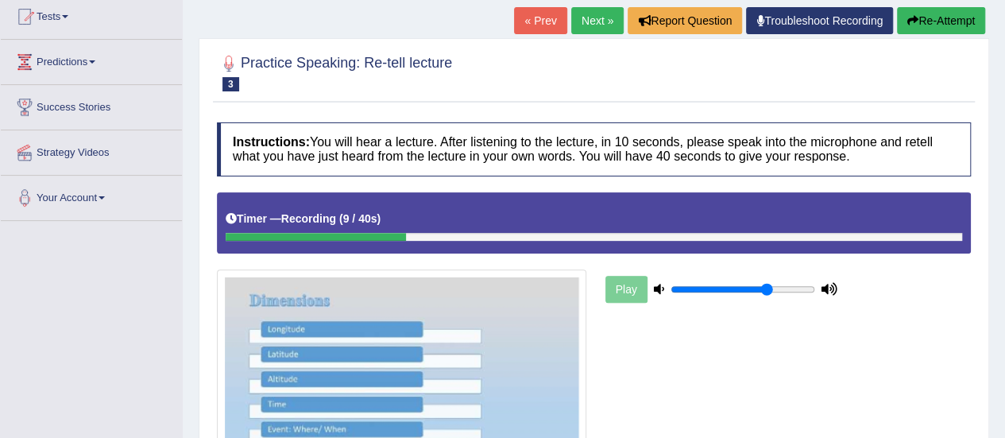
scroll to position [107, 0]
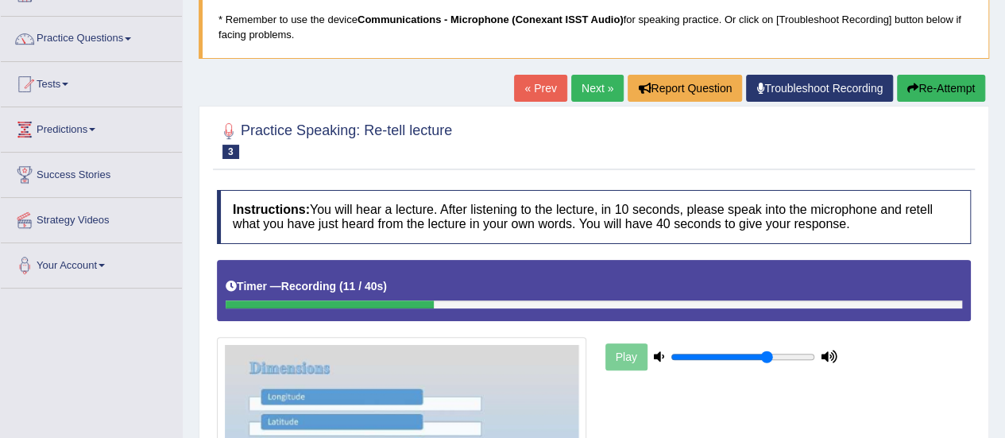
click at [544, 83] on link "« Prev" at bounding box center [540, 88] width 52 height 27
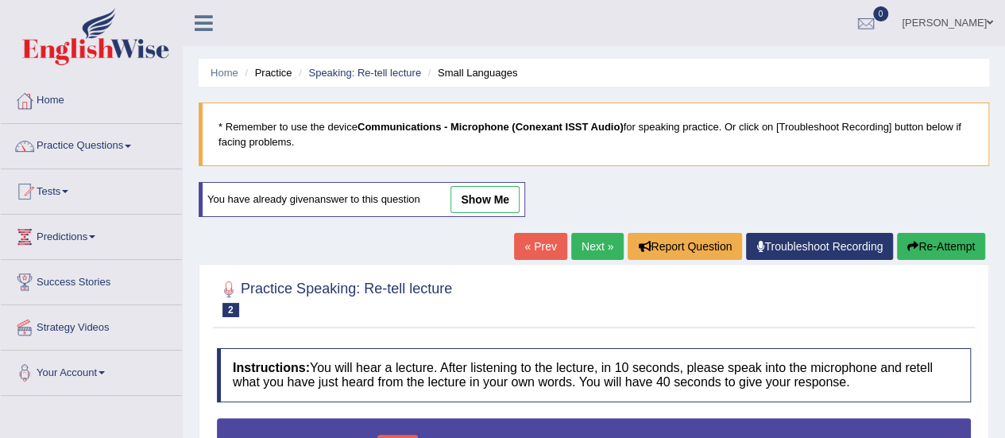
click at [584, 244] on link "Next »" at bounding box center [597, 246] width 52 height 27
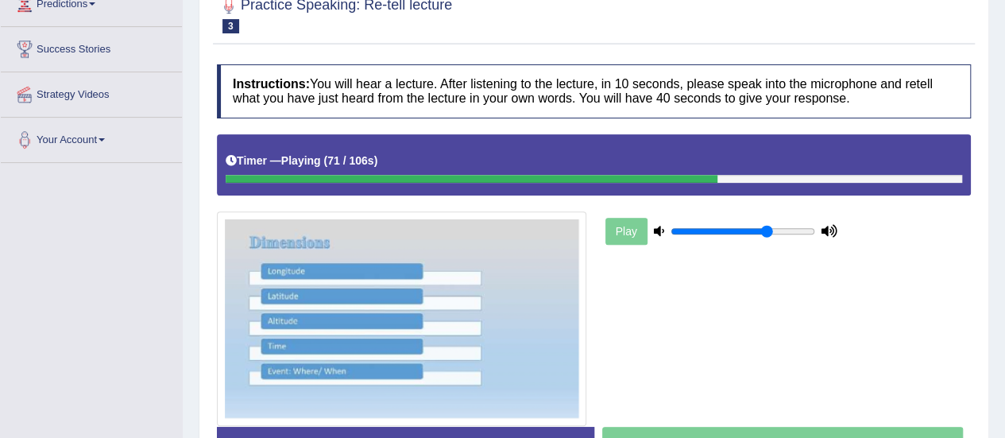
scroll to position [231, 0]
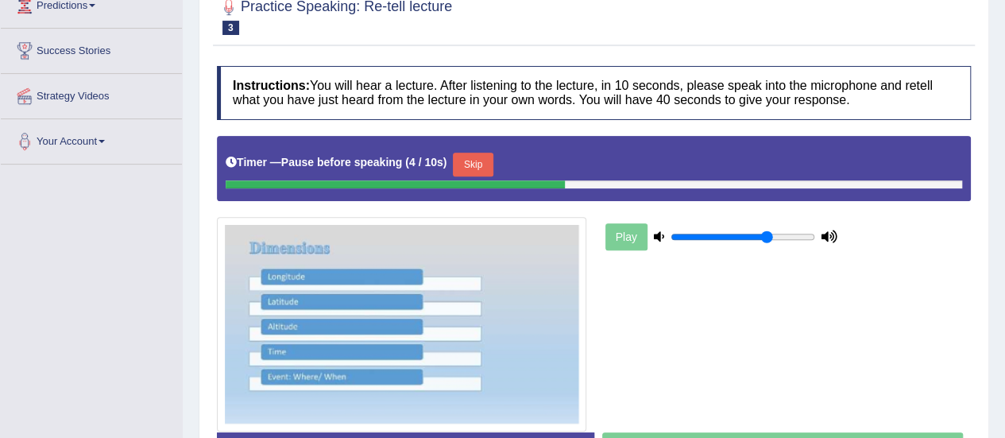
click at [485, 160] on button "Skip" at bounding box center [473, 165] width 40 height 24
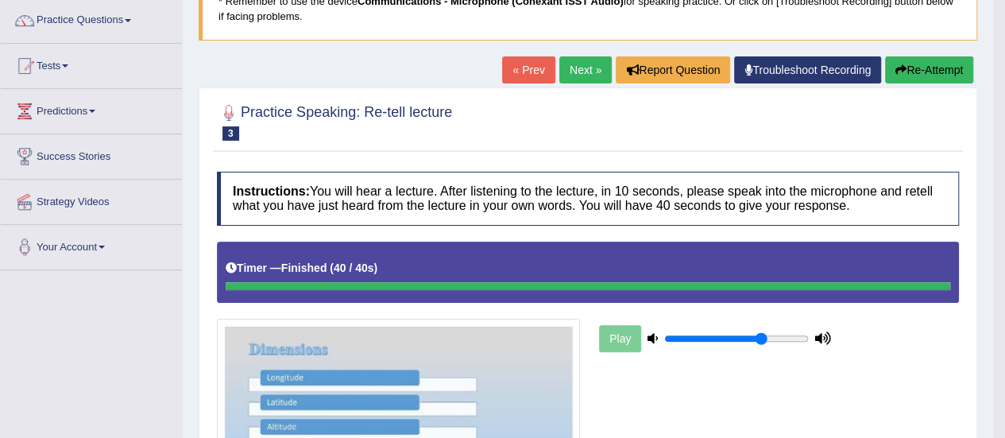
scroll to position [0, 0]
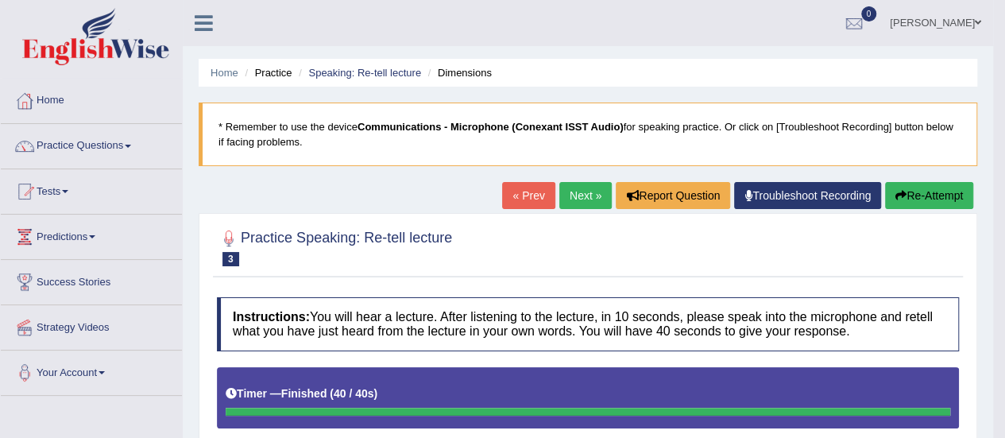
click at [574, 195] on link "Next »" at bounding box center [585, 195] width 52 height 27
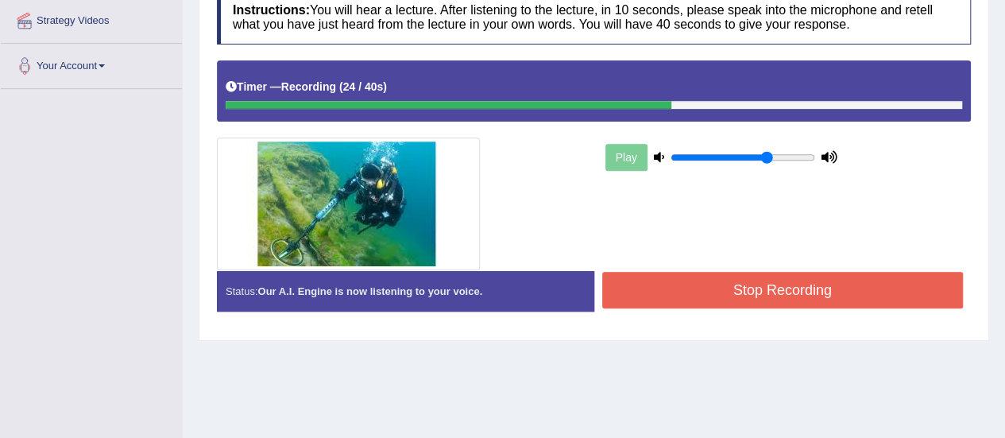
click at [718, 282] on button "Stop Recording" at bounding box center [782, 290] width 361 height 37
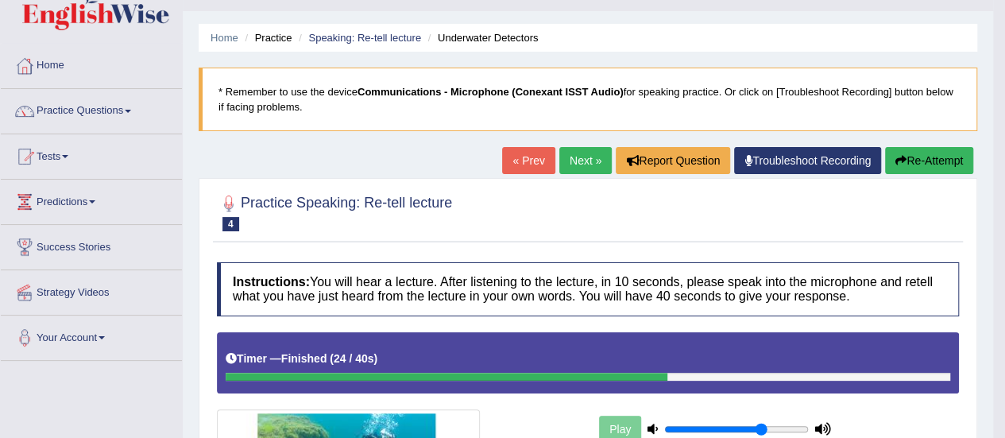
scroll to position [18, 0]
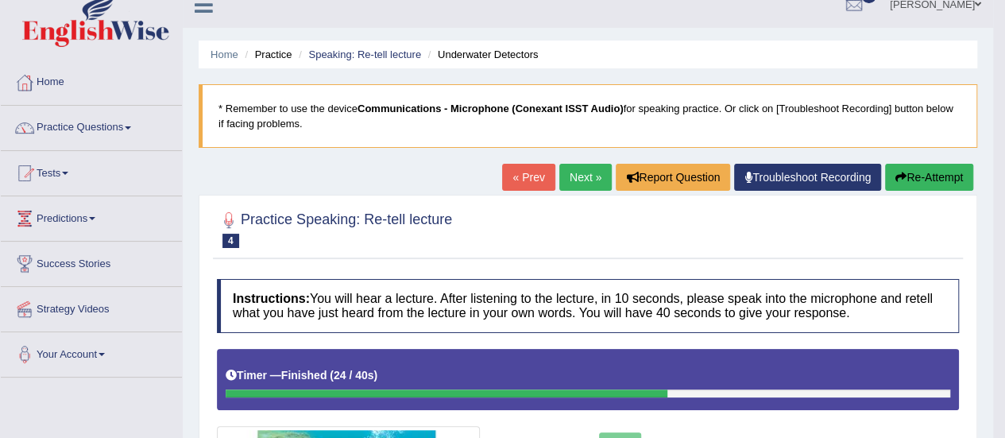
click at [583, 180] on link "Next »" at bounding box center [585, 177] width 52 height 27
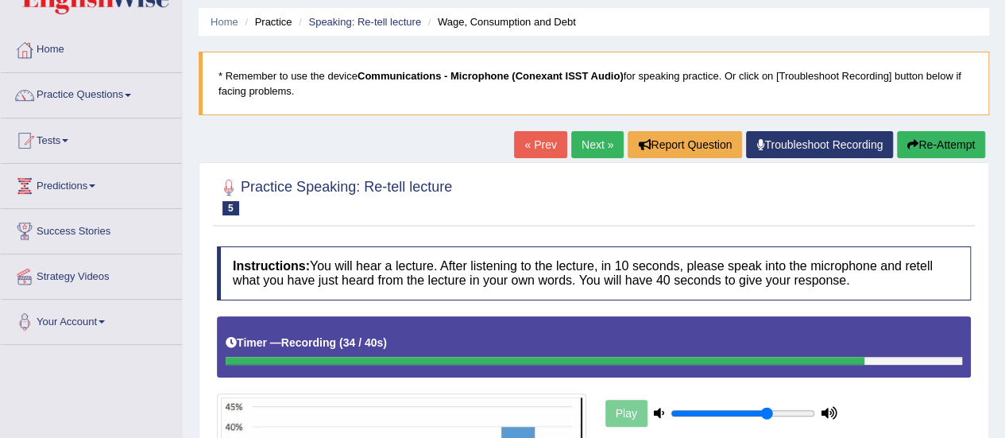
scroll to position [50, 0]
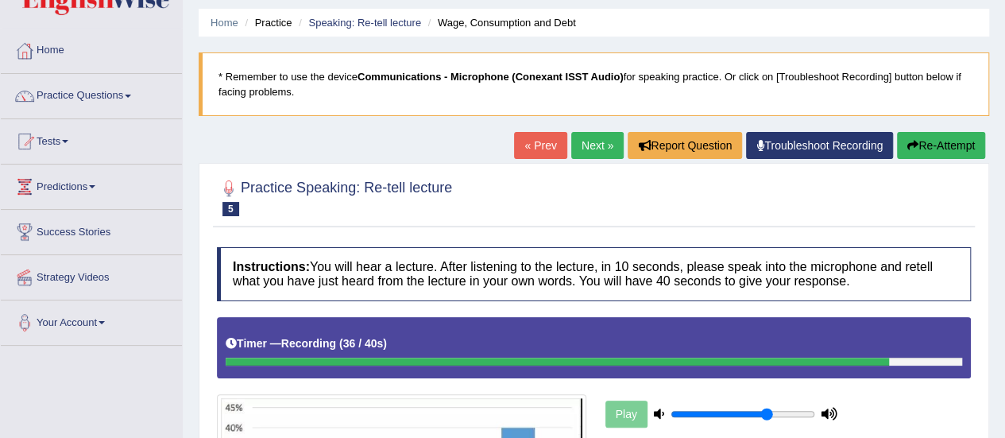
click at [550, 141] on link "« Prev" at bounding box center [540, 145] width 52 height 27
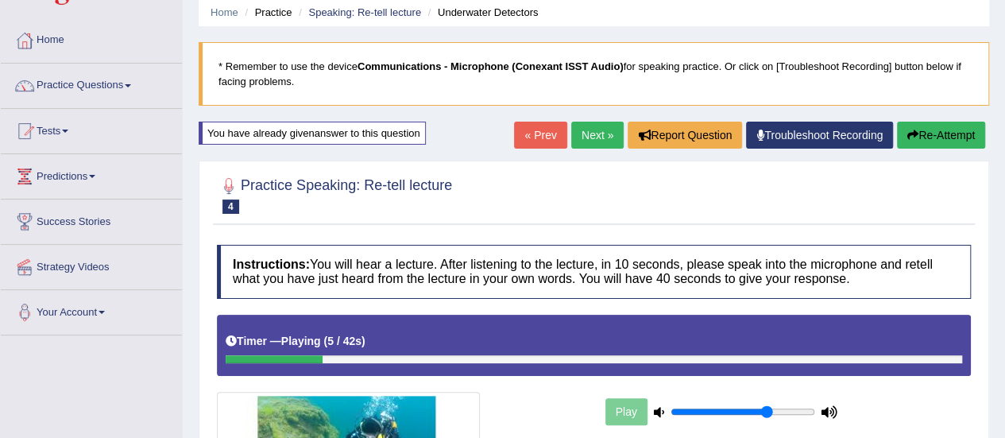
scroll to position [60, 0]
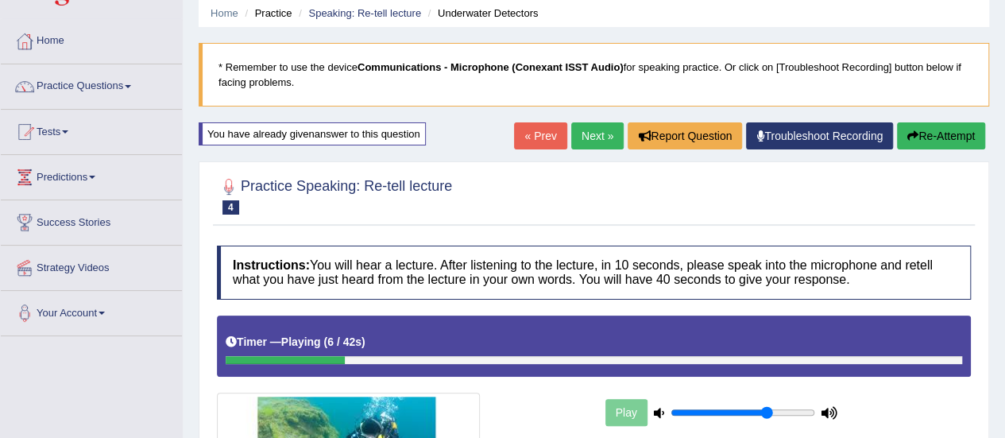
click at [583, 137] on link "Next »" at bounding box center [597, 135] width 52 height 27
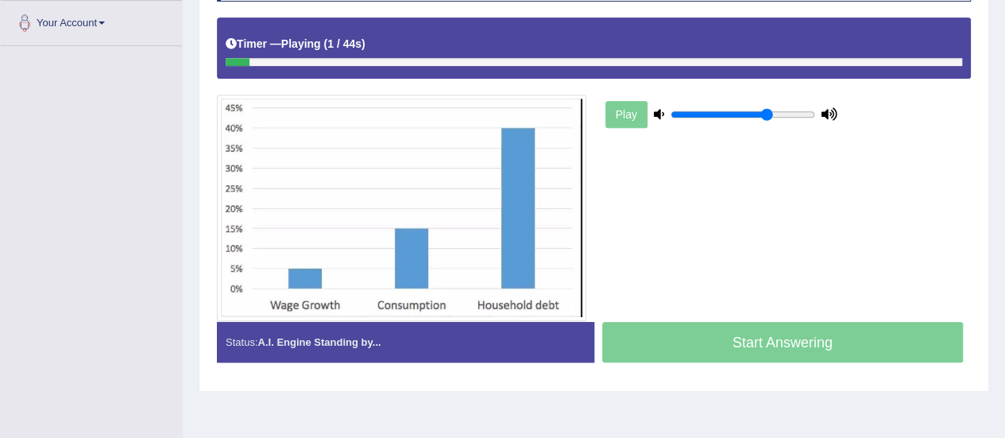
scroll to position [363, 0]
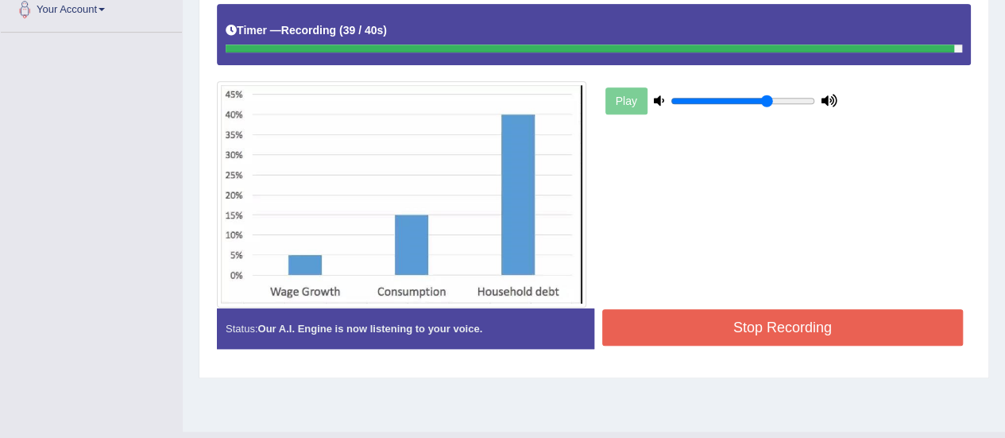
click at [799, 331] on button "Stop Recording" at bounding box center [782, 327] width 361 height 37
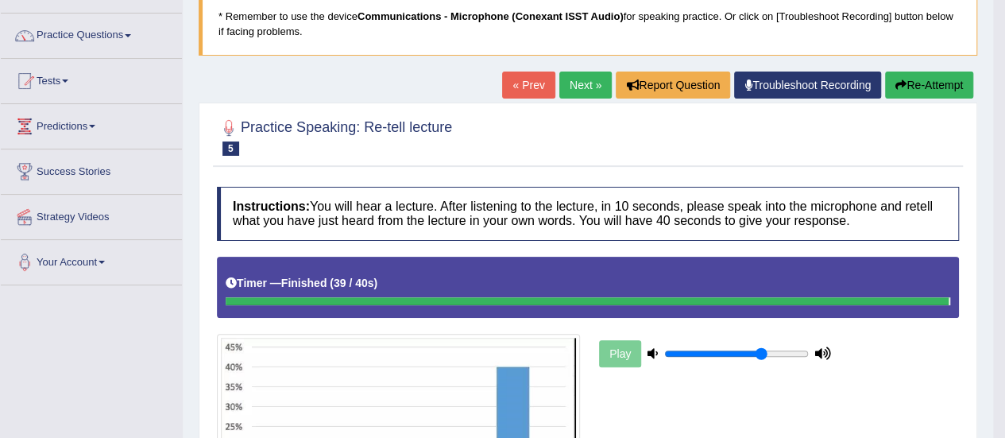
scroll to position [109, 0]
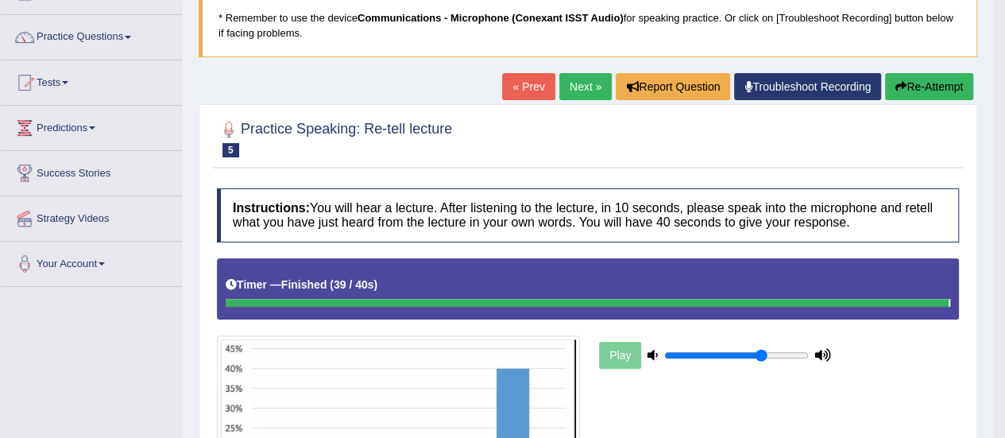
click at [583, 79] on link "Next »" at bounding box center [585, 86] width 52 height 27
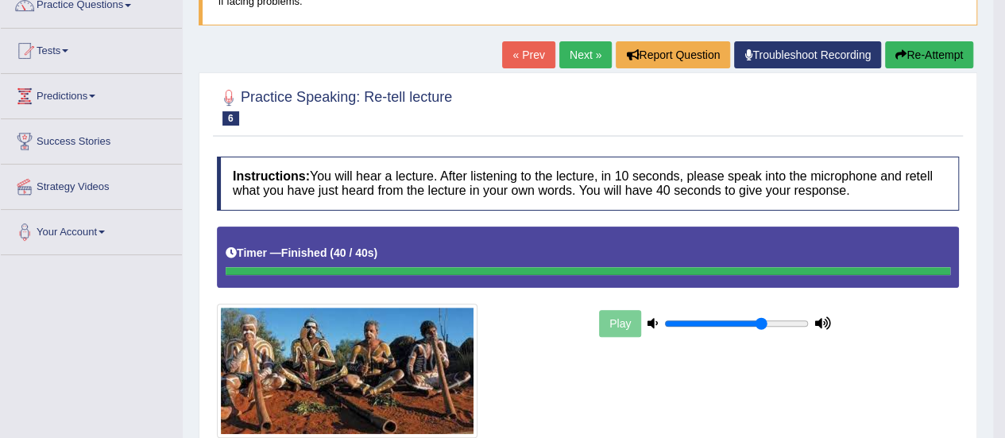
scroll to position [140, 0]
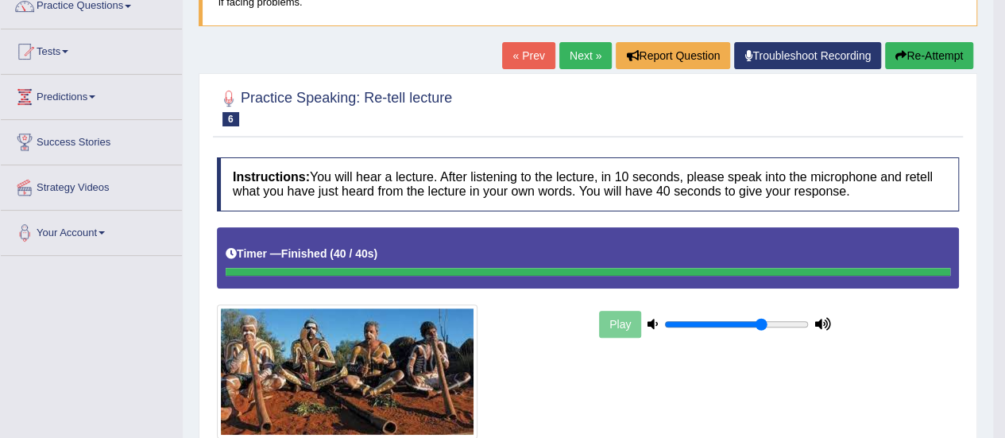
click at [570, 56] on link "Next »" at bounding box center [585, 55] width 52 height 27
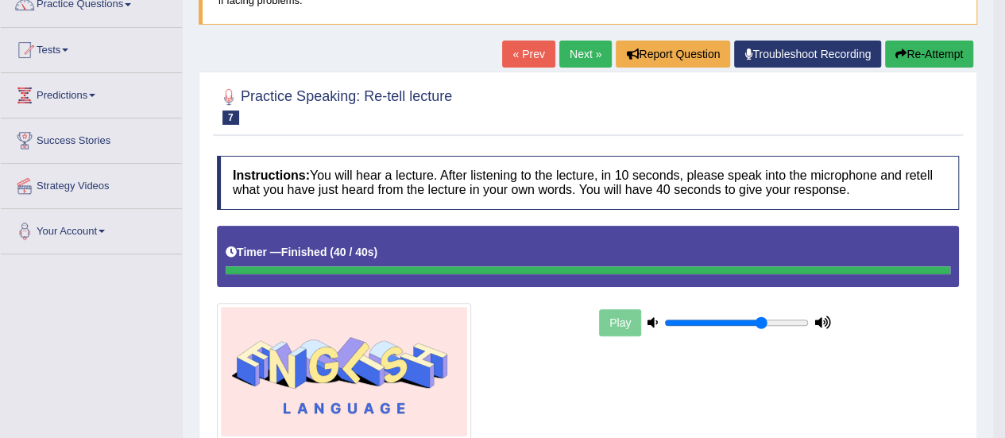
scroll to position [141, 0]
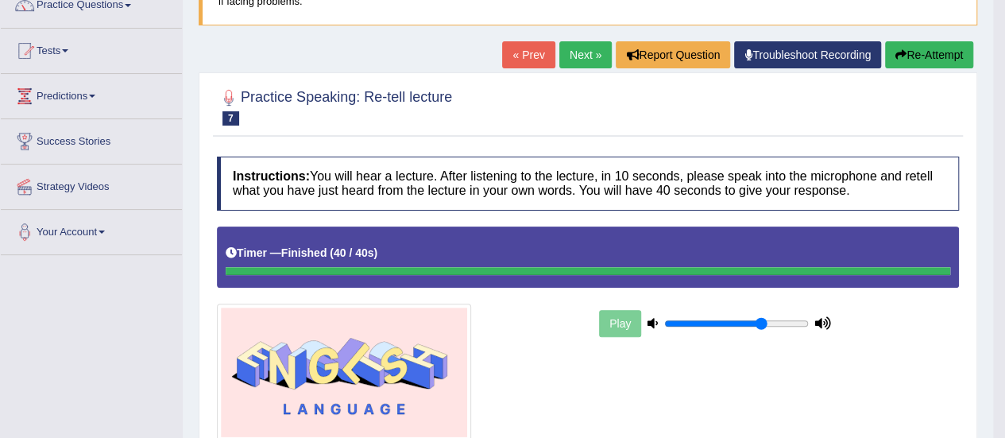
click at [568, 52] on link "Next »" at bounding box center [585, 54] width 52 height 27
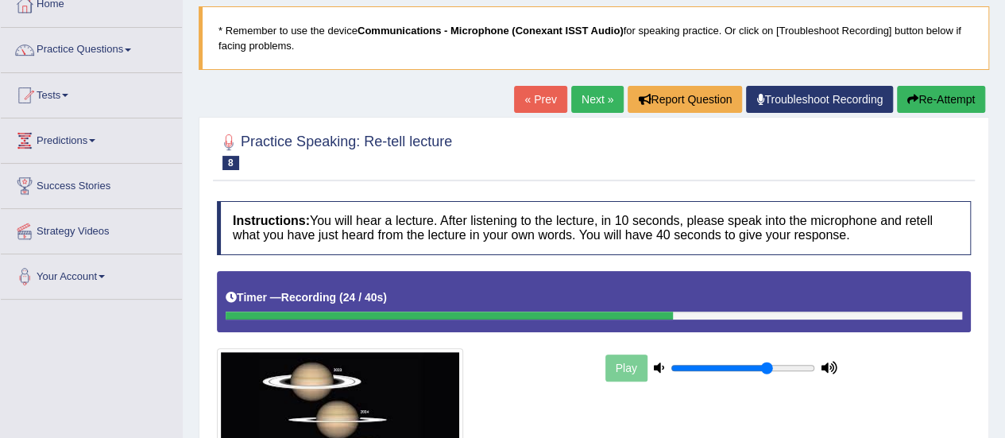
scroll to position [89, 0]
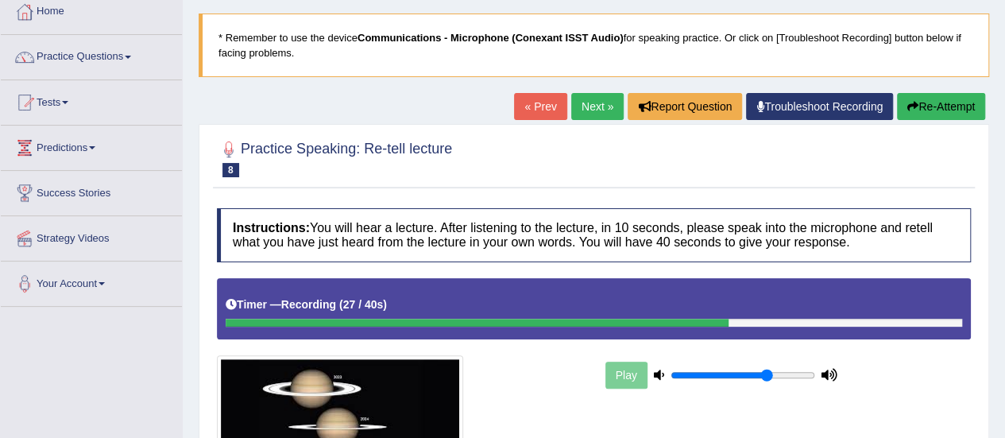
click at [535, 104] on link "« Prev" at bounding box center [540, 106] width 52 height 27
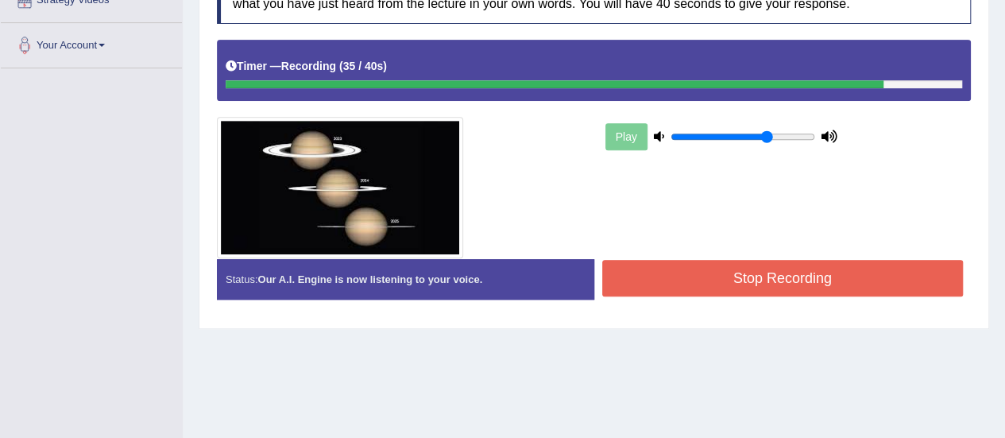
scroll to position [328, 0]
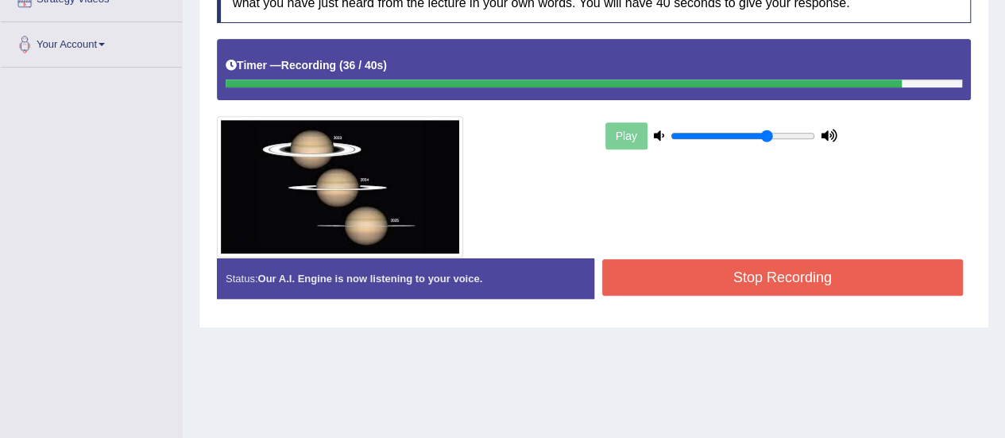
click at [676, 275] on button "Stop Recording" at bounding box center [782, 277] width 361 height 37
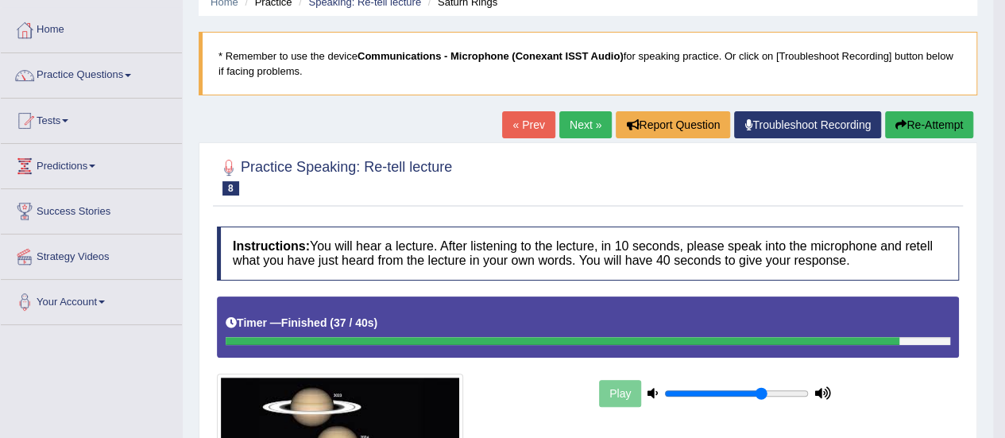
scroll to position [69, 0]
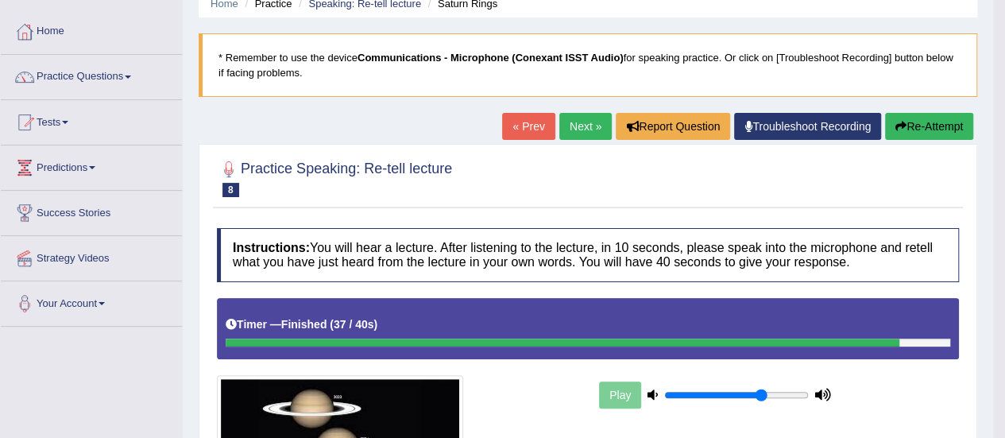
click at [571, 122] on link "Next »" at bounding box center [585, 126] width 52 height 27
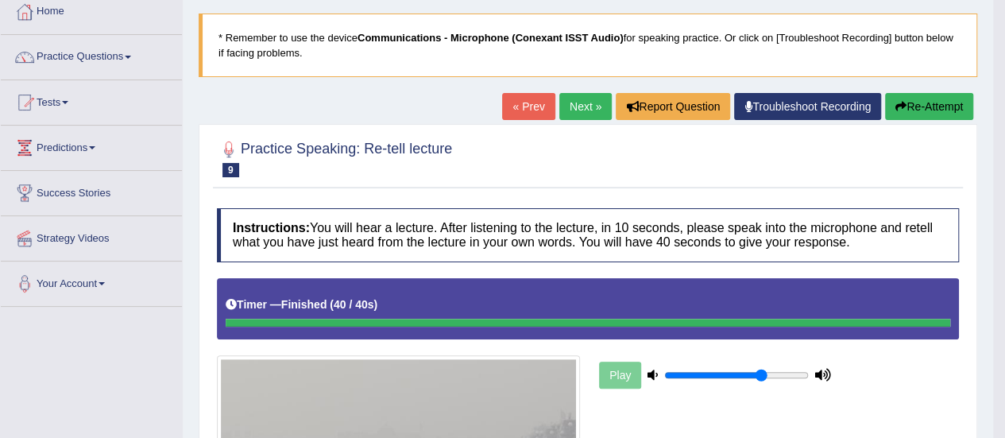
scroll to position [87, 0]
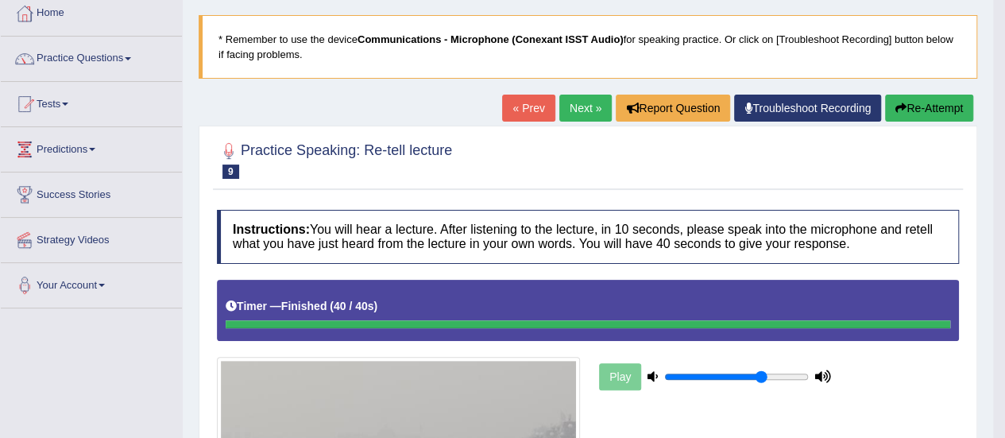
click at [583, 104] on link "Next »" at bounding box center [585, 108] width 52 height 27
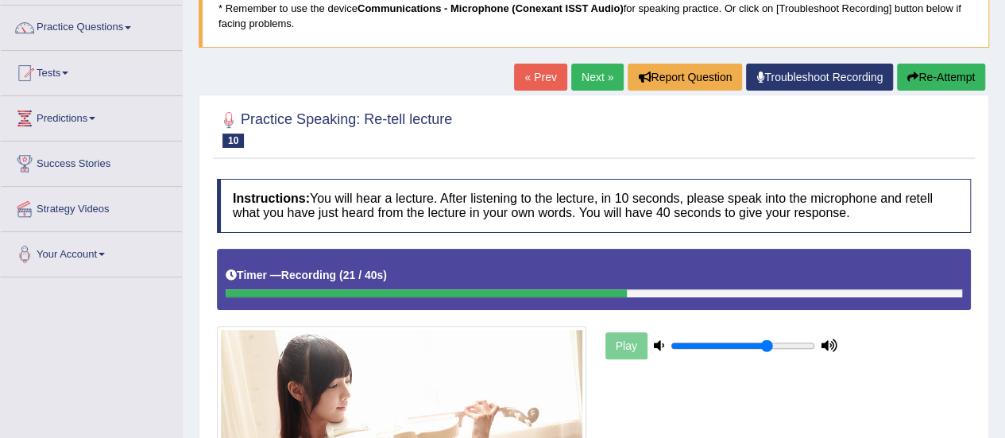
scroll to position [118, 0]
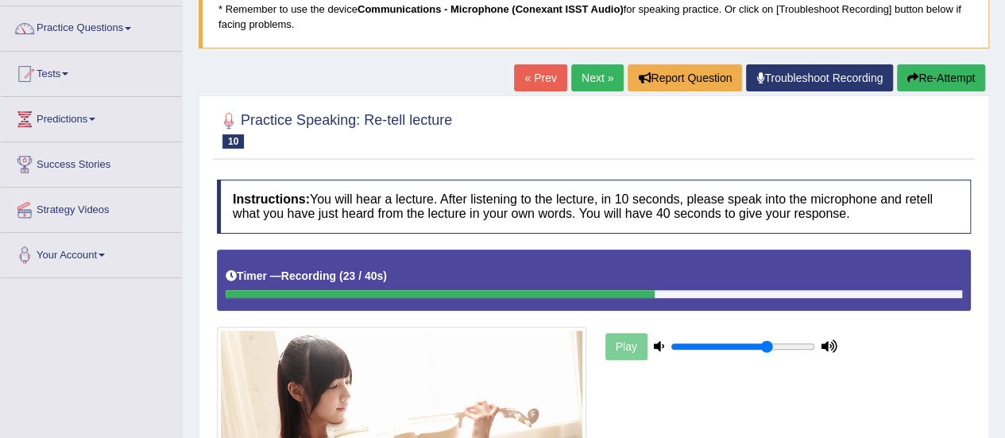
click at [535, 75] on link "« Prev" at bounding box center [540, 77] width 52 height 27
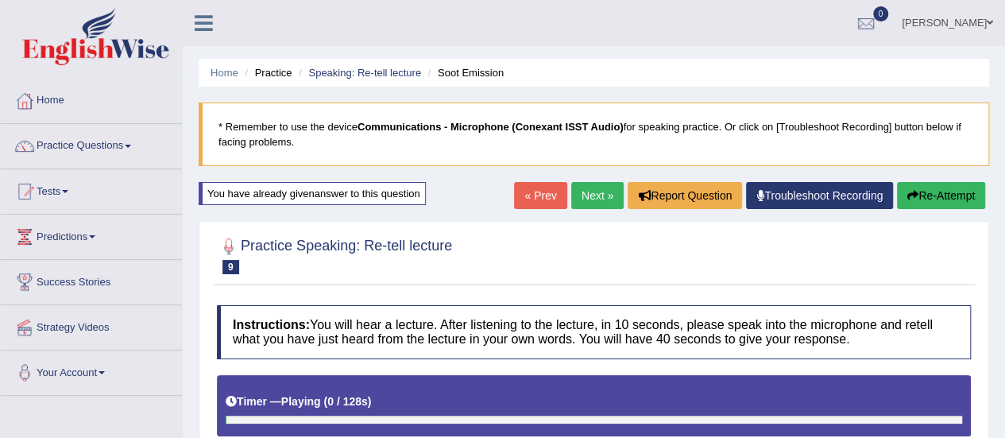
click at [133, 141] on link "Practice Questions" at bounding box center [91, 144] width 181 height 40
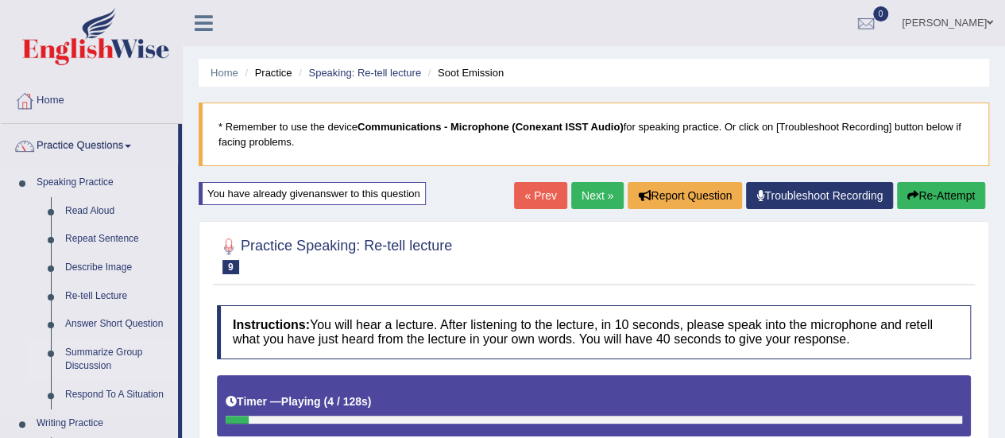
click at [102, 362] on link "Summarize Group Discussion" at bounding box center [118, 359] width 120 height 42
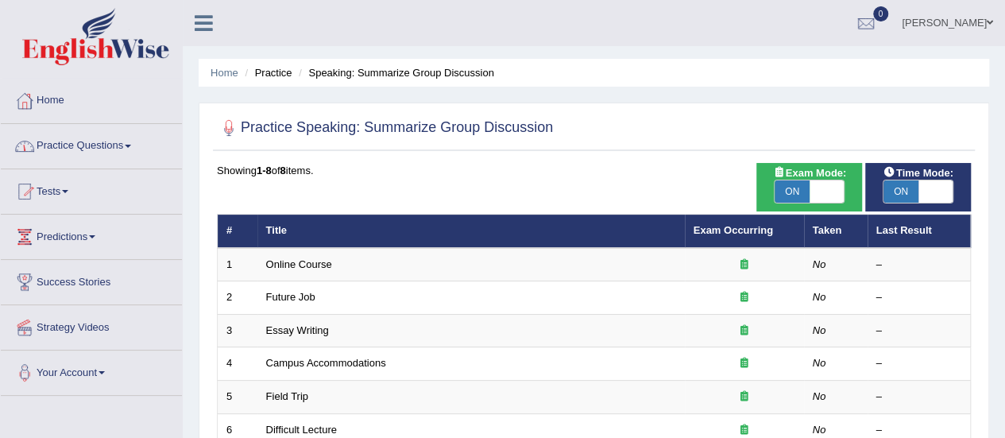
click at [132, 149] on link "Practice Questions" at bounding box center [91, 144] width 181 height 40
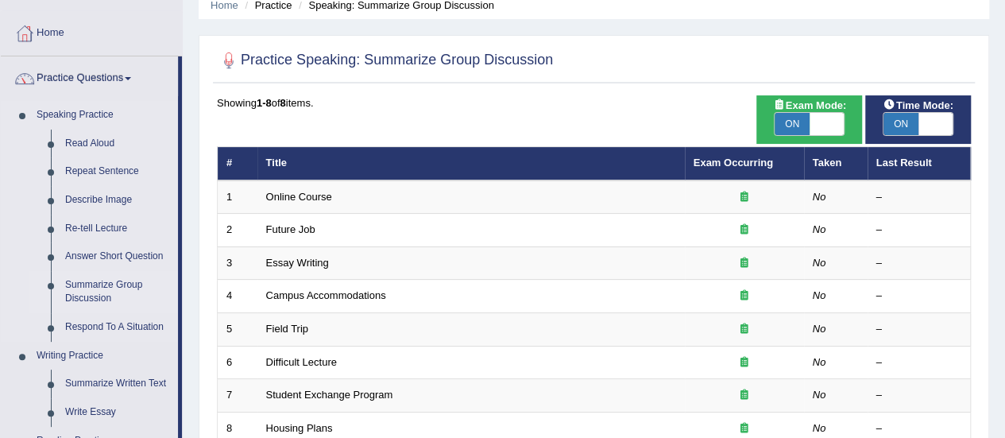
scroll to position [68, 0]
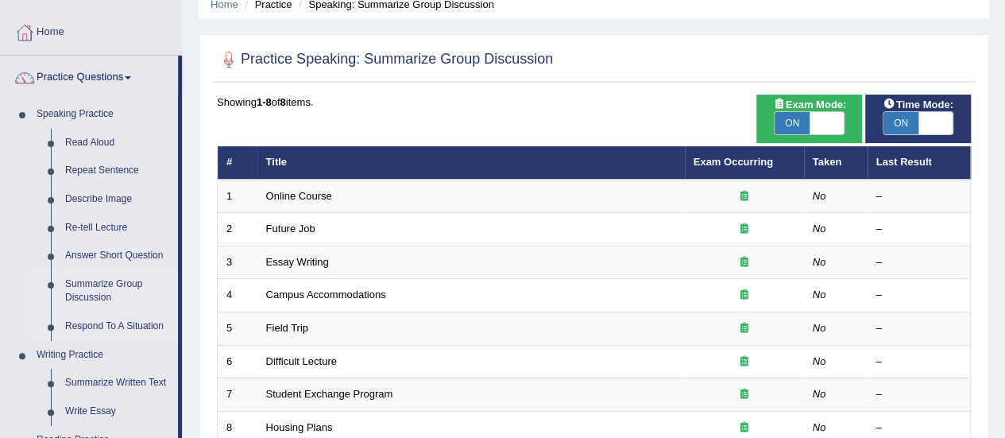
click at [129, 327] on link "Respond To A Situation" at bounding box center [118, 326] width 120 height 29
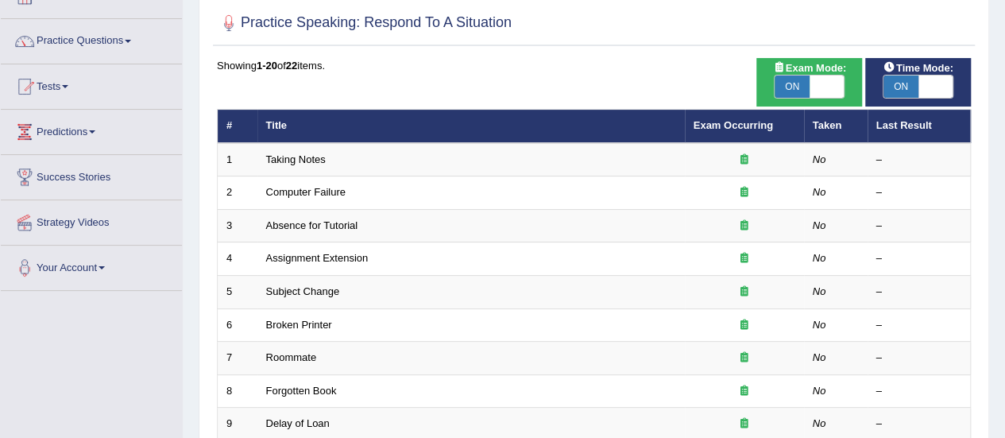
scroll to position [122, 0]
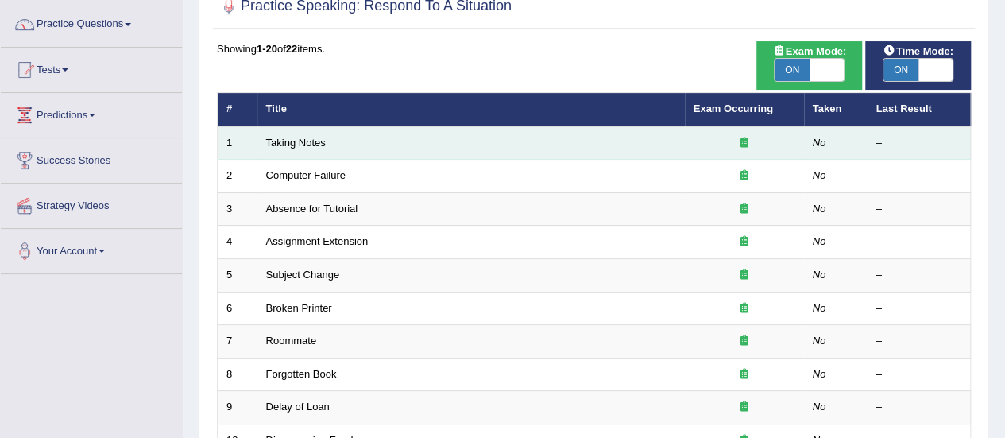
click at [320, 148] on td "Taking Notes" at bounding box center [470, 142] width 427 height 33
click at [306, 138] on link "Taking Notes" at bounding box center [296, 143] width 60 height 12
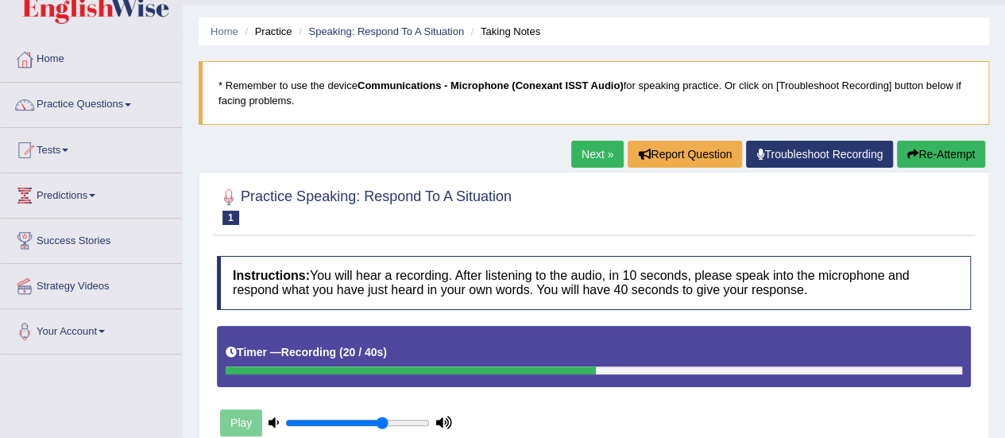
scroll to position [38, 0]
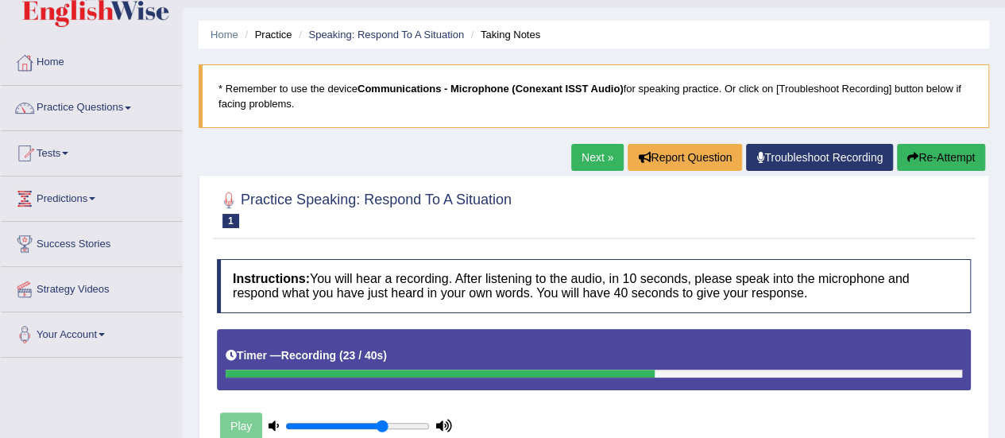
click at [597, 156] on link "Next »" at bounding box center [597, 157] width 52 height 27
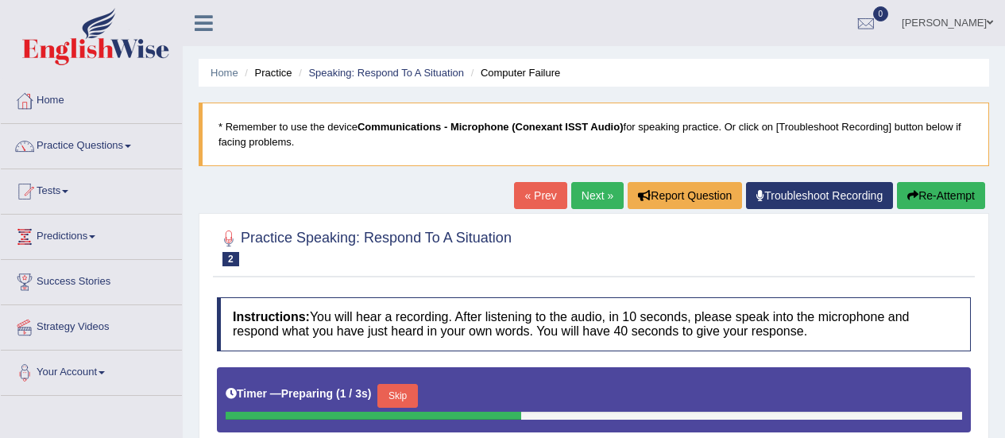
click at [540, 193] on link "« Prev" at bounding box center [540, 195] width 52 height 27
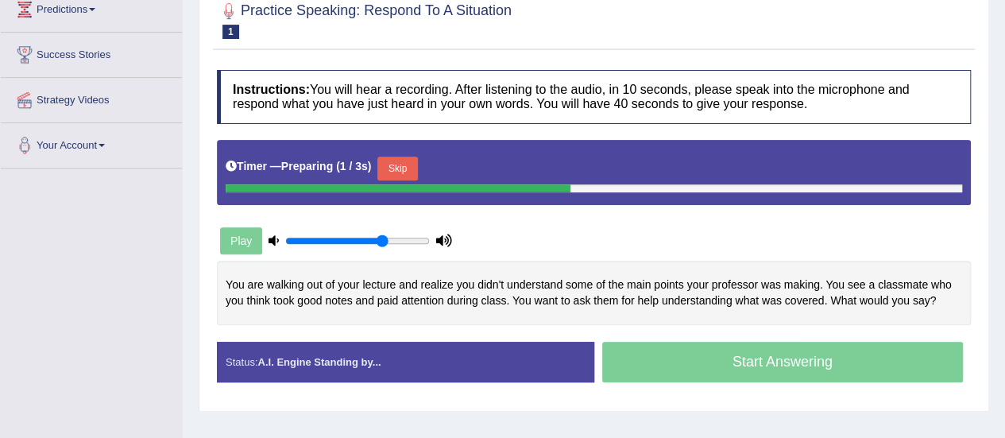
scroll to position [234, 0]
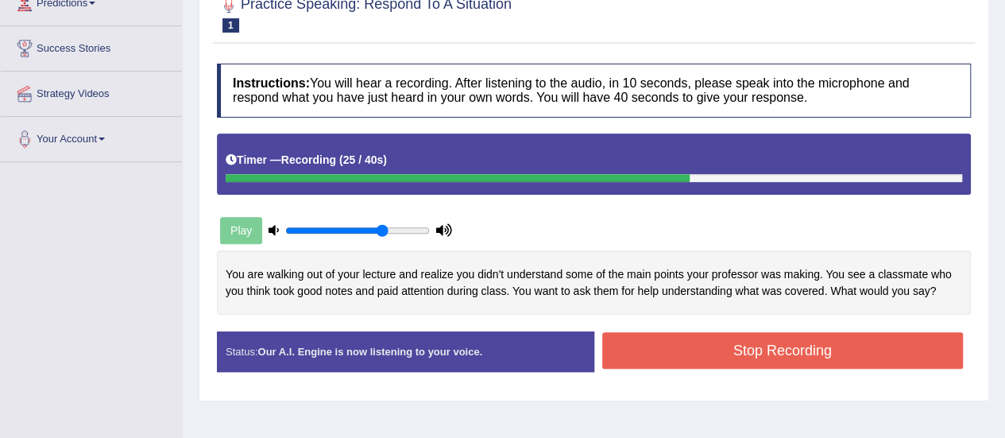
click at [825, 355] on button "Stop Recording" at bounding box center [782, 350] width 361 height 37
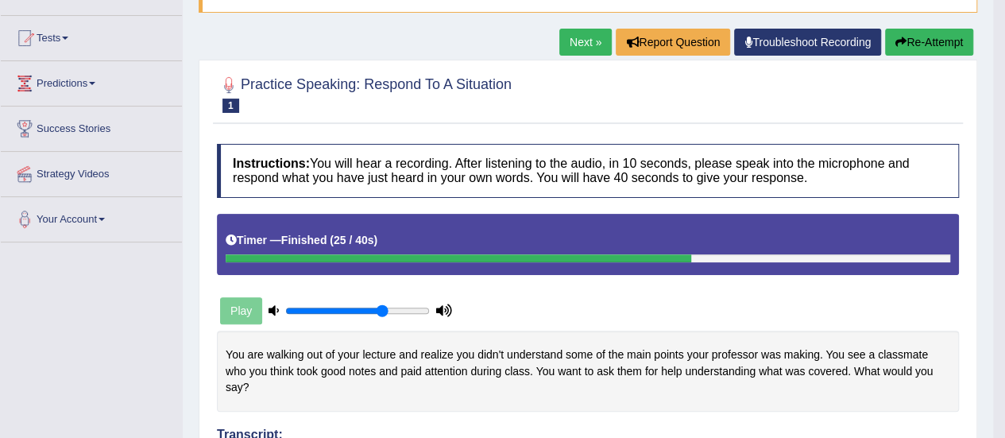
scroll to position [149, 0]
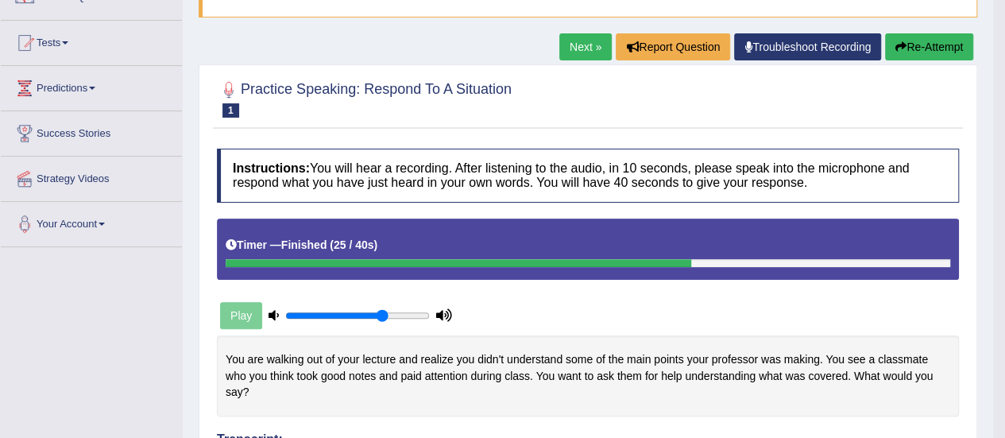
click at [576, 47] on link "Next »" at bounding box center [585, 46] width 52 height 27
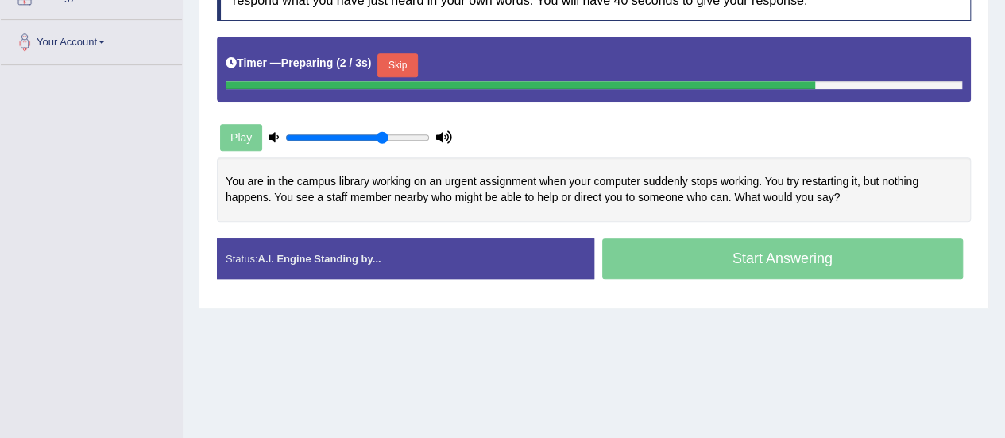
scroll to position [331, 0]
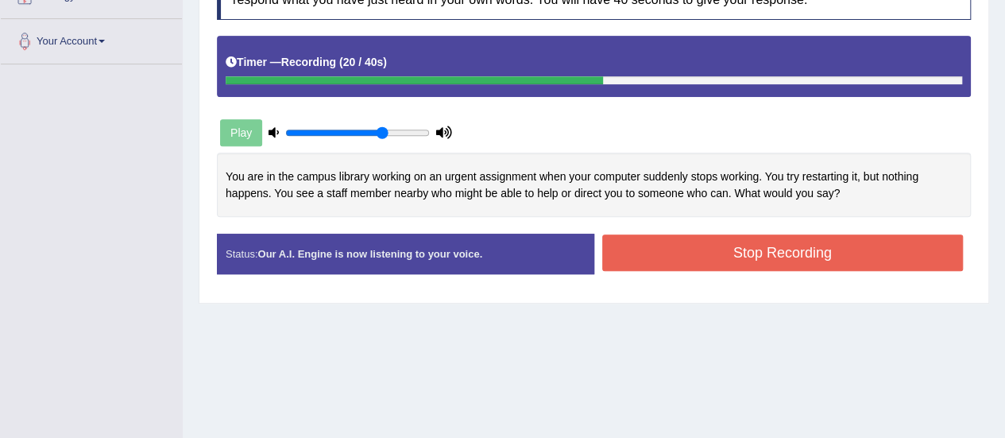
click at [820, 238] on button "Stop Recording" at bounding box center [782, 252] width 361 height 37
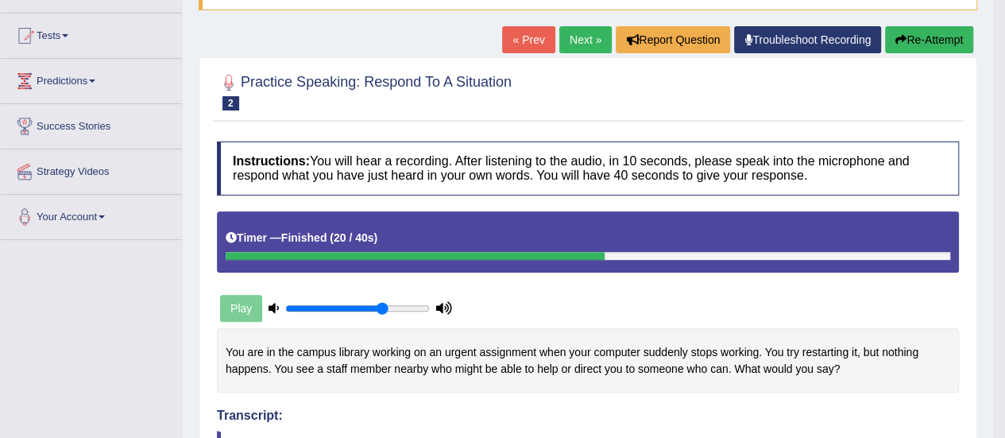
scroll to position [155, 0]
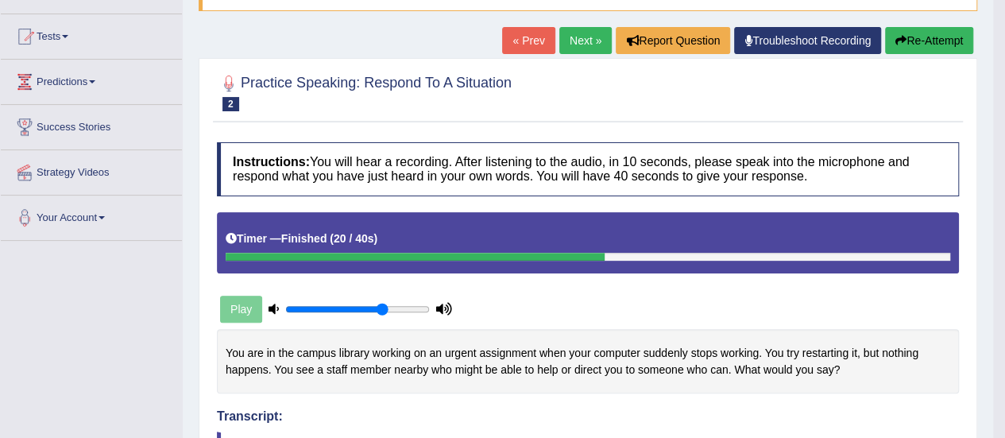
click at [579, 44] on link "Next »" at bounding box center [585, 40] width 52 height 27
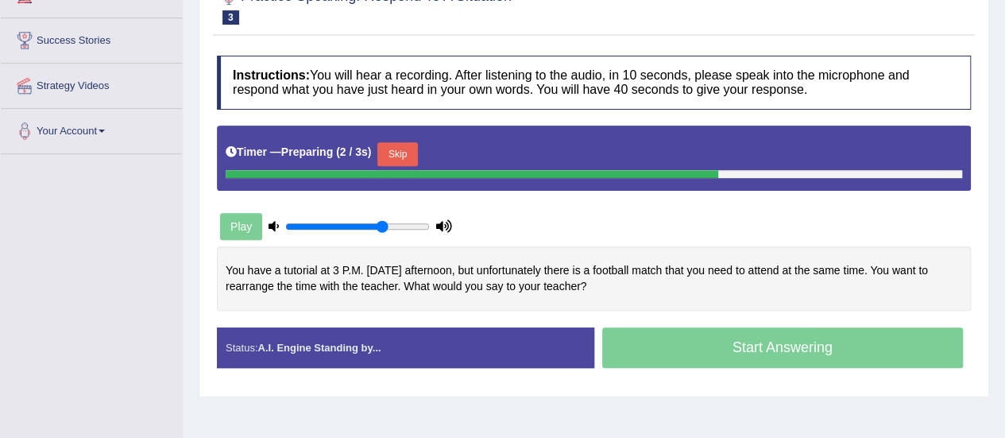
scroll to position [245, 0]
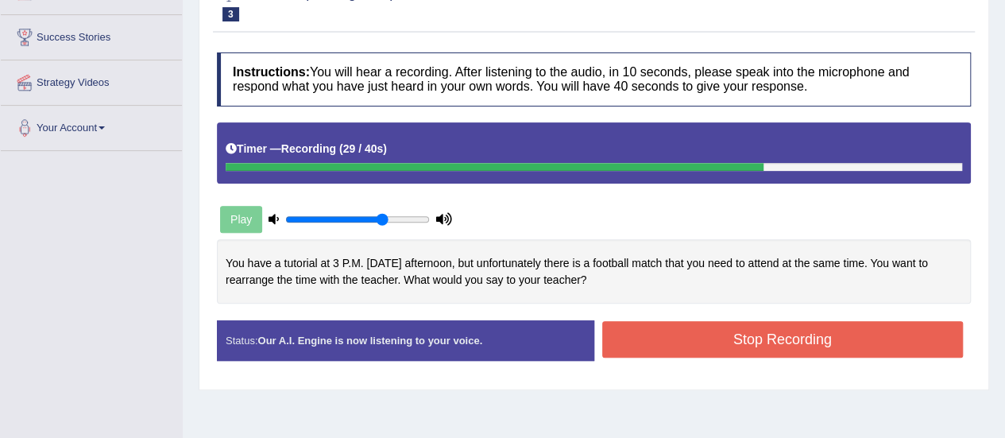
click at [778, 322] on button "Stop Recording" at bounding box center [782, 339] width 361 height 37
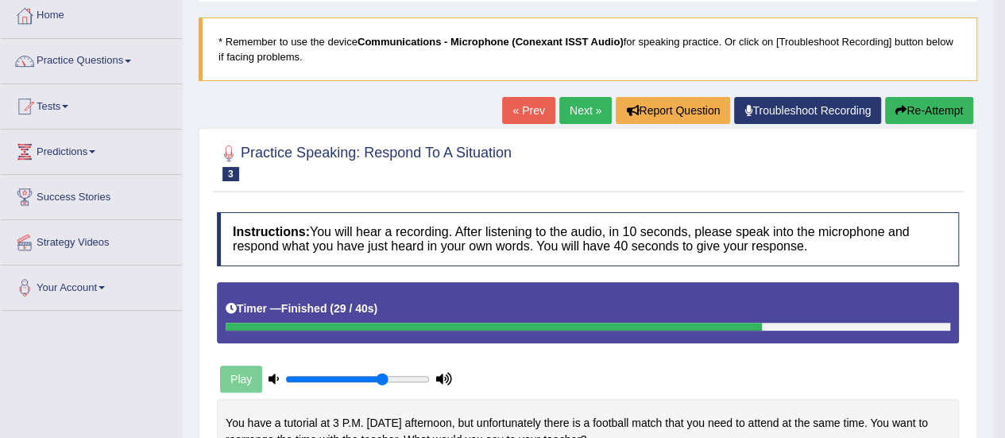
scroll to position [84, 0]
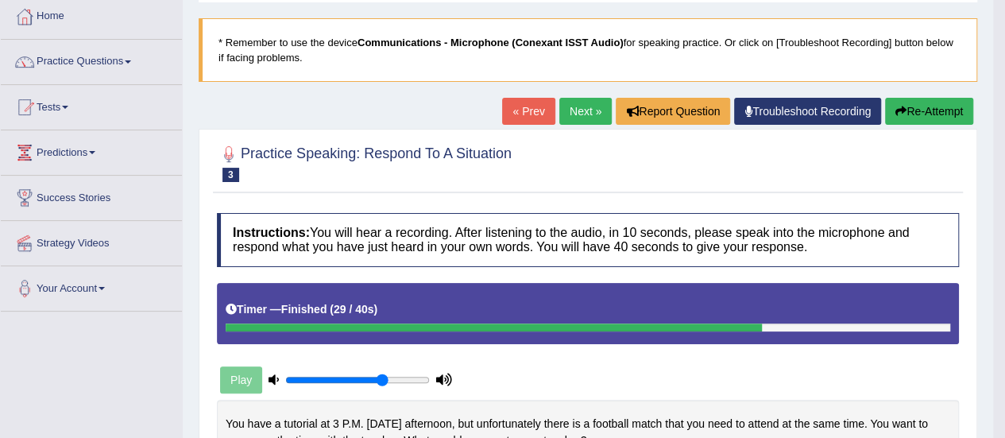
click at [578, 113] on link "Next »" at bounding box center [585, 111] width 52 height 27
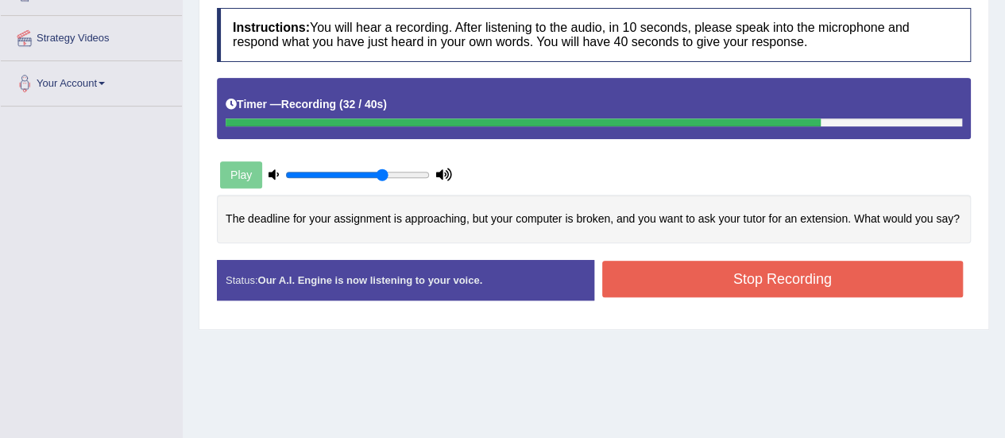
click at [774, 282] on button "Stop Recording" at bounding box center [782, 279] width 361 height 37
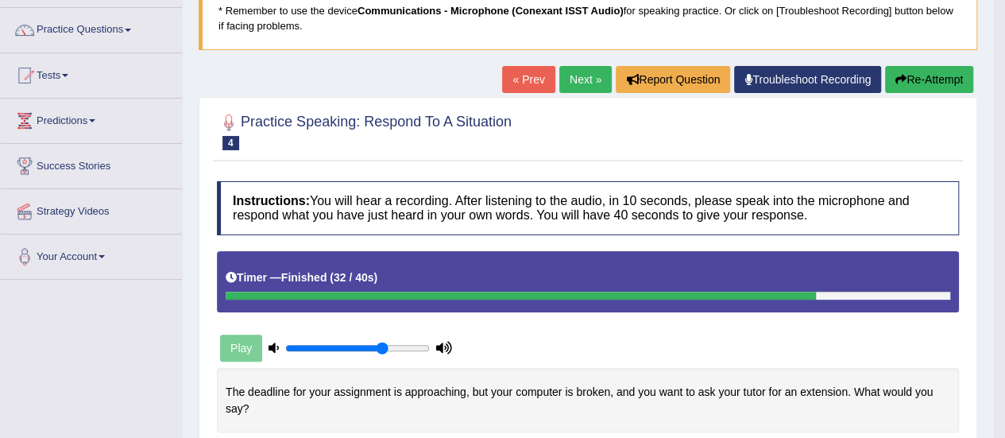
scroll to position [114, 0]
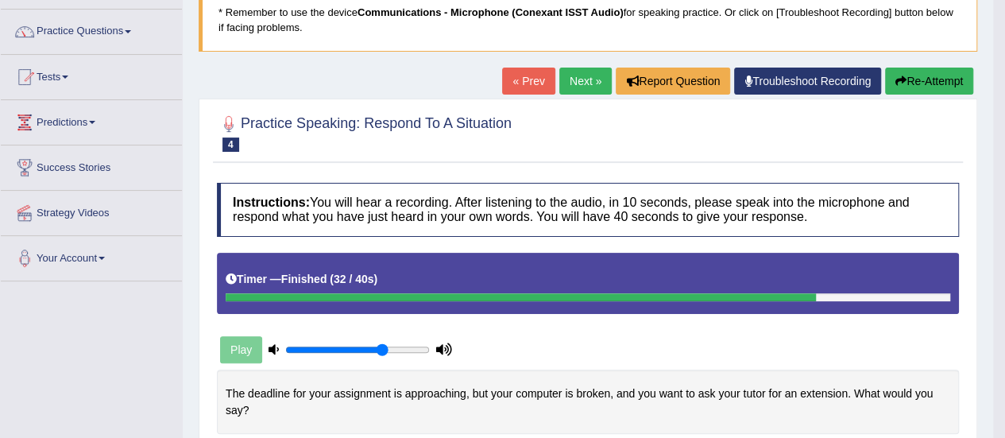
click at [583, 74] on link "Next »" at bounding box center [585, 81] width 52 height 27
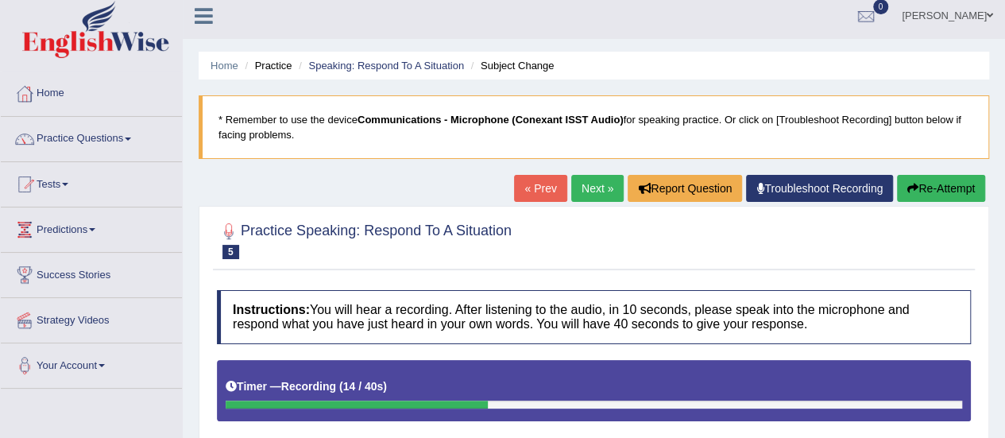
scroll to position [5, 0]
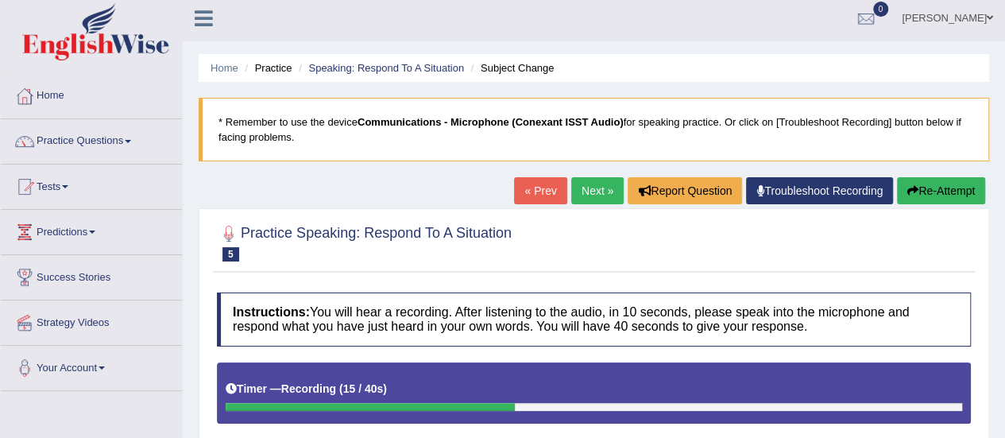
click at [532, 194] on link "« Prev" at bounding box center [540, 190] width 52 height 27
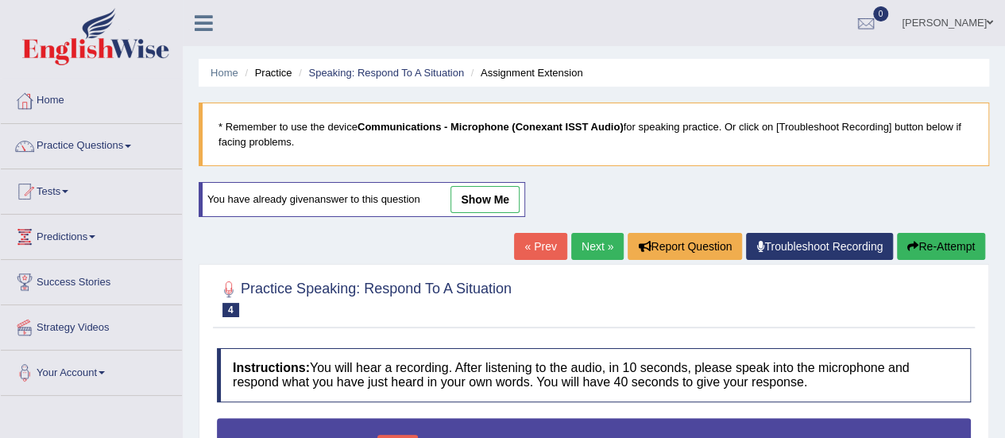
click at [583, 242] on link "Next »" at bounding box center [597, 246] width 52 height 27
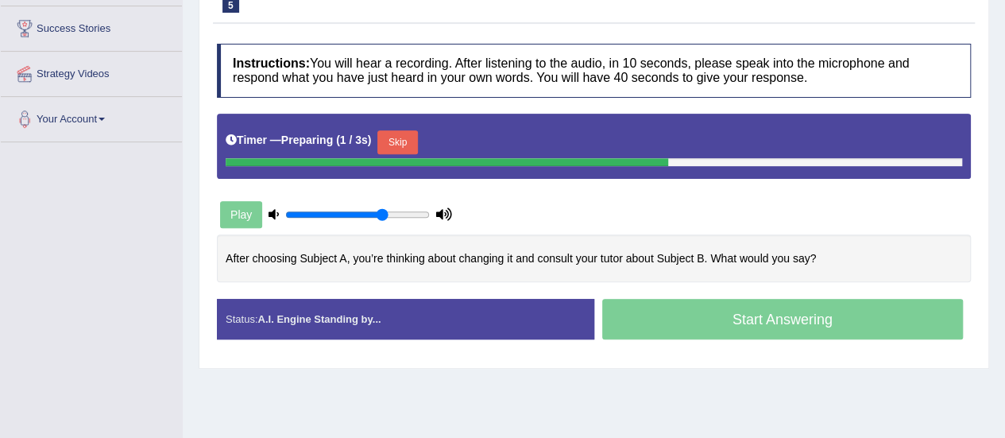
scroll to position [254, 0]
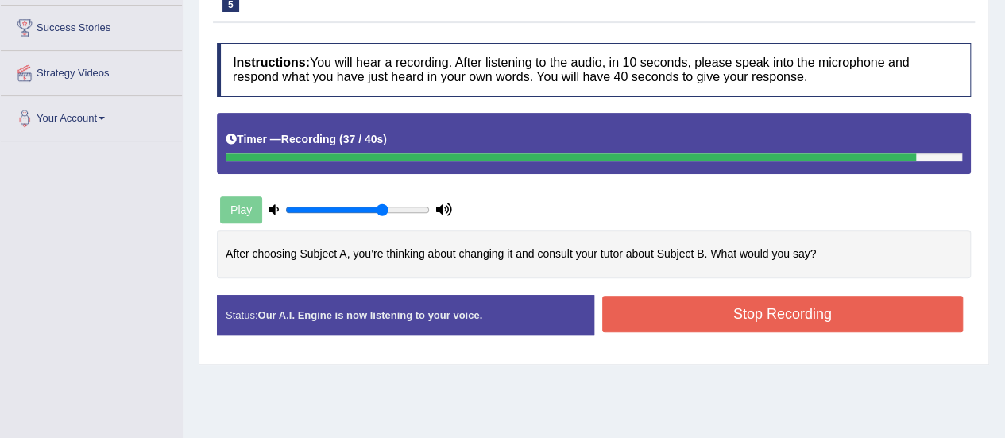
click at [760, 316] on button "Stop Recording" at bounding box center [782, 314] width 361 height 37
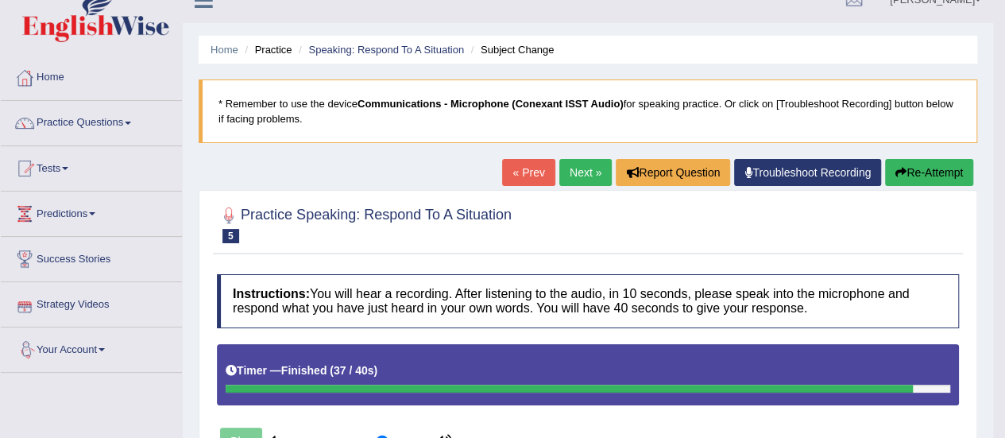
scroll to position [0, 0]
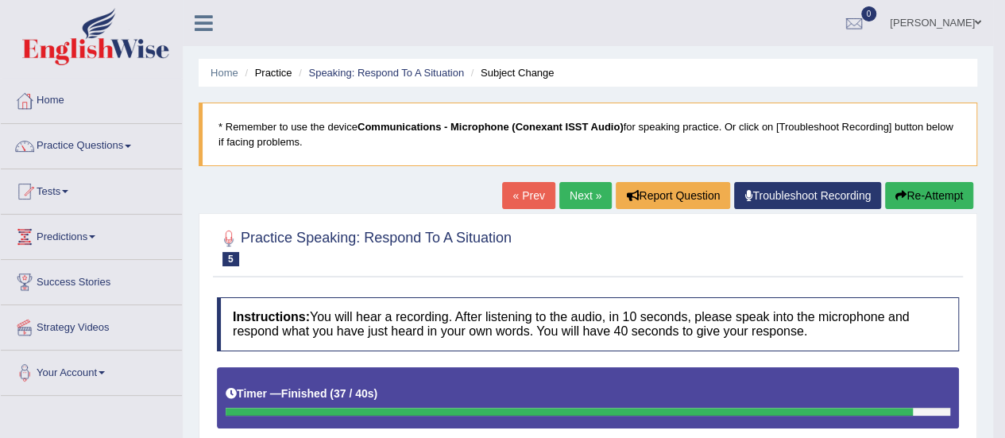
click at [579, 195] on link "Next »" at bounding box center [585, 195] width 52 height 27
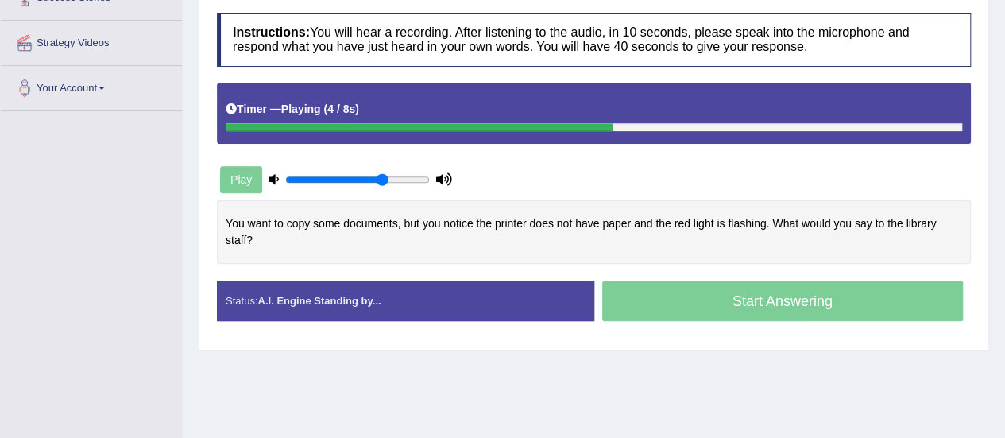
scroll to position [285, 0]
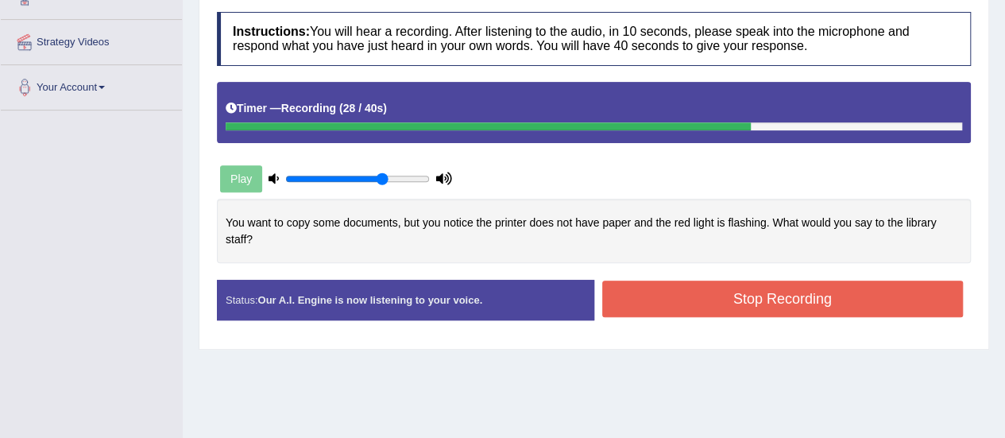
click at [781, 290] on button "Stop Recording" at bounding box center [782, 298] width 361 height 37
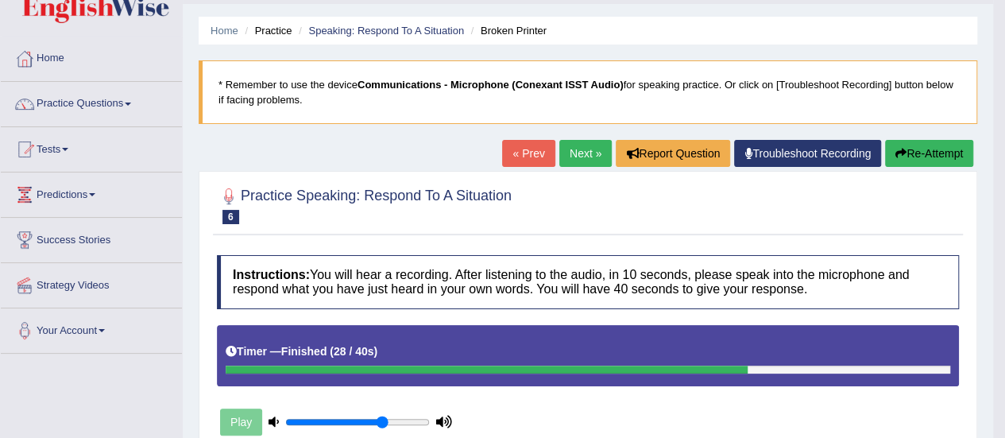
scroll to position [0, 0]
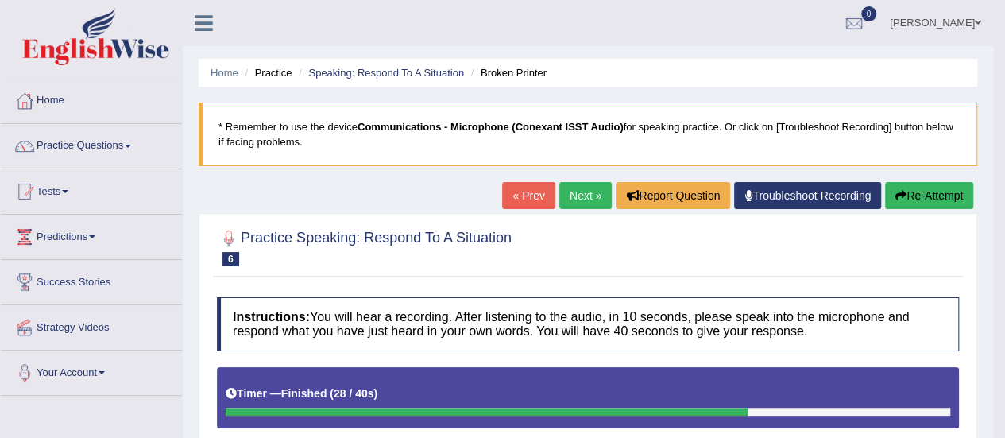
click at [588, 190] on link "Next »" at bounding box center [585, 195] width 52 height 27
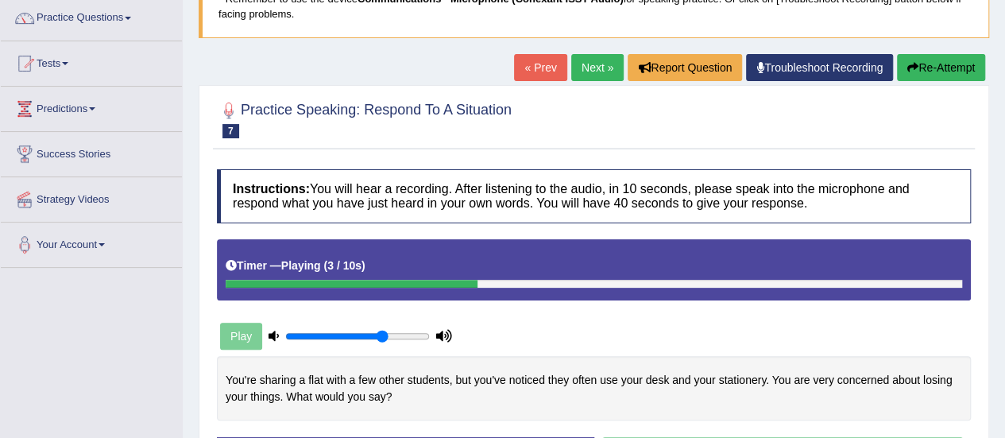
scroll to position [164, 0]
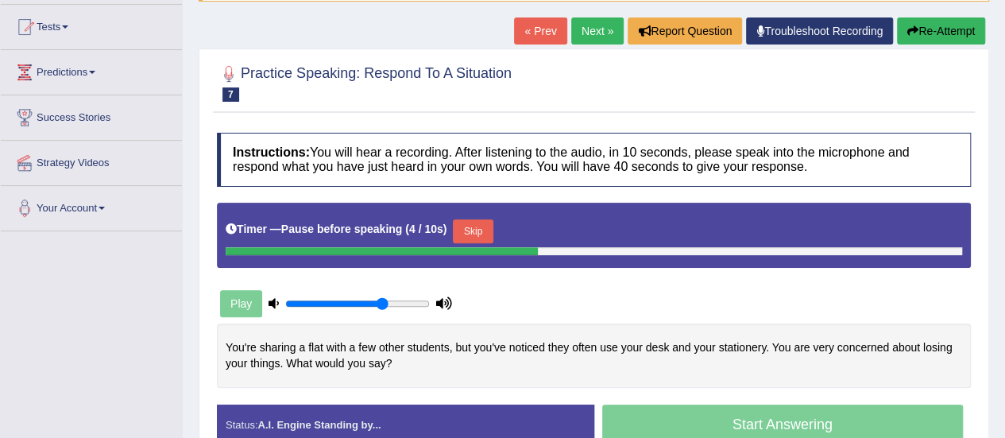
click at [531, 33] on link "« Prev" at bounding box center [540, 30] width 52 height 27
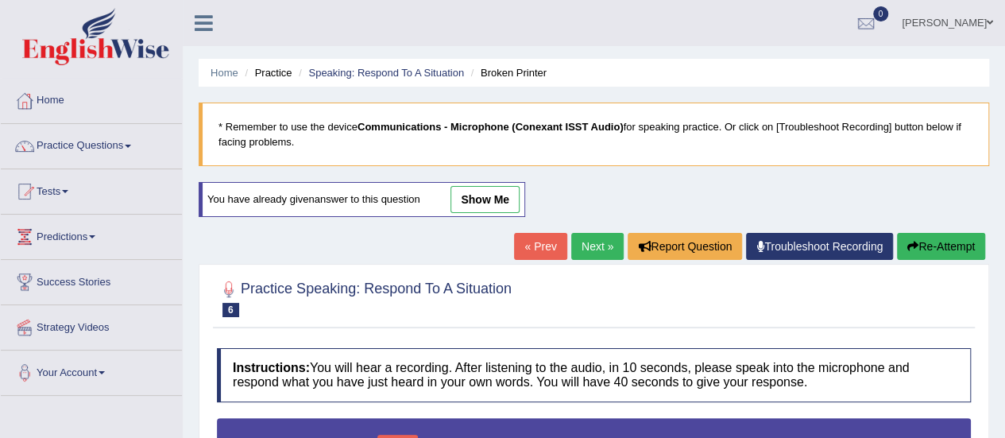
click at [586, 244] on link "Next »" at bounding box center [597, 246] width 52 height 27
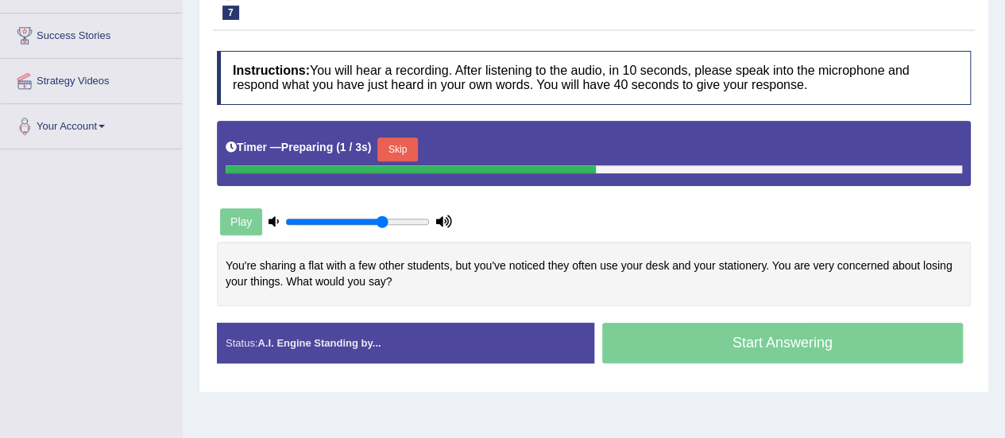
scroll to position [247, 0]
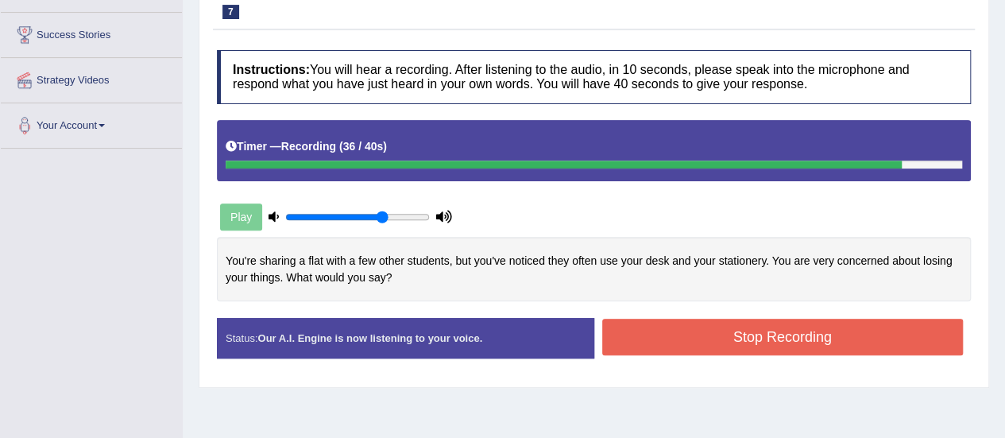
click at [813, 338] on button "Stop Recording" at bounding box center [782, 337] width 361 height 37
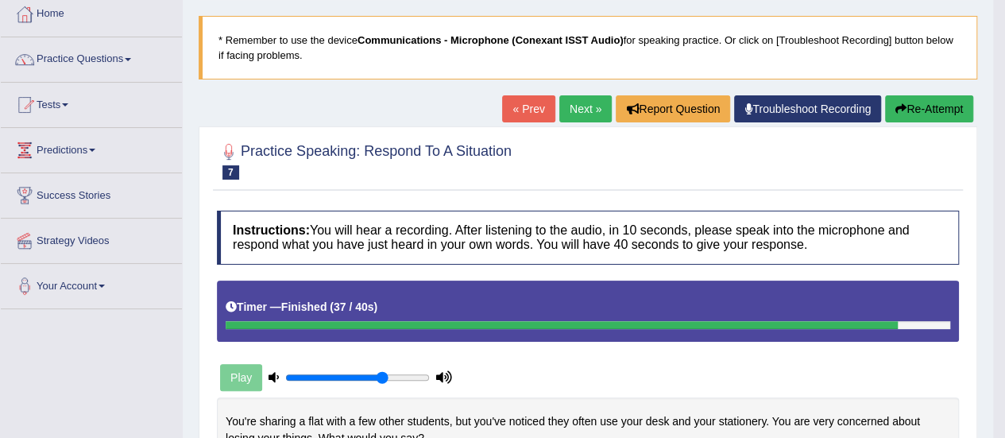
scroll to position [69, 0]
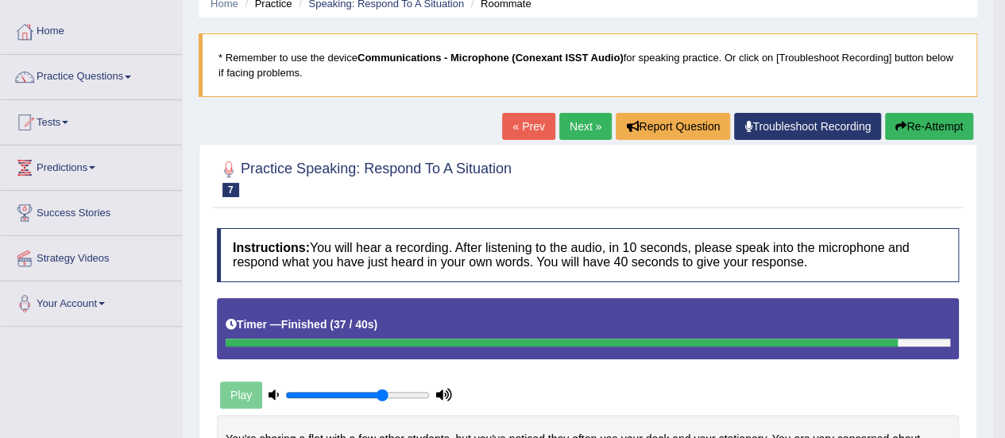
click at [569, 123] on link "Next »" at bounding box center [585, 126] width 52 height 27
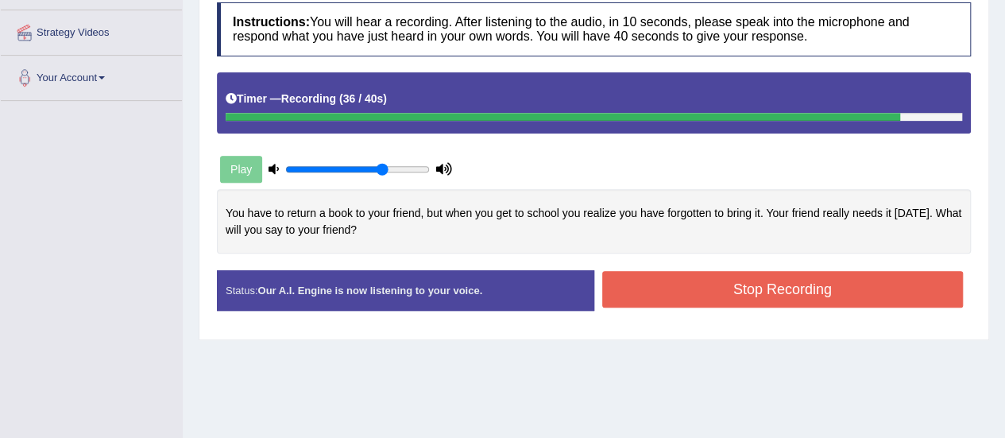
click at [655, 294] on button "Stop Recording" at bounding box center [782, 289] width 361 height 37
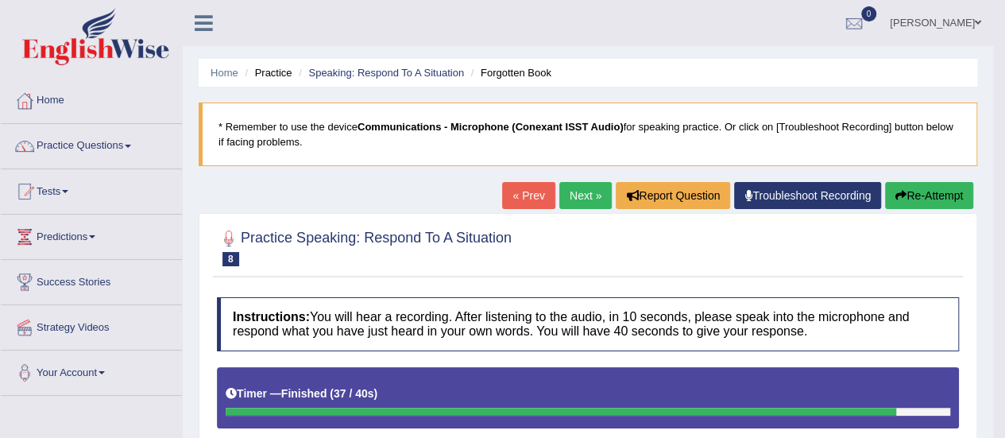
click at [577, 195] on link "Next »" at bounding box center [585, 195] width 52 height 27
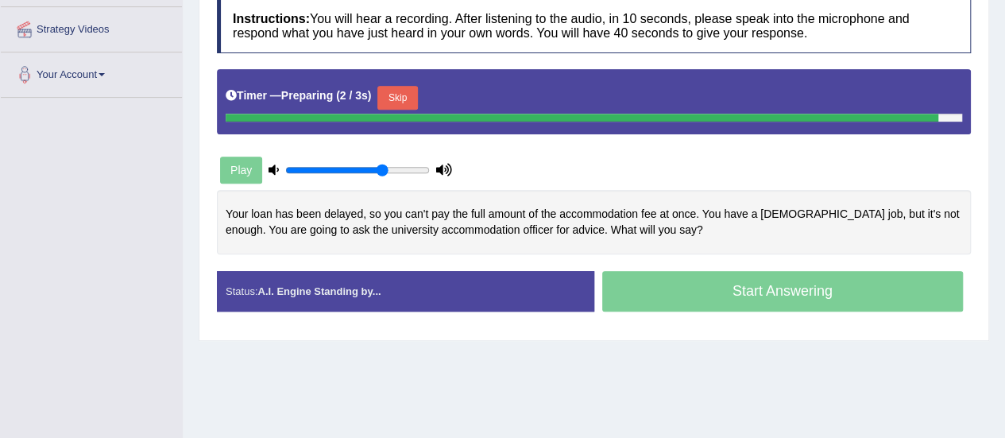
scroll to position [299, 0]
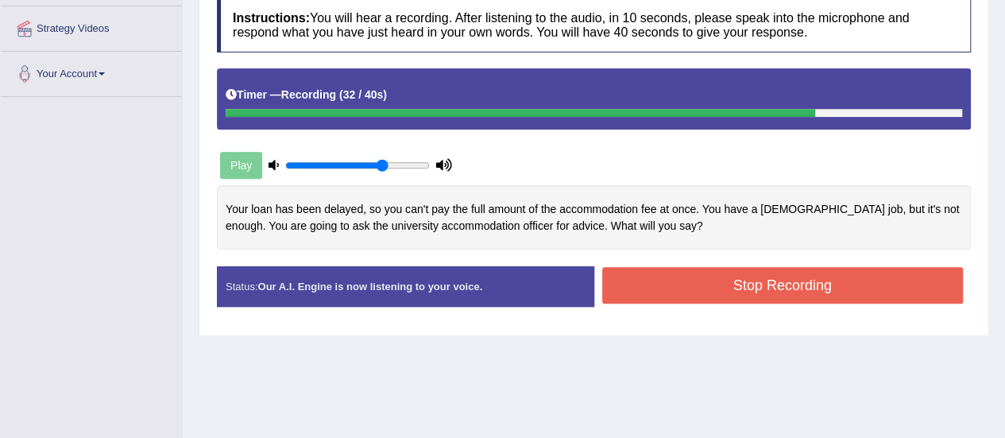
click at [751, 288] on button "Stop Recording" at bounding box center [782, 285] width 361 height 37
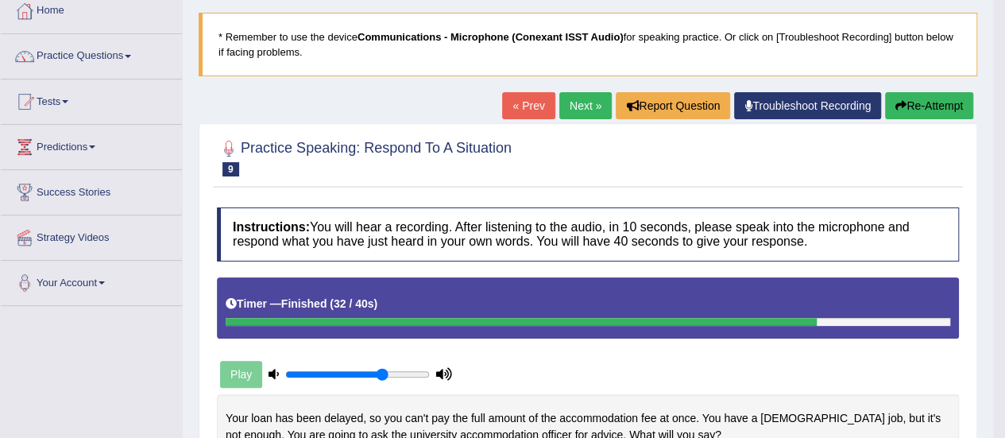
scroll to position [0, 0]
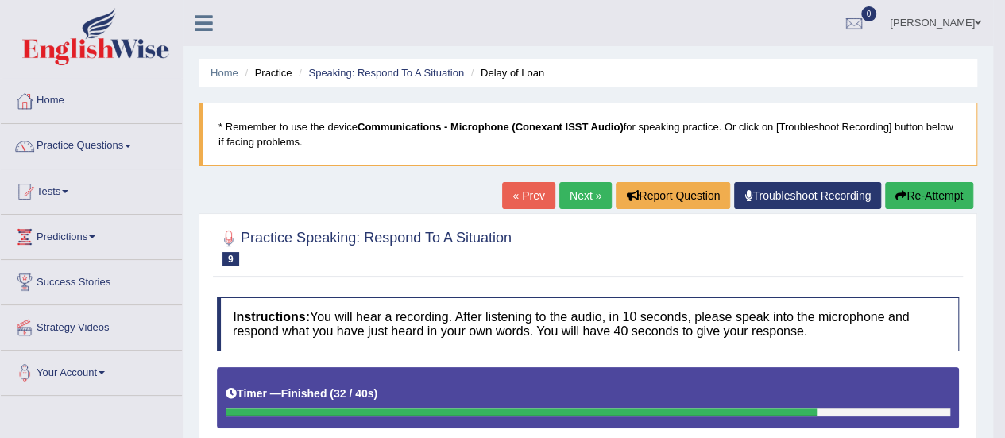
click at [588, 194] on link "Next »" at bounding box center [585, 195] width 52 height 27
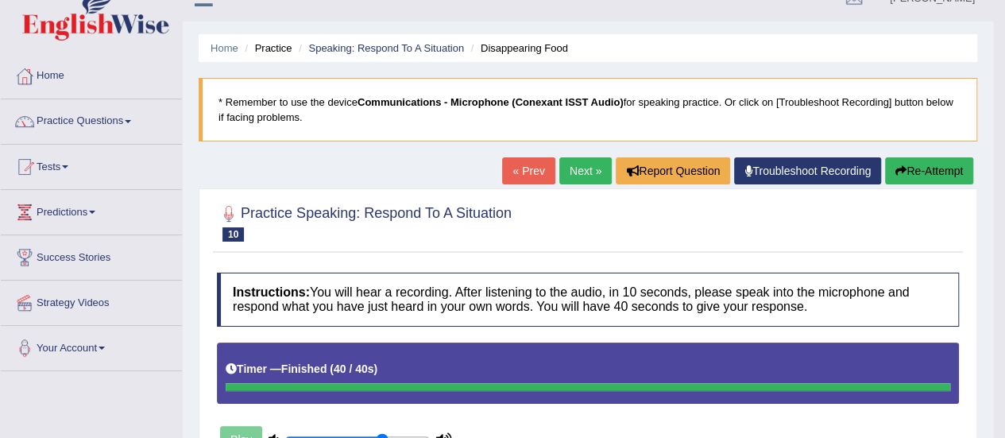
scroll to position [24, 0]
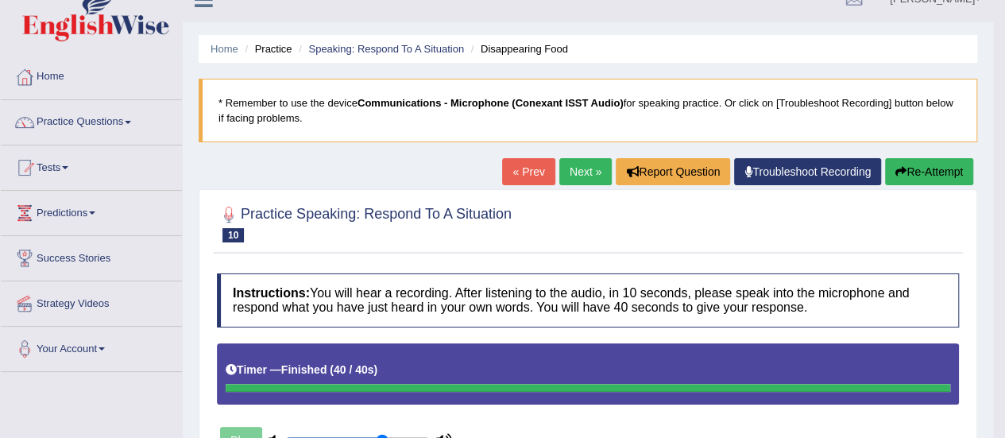
click at [575, 169] on link "Next »" at bounding box center [585, 171] width 52 height 27
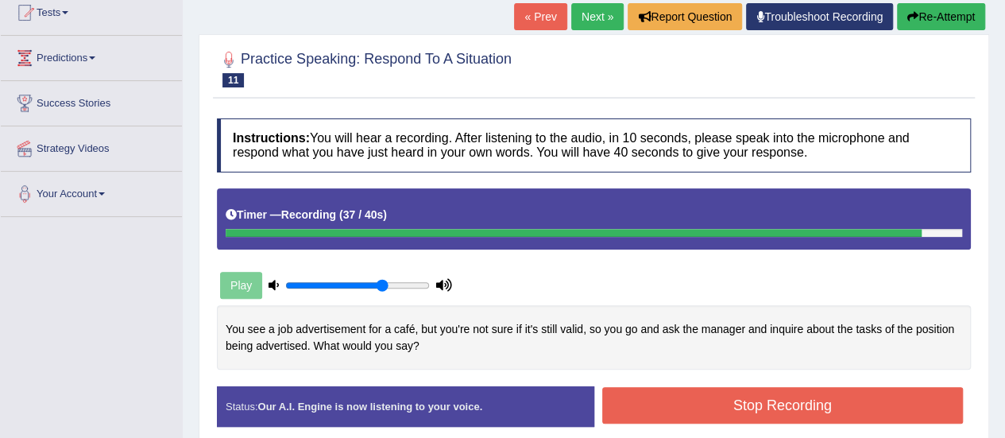
click at [819, 405] on button "Stop Recording" at bounding box center [782, 405] width 361 height 37
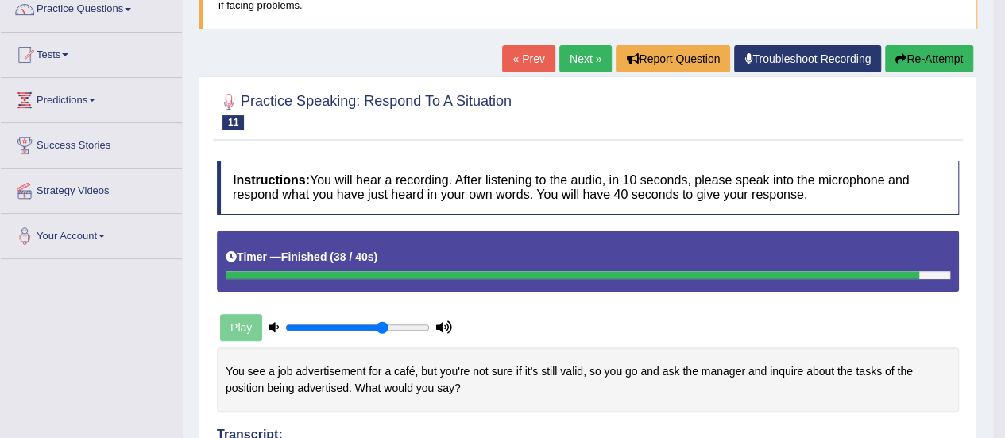
scroll to position [130, 0]
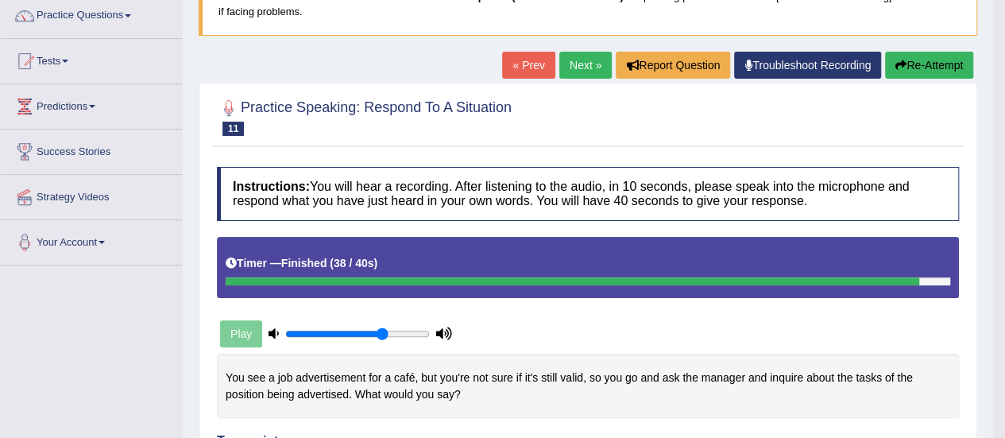
click at [586, 56] on link "Next »" at bounding box center [585, 65] width 52 height 27
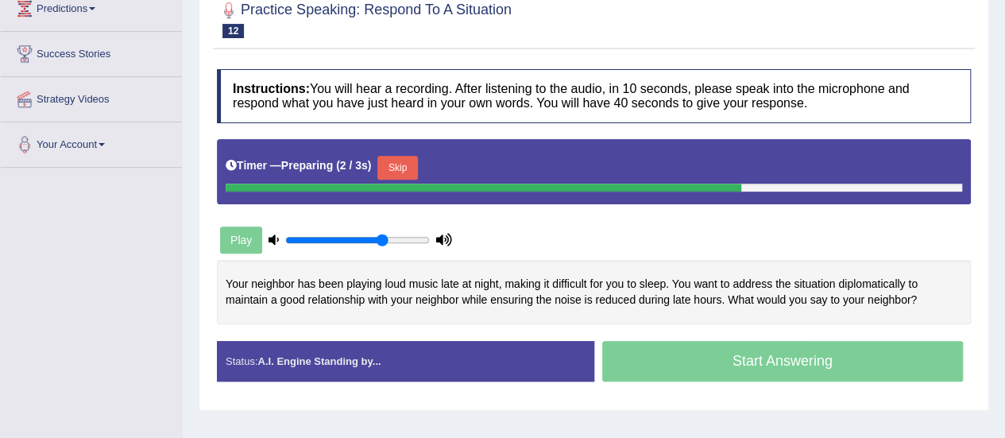
scroll to position [229, 0]
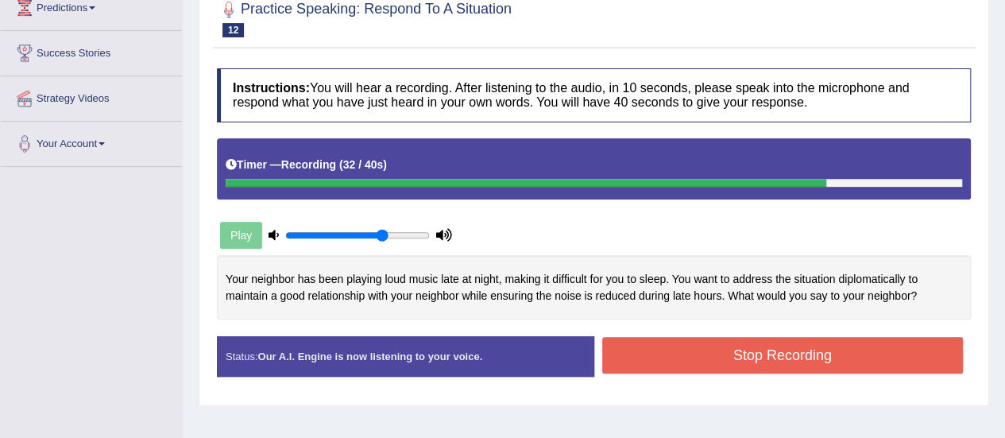
click at [741, 349] on button "Stop Recording" at bounding box center [782, 355] width 361 height 37
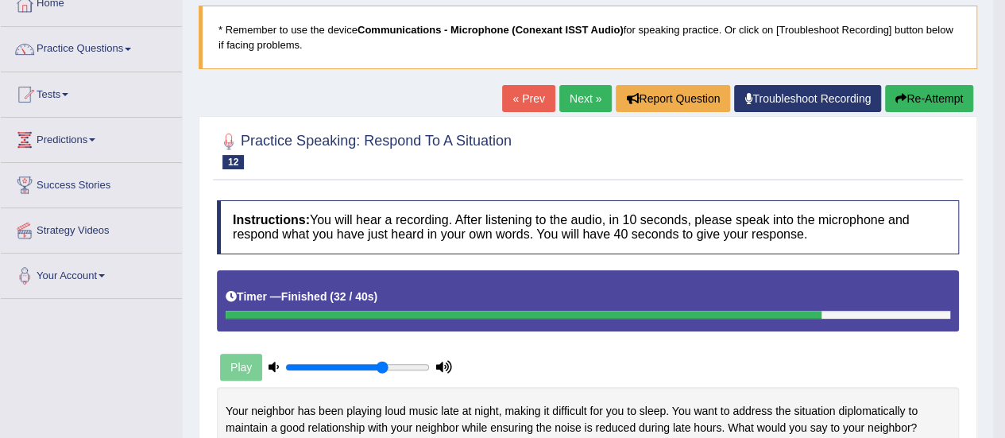
scroll to position [96, 0]
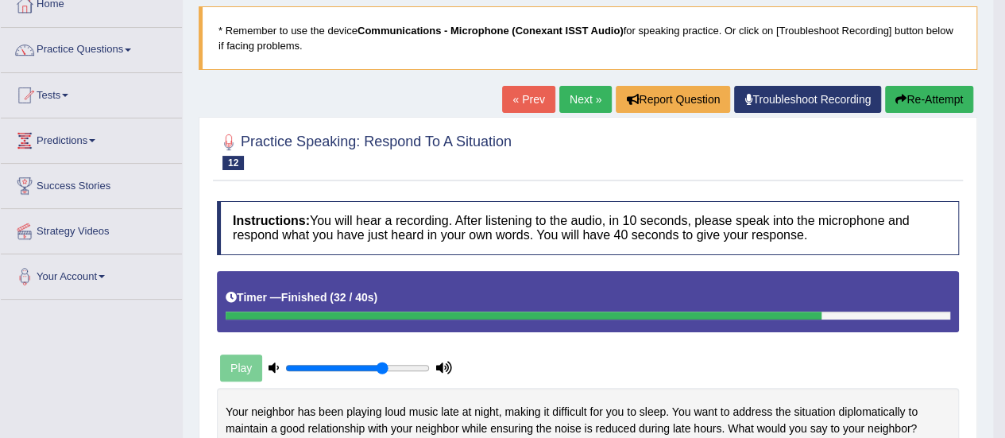
click at [572, 102] on link "Next »" at bounding box center [585, 99] width 52 height 27
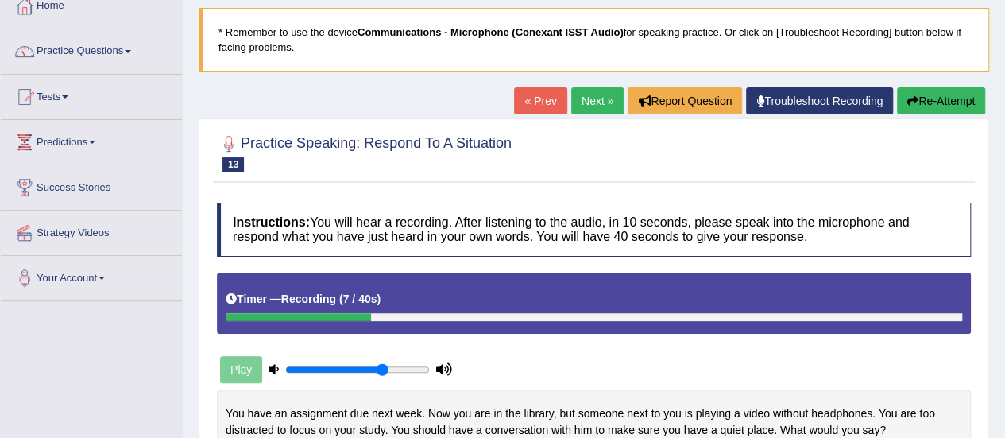
scroll to position [94, 0]
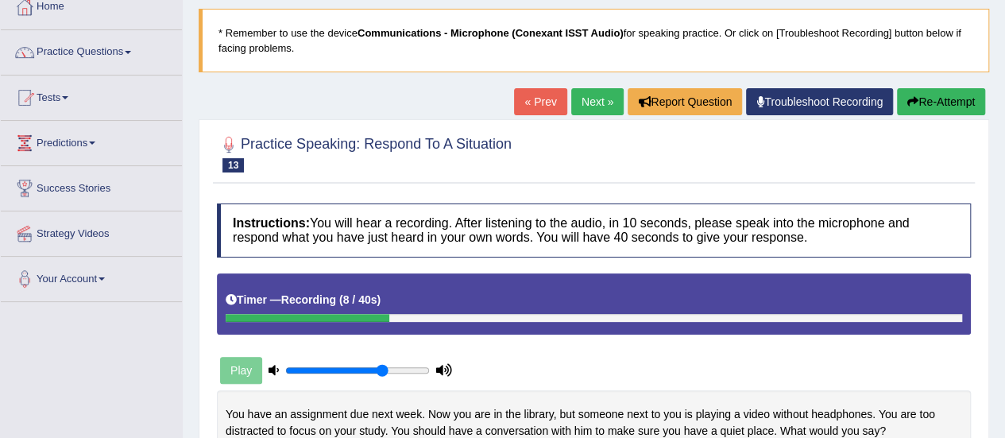
click at [527, 105] on link "« Prev" at bounding box center [540, 101] width 52 height 27
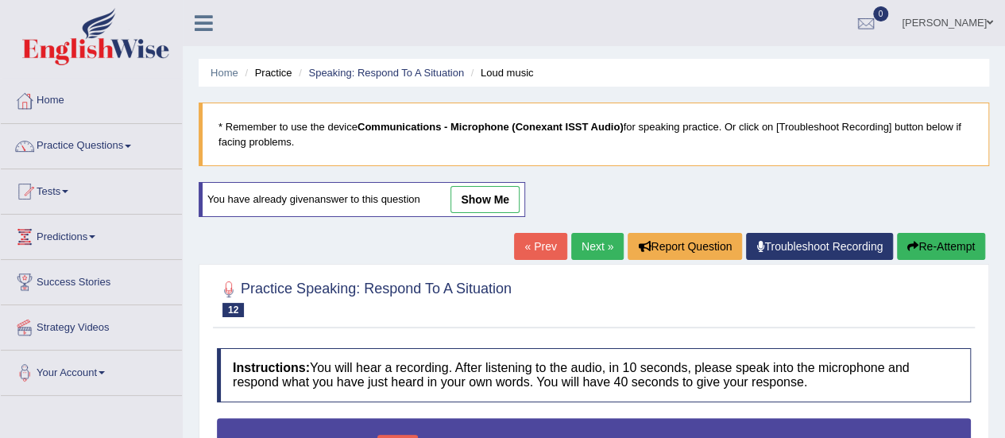
click at [605, 245] on link "Next »" at bounding box center [597, 246] width 52 height 27
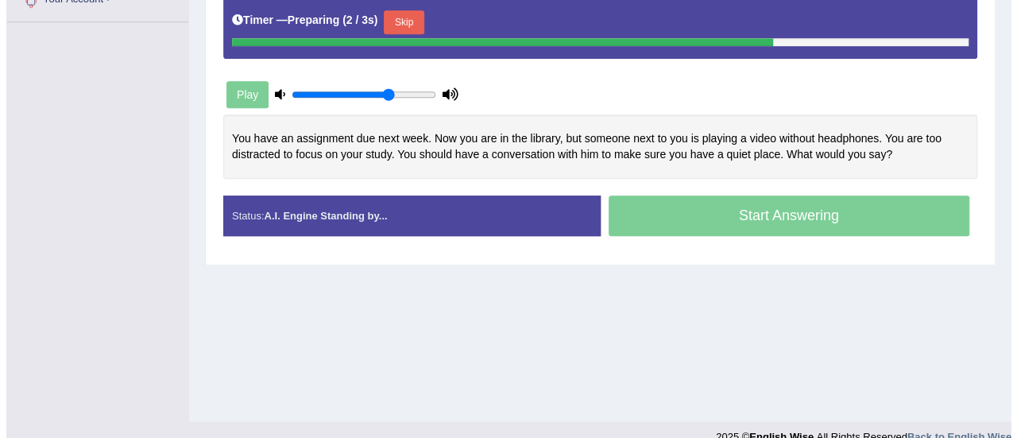
scroll to position [396, 0]
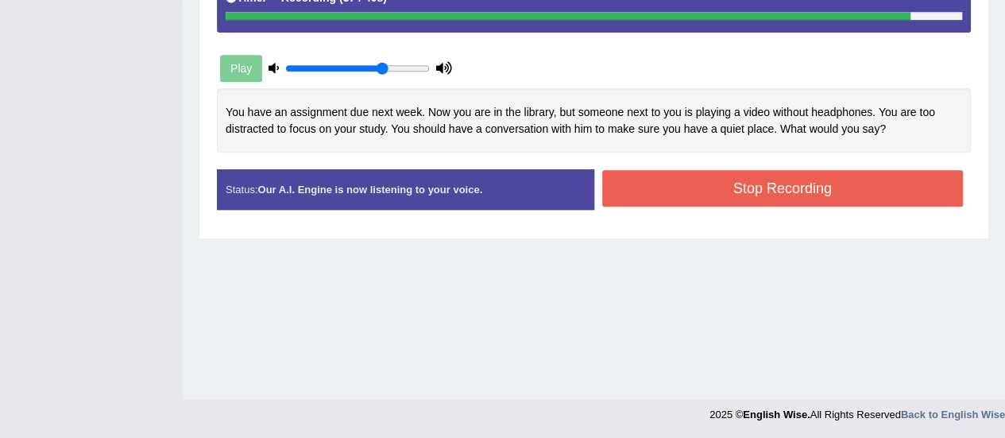
click at [776, 188] on button "Stop Recording" at bounding box center [782, 188] width 361 height 37
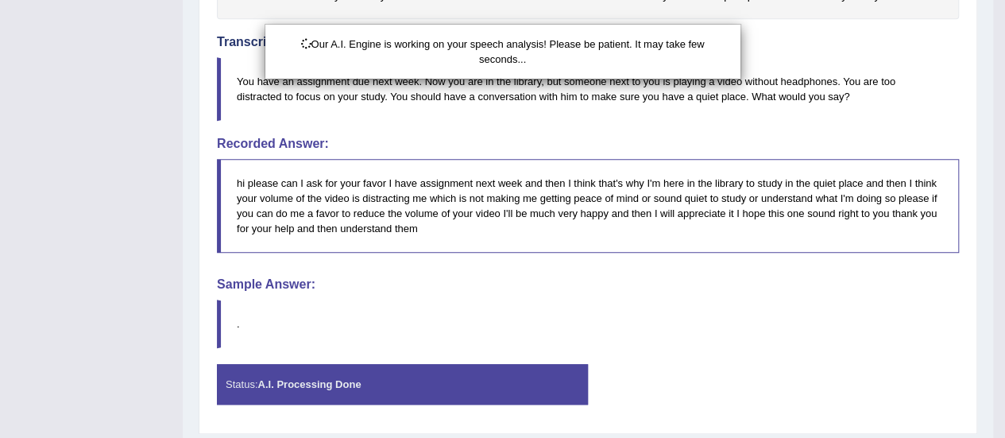
scroll to position [542, 0]
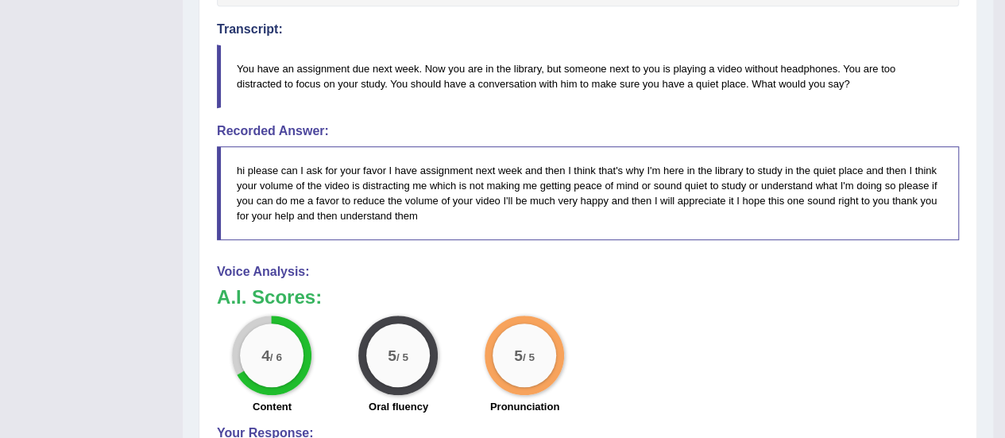
drag, startPoint x: 840, startPoint y: 191, endPoint x: 856, endPoint y: 245, distance: 55.5
click at [856, 245] on div "Instructions: You will hear a recording. After listening to the audio, in 10 se…" at bounding box center [588, 192] width 750 height 891
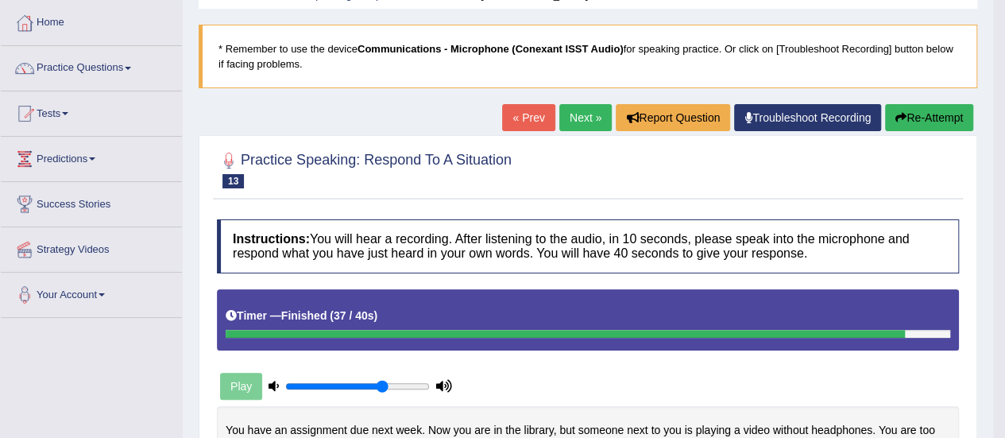
scroll to position [78, 0]
click at [577, 110] on link "Next »" at bounding box center [585, 117] width 52 height 27
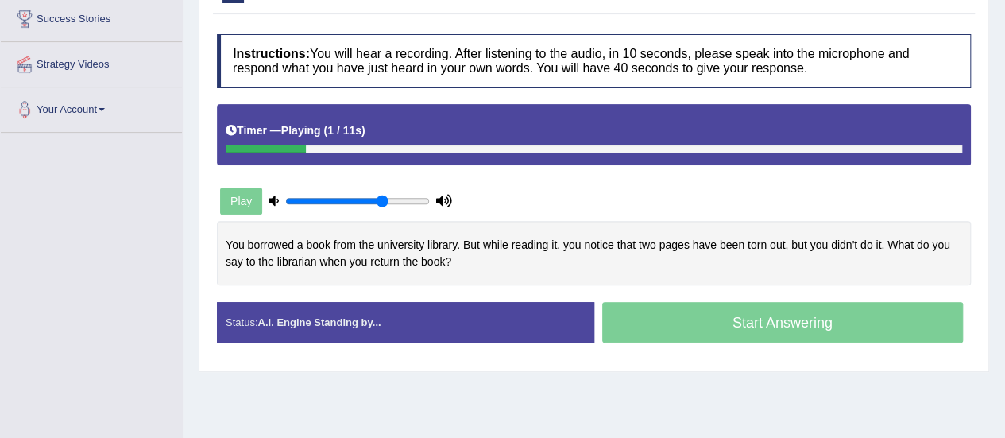
scroll to position [265, 0]
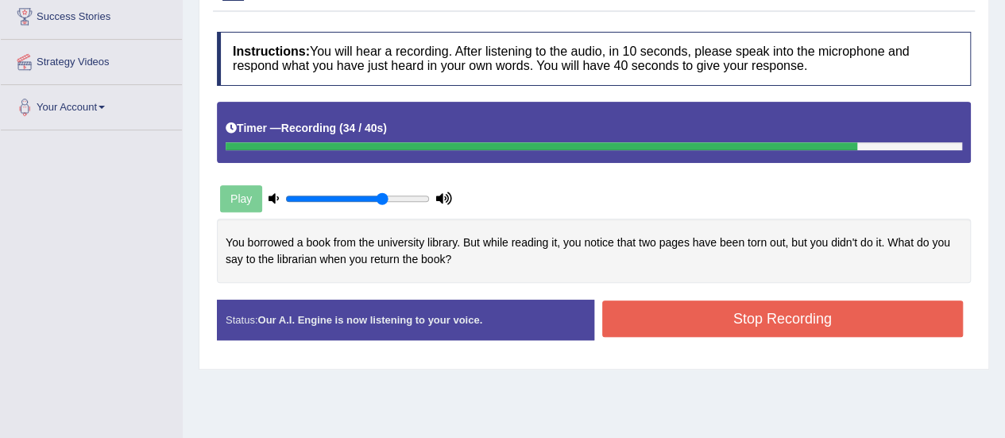
click at [753, 315] on button "Stop Recording" at bounding box center [782, 318] width 361 height 37
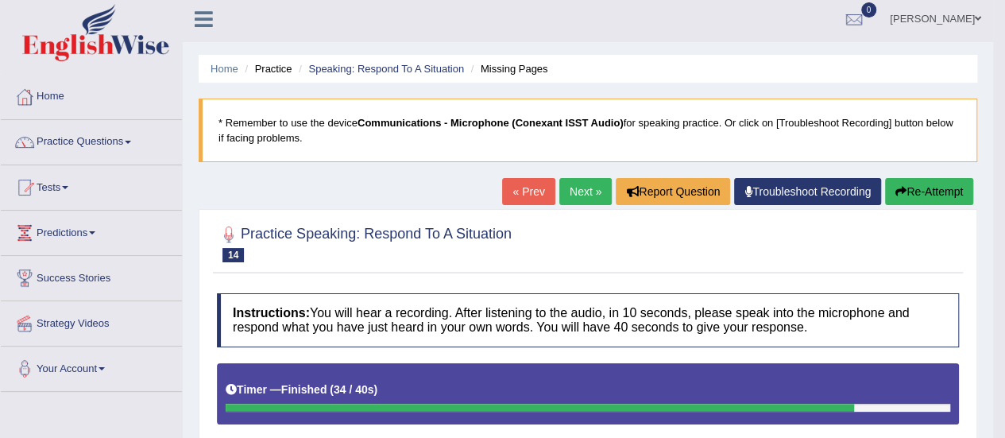
scroll to position [0, 0]
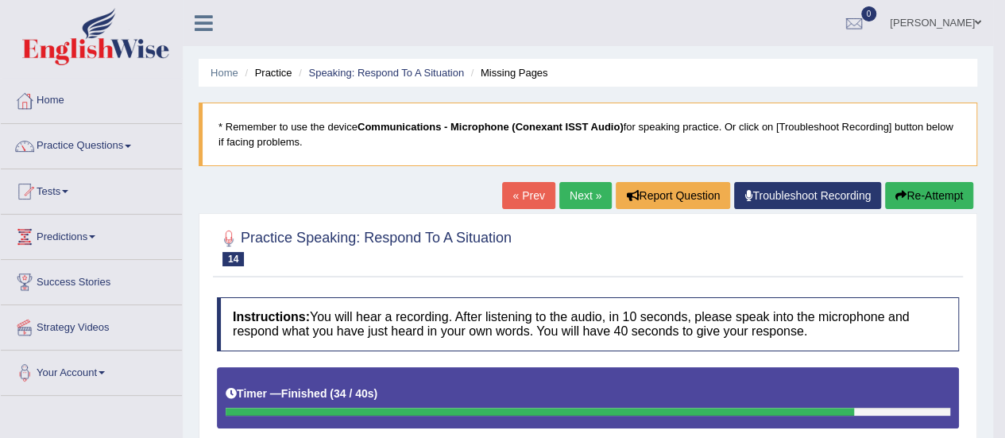
click at [586, 198] on link "Next »" at bounding box center [585, 195] width 52 height 27
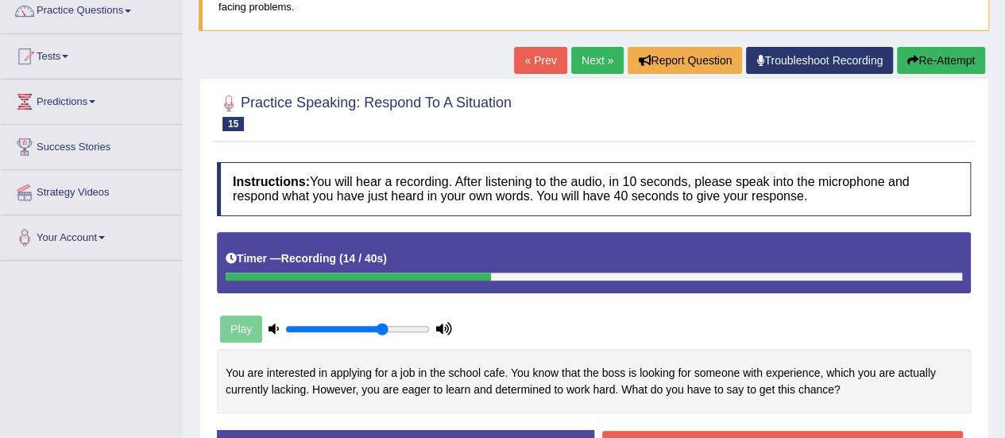
scroll to position [126, 0]
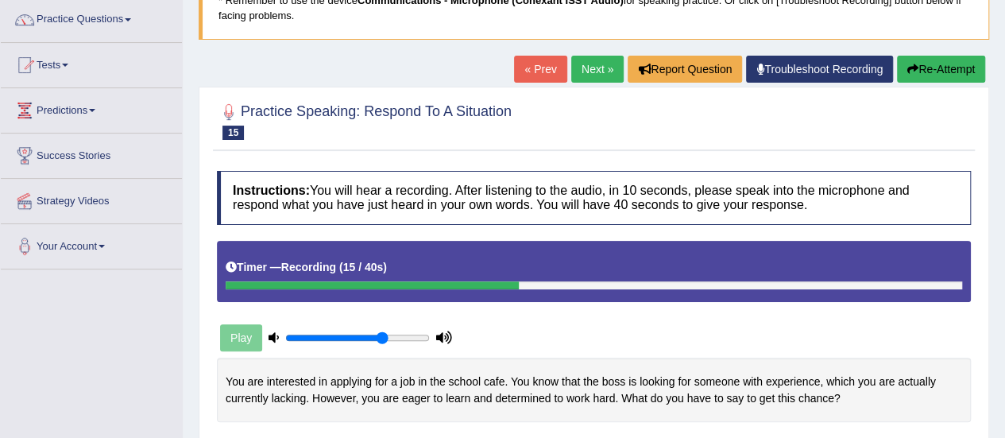
click at [549, 71] on link "« Prev" at bounding box center [540, 69] width 52 height 27
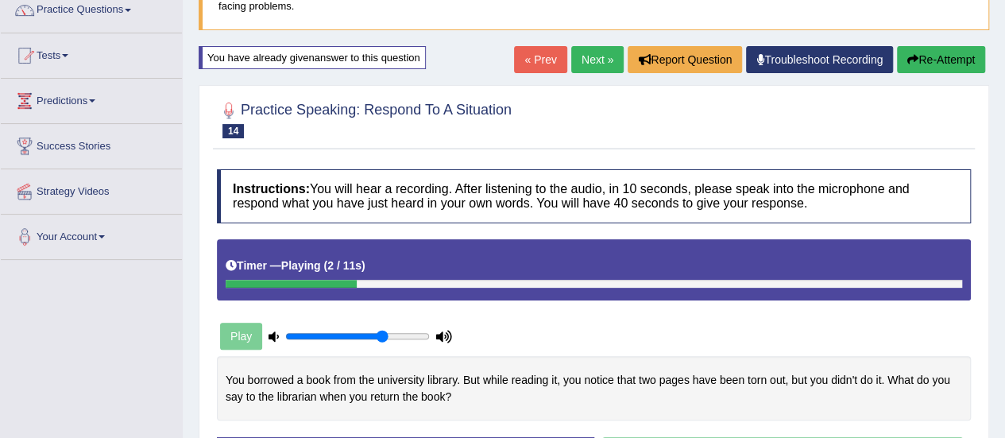
scroll to position [133, 0]
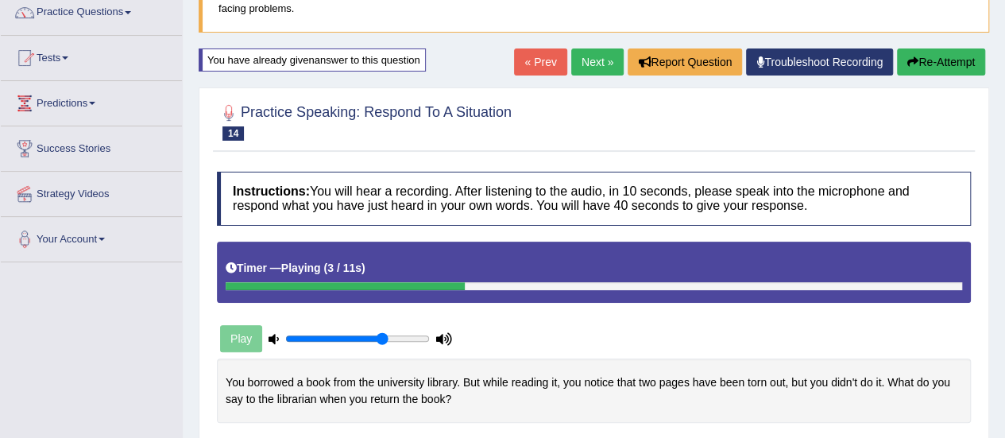
click at [591, 60] on link "Next »" at bounding box center [597, 61] width 52 height 27
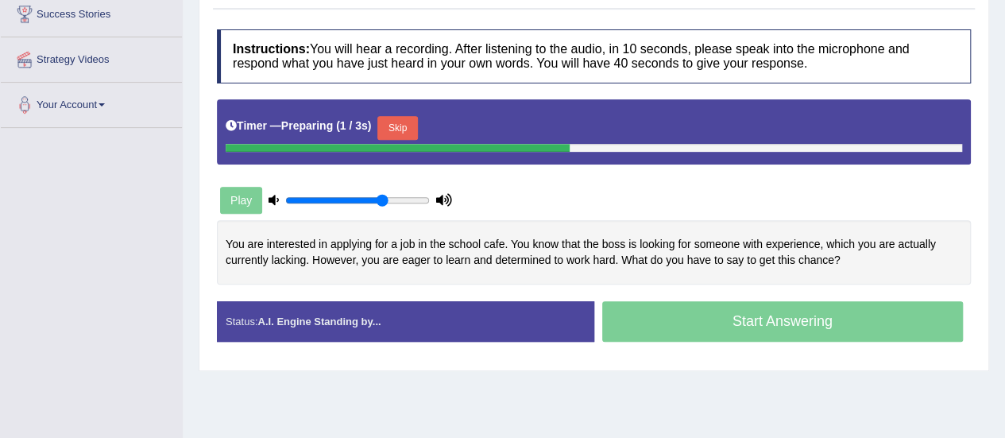
scroll to position [298, 0]
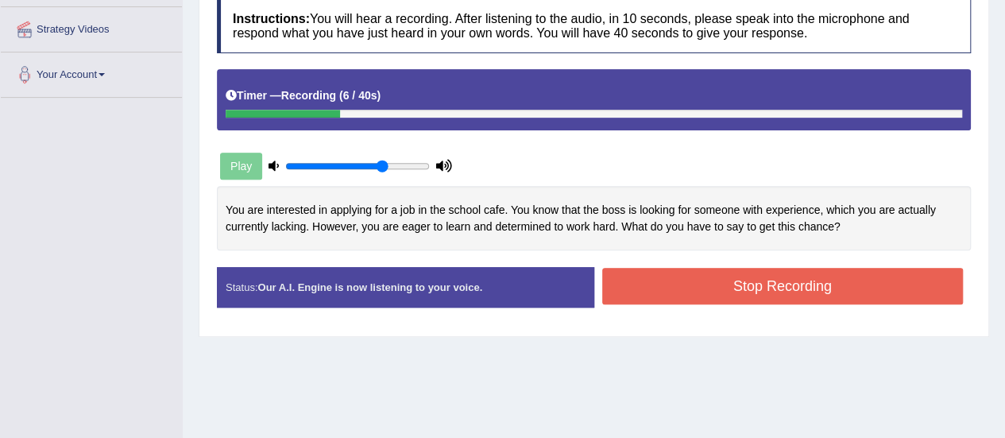
drag, startPoint x: 371, startPoint y: 213, endPoint x: 553, endPoint y: 204, distance: 182.1
click at [553, 204] on div "You are interested in applying for a job in the school cafe. You know that the …" at bounding box center [594, 218] width 754 height 64
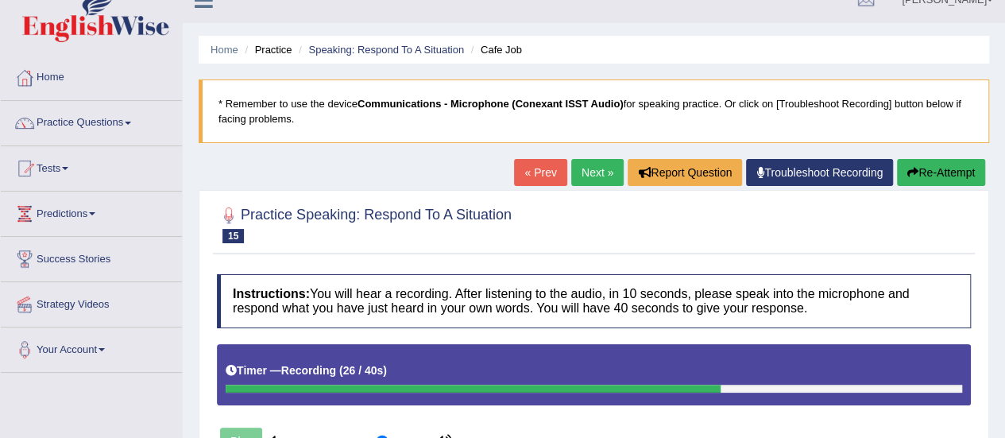
scroll to position [22, 0]
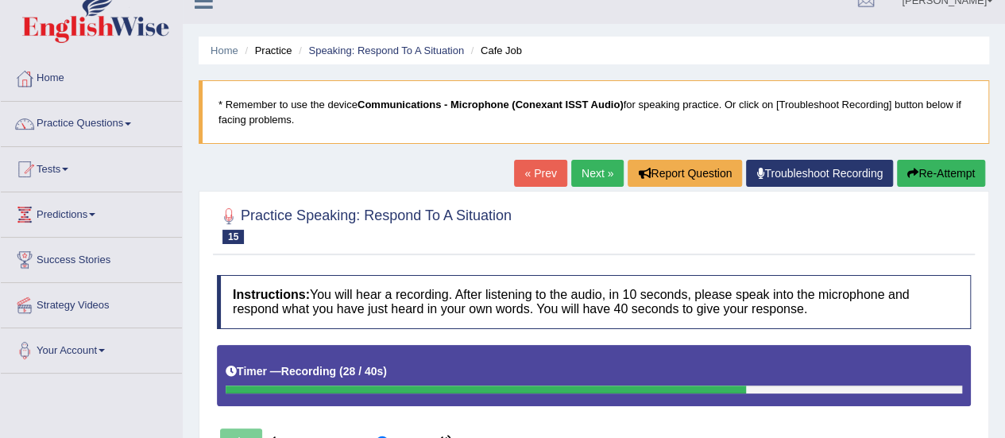
click at [534, 169] on link "« Prev" at bounding box center [540, 173] width 52 height 27
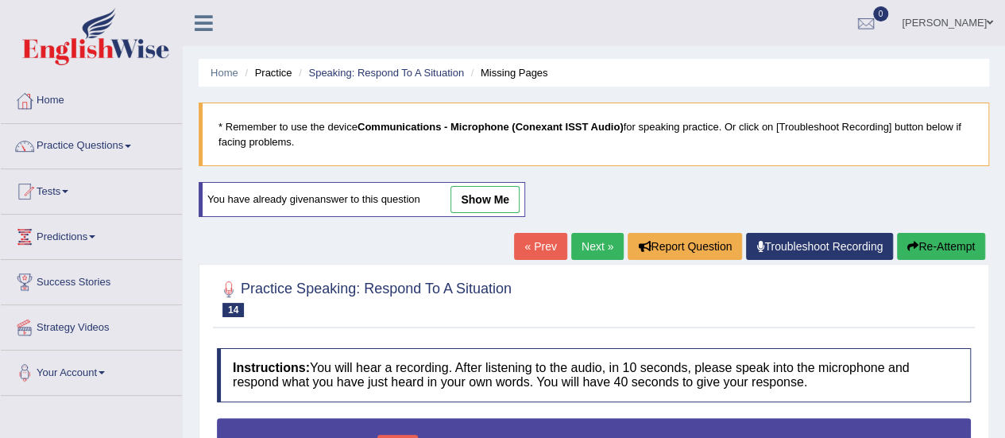
click at [581, 241] on link "Next »" at bounding box center [597, 246] width 52 height 27
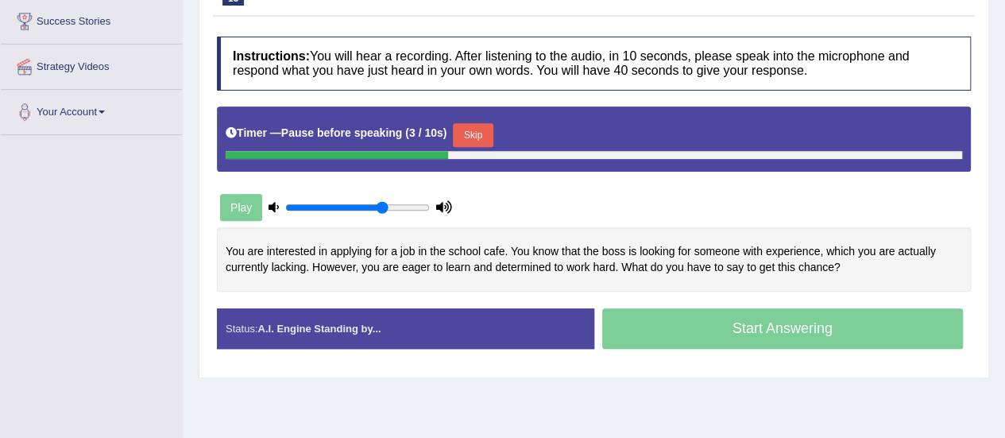
click at [482, 129] on button "Skip" at bounding box center [473, 135] width 40 height 24
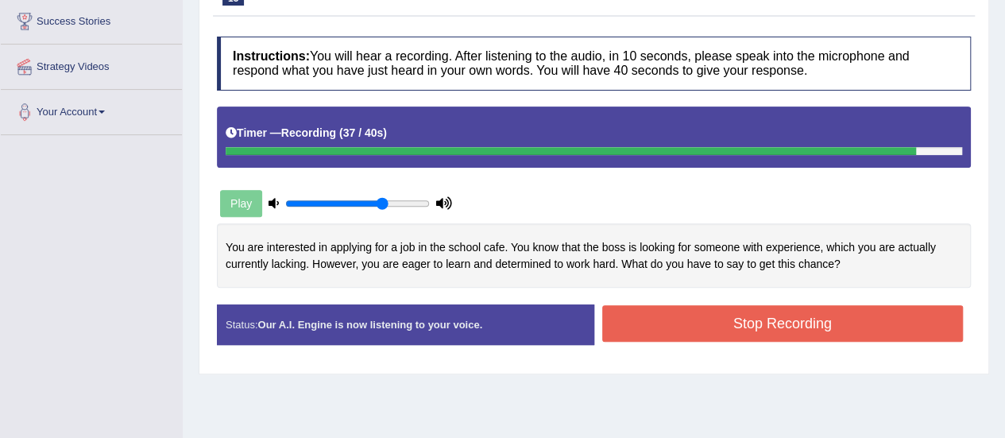
click at [732, 328] on button "Stop Recording" at bounding box center [782, 323] width 361 height 37
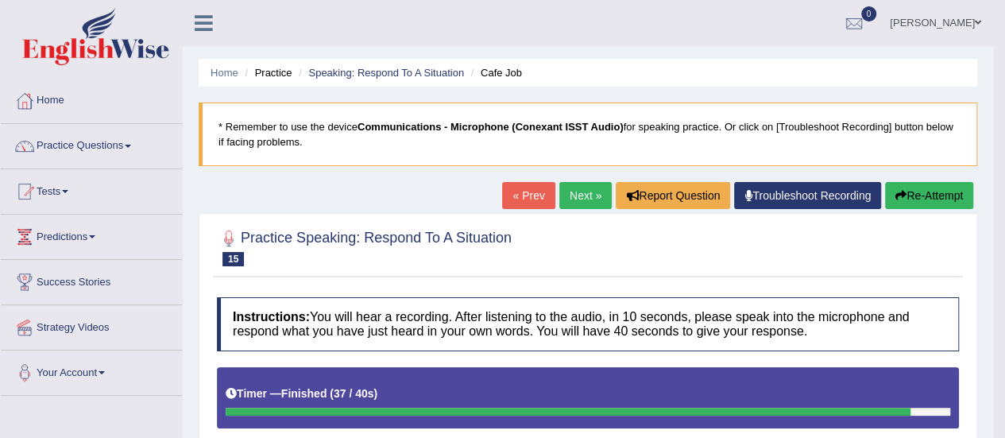
click at [574, 199] on link "Next »" at bounding box center [585, 195] width 52 height 27
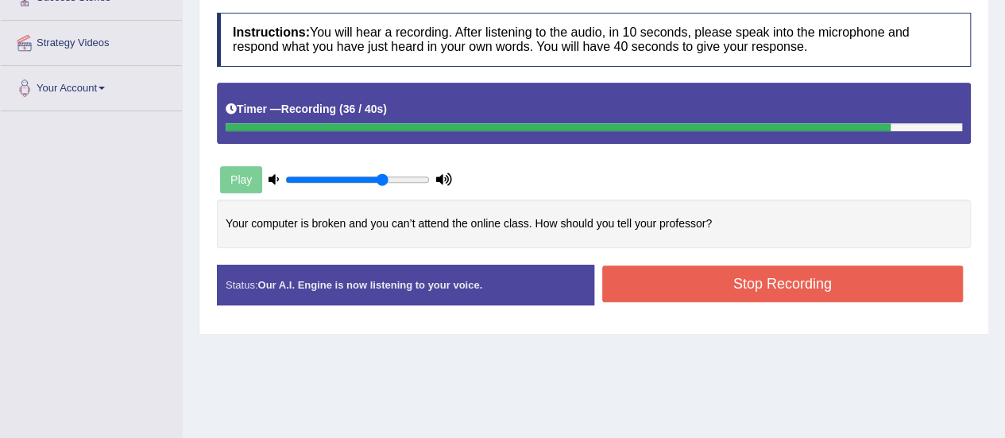
click at [715, 285] on button "Stop Recording" at bounding box center [782, 283] width 361 height 37
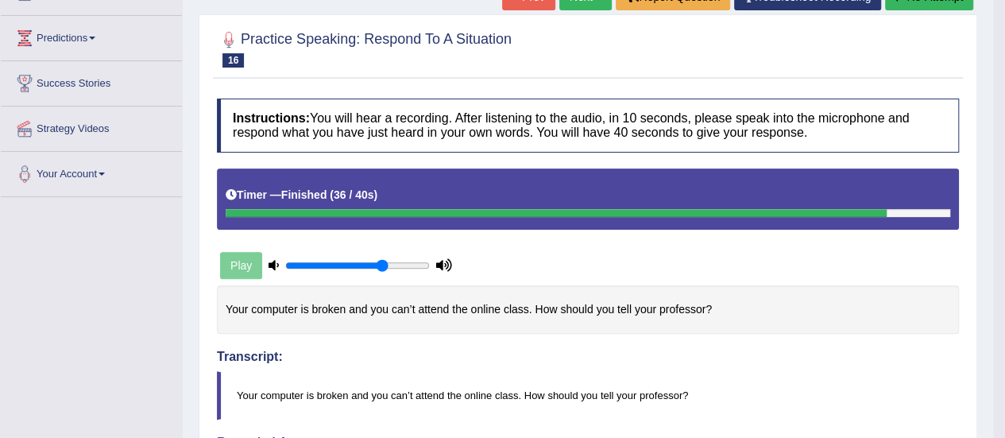
scroll to position [124, 0]
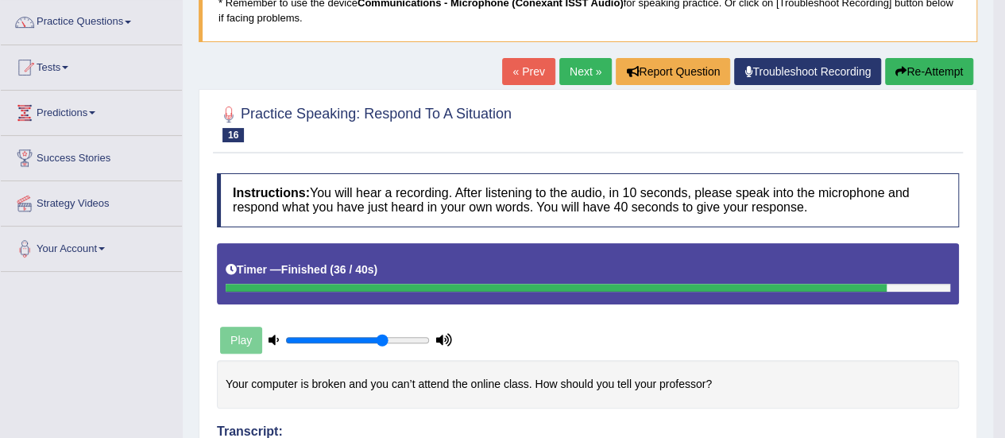
click at [574, 67] on link "Next »" at bounding box center [585, 71] width 52 height 27
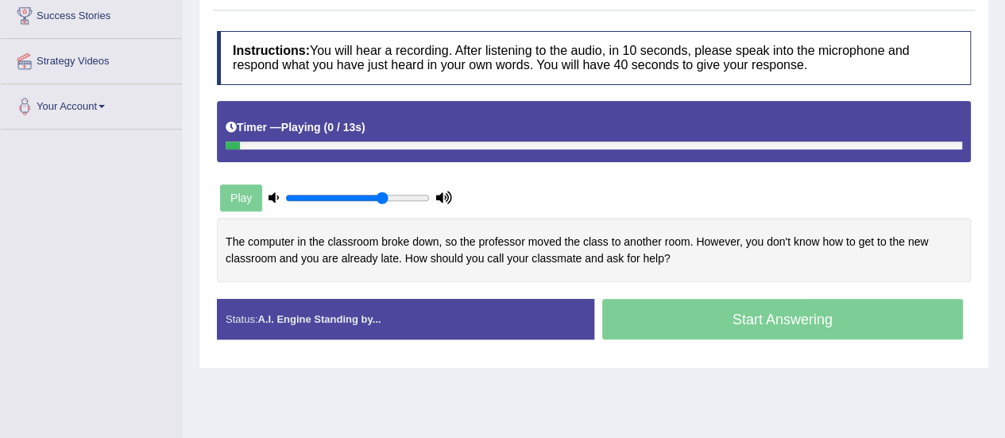
scroll to position [267, 0]
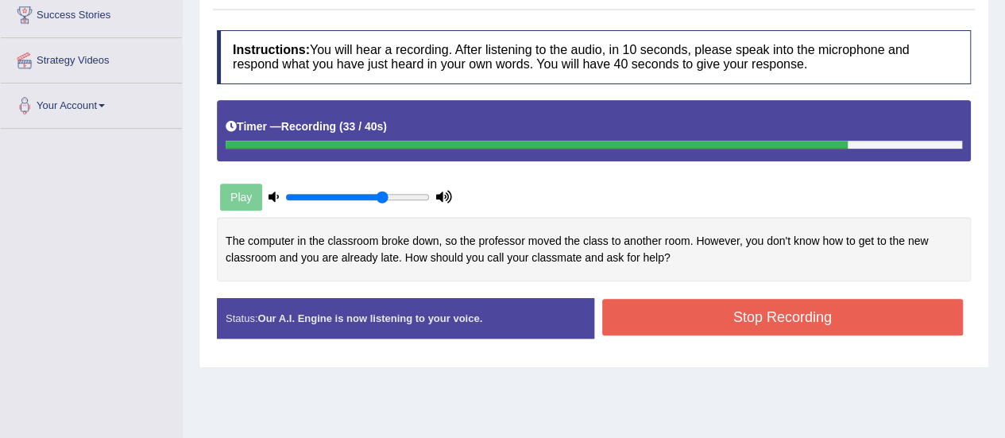
click at [745, 312] on button "Stop Recording" at bounding box center [782, 317] width 361 height 37
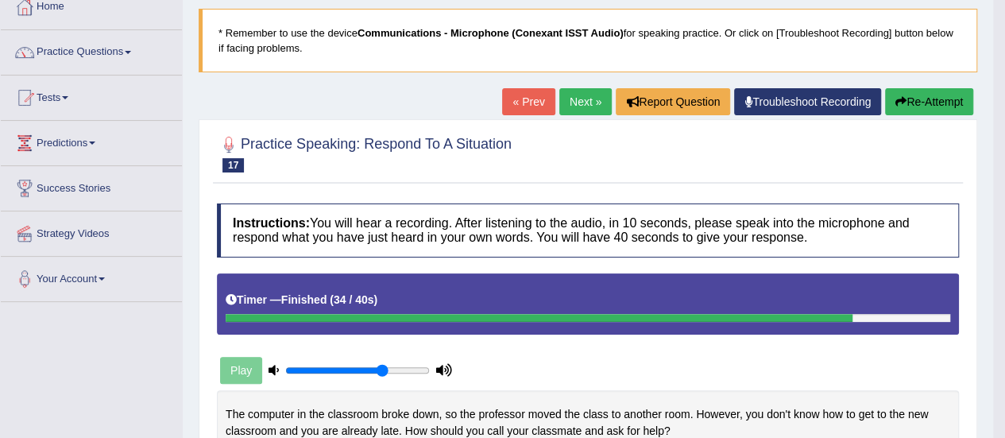
scroll to position [0, 0]
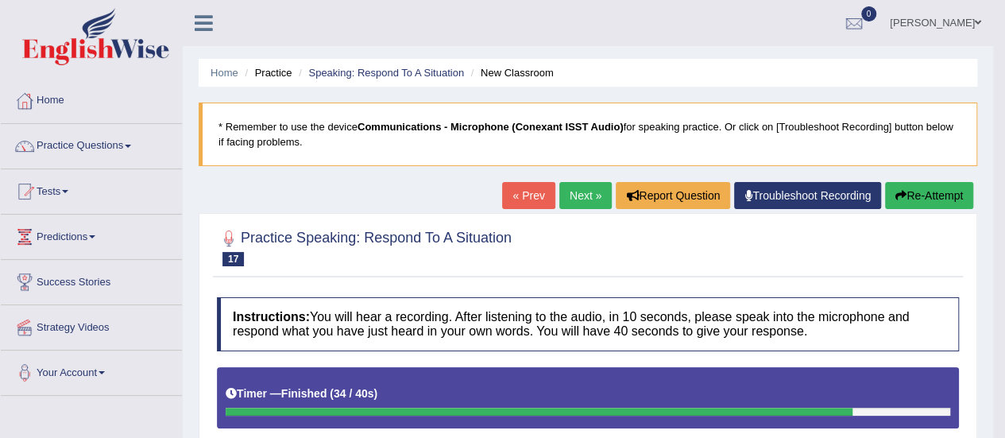
click at [573, 193] on link "Next »" at bounding box center [585, 195] width 52 height 27
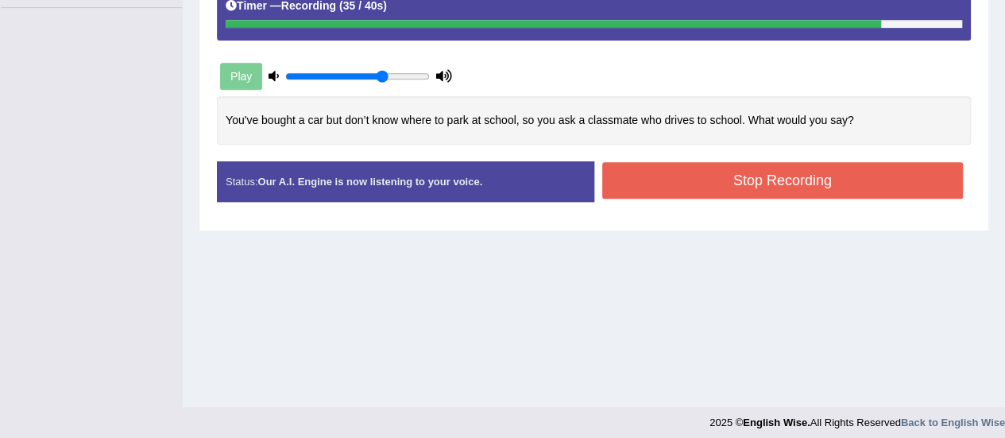
click at [683, 171] on button "Stop Recording" at bounding box center [782, 180] width 361 height 37
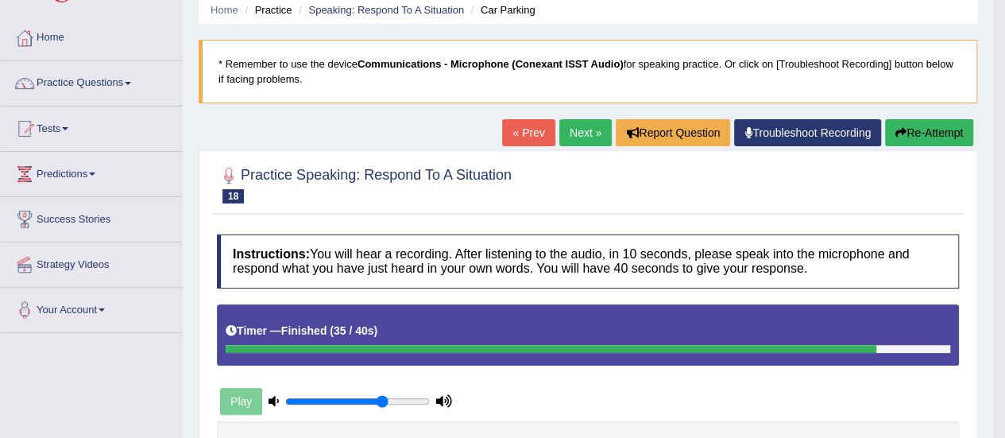
scroll to position [61, 0]
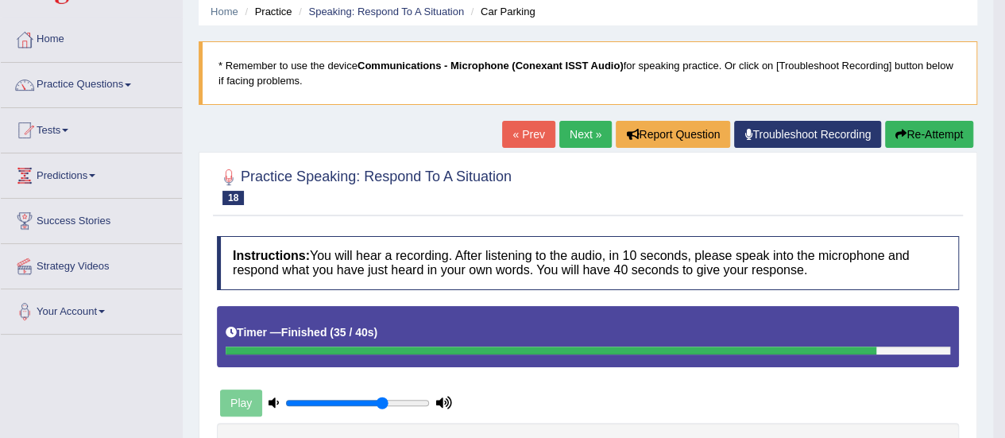
click at [567, 131] on link "Next »" at bounding box center [585, 134] width 52 height 27
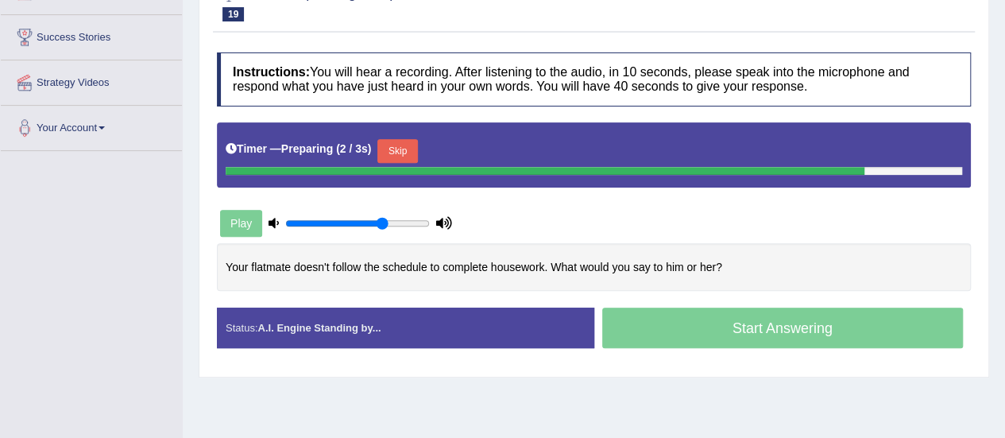
scroll to position [245, 0]
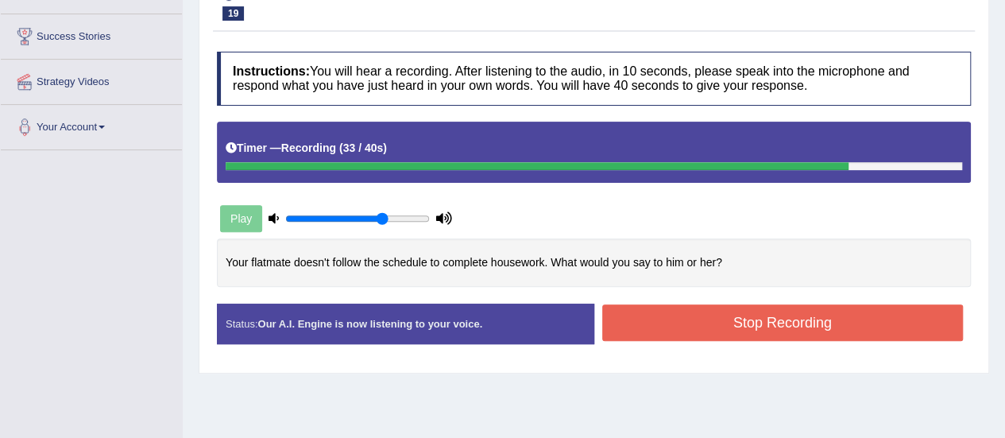
click at [759, 323] on button "Stop Recording" at bounding box center [782, 322] width 361 height 37
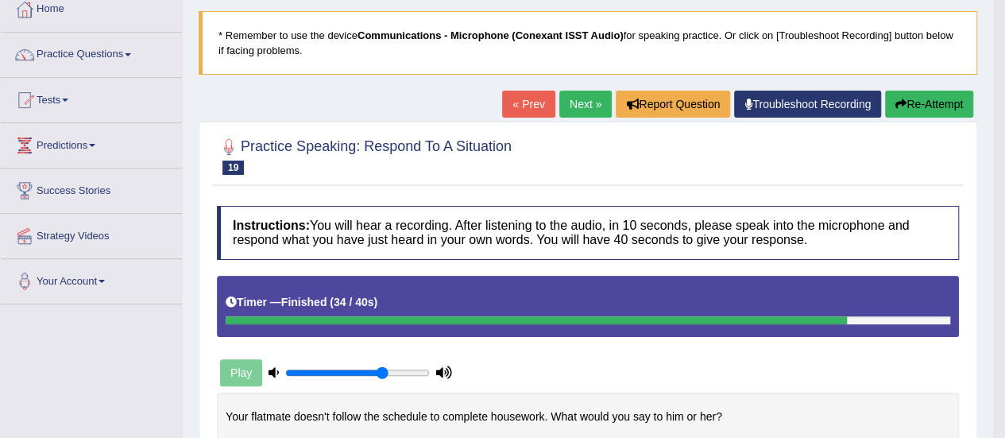
scroll to position [87, 0]
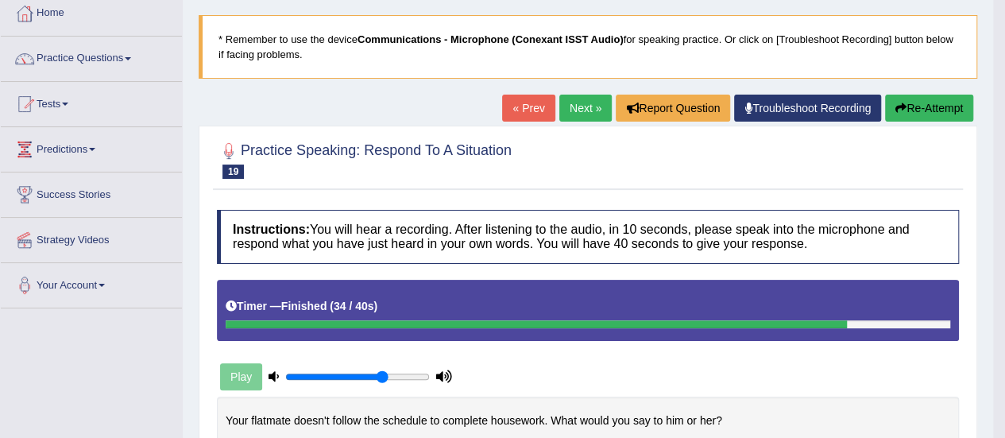
click at [576, 115] on link "Next »" at bounding box center [585, 108] width 52 height 27
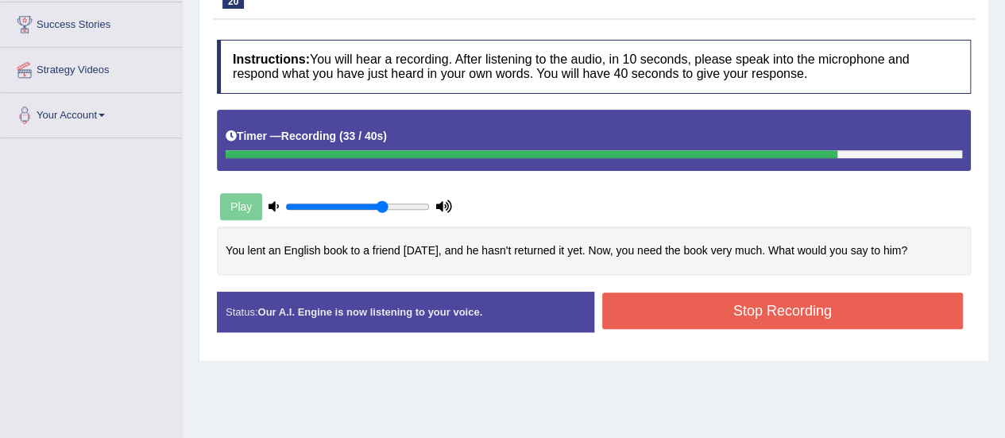
click at [735, 301] on button "Stop Recording" at bounding box center [782, 310] width 361 height 37
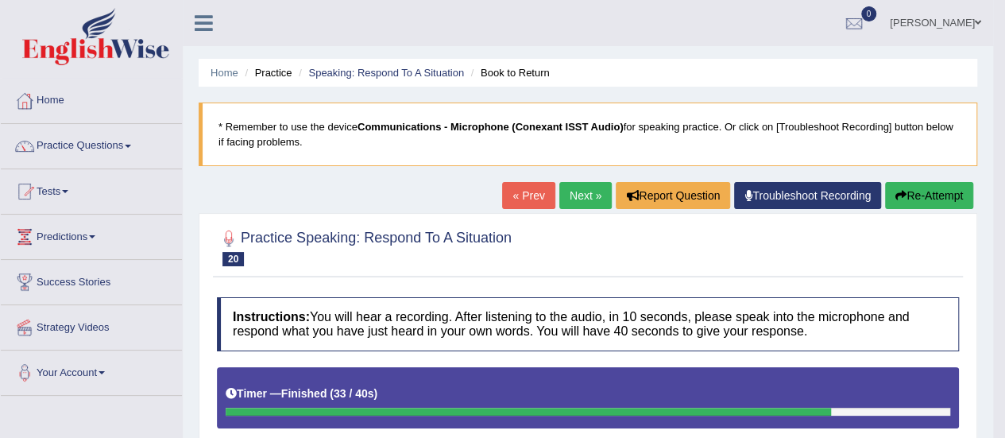
click at [578, 188] on link "Next »" at bounding box center [585, 195] width 52 height 27
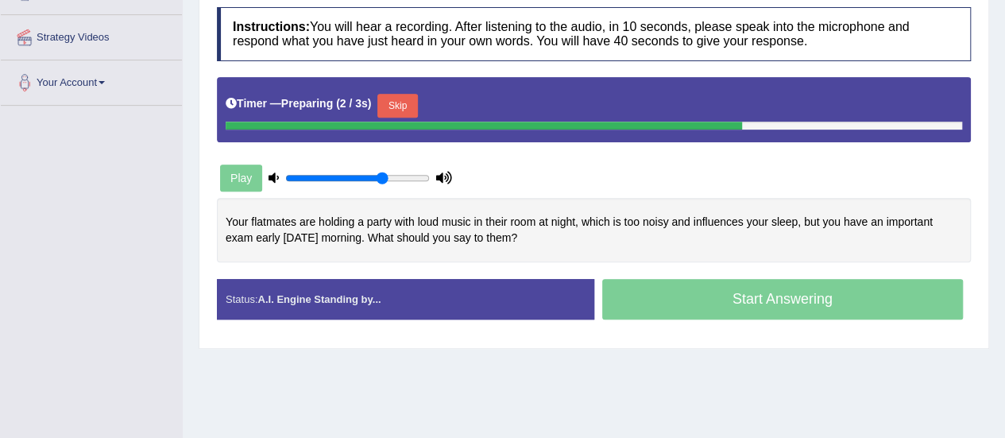
scroll to position [291, 0]
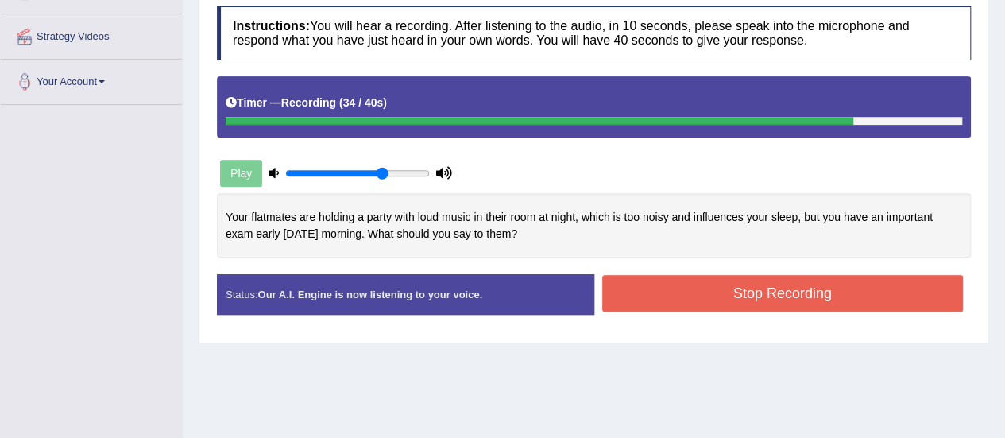
click at [780, 297] on button "Stop Recording" at bounding box center [782, 293] width 361 height 37
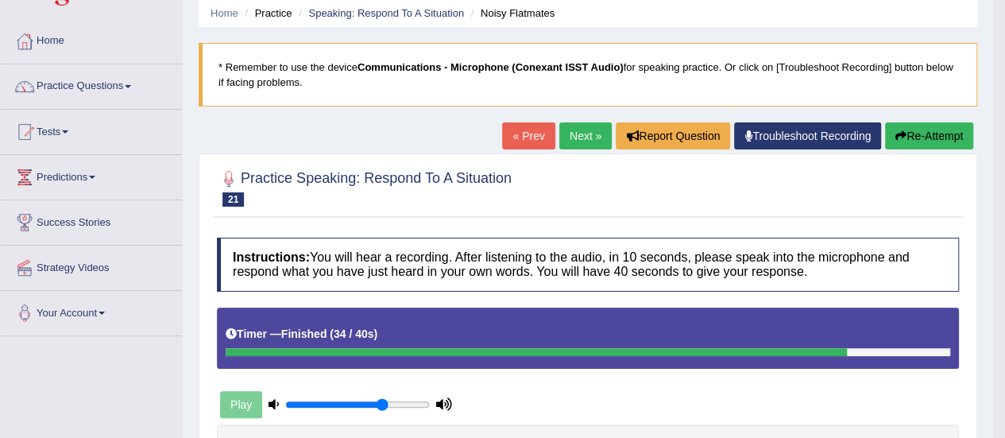
scroll to position [59, 0]
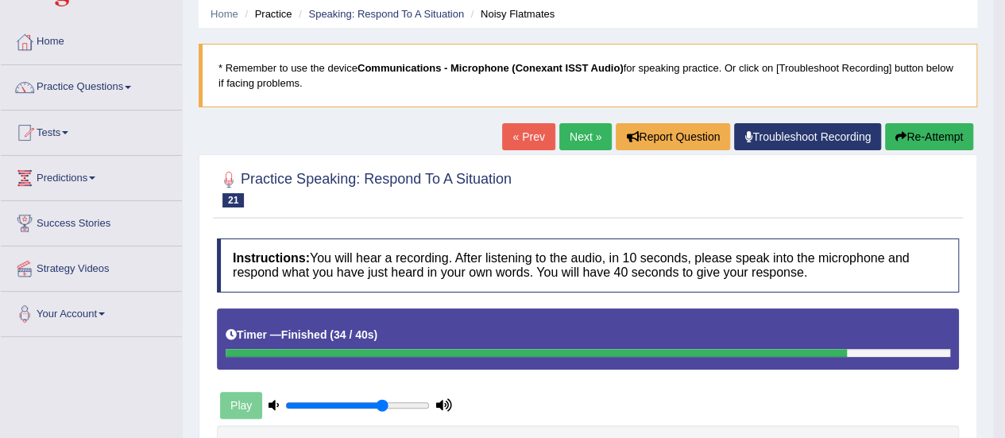
click at [593, 133] on link "Next »" at bounding box center [585, 136] width 52 height 27
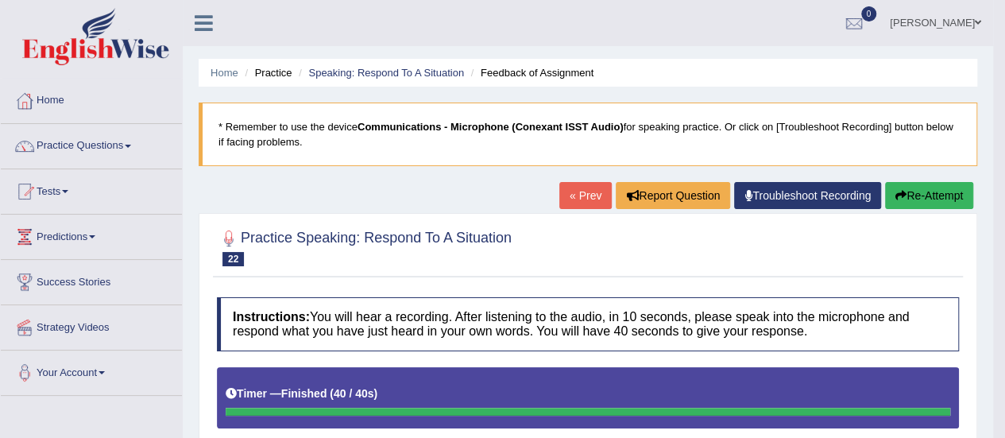
click at [137, 149] on link "Practice Questions" at bounding box center [91, 144] width 181 height 40
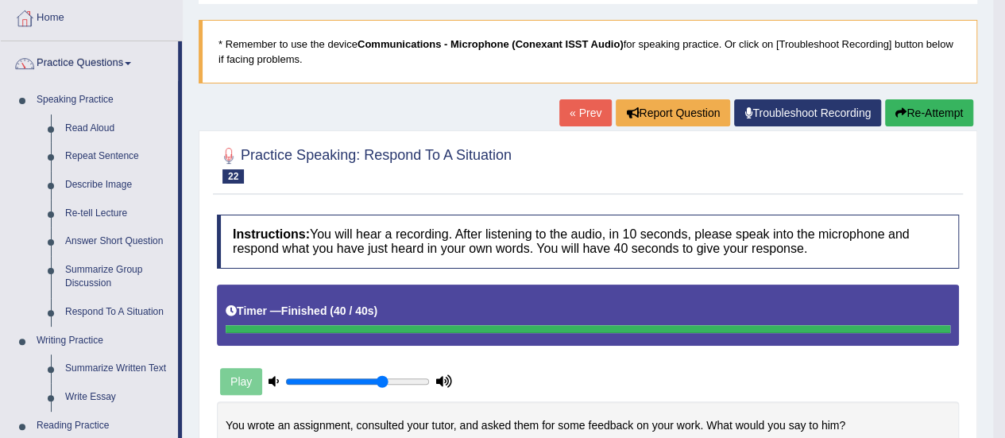
scroll to position [72, 0]
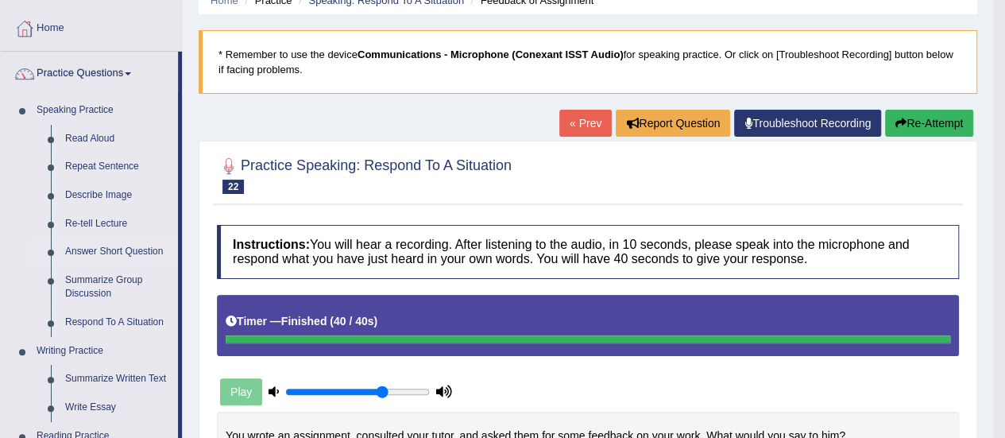
click at [129, 250] on link "Answer Short Question" at bounding box center [118, 252] width 120 height 29
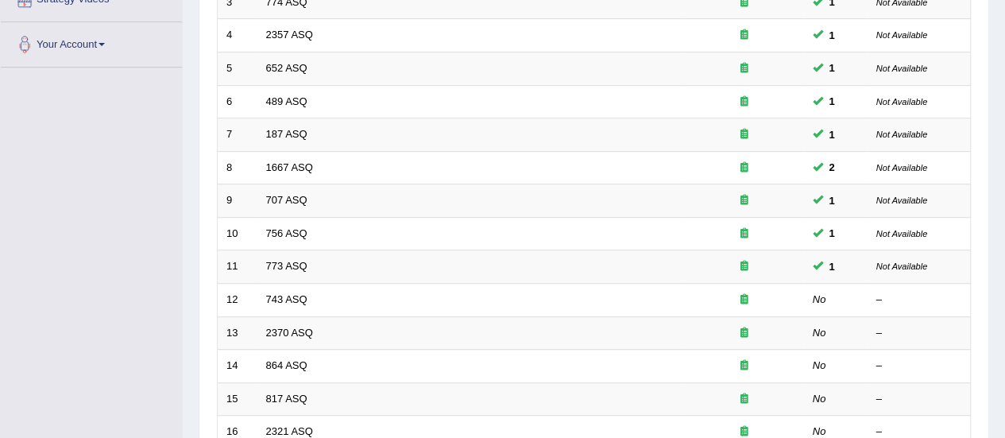
scroll to position [295, 0]
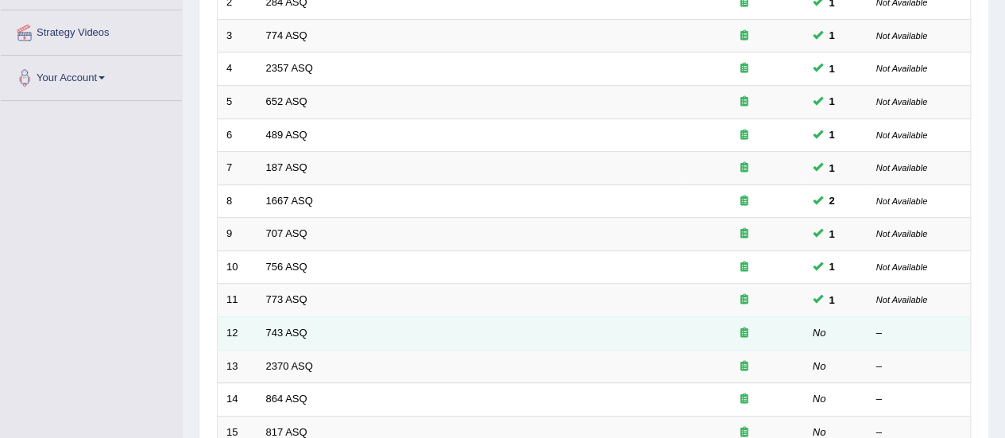
click at [365, 337] on td "743 ASQ" at bounding box center [470, 332] width 427 height 33
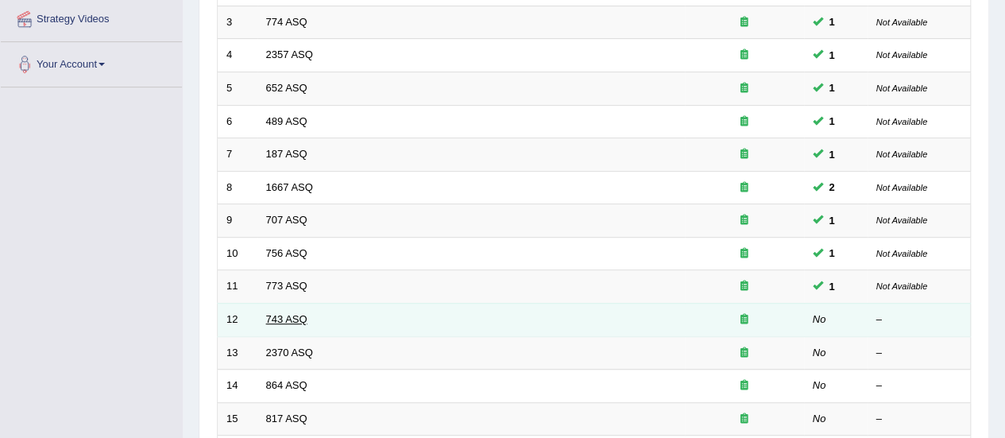
scroll to position [309, 0]
click at [283, 315] on link "743 ASQ" at bounding box center [286, 318] width 41 height 12
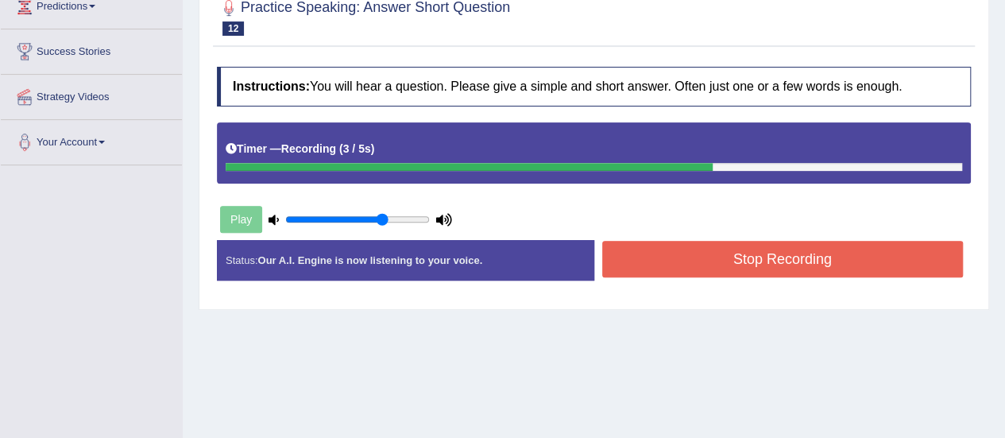
click at [747, 257] on button "Stop Recording" at bounding box center [782, 259] width 361 height 37
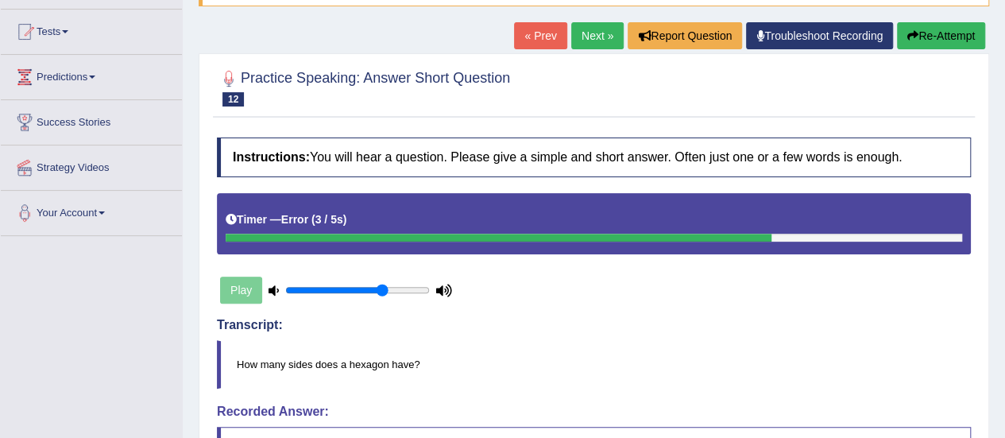
scroll to position [151, 0]
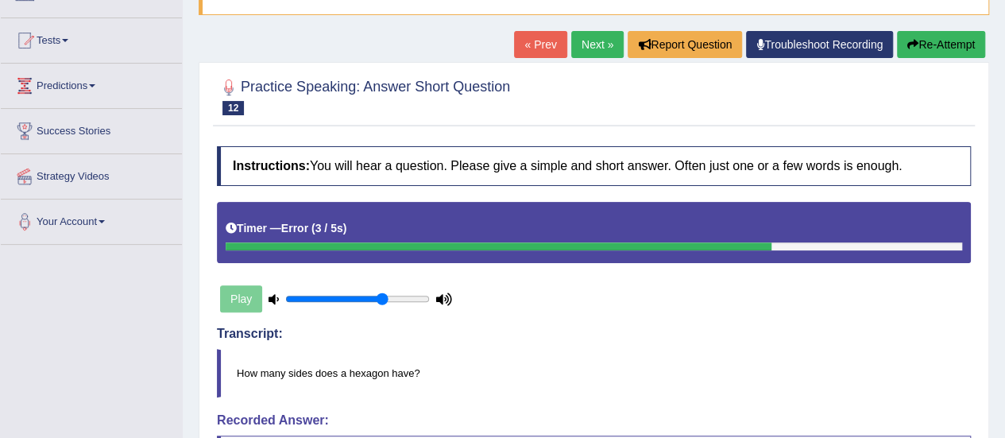
click at [593, 42] on link "Next »" at bounding box center [597, 44] width 52 height 27
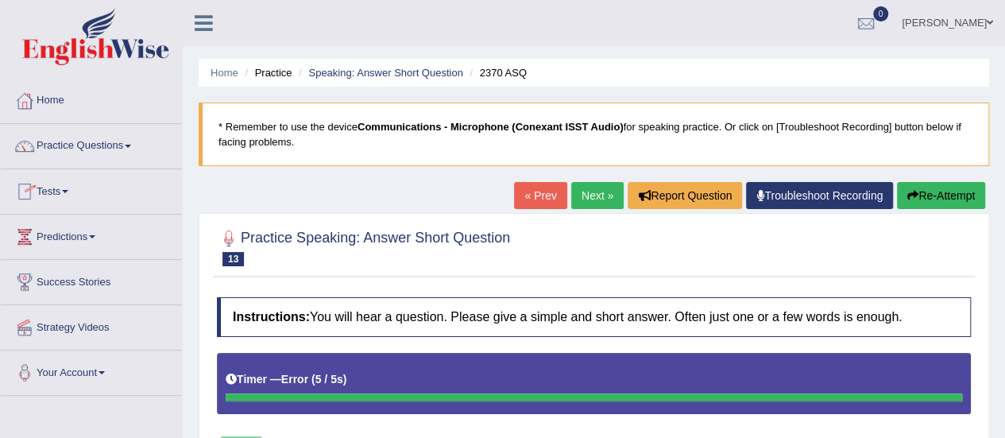
click at [134, 147] on link "Practice Questions" at bounding box center [91, 144] width 181 height 40
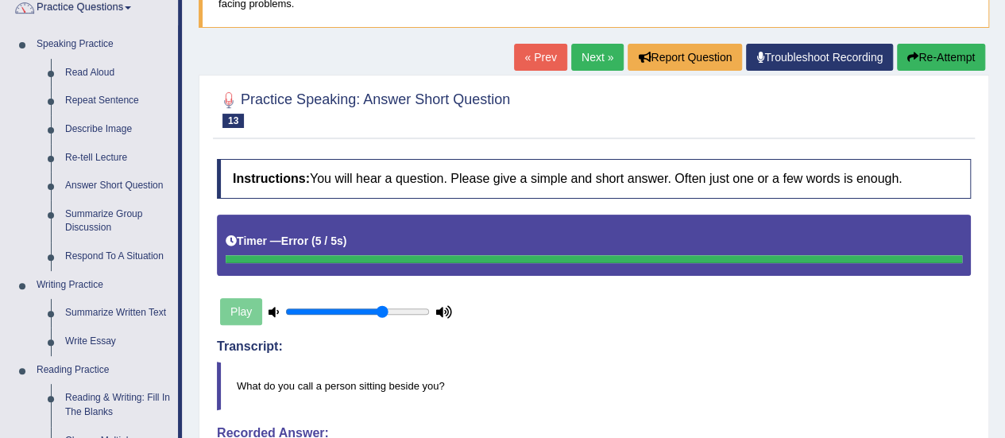
scroll to position [139, 0]
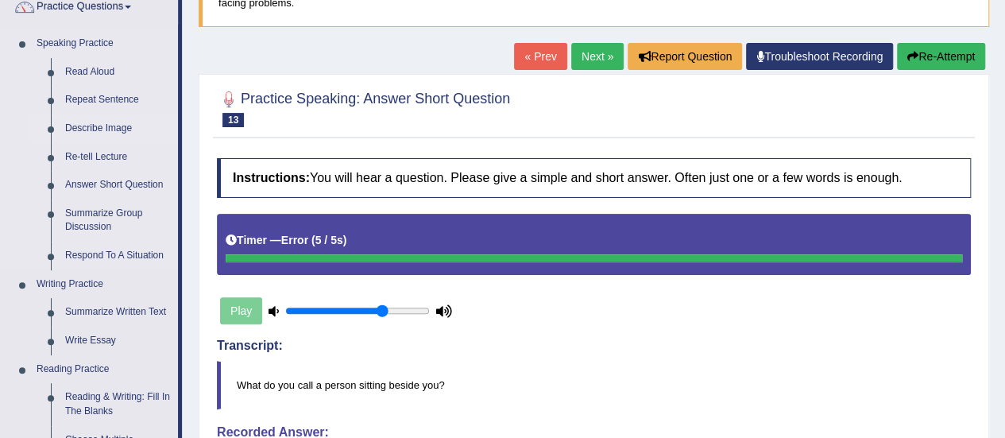
click at [118, 125] on link "Describe Image" at bounding box center [118, 128] width 120 height 29
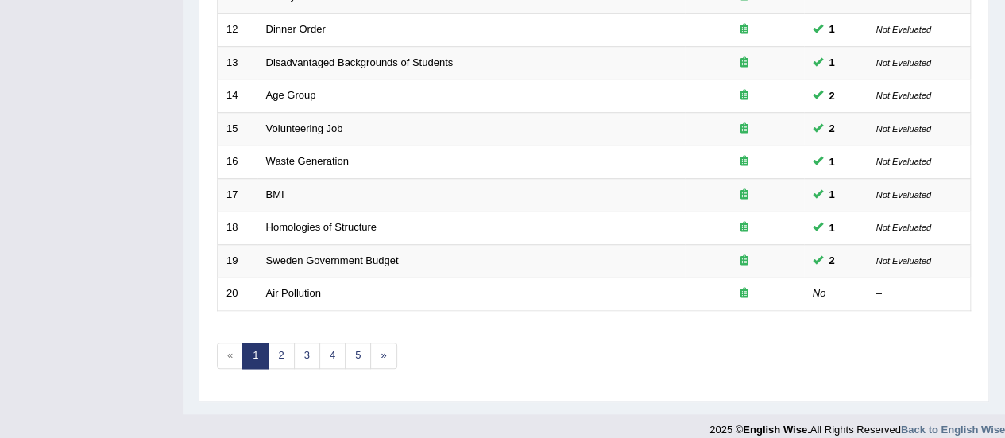
scroll to position [606, 0]
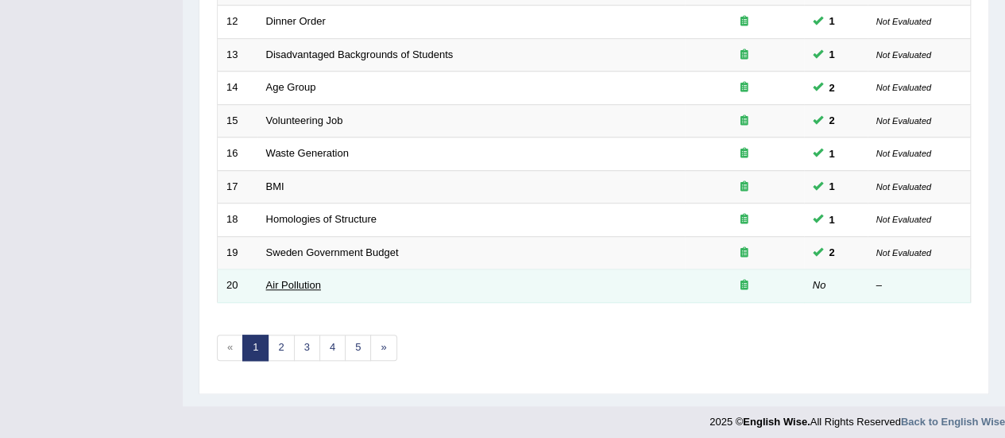
click at [305, 283] on link "Air Pollution" at bounding box center [293, 285] width 55 height 12
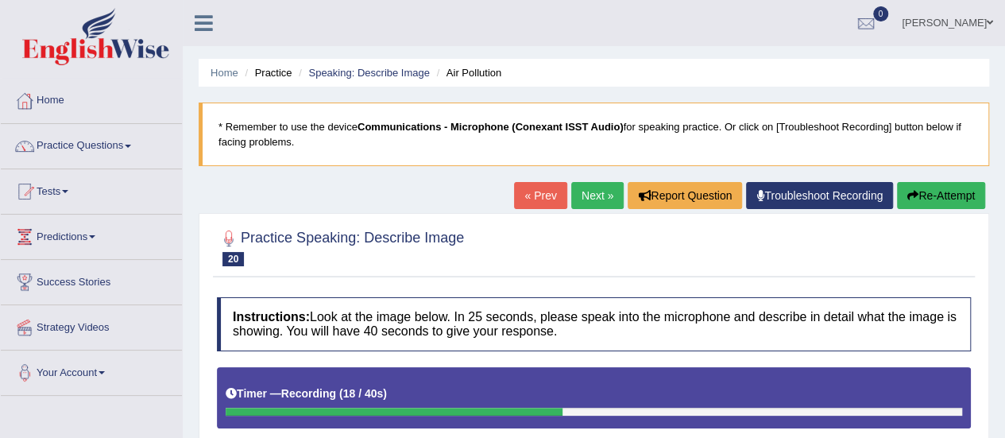
click at [537, 191] on link "« Prev" at bounding box center [540, 195] width 52 height 27
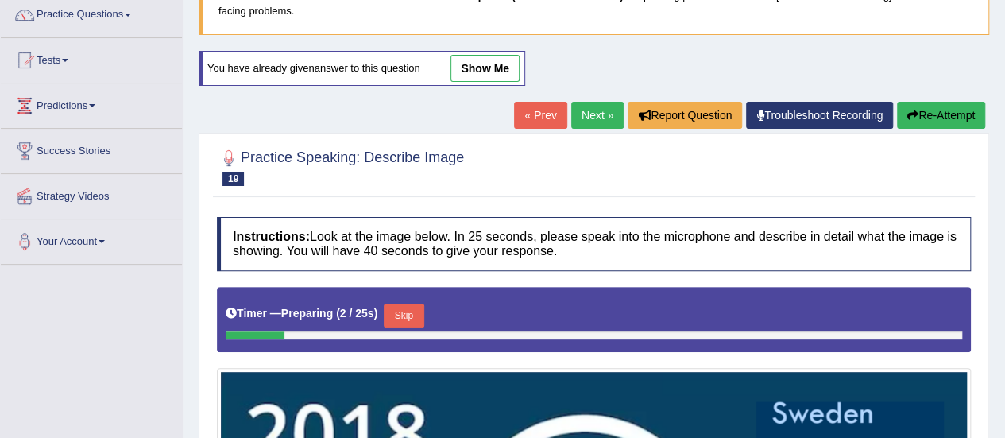
scroll to position [130, 0]
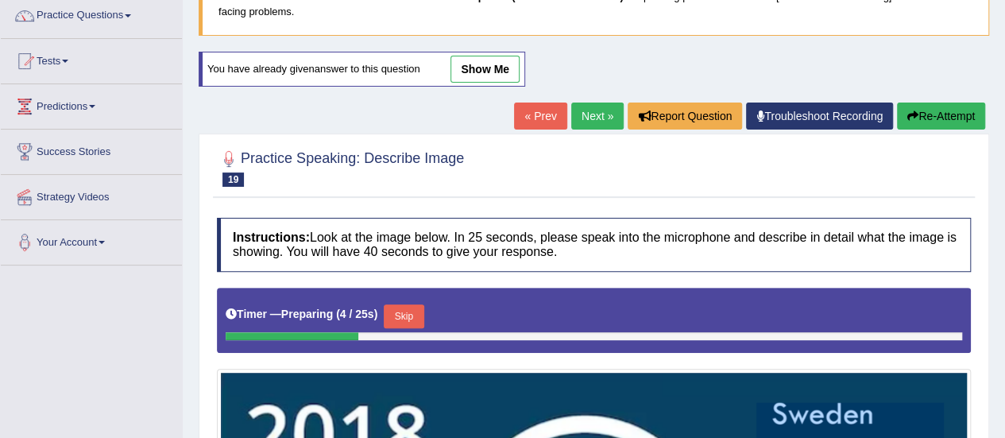
click at [596, 117] on link "Next »" at bounding box center [597, 115] width 52 height 27
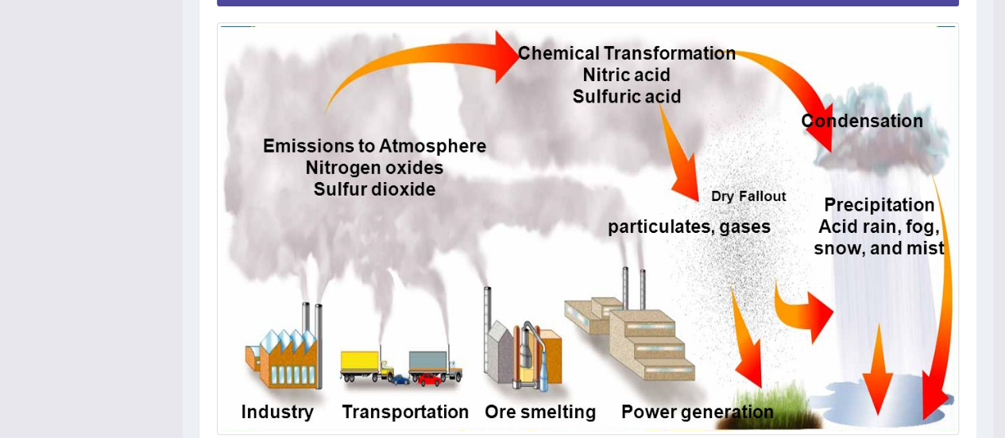
scroll to position [421, 0]
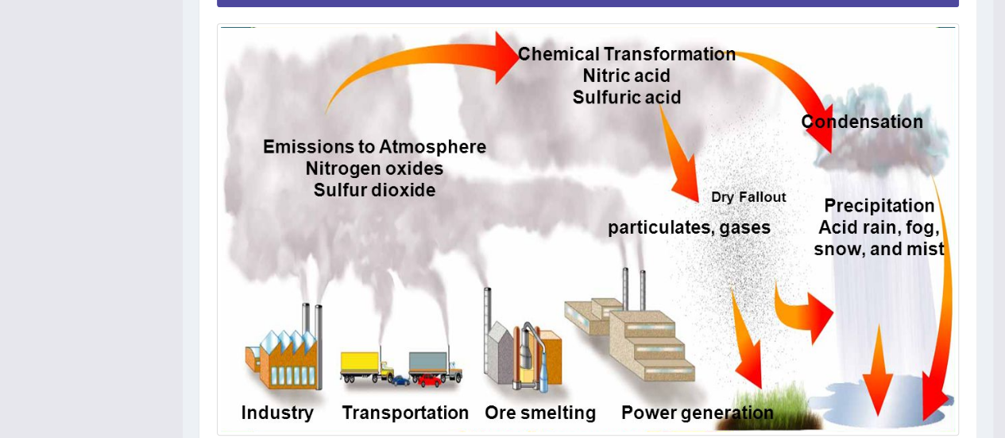
click at [488, 160] on img at bounding box center [588, 229] width 734 height 404
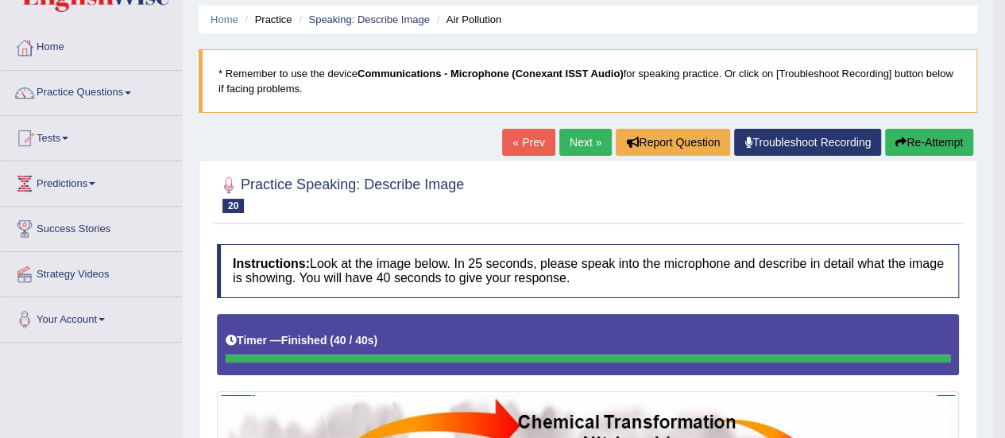
scroll to position [51, 0]
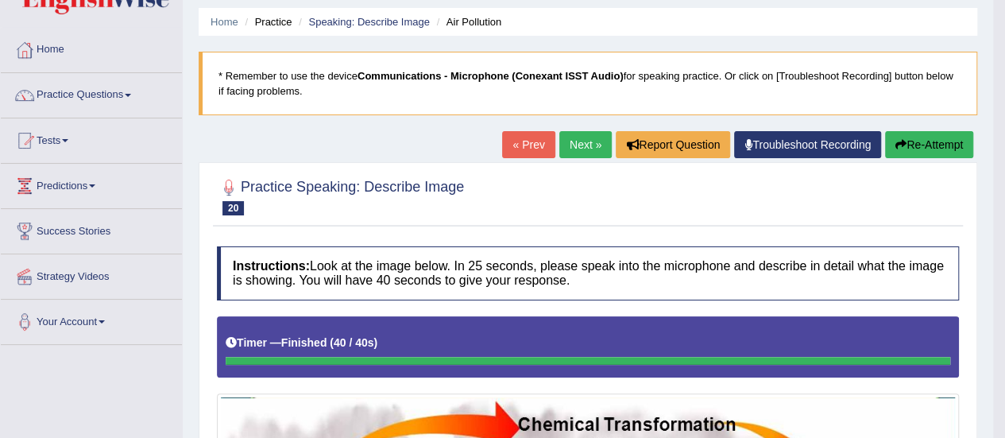
click at [574, 149] on link "Next »" at bounding box center [585, 144] width 52 height 27
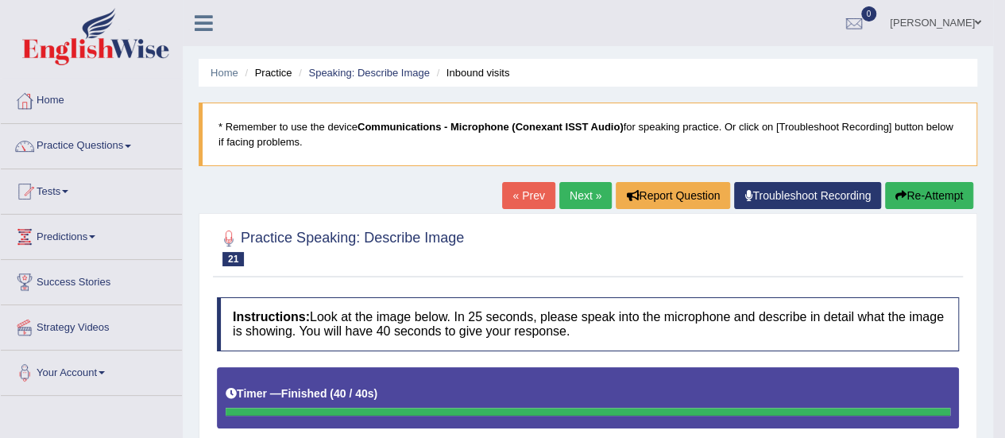
click at [593, 194] on link "Next »" at bounding box center [585, 195] width 52 height 27
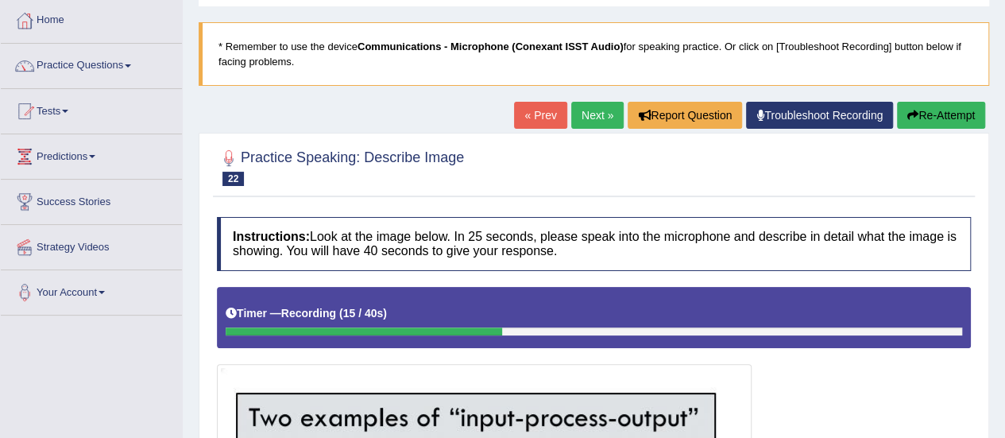
scroll to position [77, 0]
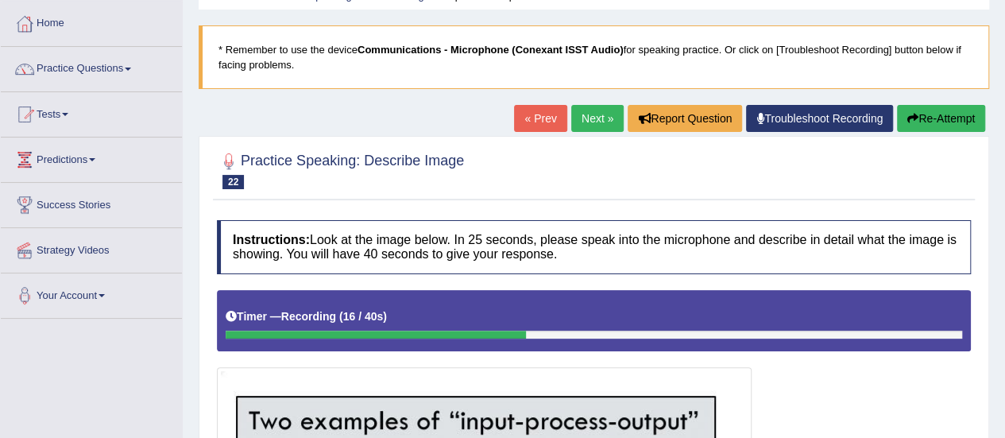
click at [535, 109] on link "« Prev" at bounding box center [540, 118] width 52 height 27
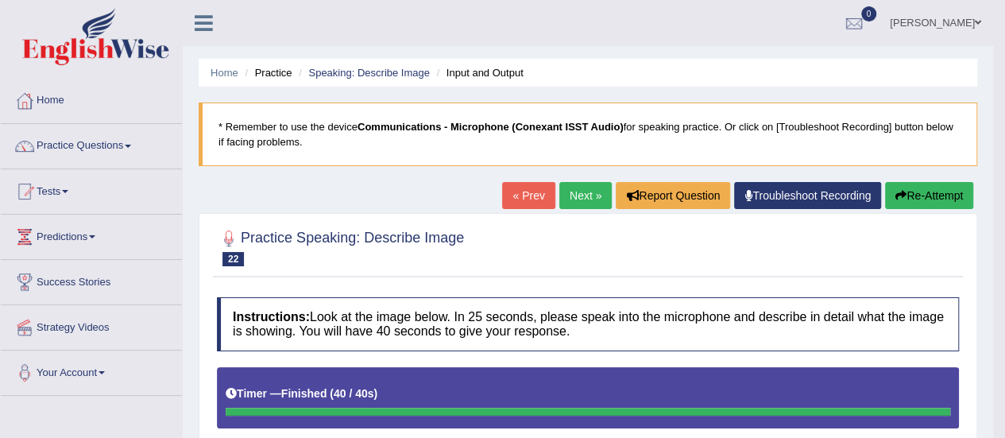
click at [585, 190] on link "Next »" at bounding box center [585, 195] width 52 height 27
click at [585, 195] on link "Next »" at bounding box center [585, 195] width 52 height 27
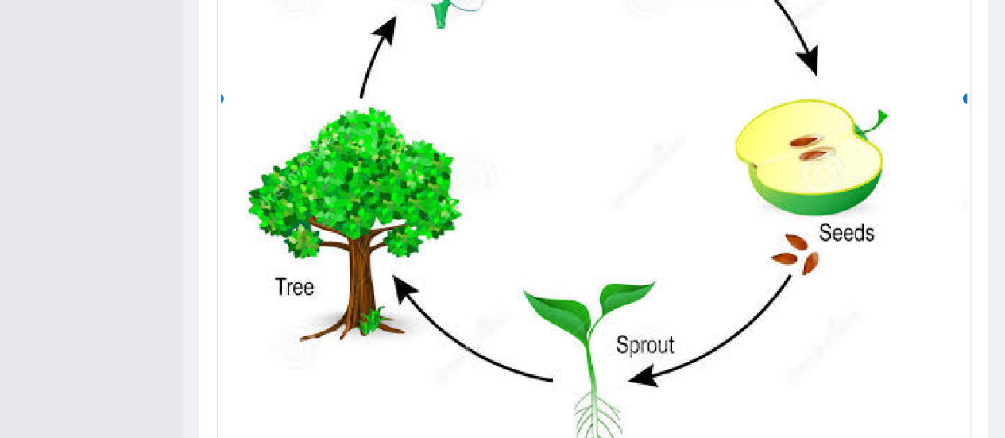
scroll to position [863, 0]
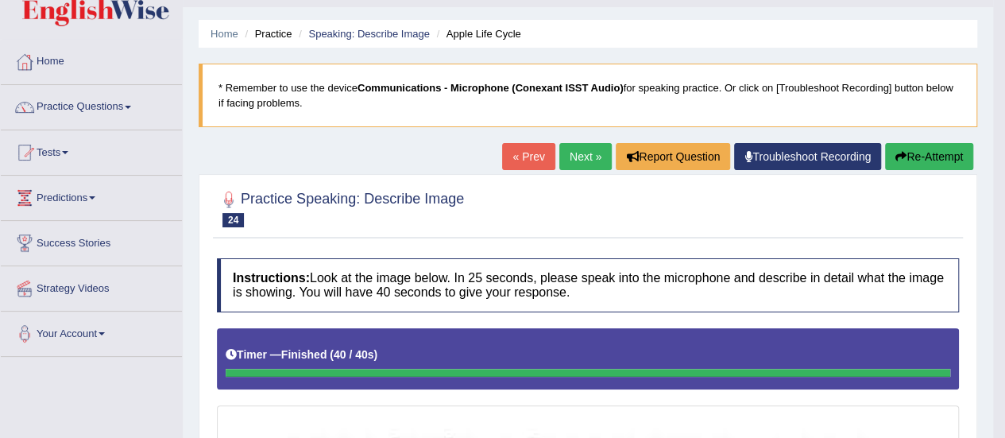
scroll to position [38, 0]
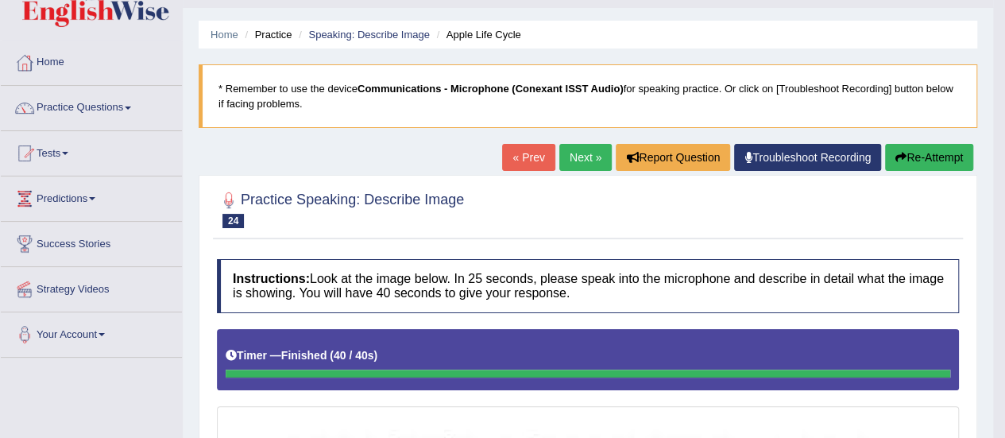
click at [577, 150] on link "Next »" at bounding box center [585, 157] width 52 height 27
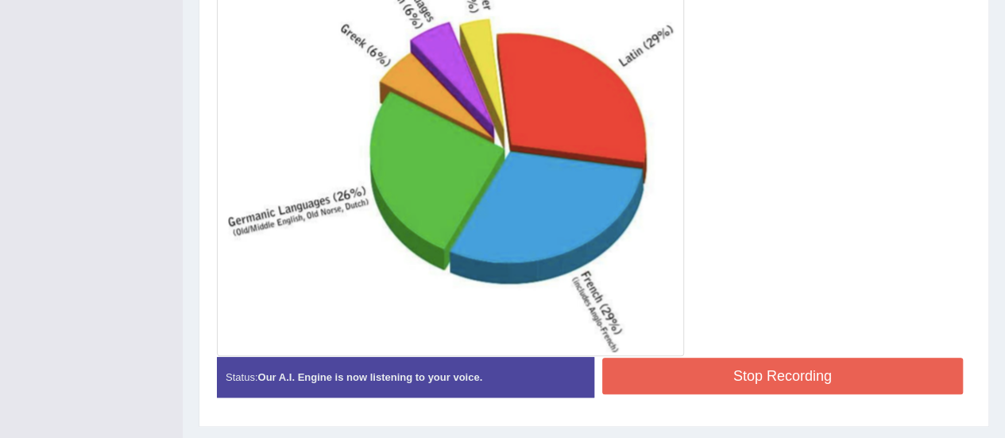
scroll to position [553, 0]
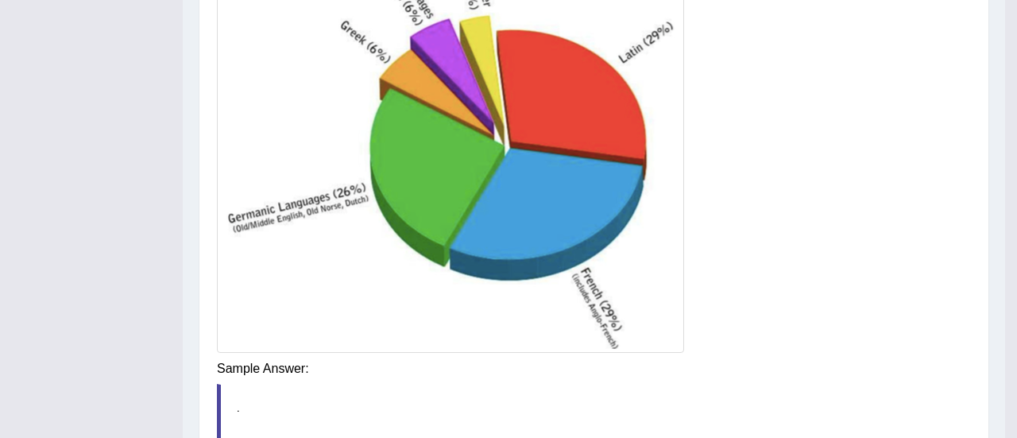
click at [0, 0] on div "Saving your answer..." at bounding box center [0, 0] width 0 height 0
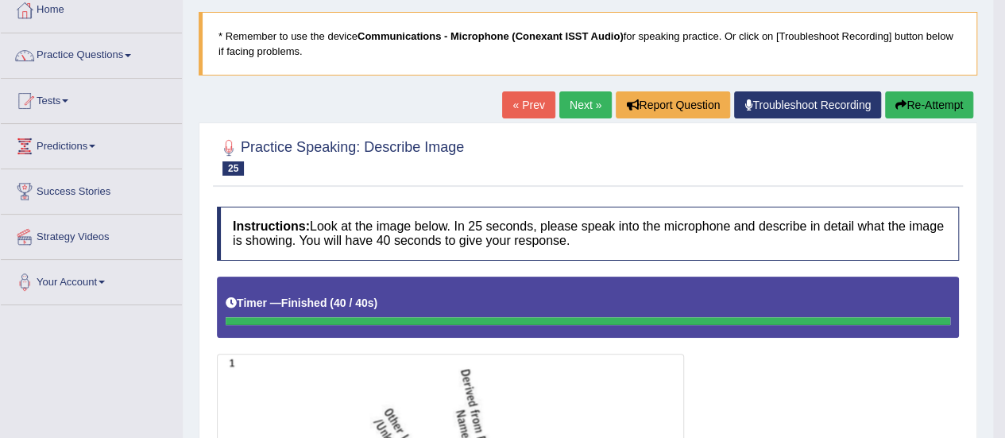
scroll to position [84, 0]
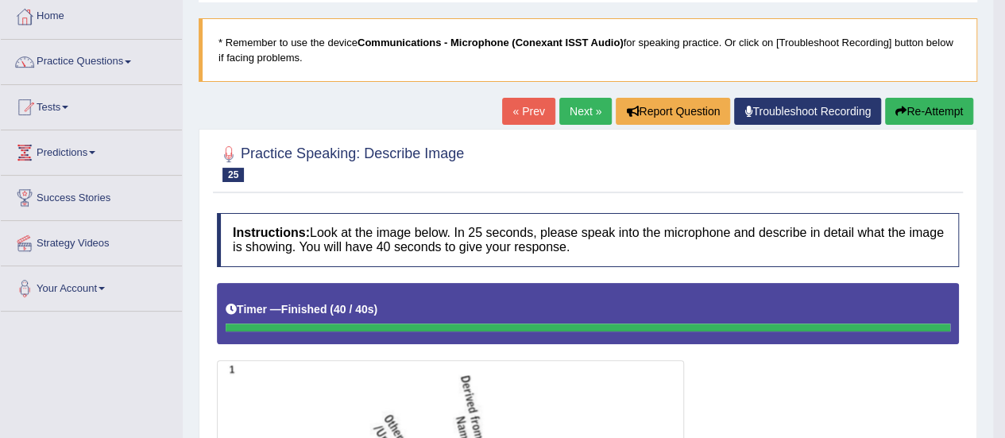
click at [569, 115] on link "Next »" at bounding box center [585, 111] width 52 height 27
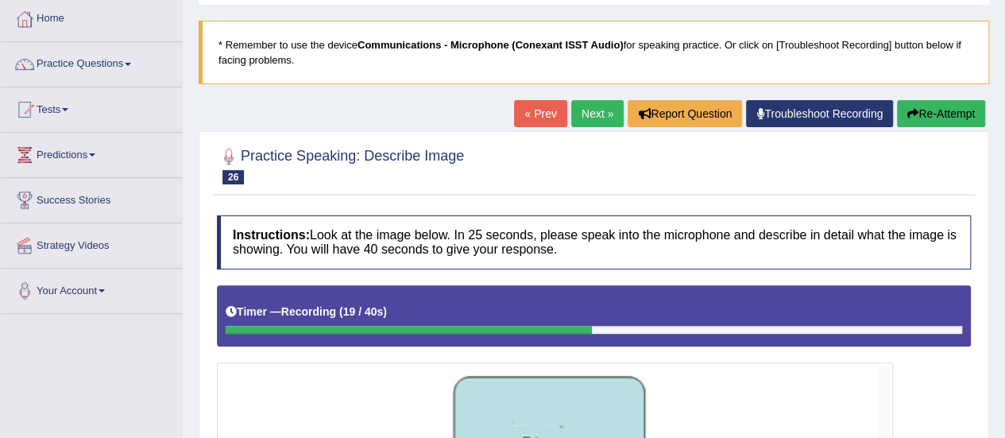
scroll to position [81, 0]
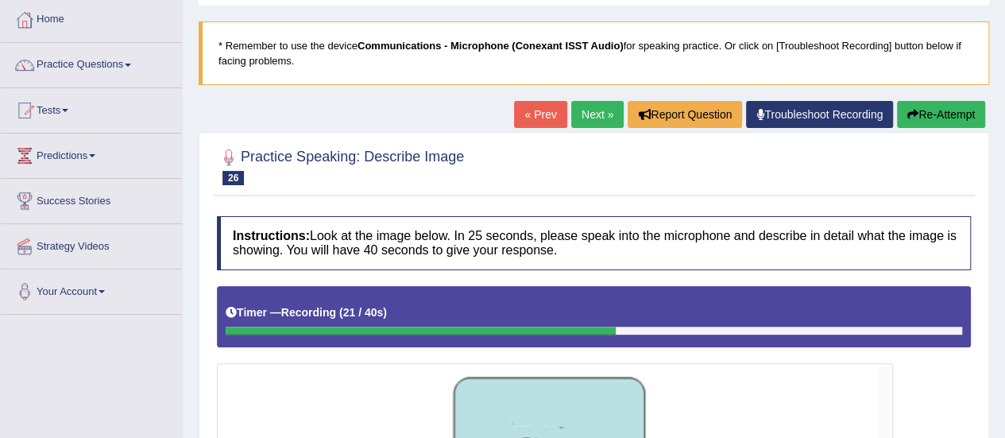
click at [529, 111] on link "« Prev" at bounding box center [540, 114] width 52 height 27
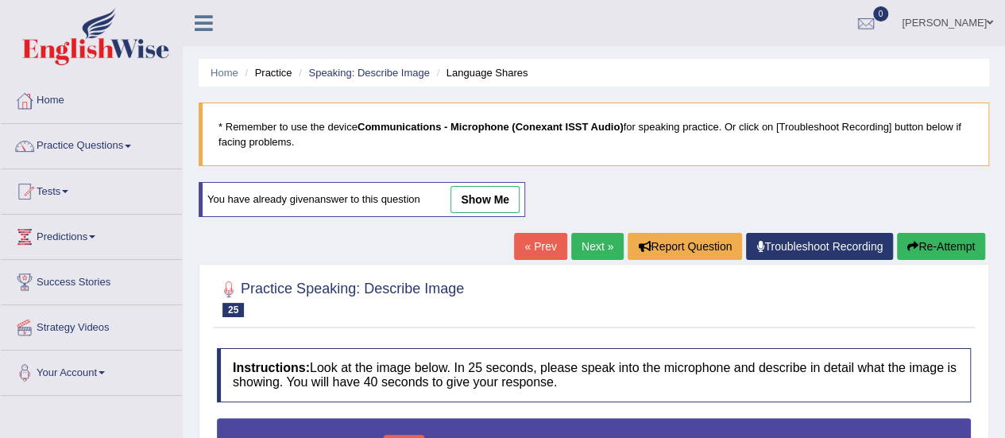
click at [582, 243] on link "Next »" at bounding box center [597, 246] width 52 height 27
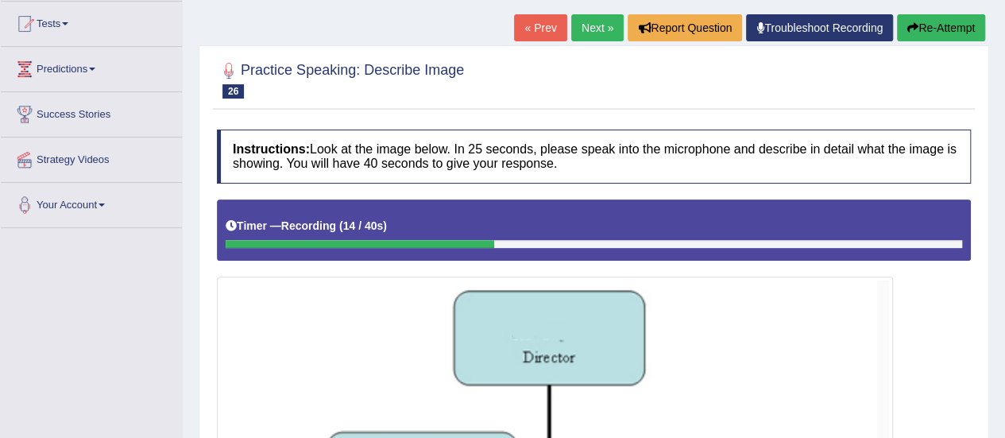
scroll to position [167, 0]
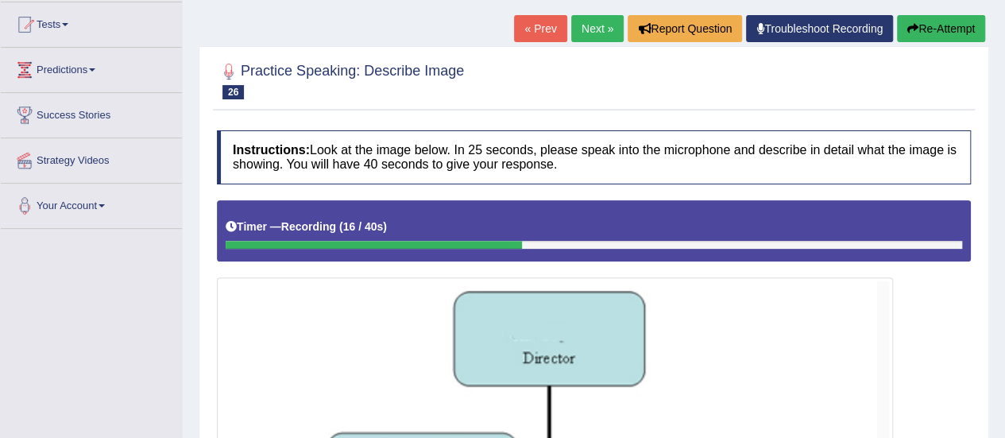
click at [530, 24] on link "« Prev" at bounding box center [540, 28] width 52 height 27
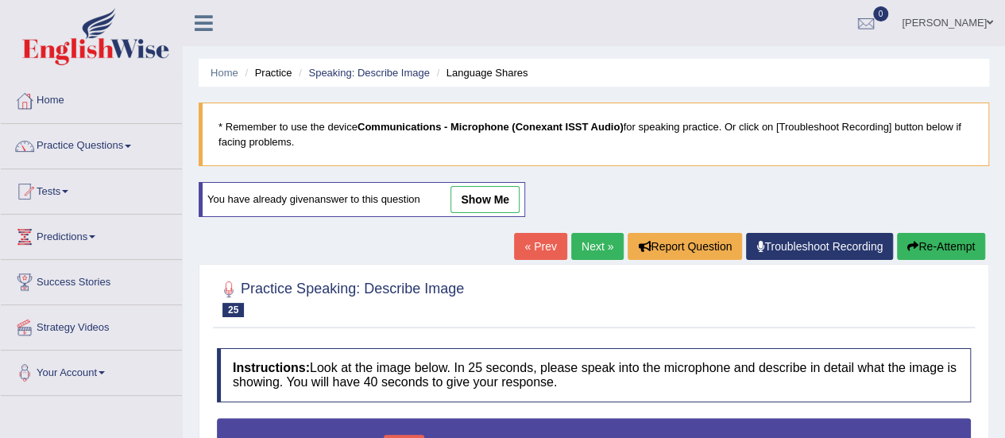
click at [606, 251] on link "Next »" at bounding box center [597, 246] width 52 height 27
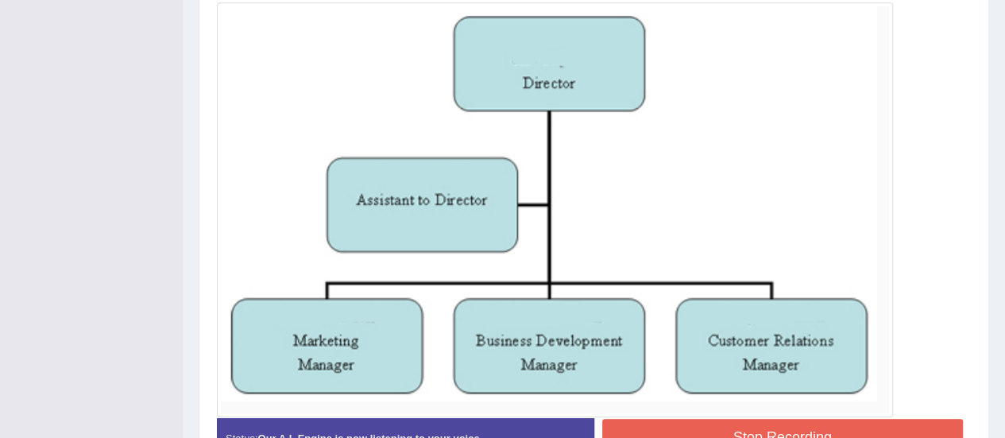
scroll to position [465, 0]
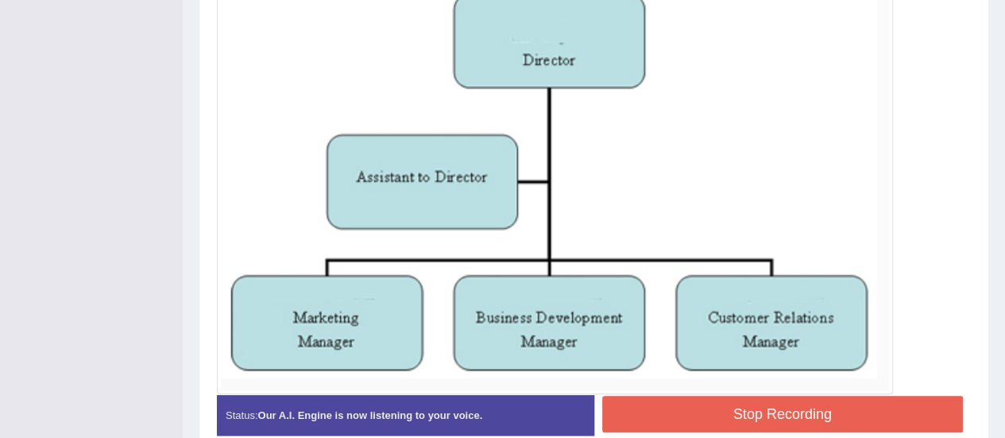
click at [759, 414] on button "Stop Recording" at bounding box center [782, 414] width 361 height 37
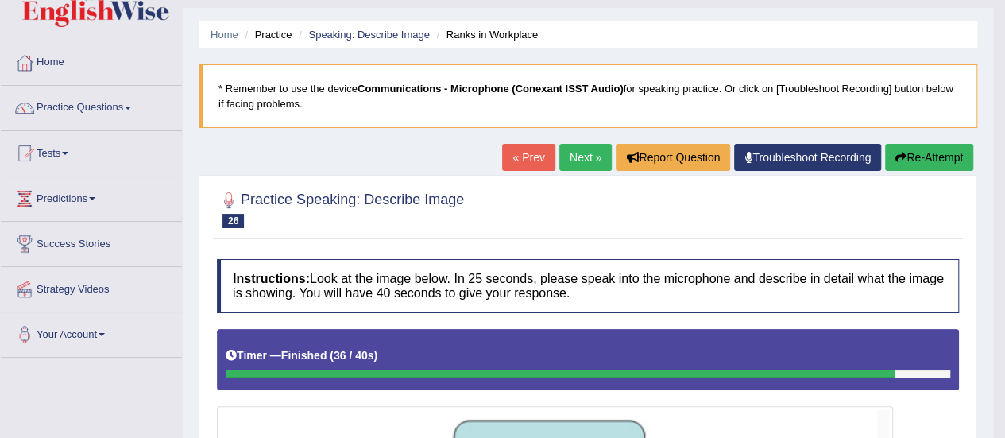
scroll to position [29, 0]
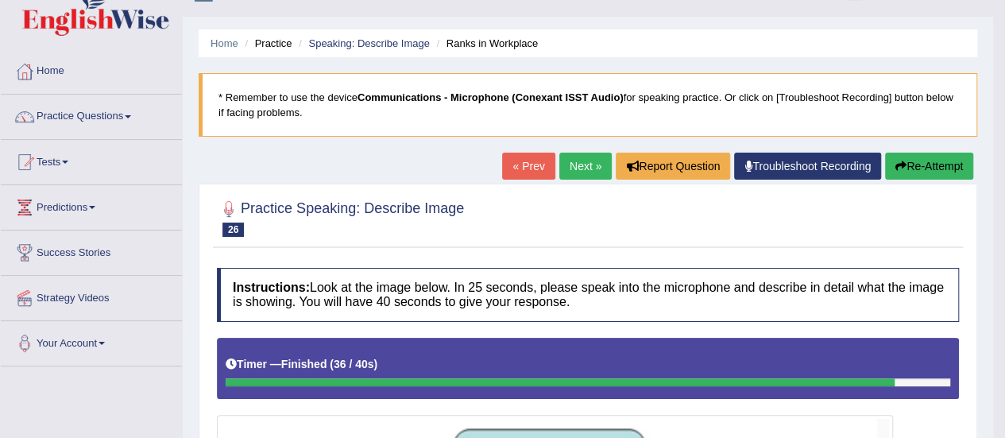
click at [571, 169] on link "Next »" at bounding box center [585, 166] width 52 height 27
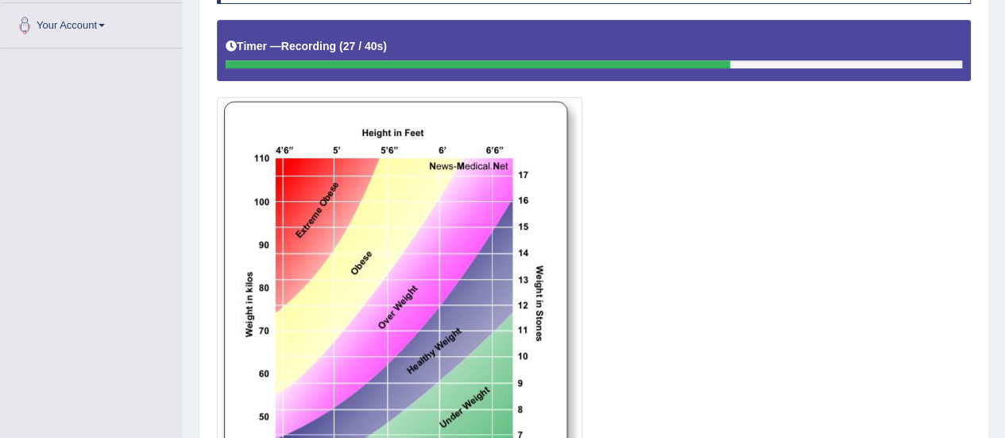
scroll to position [338, 0]
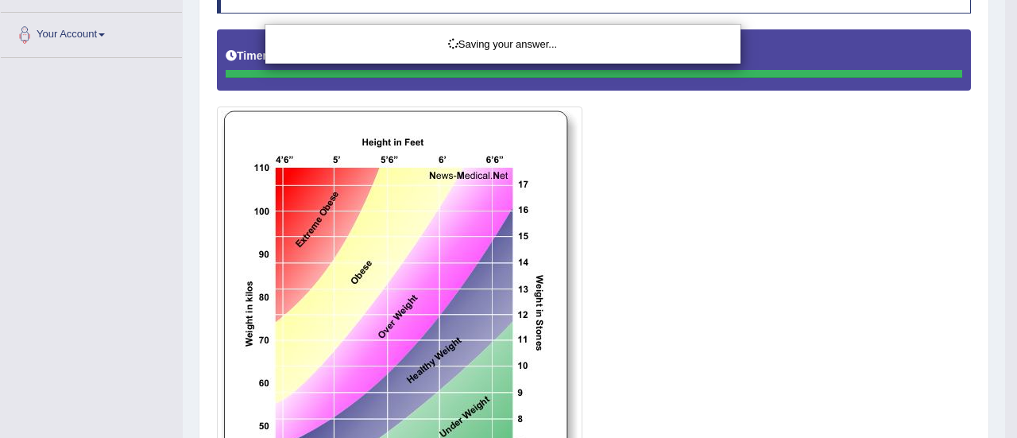
click at [391, 347] on div "Saving your answer..." at bounding box center [508, 219] width 1017 height 438
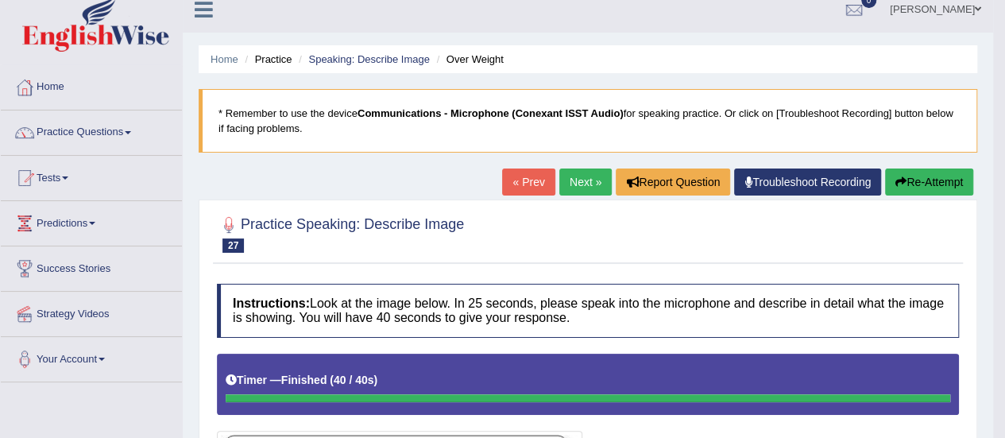
scroll to position [12, 0]
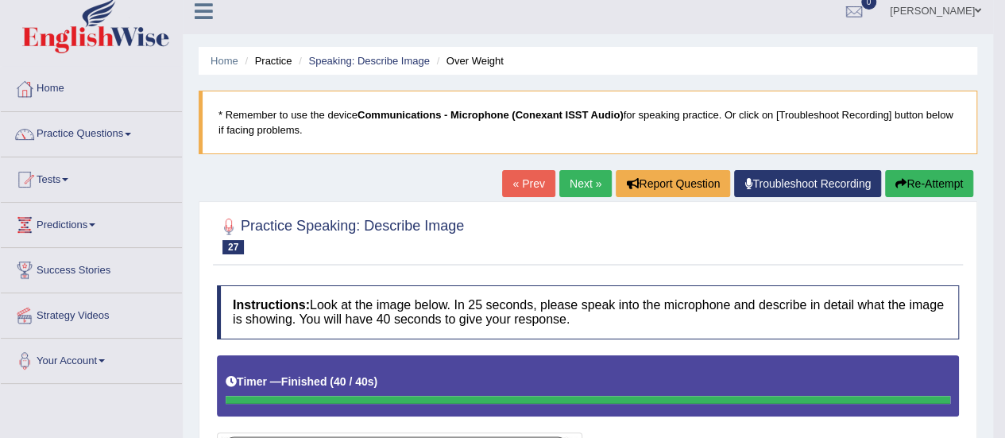
click at [573, 180] on link "Next »" at bounding box center [585, 183] width 52 height 27
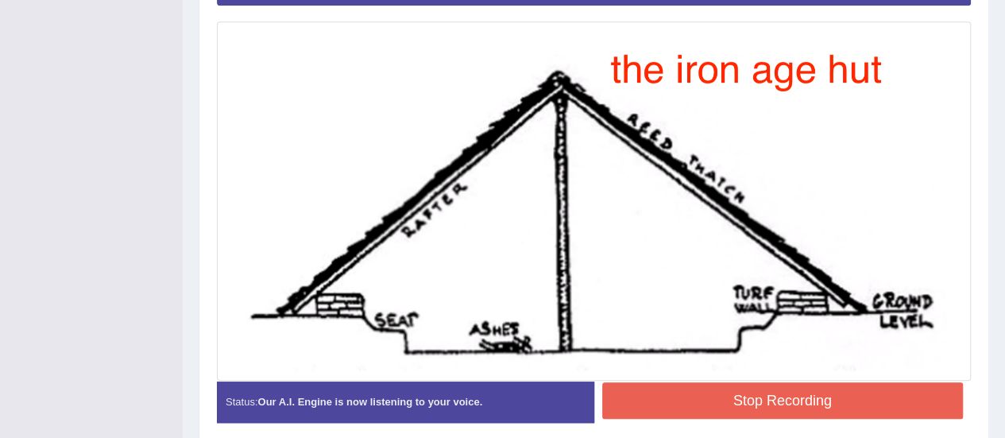
scroll to position [485, 0]
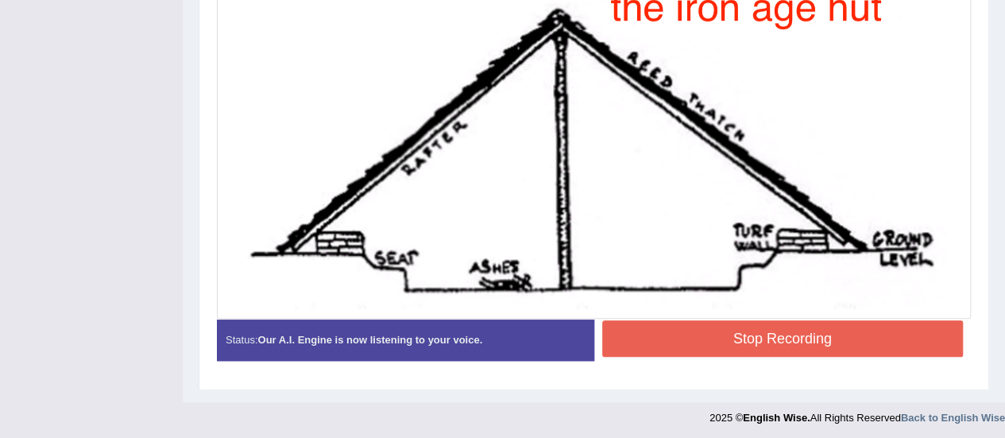
click at [752, 331] on button "Stop Recording" at bounding box center [782, 338] width 361 height 37
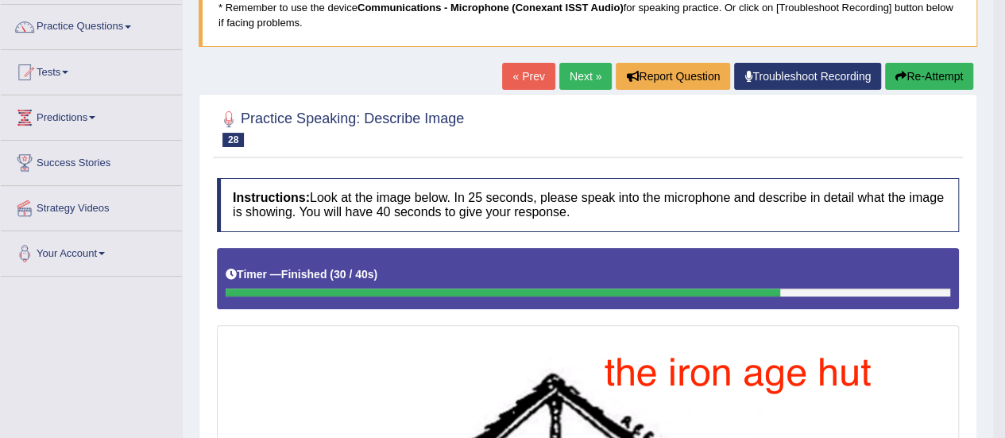
scroll to position [119, 0]
click at [578, 70] on link "Next »" at bounding box center [585, 76] width 52 height 27
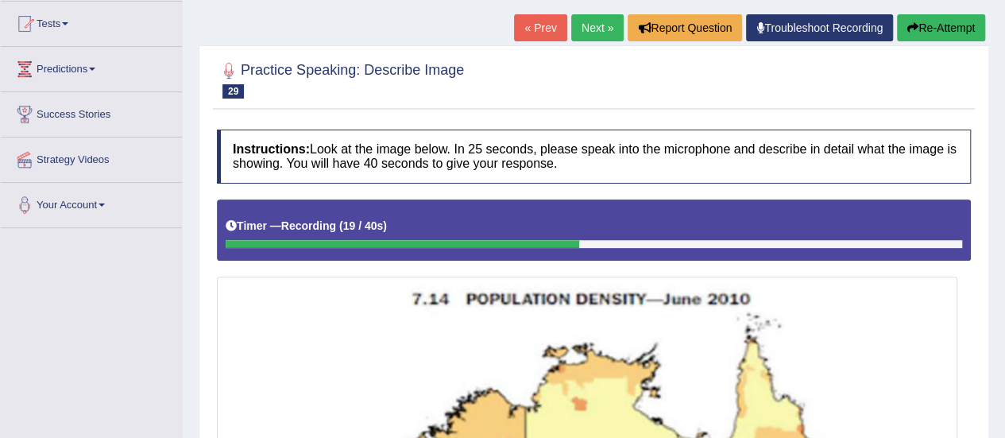
scroll to position [144, 0]
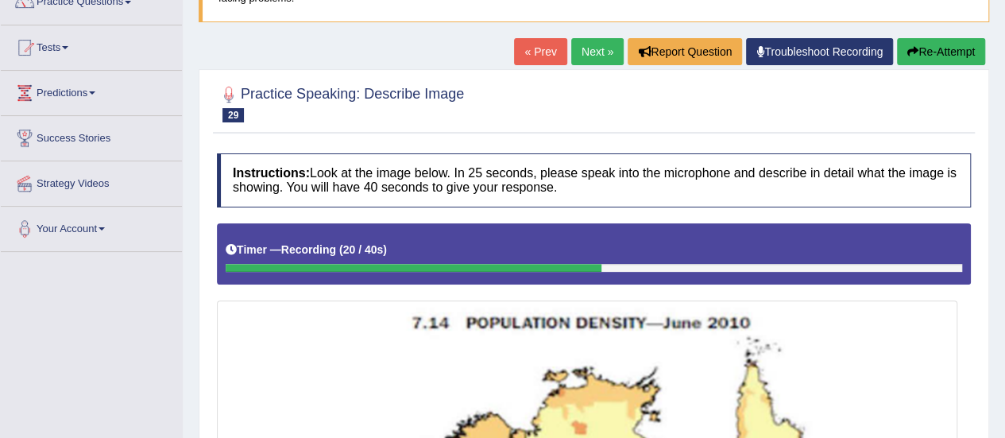
click at [546, 46] on link "« Prev" at bounding box center [540, 51] width 52 height 27
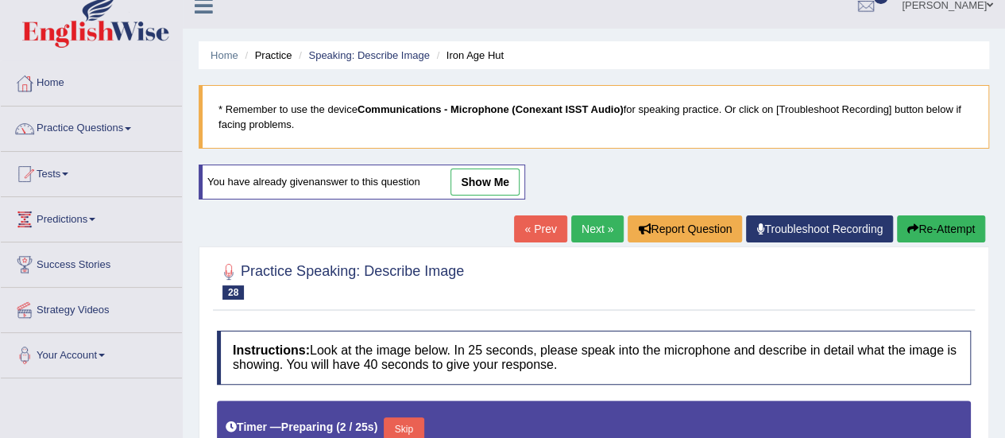
click at [589, 231] on link "Next »" at bounding box center [597, 228] width 52 height 27
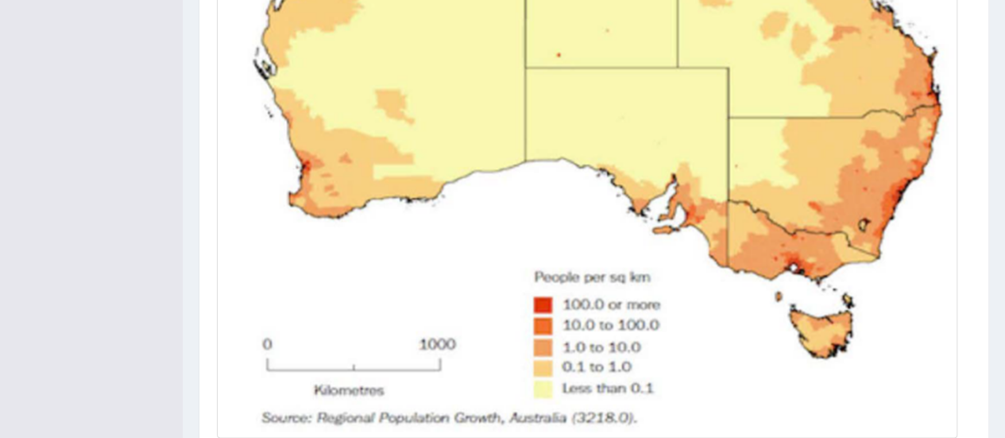
scroll to position [693, 0]
click at [589, 231] on img at bounding box center [587, 96] width 732 height 675
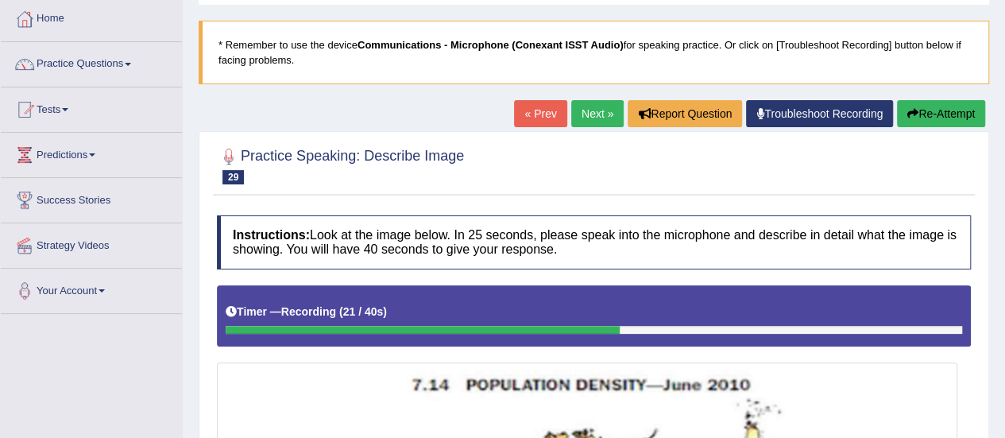
scroll to position [73, 0]
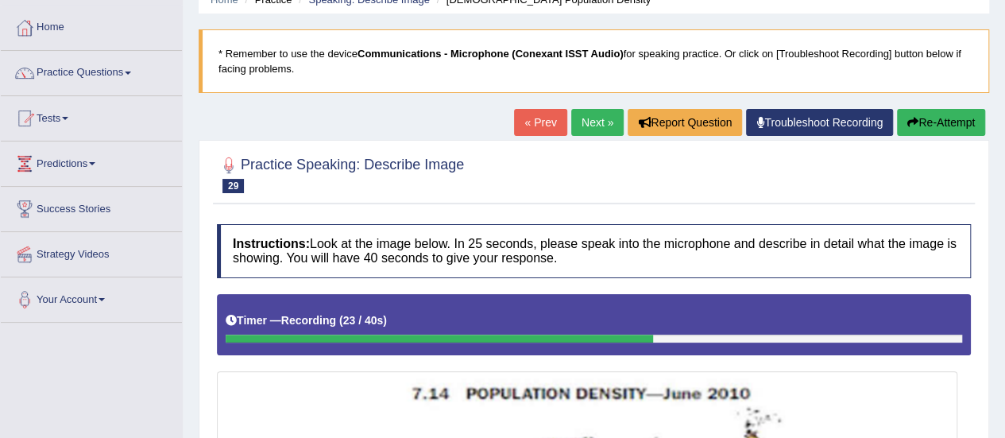
click at [547, 122] on link "« Prev" at bounding box center [540, 122] width 52 height 27
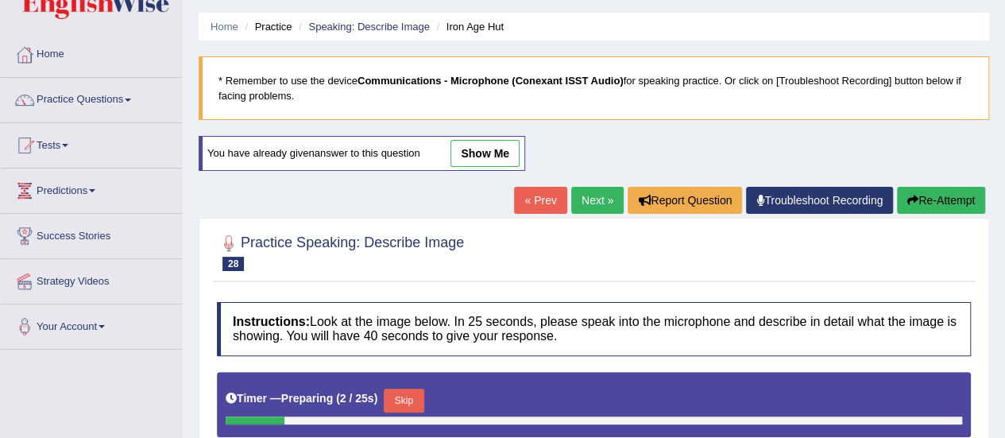
scroll to position [43, 0]
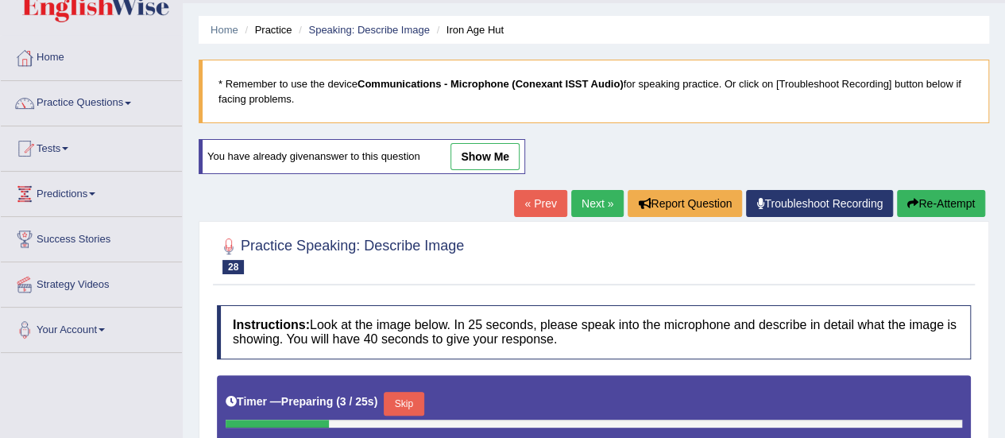
click at [594, 209] on link "Next »" at bounding box center [597, 203] width 52 height 27
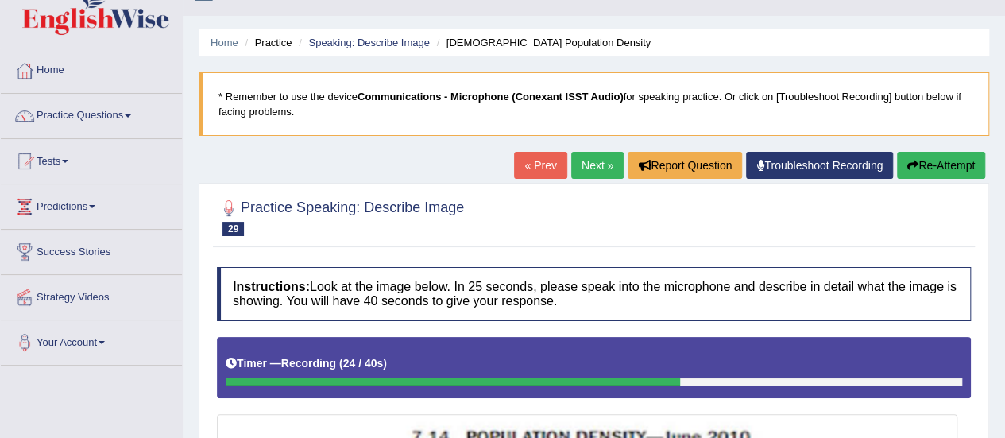
scroll to position [24, 0]
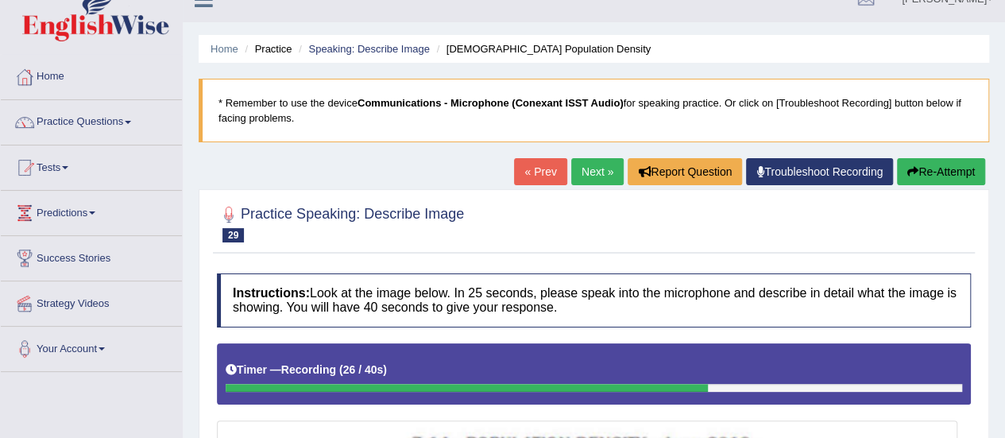
click at [540, 171] on link "« Prev" at bounding box center [540, 171] width 52 height 27
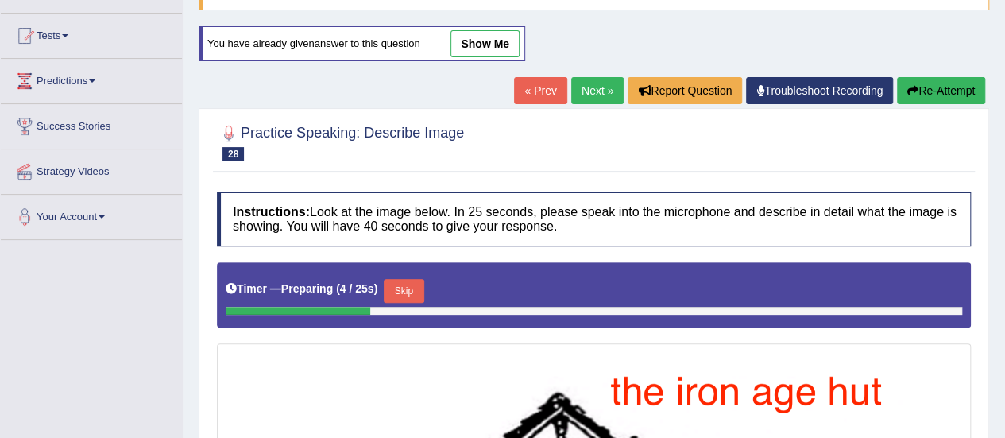
scroll to position [152, 0]
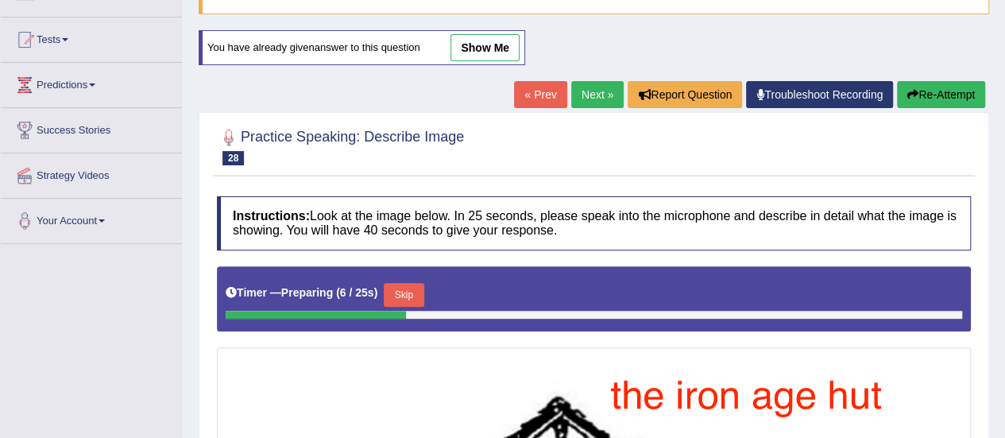
click at [593, 94] on link "Next »" at bounding box center [597, 94] width 52 height 27
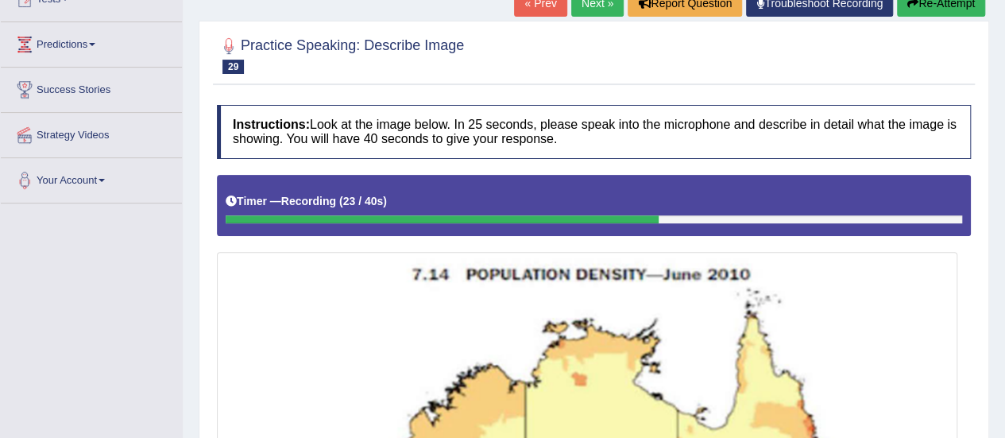
scroll to position [190, 0]
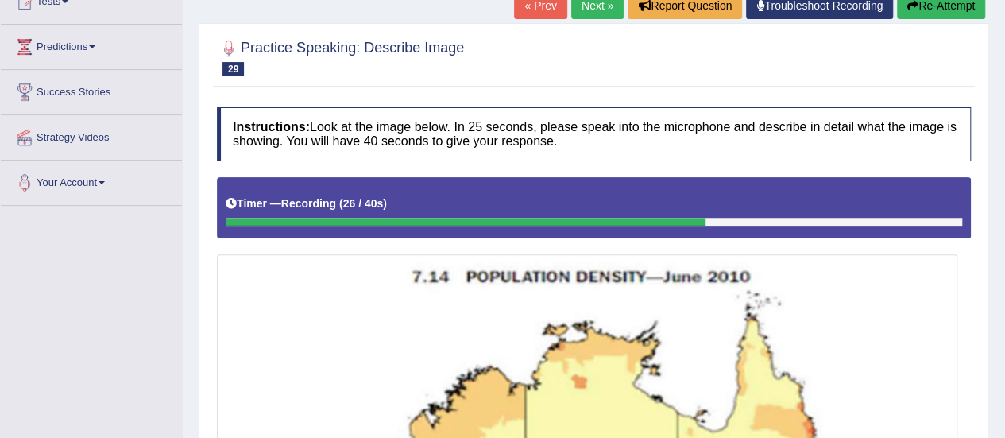
click at [548, 9] on link "« Prev" at bounding box center [540, 5] width 52 height 27
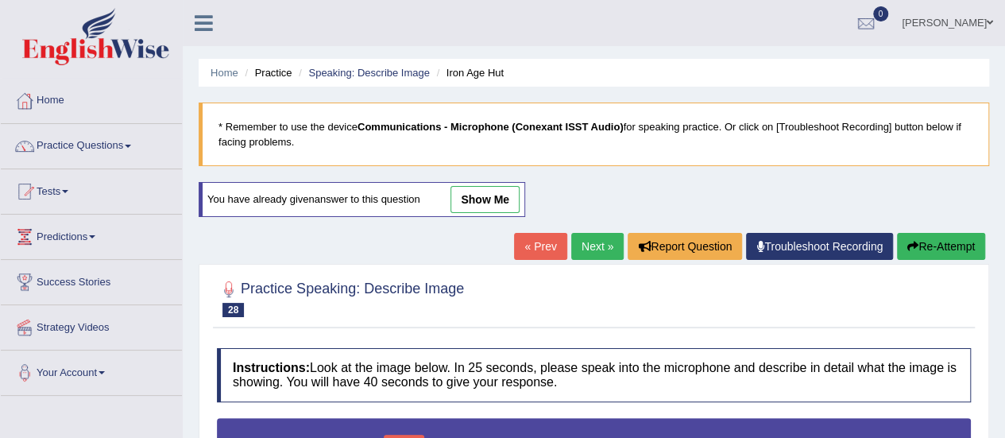
click at [594, 239] on link "Next »" at bounding box center [597, 246] width 52 height 27
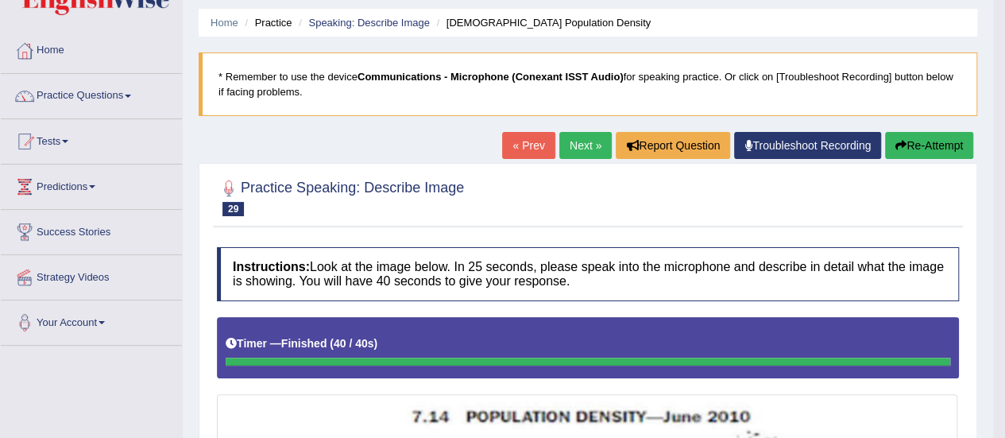
scroll to position [49, 0]
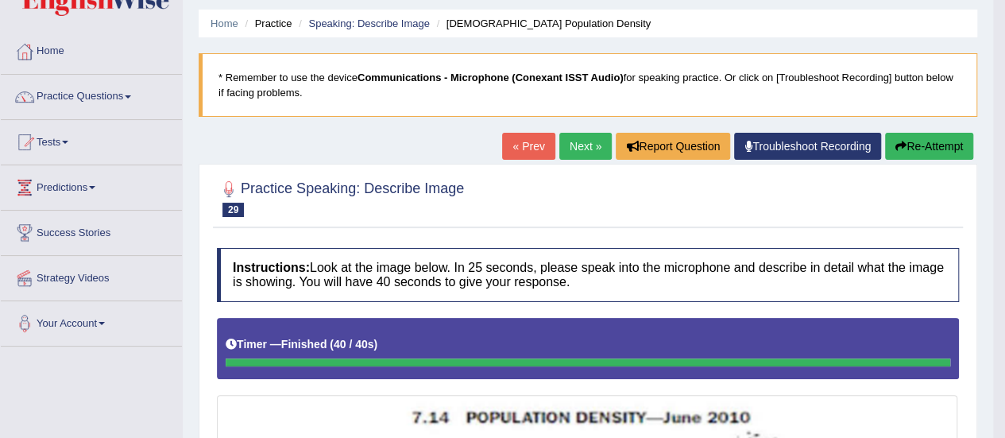
click at [574, 142] on link "Next »" at bounding box center [585, 146] width 52 height 27
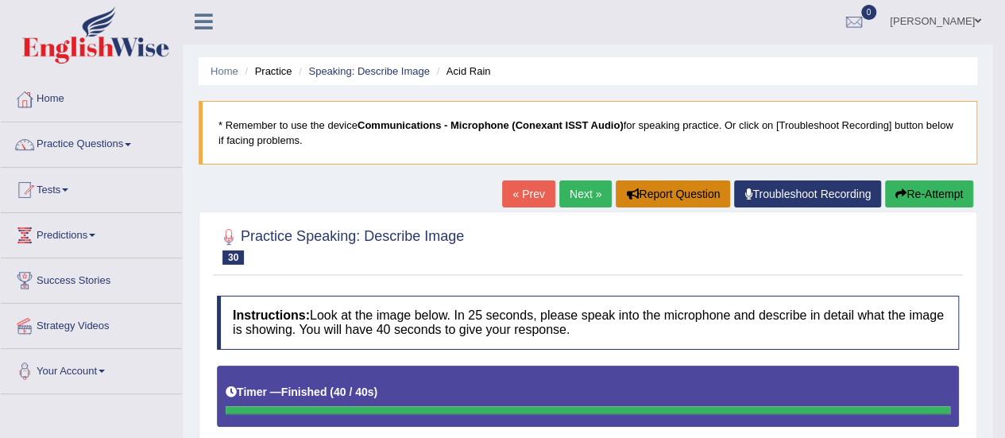
scroll to position [2, 0]
click at [576, 191] on link "Next »" at bounding box center [585, 193] width 52 height 27
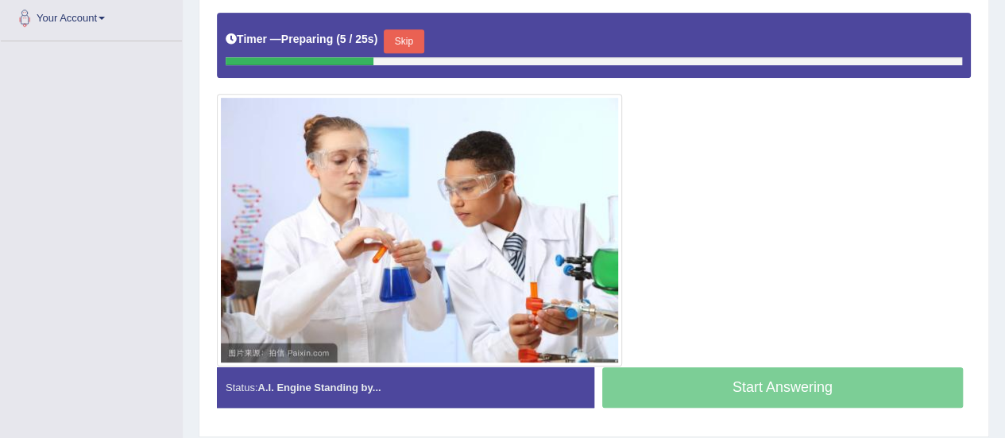
scroll to position [353, 0]
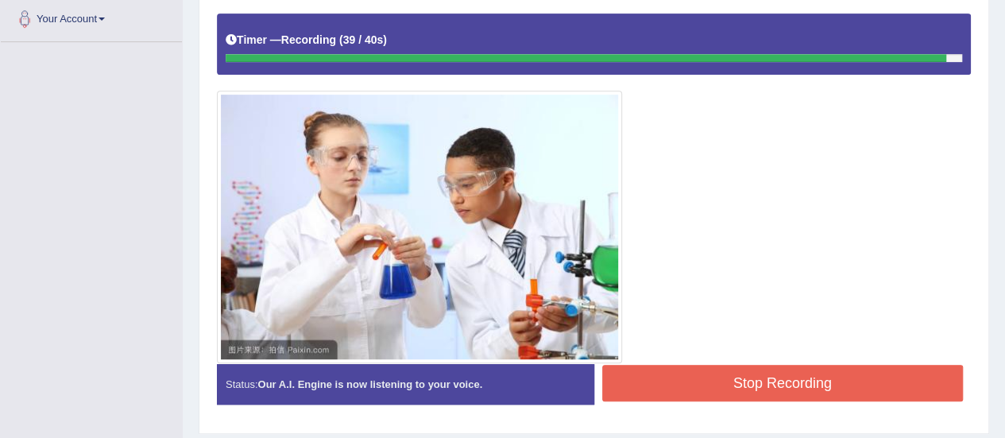
click at [731, 376] on button "Stop Recording" at bounding box center [782, 383] width 361 height 37
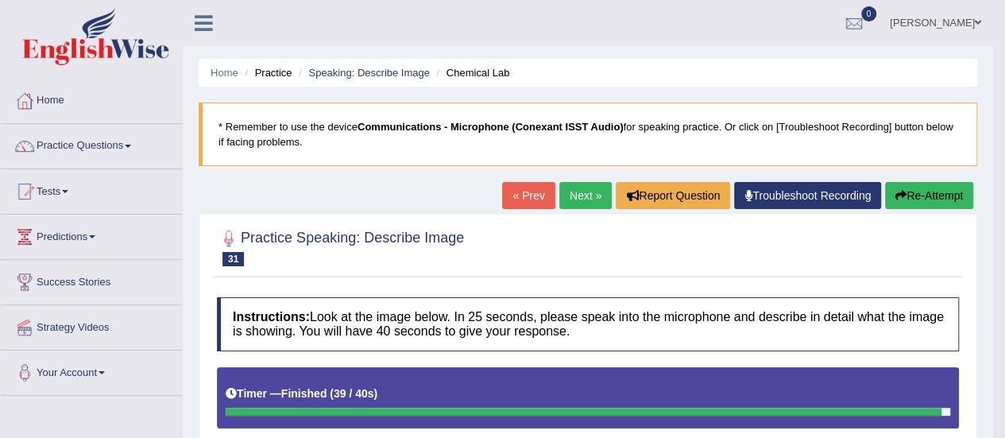
scroll to position [6, 0]
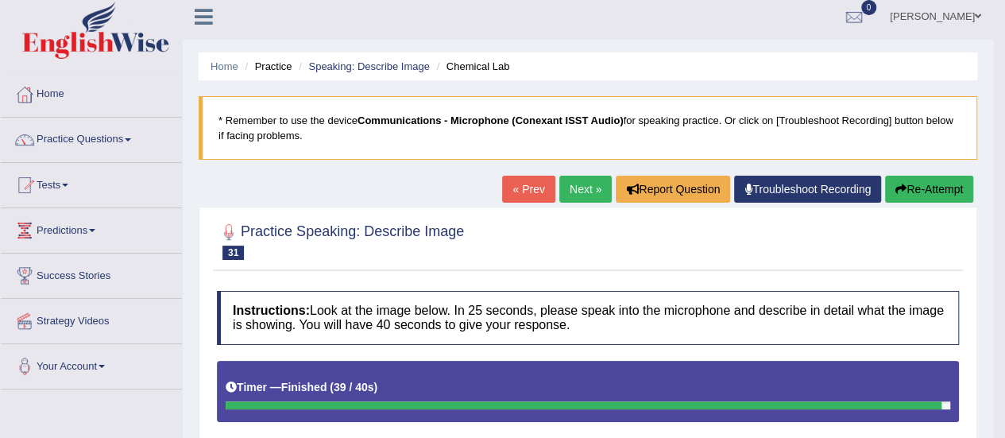
click at [731, 376] on div "Timer — Finished ( 39 / 40s )" at bounding box center [588, 387] width 724 height 28
click at [126, 137] on link "Practice Questions" at bounding box center [91, 138] width 181 height 40
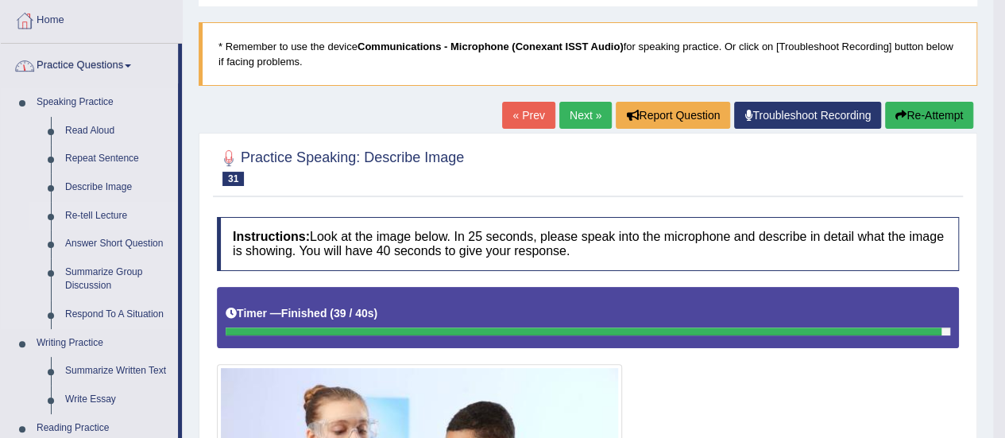
scroll to position [81, 0]
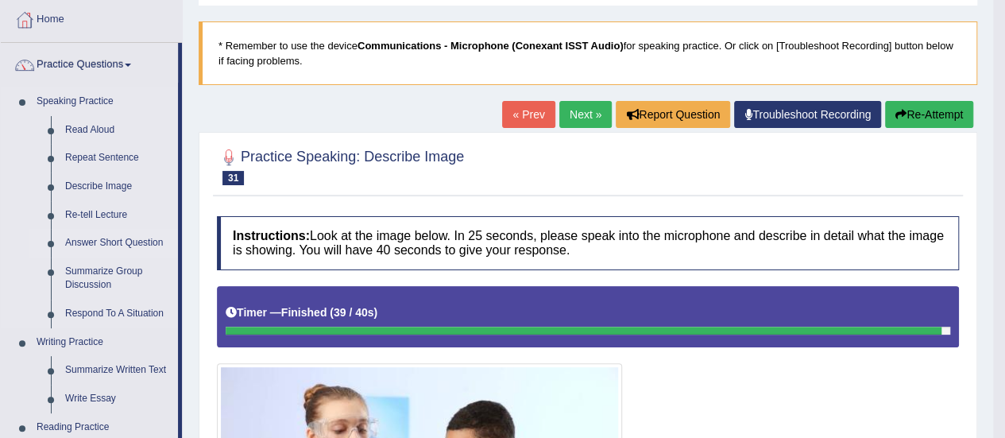
click at [112, 241] on link "Answer Short Question" at bounding box center [118, 243] width 120 height 29
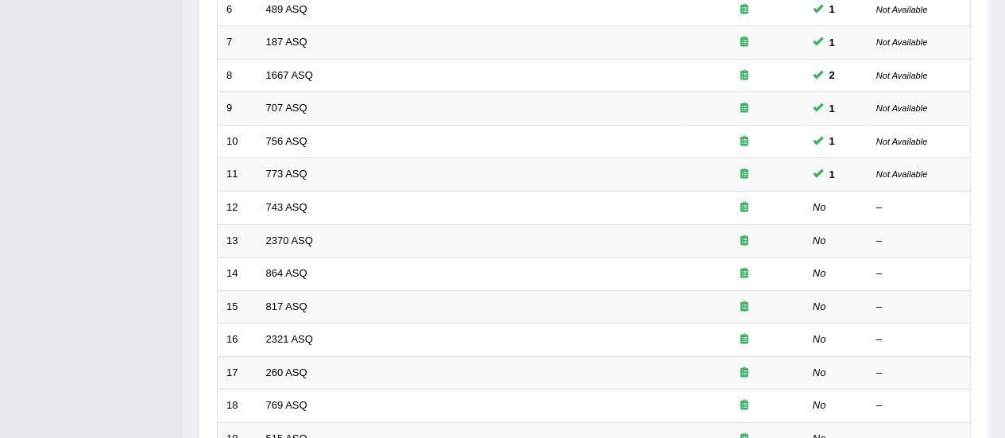
scroll to position [421, 0]
drag, startPoint x: 0, startPoint y: 323, endPoint x: 35, endPoint y: 373, distance: 60.4
click at [35, 373] on div "Toggle navigation Home Practice Questions Speaking Practice Read Aloud Repeat S…" at bounding box center [502, 101] width 1005 height 1044
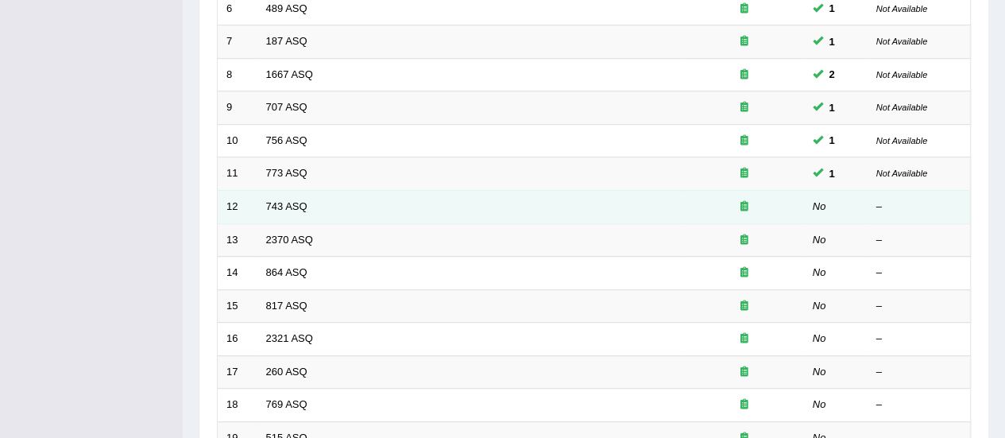
click at [283, 211] on td "743 ASQ" at bounding box center [470, 206] width 427 height 33
click at [286, 200] on link "743 ASQ" at bounding box center [286, 206] width 41 height 12
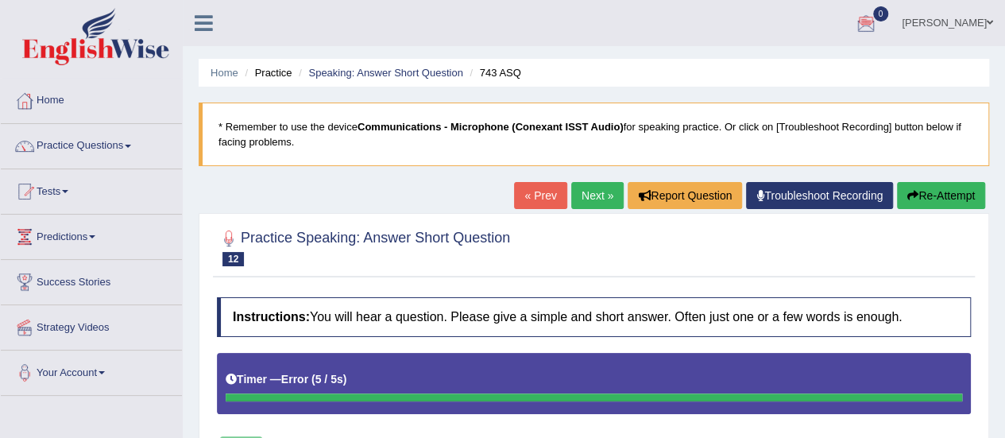
click at [978, 21] on link "Barbara" at bounding box center [947, 20] width 115 height 41
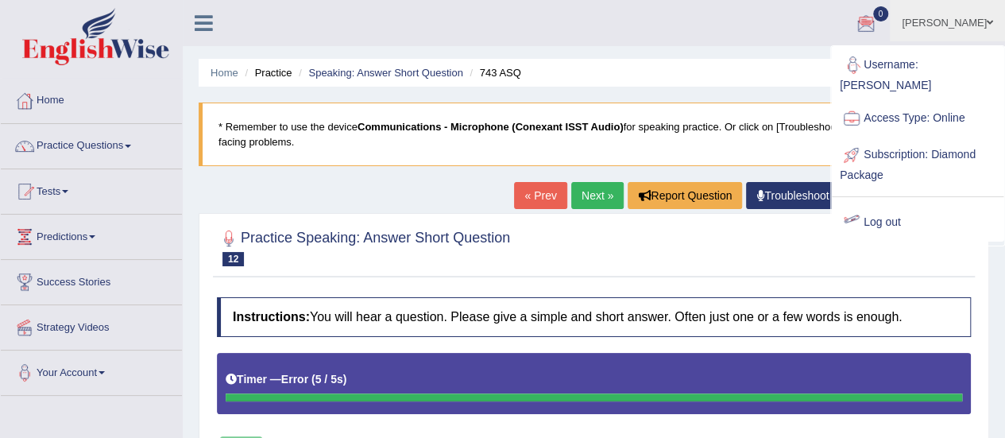
click at [887, 204] on link "Log out" at bounding box center [918, 222] width 172 height 37
